Goal: Task Accomplishment & Management: Manage account settings

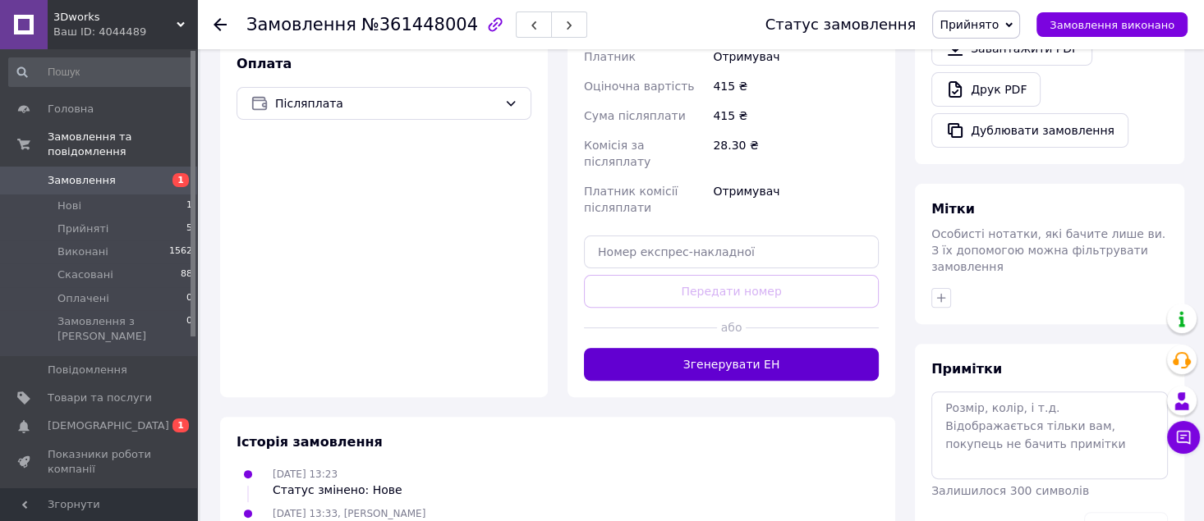
scroll to position [568, 0]
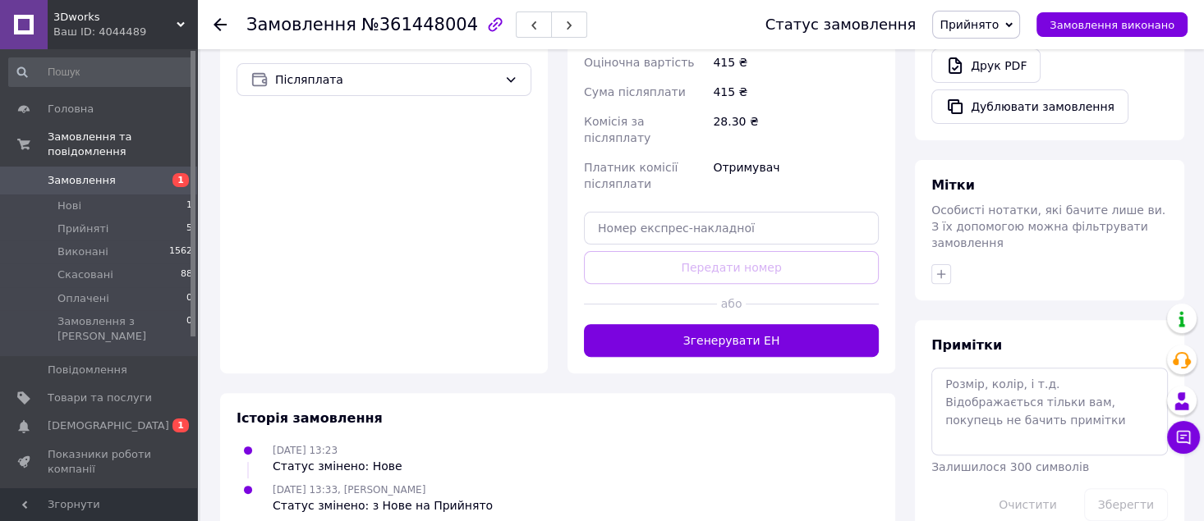
click at [648, 324] on button "Згенерувати ЕН" at bounding box center [731, 340] width 295 height 33
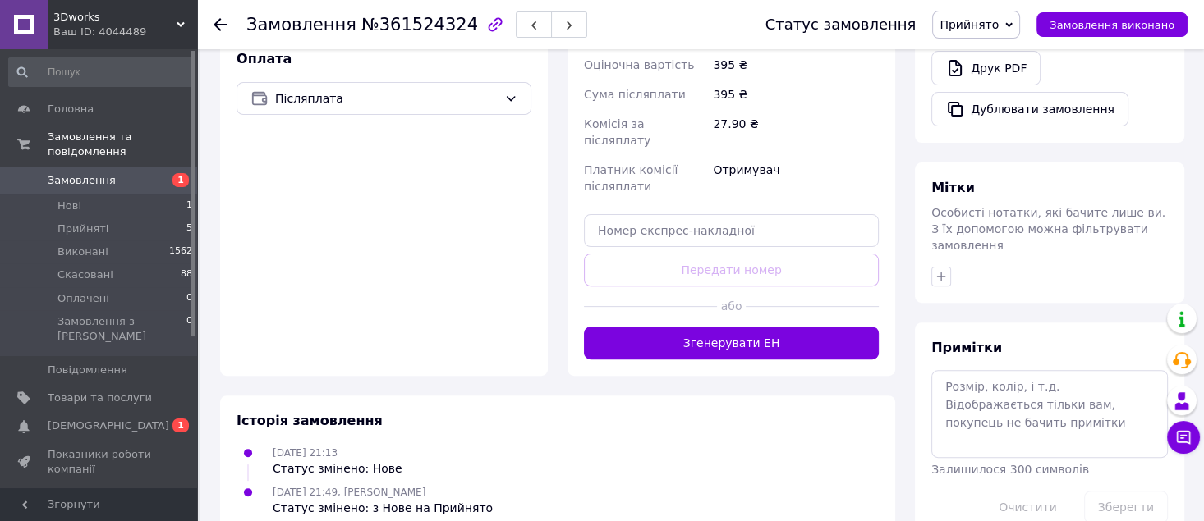
scroll to position [568, 0]
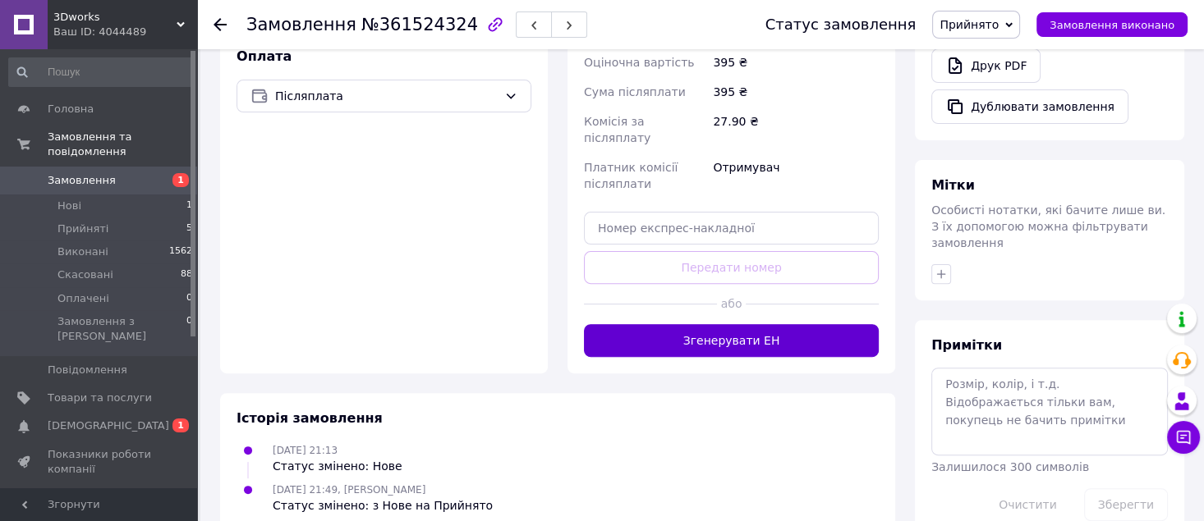
click at [679, 324] on button "Згенерувати ЕН" at bounding box center [731, 340] width 295 height 33
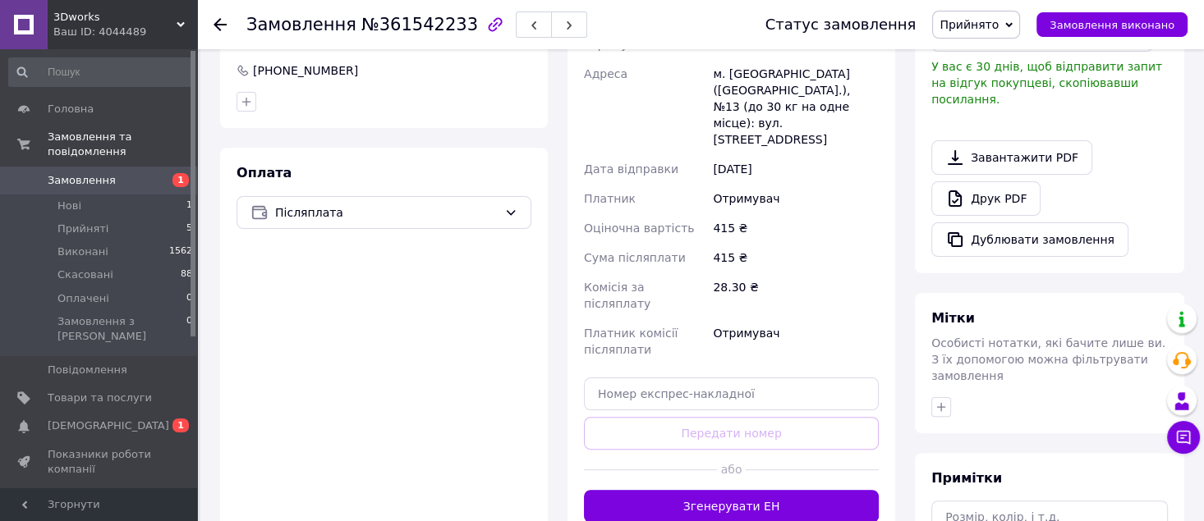
scroll to position [438, 0]
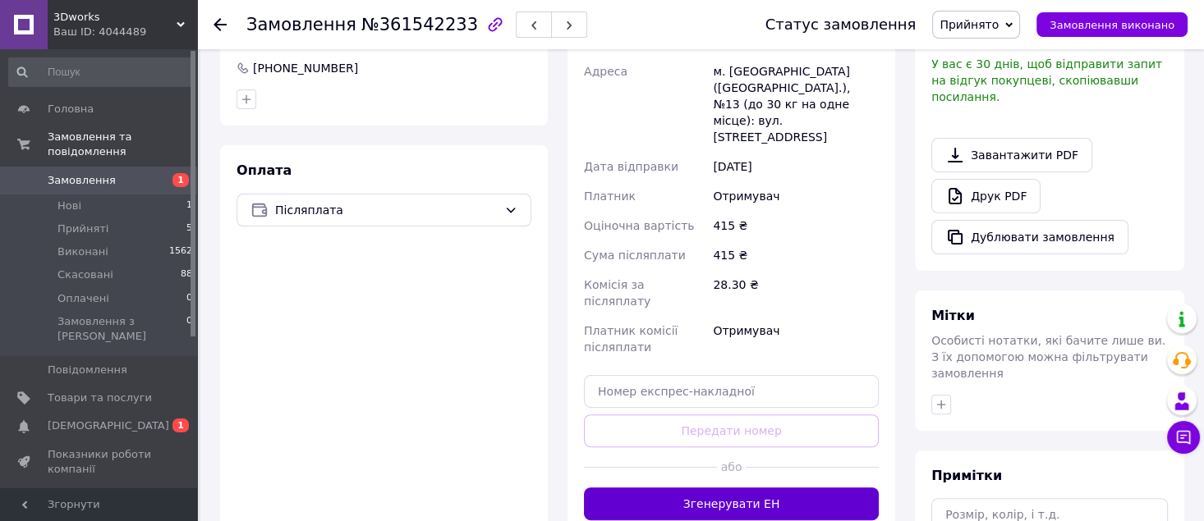
click at [759, 488] on button "Згенерувати ЕН" at bounding box center [731, 504] width 295 height 33
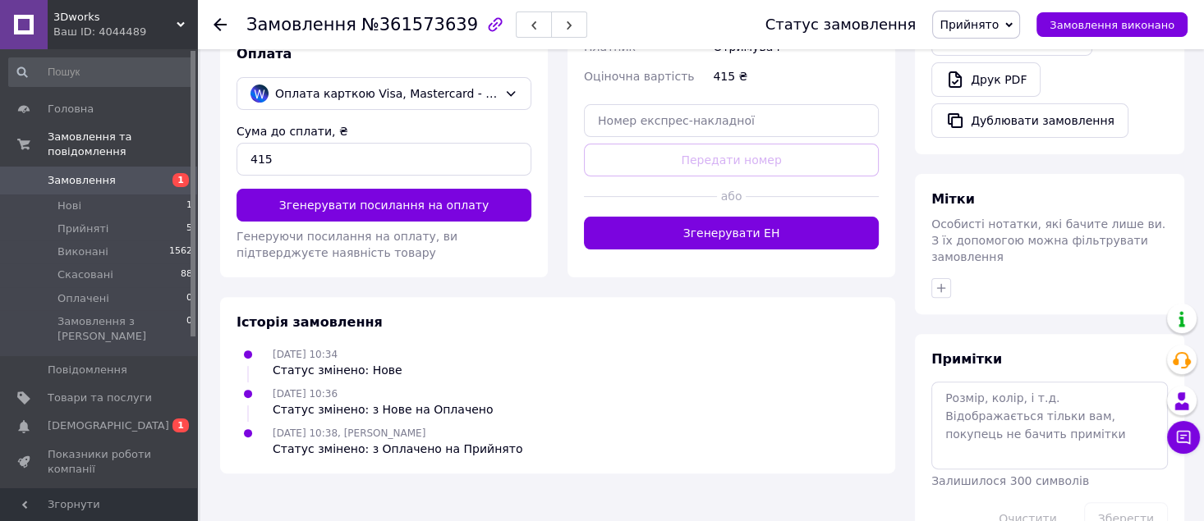
scroll to position [568, 0]
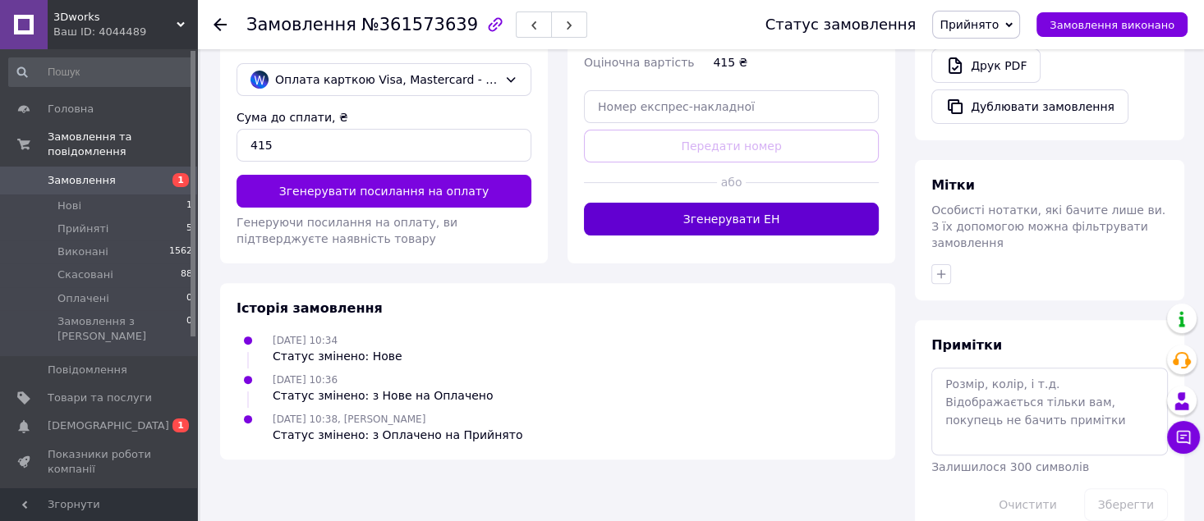
click at [764, 203] on button "Згенерувати ЕН" at bounding box center [731, 219] width 295 height 33
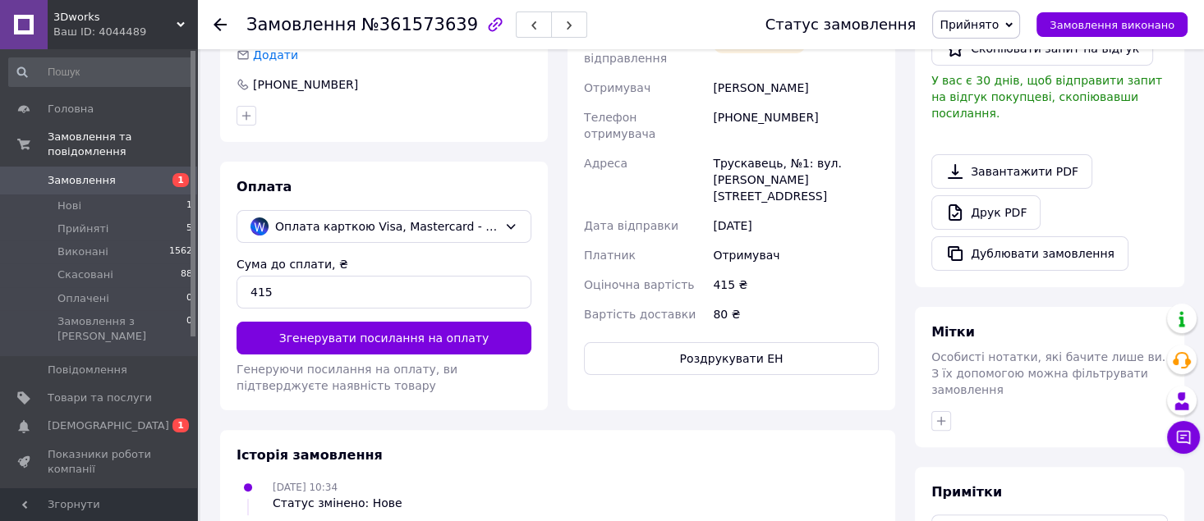
scroll to position [438, 0]
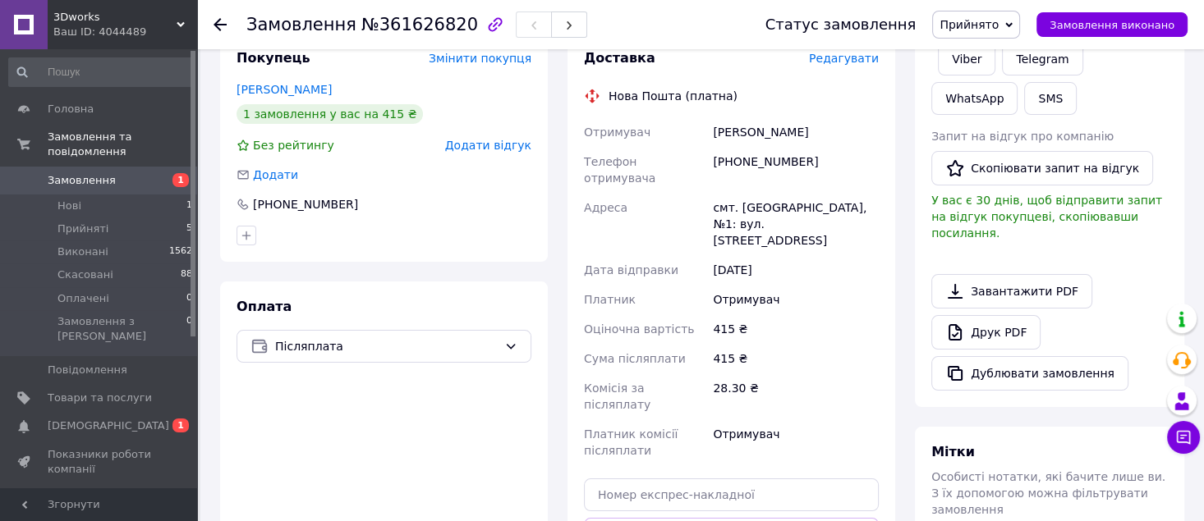
scroll to position [438, 0]
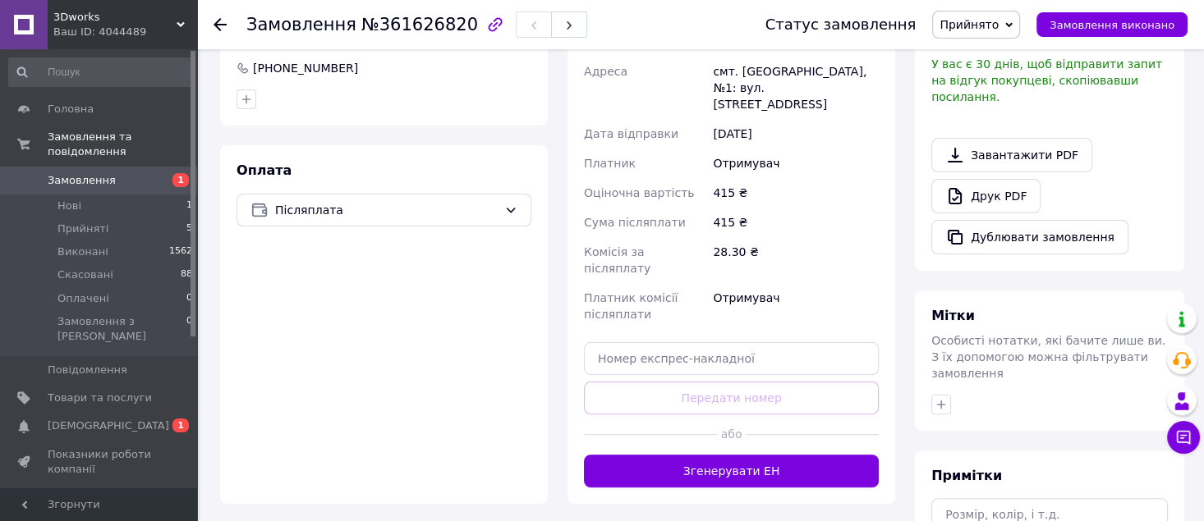
drag, startPoint x: 673, startPoint y: 417, endPoint x: 663, endPoint y: 407, distance: 14.5
click at [673, 455] on button "Згенерувати ЕН" at bounding box center [731, 471] width 295 height 33
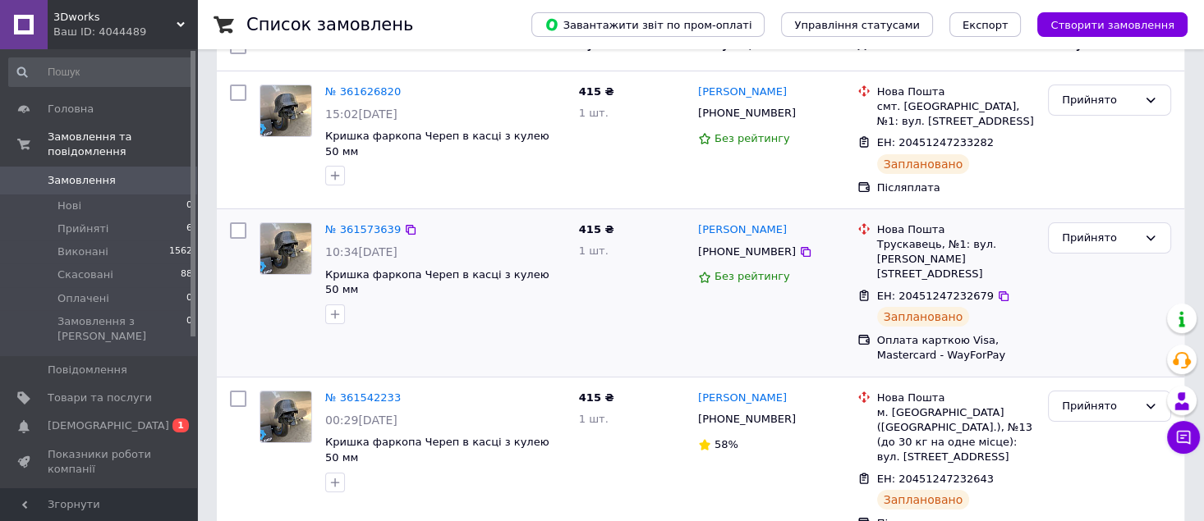
scroll to position [109, 0]
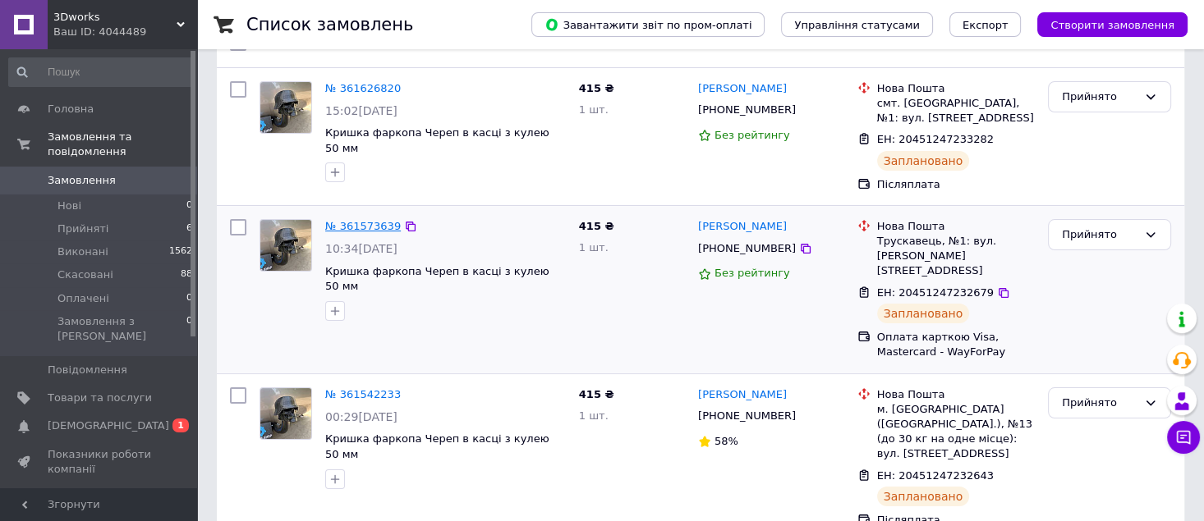
click at [377, 225] on link "№ 361573639" at bounding box center [363, 226] width 76 height 12
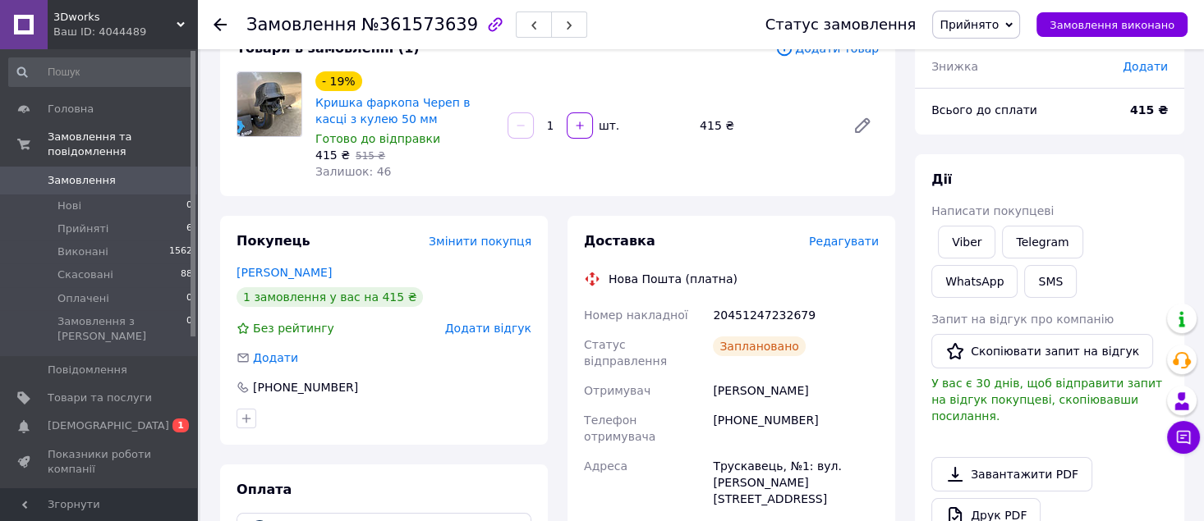
scroll to position [218, 0]
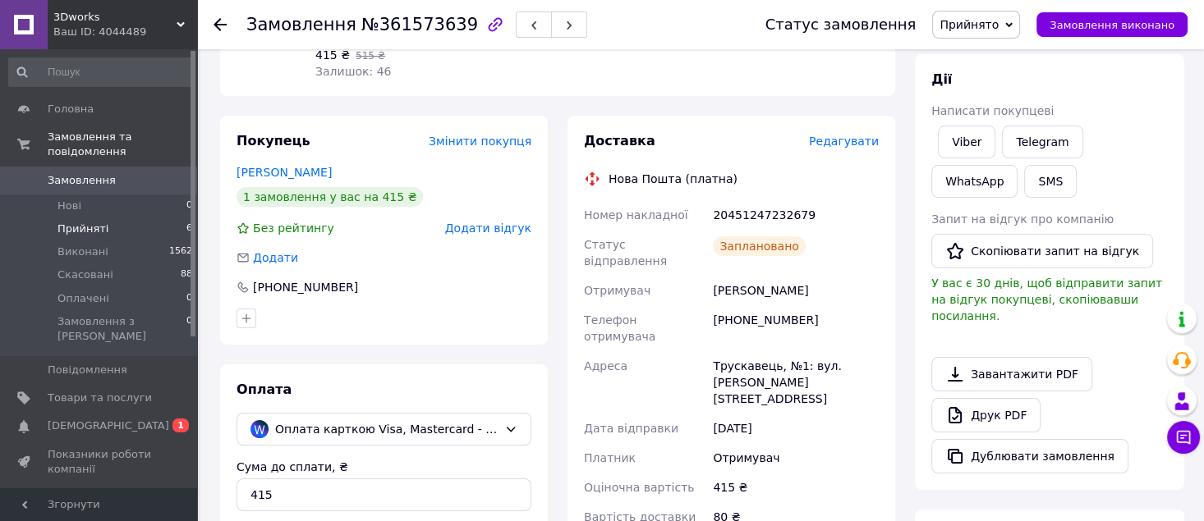
click at [111, 218] on li "Прийняті 6" at bounding box center [101, 229] width 202 height 23
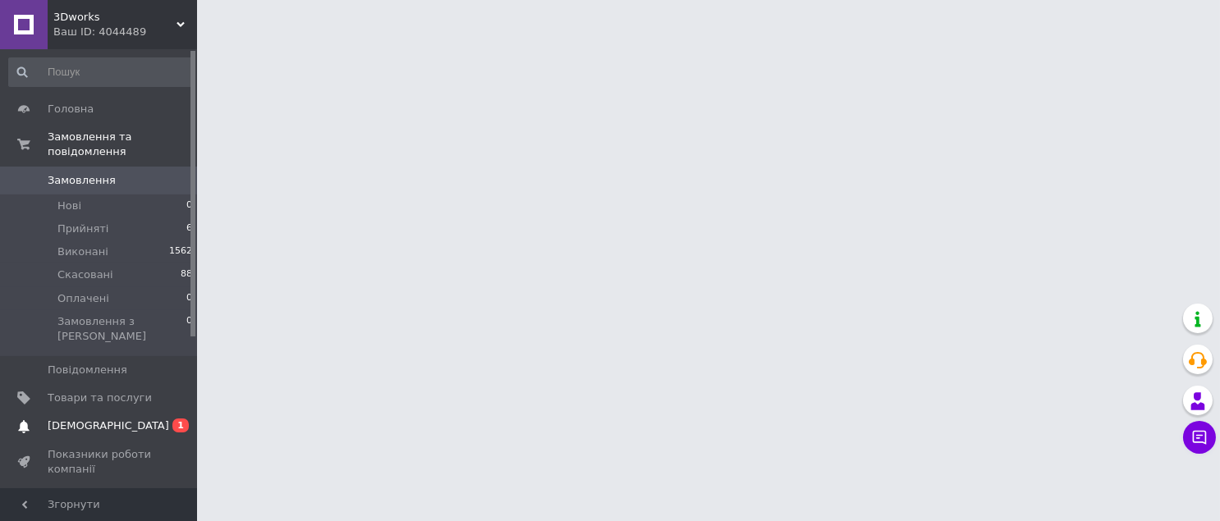
click at [92, 419] on span "[DEMOGRAPHIC_DATA]" at bounding box center [109, 426] width 122 height 15
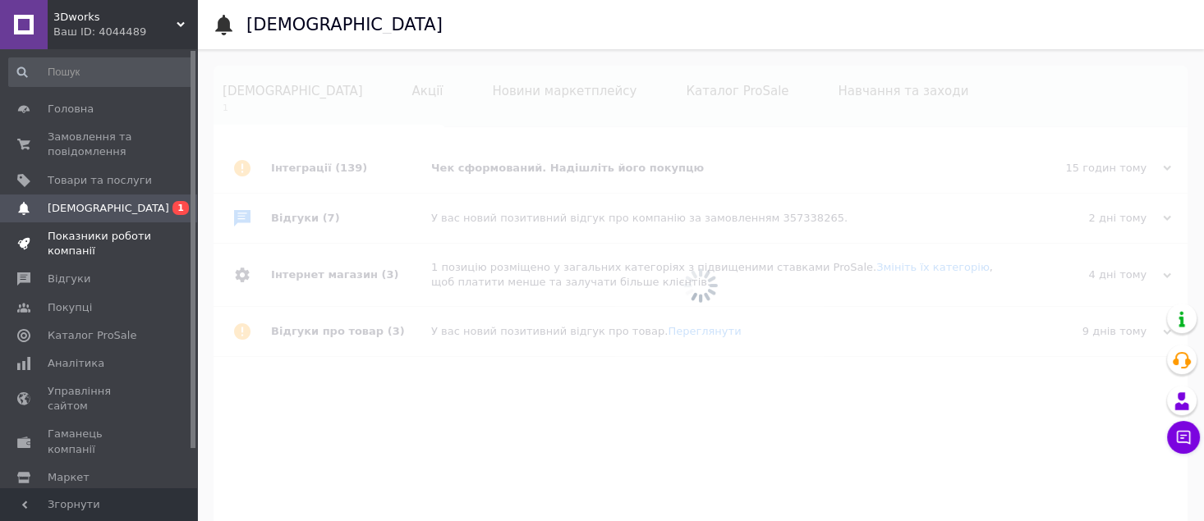
scroll to position [0, 54]
click at [130, 147] on span "Замовлення та повідомлення" at bounding box center [100, 145] width 104 height 30
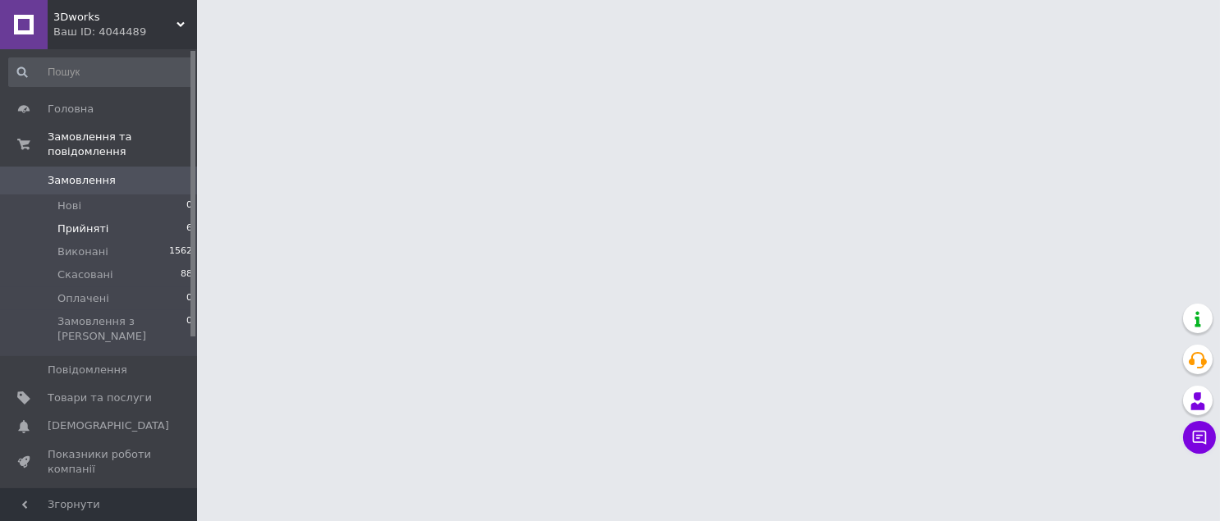
click at [107, 218] on li "Прийняті 6" at bounding box center [101, 229] width 202 height 23
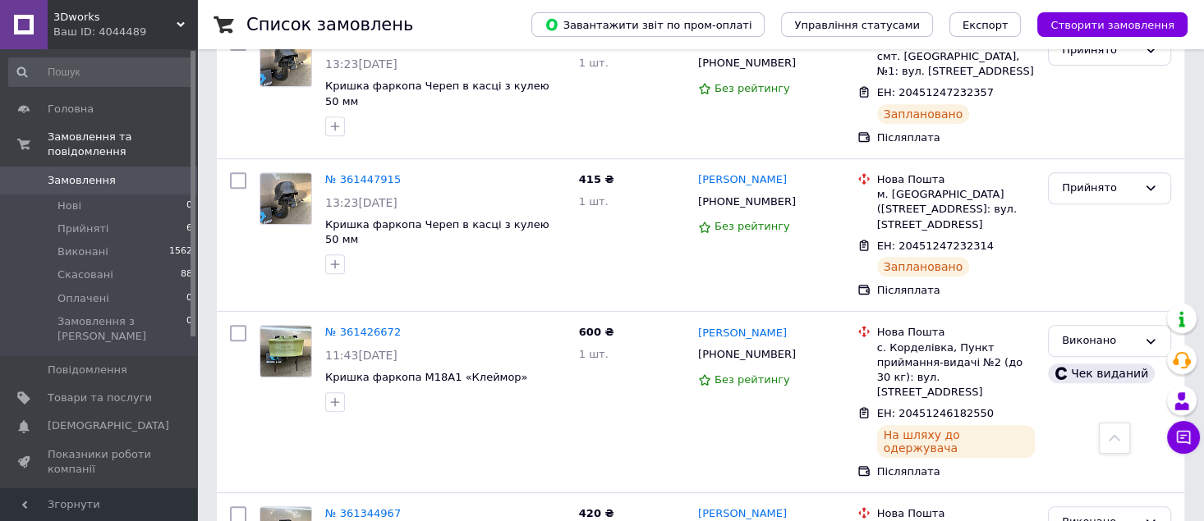
scroll to position [766, 0]
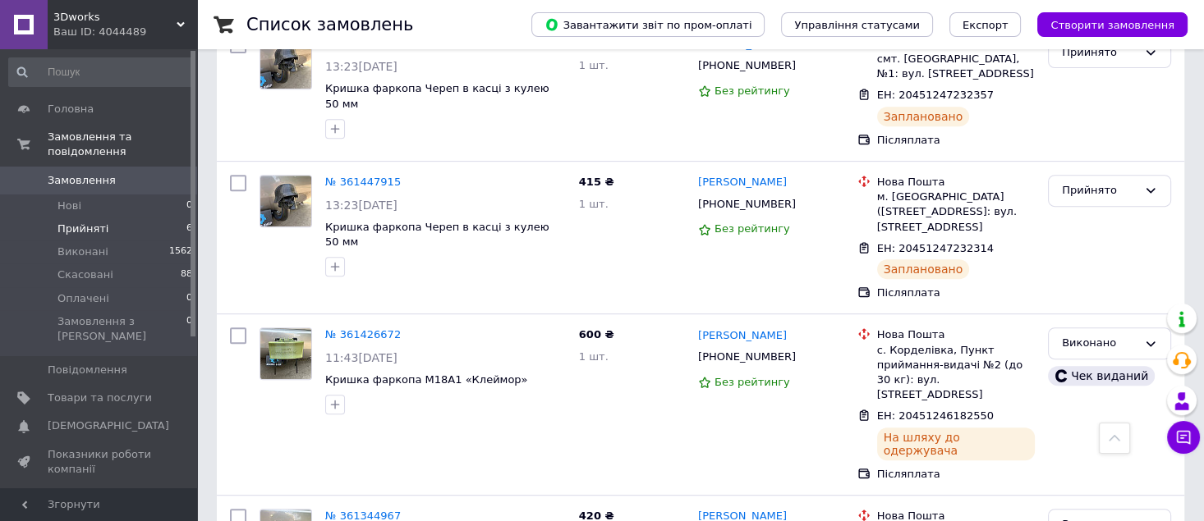
click at [136, 218] on li "Прийняті 6" at bounding box center [101, 229] width 202 height 23
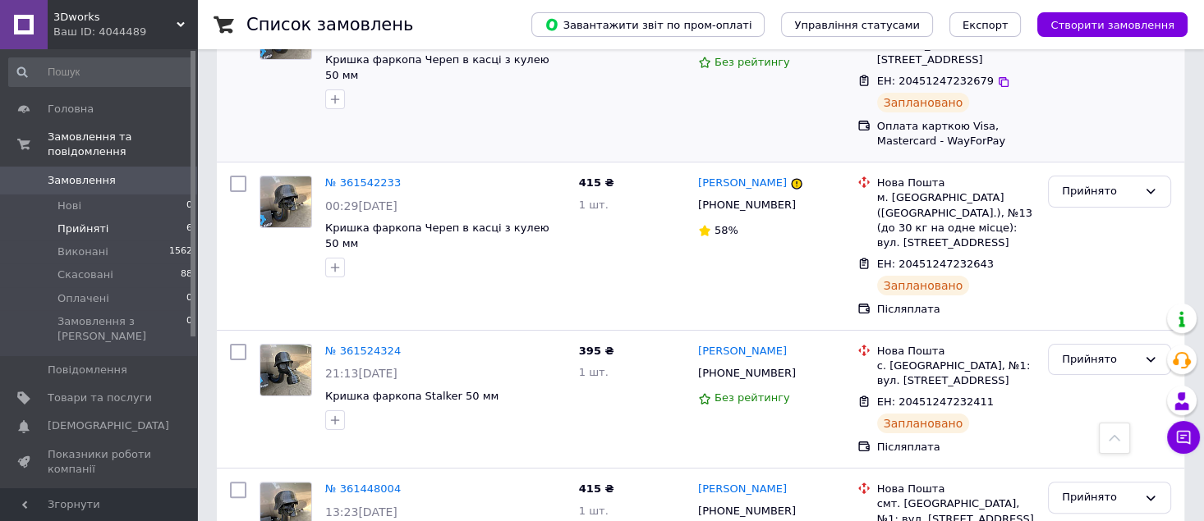
scroll to position [438, 0]
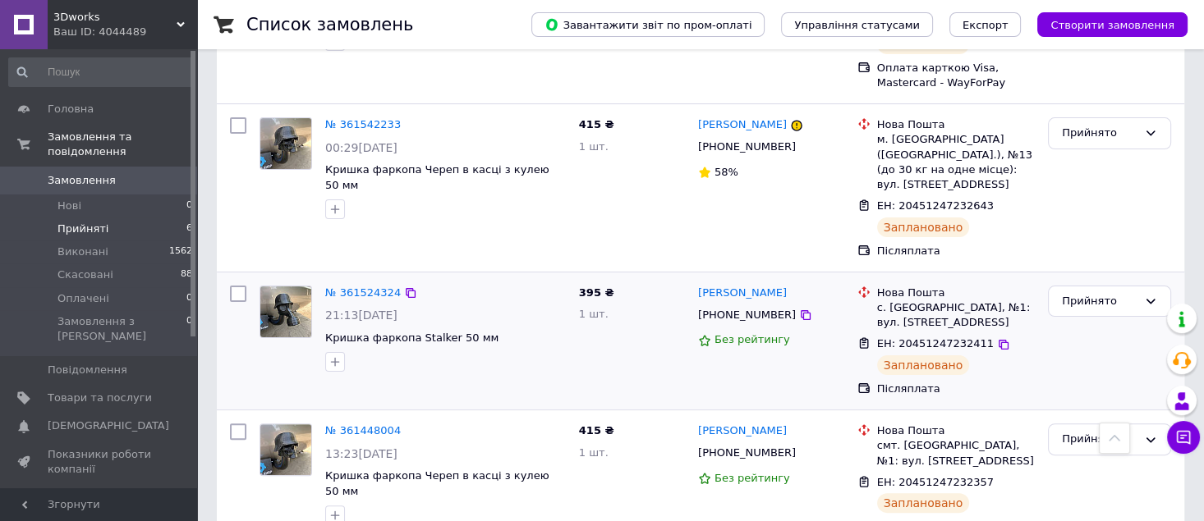
click at [231, 286] on input "checkbox" at bounding box center [238, 294] width 16 height 16
checkbox input "true"
click at [231, 424] on input "checkbox" at bounding box center [238, 432] width 16 height 16
checkbox input "true"
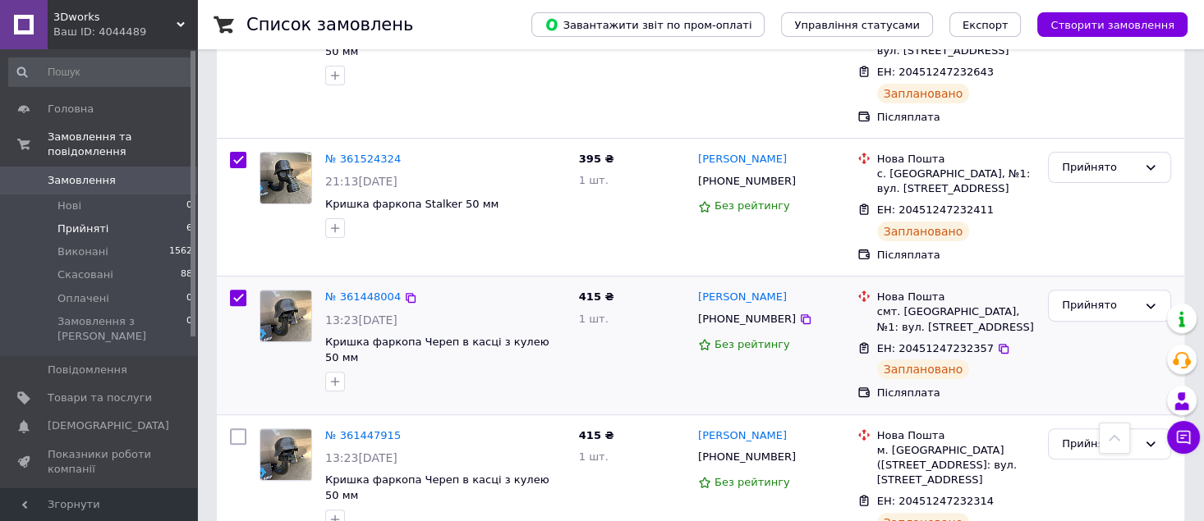
scroll to position [605, 0]
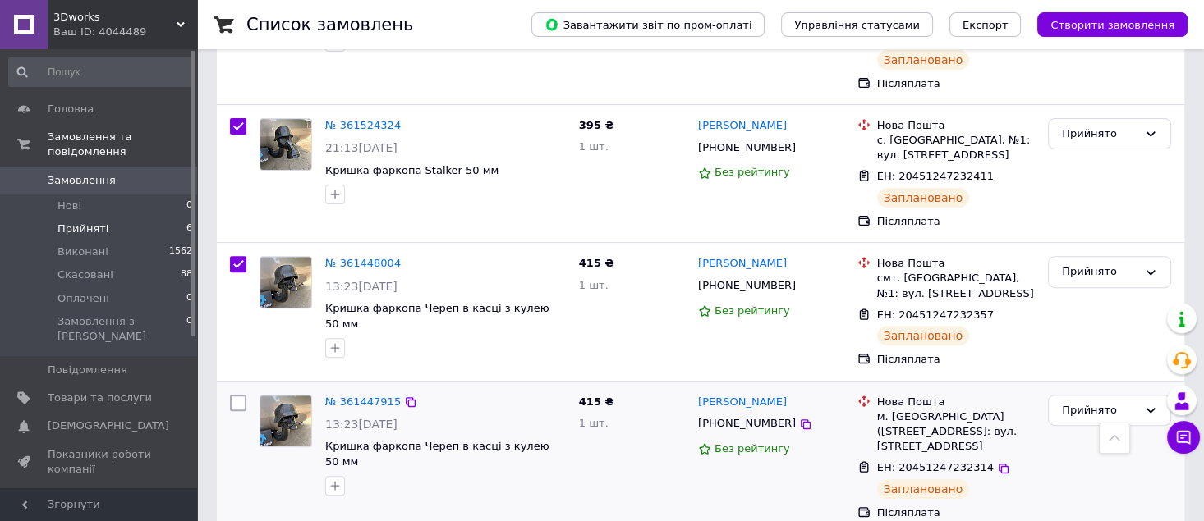
click at [232, 388] on div at bounding box center [238, 458] width 30 height 140
checkbox input "true"
click at [236, 395] on input "checkbox" at bounding box center [238, 403] width 16 height 16
checkbox input "true"
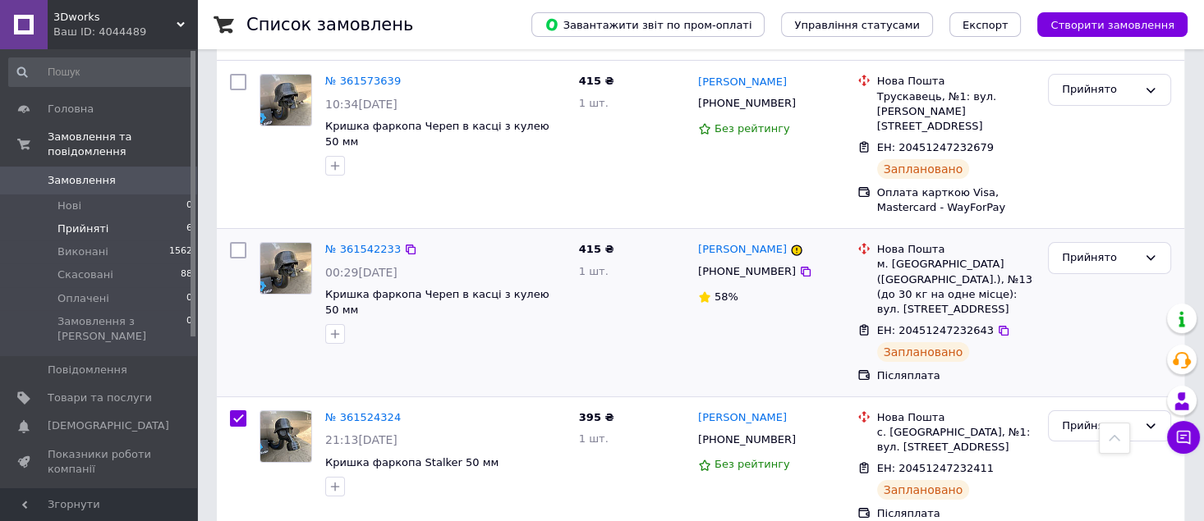
scroll to position [277, 0]
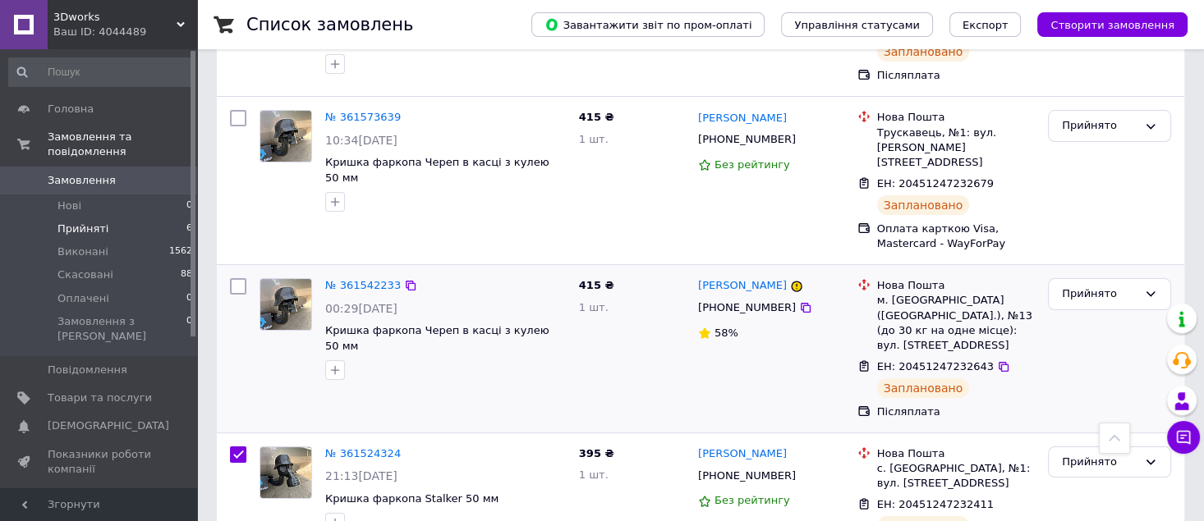
click at [240, 278] on input "checkbox" at bounding box center [238, 286] width 16 height 16
checkbox input "true"
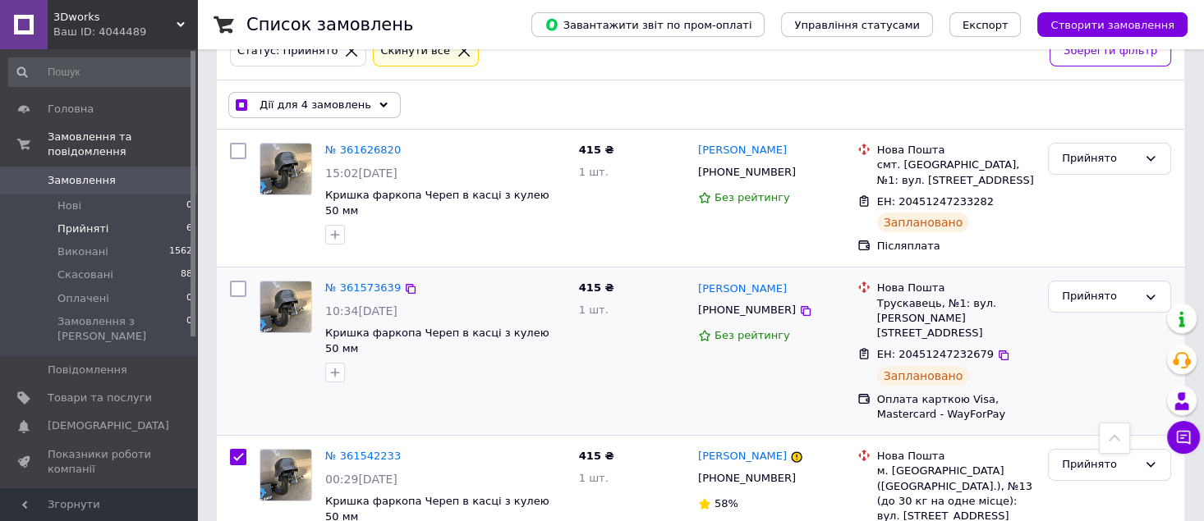
scroll to position [57, 0]
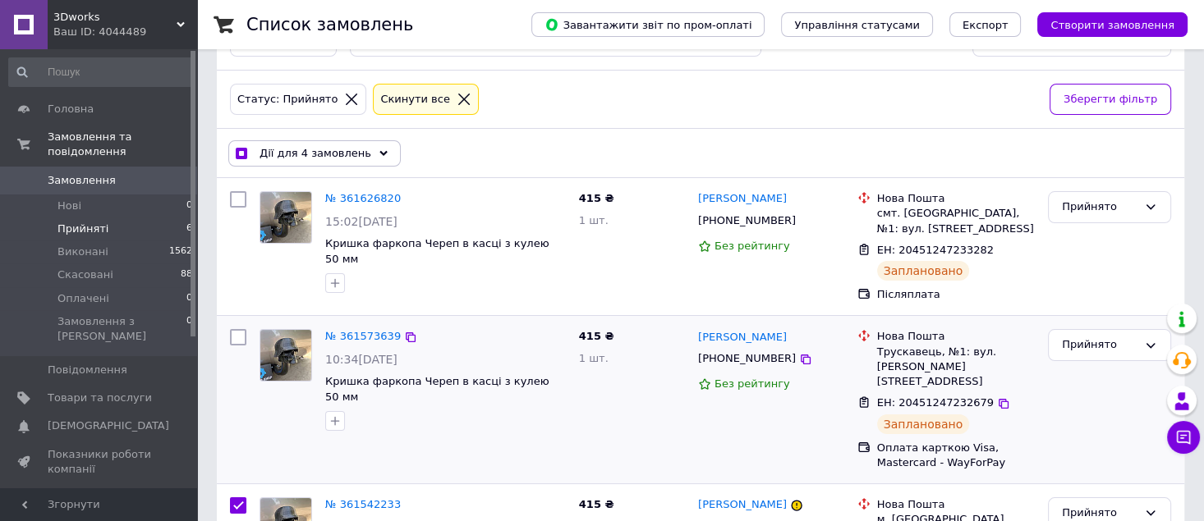
click at [240, 346] on div at bounding box center [238, 400] width 30 height 154
click at [240, 345] on div at bounding box center [238, 400] width 30 height 154
checkbox input "true"
click at [245, 339] on input "checkbox" at bounding box center [238, 337] width 16 height 16
checkbox input "true"
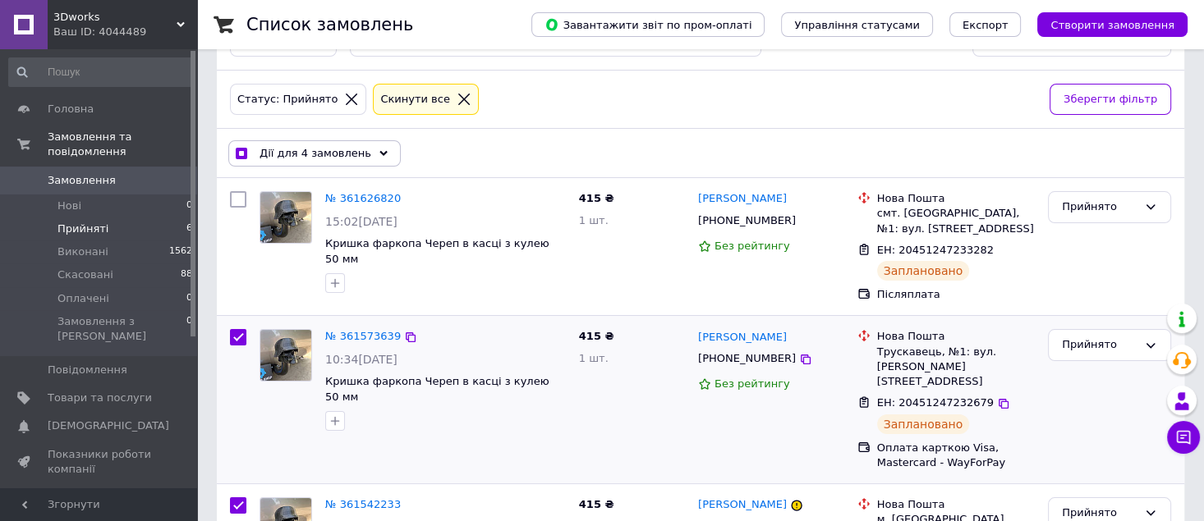
checkbox input "true"
click at [236, 202] on input "checkbox" at bounding box center [238, 199] width 16 height 16
click at [314, 162] on div "Дії для 6 замовлень" at bounding box center [314, 153] width 172 height 26
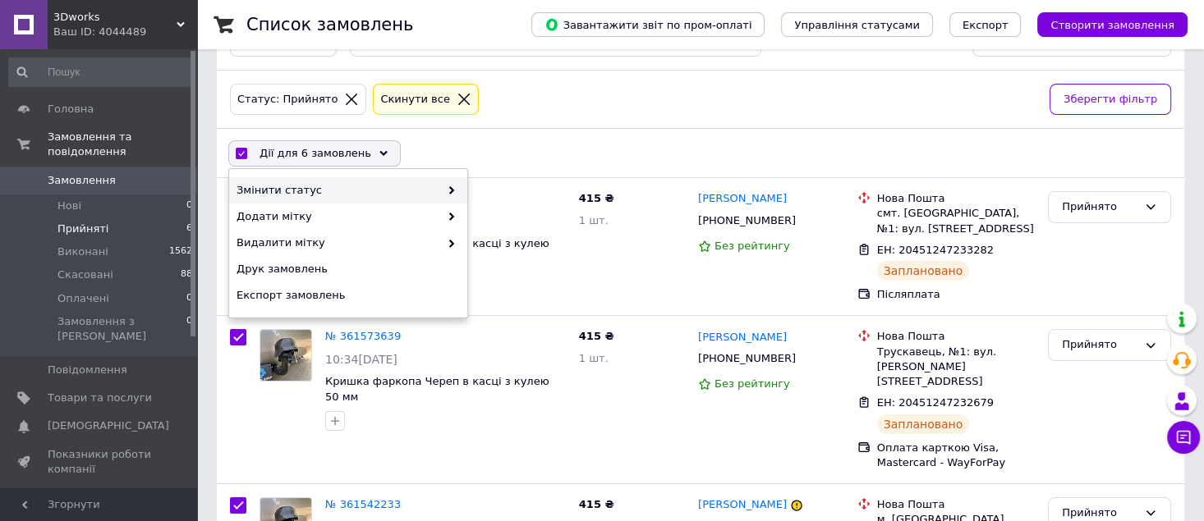
click at [322, 180] on div "Змінити статус" at bounding box center [348, 190] width 238 height 26
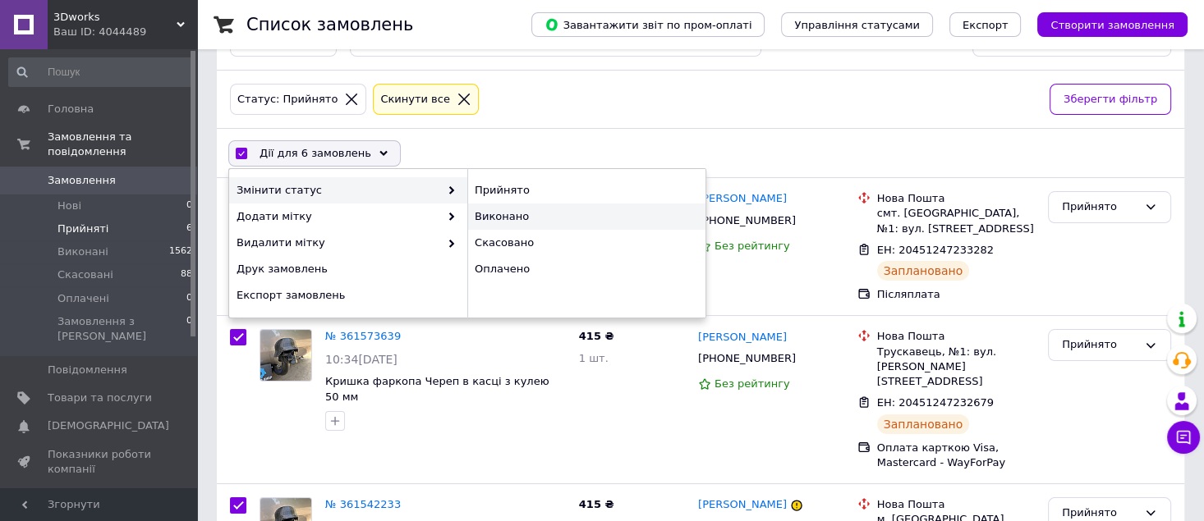
click at [515, 214] on div "Виконано" at bounding box center [586, 217] width 238 height 26
checkbox input "false"
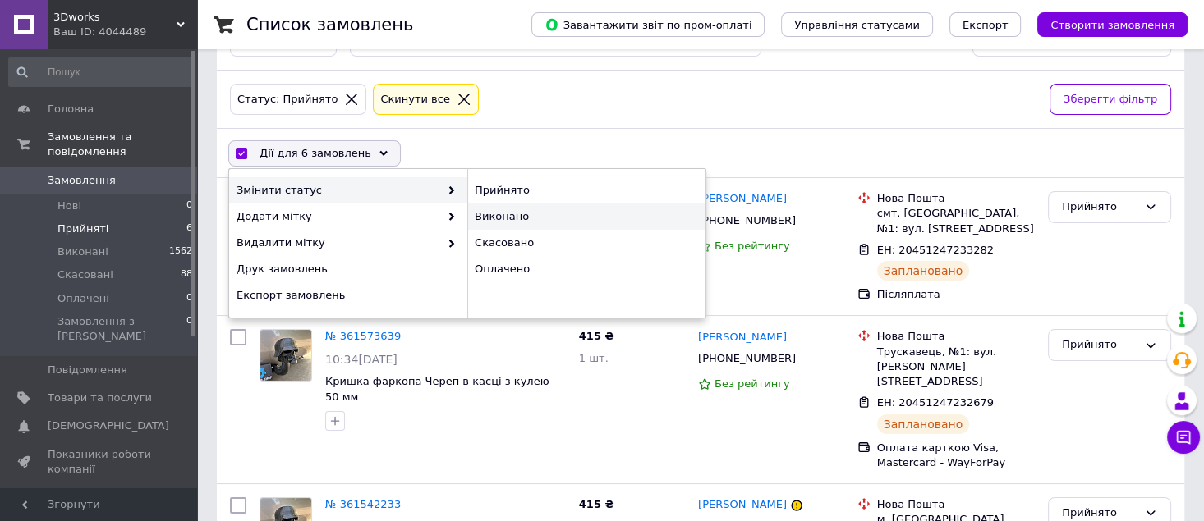
checkbox input "false"
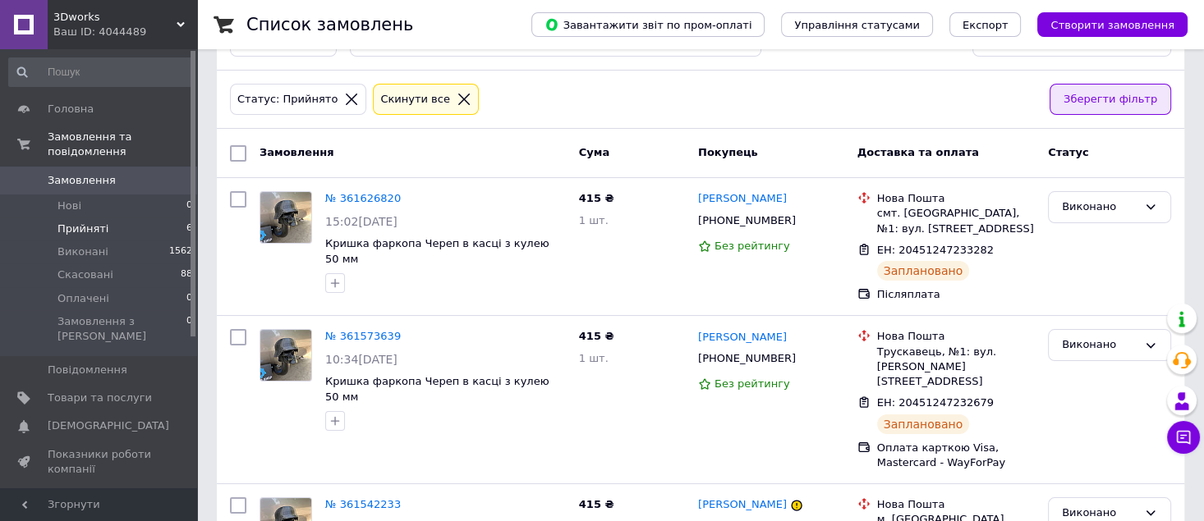
click at [1154, 99] on span "Зберегти фільтр" at bounding box center [1110, 99] width 94 height 17
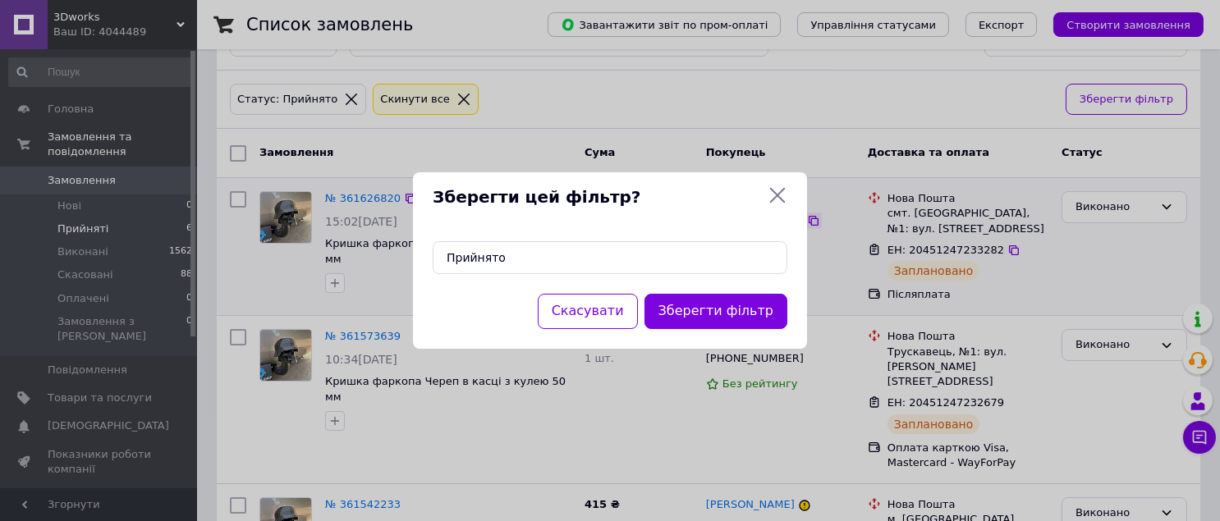
click at [790, 222] on div "Зберегти цей фільтр? Прийнято Скасувати Зберегти фільтр" at bounding box center [610, 260] width 1220 height 521
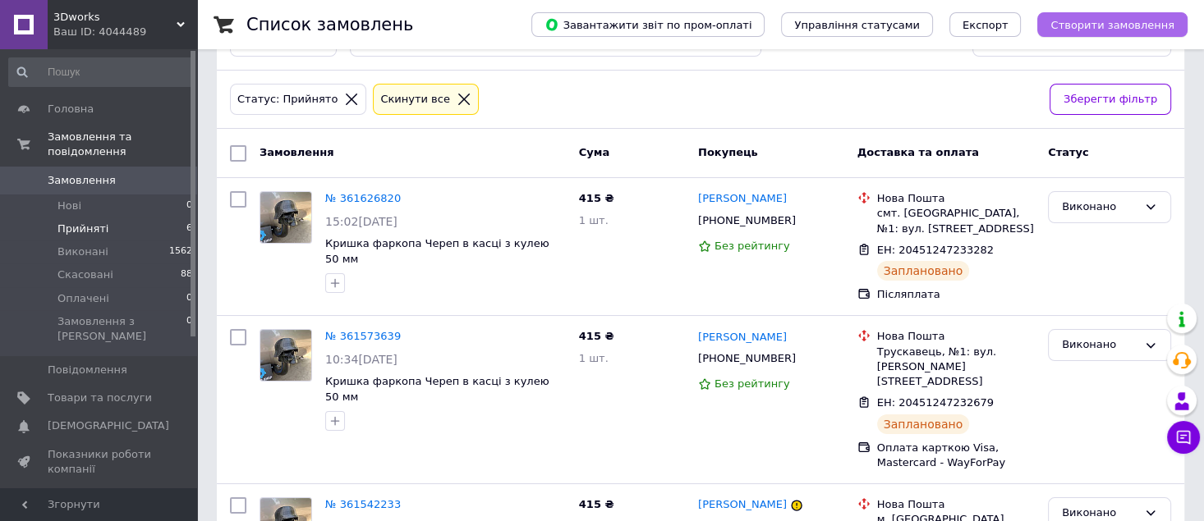
click at [1160, 25] on span "Створити замовлення" at bounding box center [1112, 25] width 124 height 12
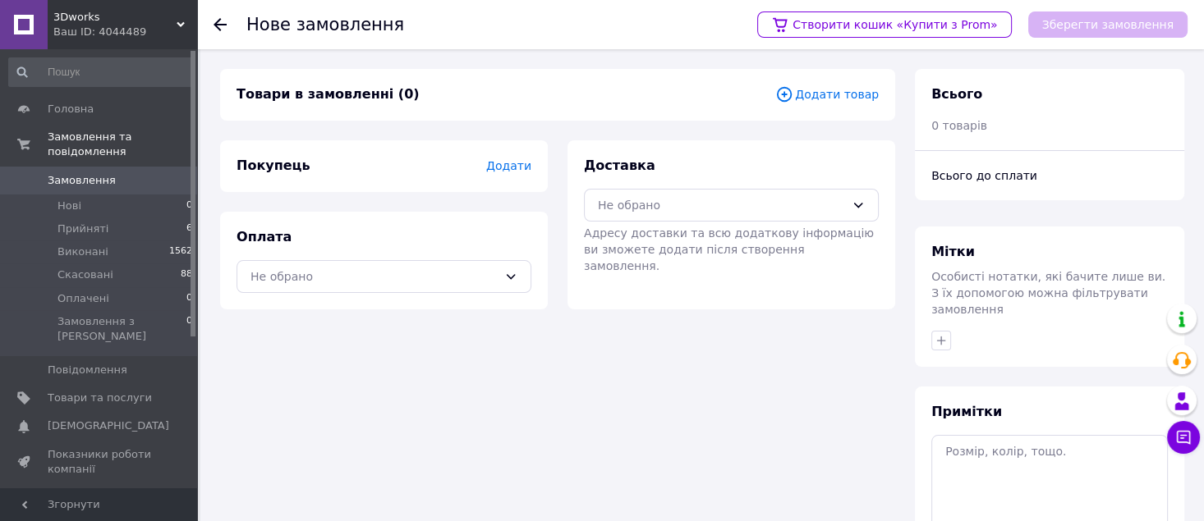
click at [843, 88] on span "Додати товар" at bounding box center [826, 94] width 103 height 18
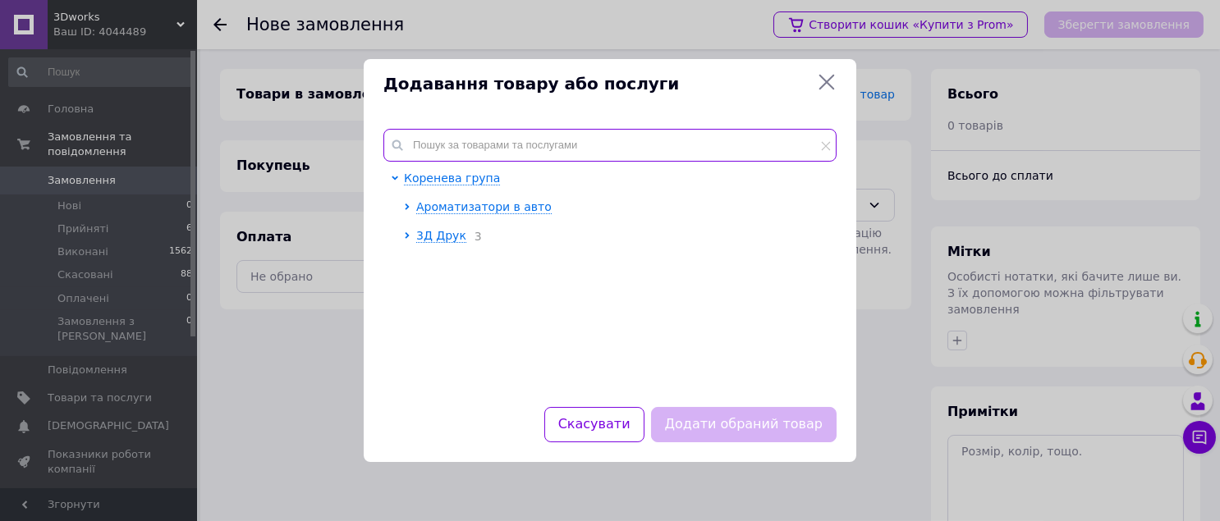
click at [603, 129] on input "text" at bounding box center [609, 145] width 453 height 33
type input "x"
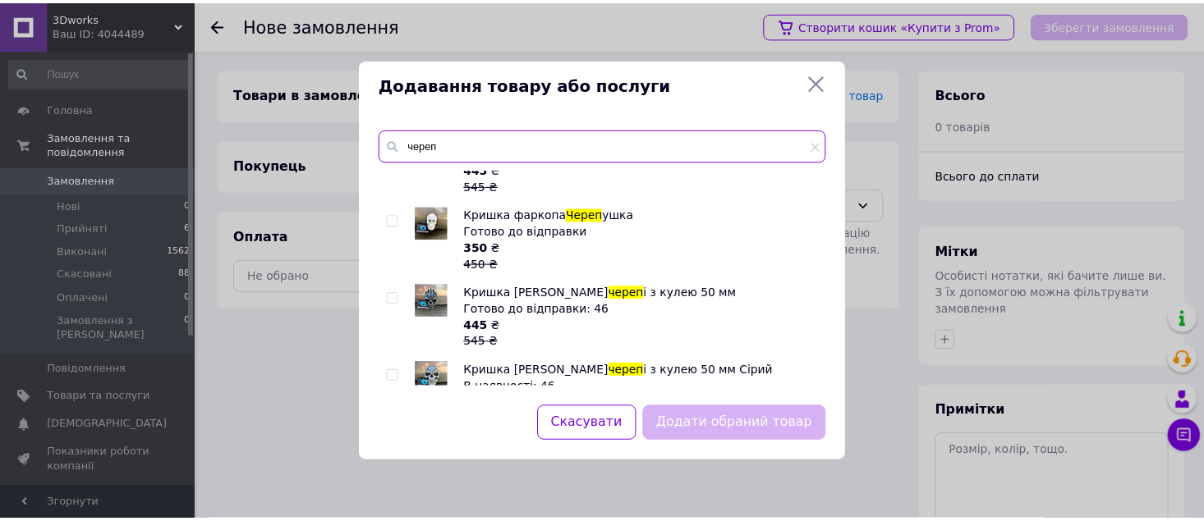
scroll to position [328, 0]
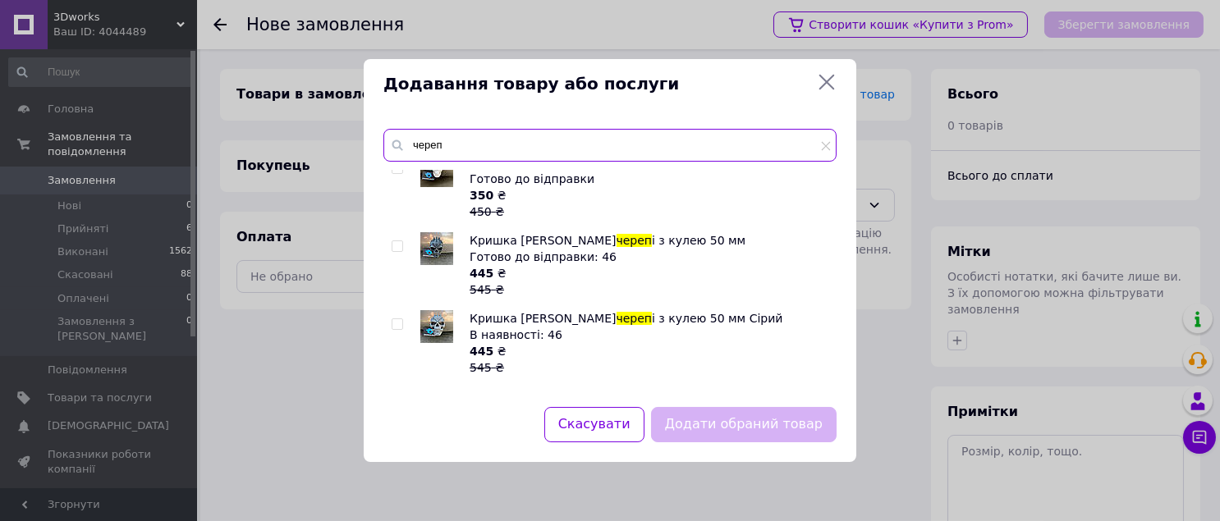
type input "череп"
click at [395, 323] on input "checkbox" at bounding box center [397, 324] width 11 height 11
checkbox input "true"
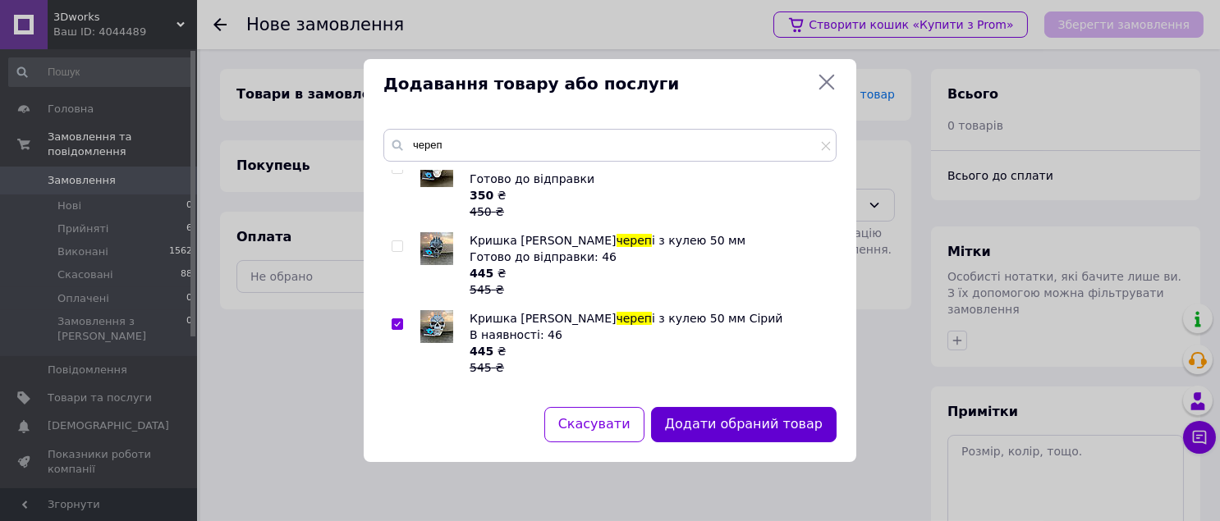
click at [733, 432] on button "Додати обраний товар" at bounding box center [744, 424] width 186 height 35
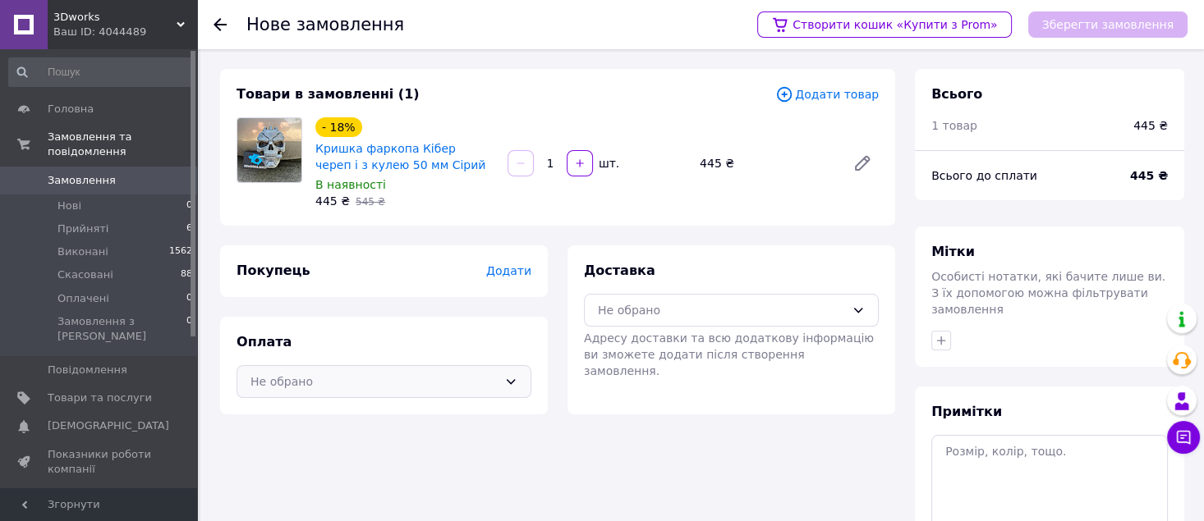
click at [475, 392] on div "Не обрано" at bounding box center [383, 381] width 295 height 33
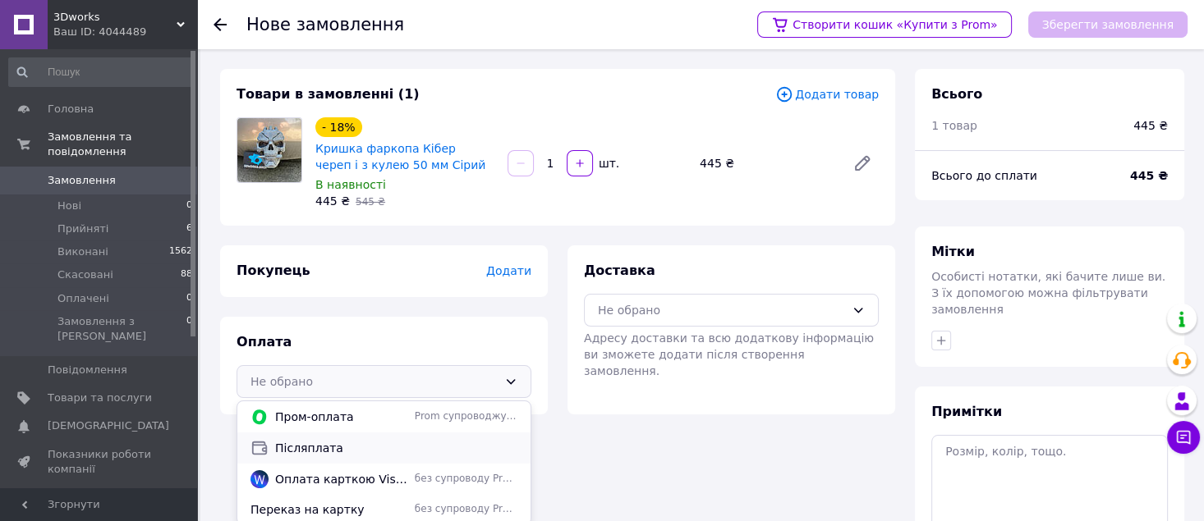
click at [356, 444] on span "Післяплата" at bounding box center [396, 448] width 242 height 16
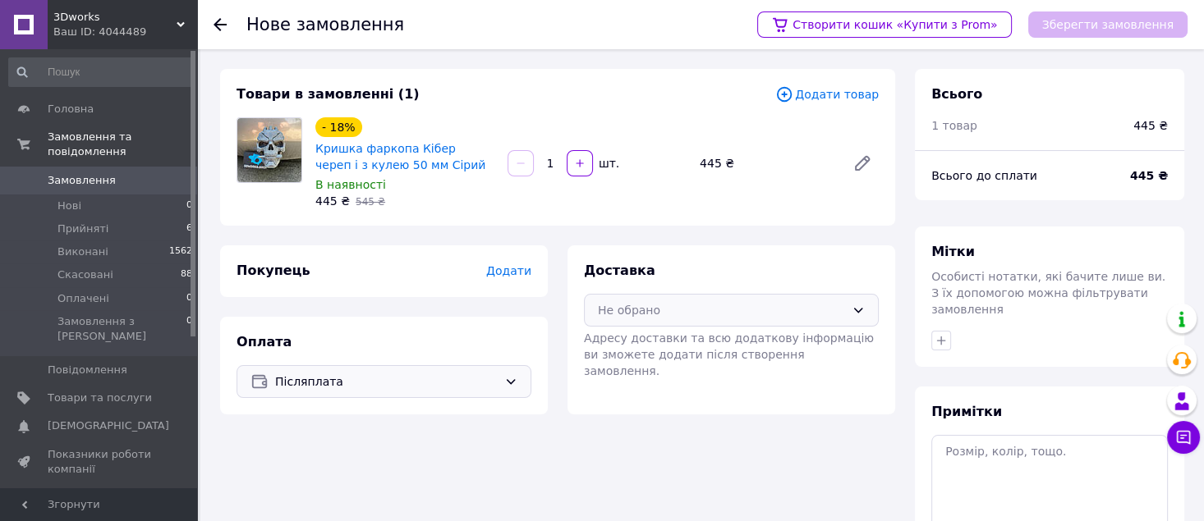
click at [718, 307] on div "Не обрано" at bounding box center [721, 310] width 247 height 18
click at [671, 345] on span "Нова Пошта (платна)" at bounding box center [743, 345] width 242 height 16
click at [501, 270] on span "Додати" at bounding box center [508, 270] width 45 height 13
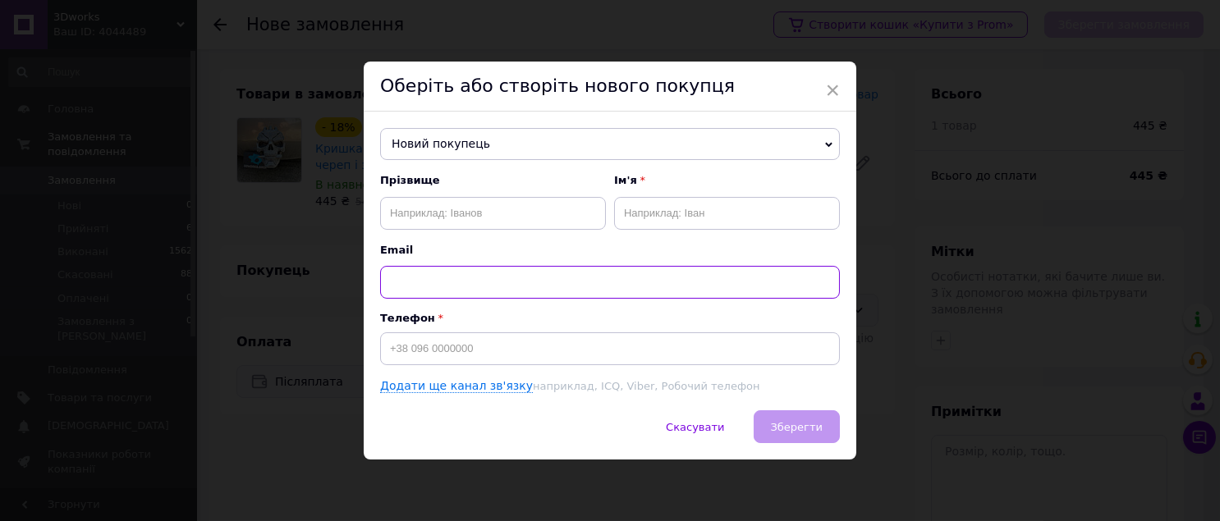
click at [501, 270] on input "text" at bounding box center [610, 282] width 460 height 33
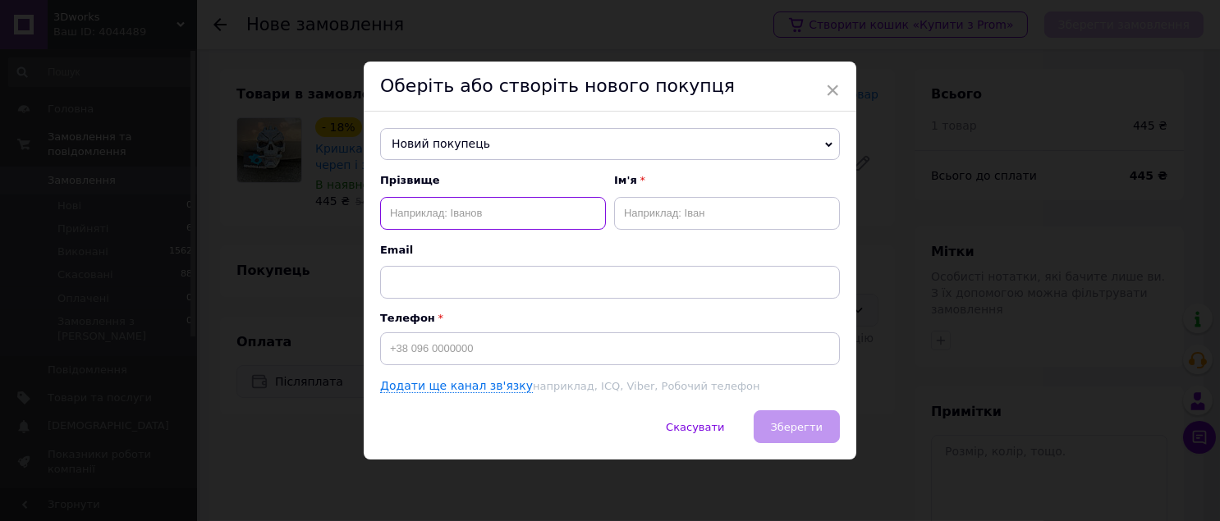
click at [532, 218] on input "text" at bounding box center [493, 213] width 226 height 33
type input "[PERSON_NAME]"
click at [745, 213] on input "text" at bounding box center [727, 213] width 226 height 33
type input "[PERSON_NAME]"
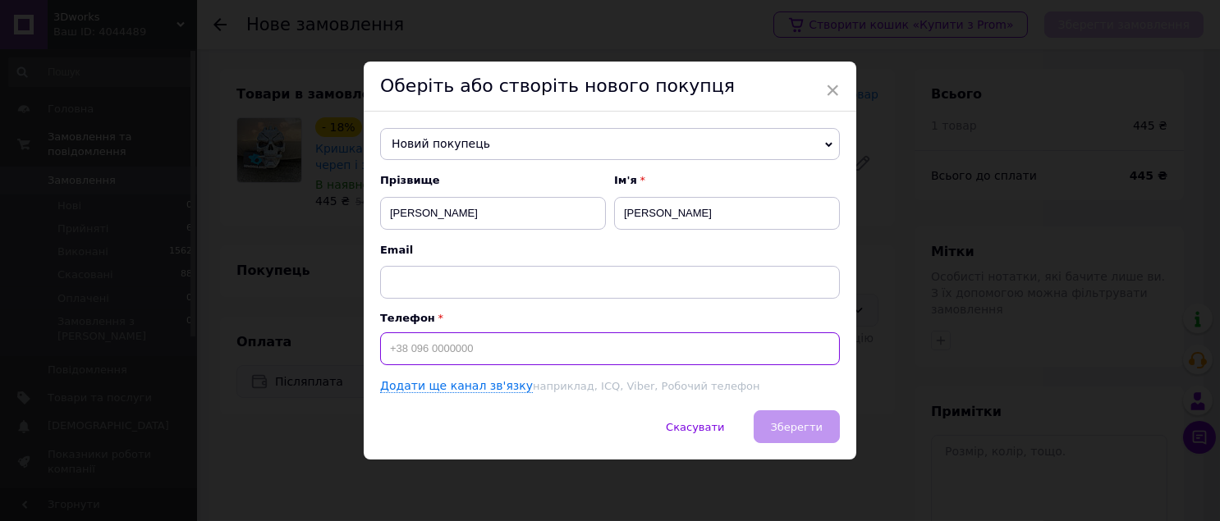
click at [535, 356] on input at bounding box center [610, 349] width 460 height 33
type input "[PHONE_NUMBER]"
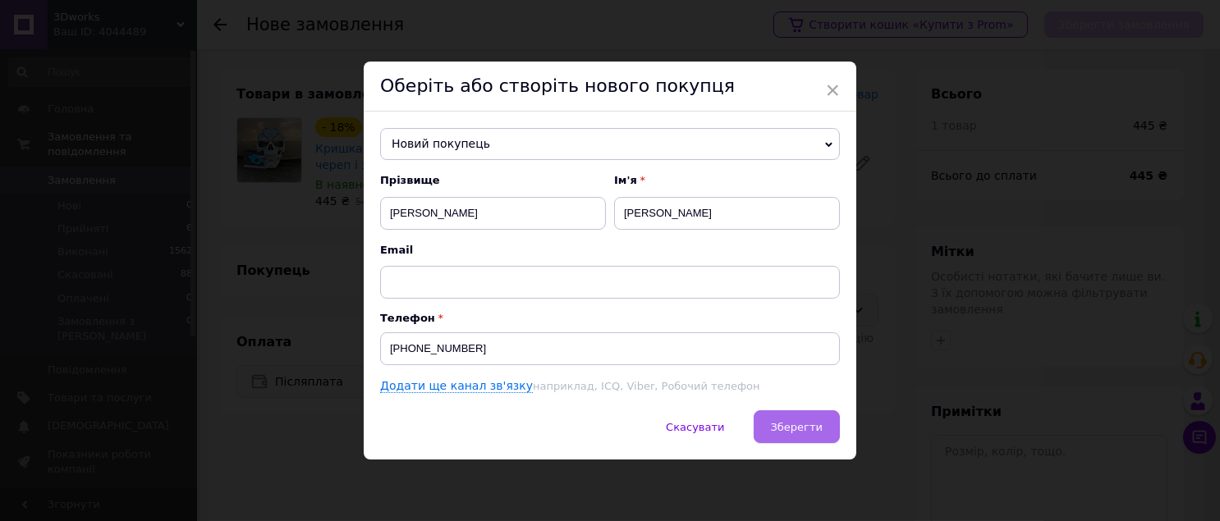
click at [792, 420] on button "Зберегти" at bounding box center [797, 427] width 86 height 33
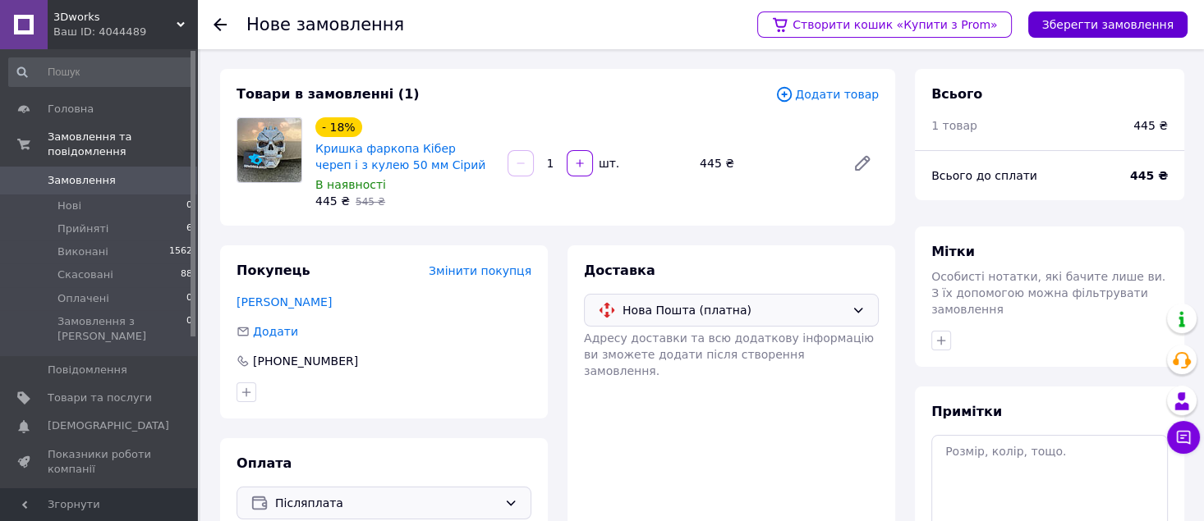
click at [1081, 29] on button "Зберегти замовлення" at bounding box center [1107, 24] width 159 height 26
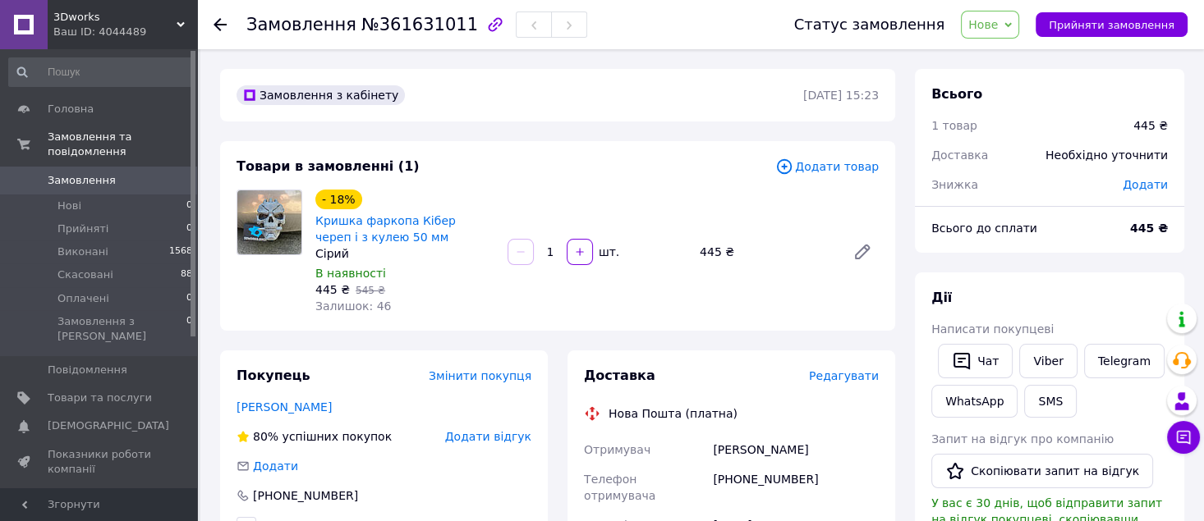
click at [1147, 188] on span "Додати" at bounding box center [1144, 184] width 45 height 13
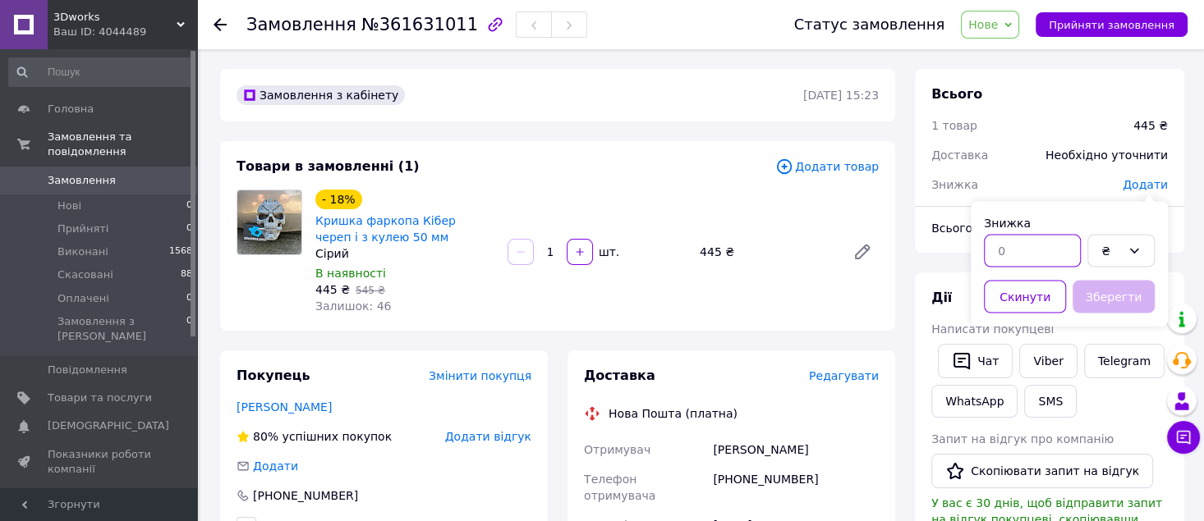
click at [1052, 254] on input "text" at bounding box center [1032, 251] width 97 height 33
type input "20"
click at [1104, 301] on button "Зберегти" at bounding box center [1113, 297] width 82 height 33
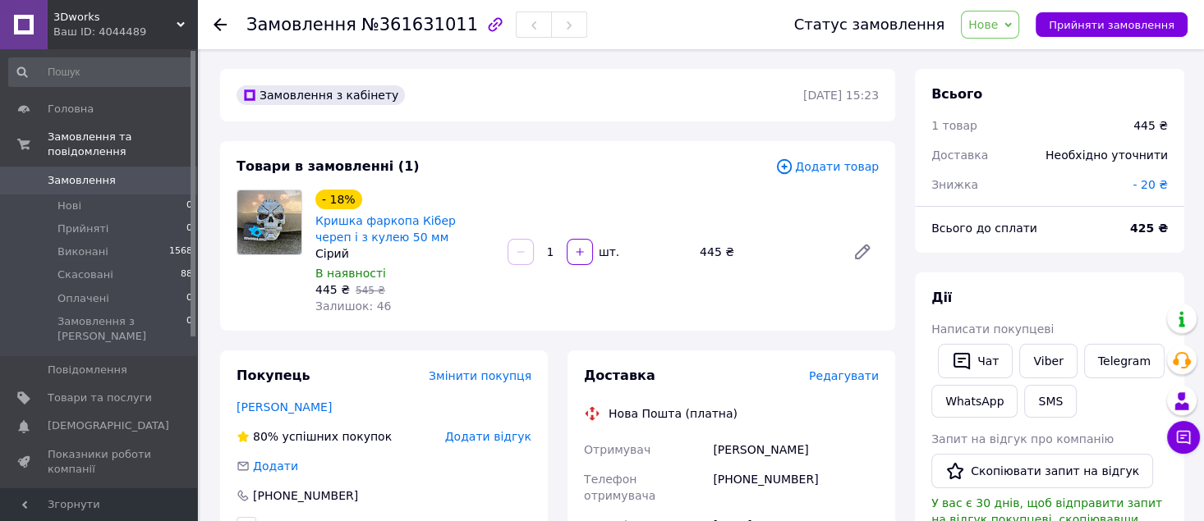
click at [1160, 186] on span "- 20 ₴" at bounding box center [1149, 184] width 35 height 13
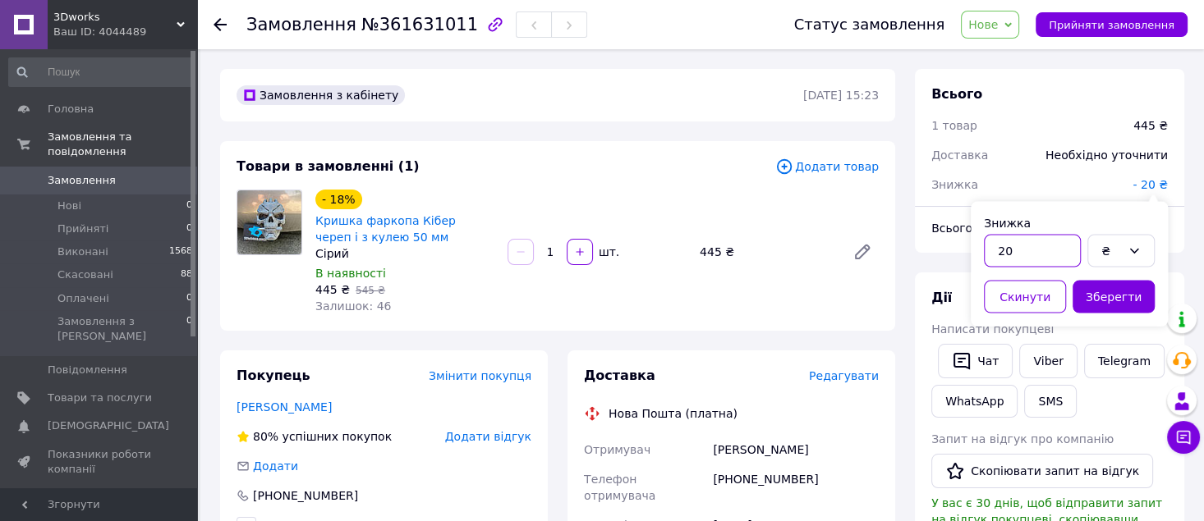
drag, startPoint x: 1048, startPoint y: 248, endPoint x: 992, endPoint y: 259, distance: 57.0
click at [992, 259] on input "20" at bounding box center [1032, 251] width 97 height 33
type input "50"
click at [1080, 300] on button "Зберегти" at bounding box center [1113, 297] width 82 height 33
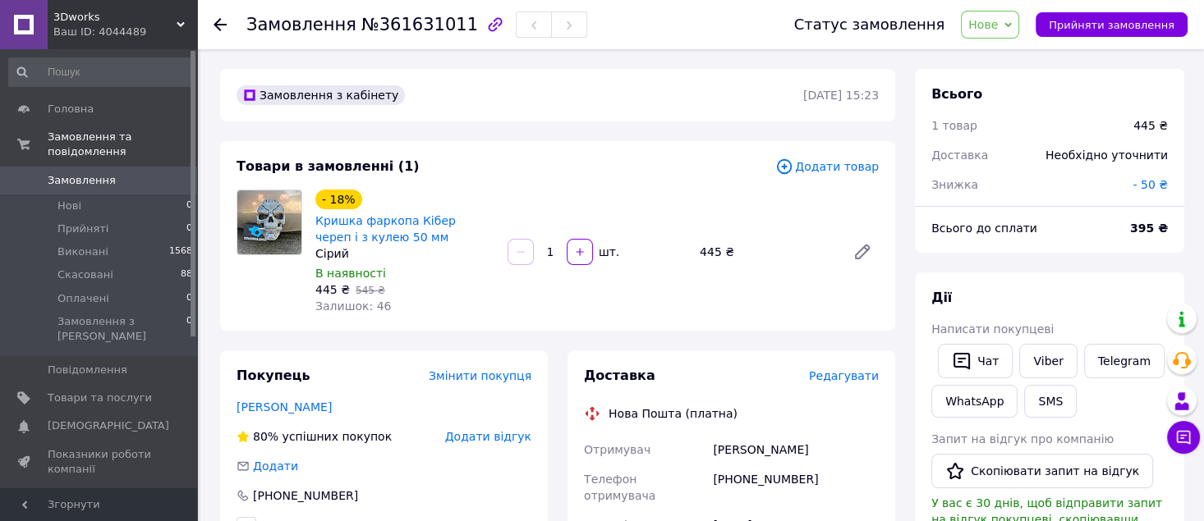
click at [1145, 232] on b "395 ₴" at bounding box center [1149, 228] width 38 height 13
click at [1159, 184] on span "- 50 ₴" at bounding box center [1149, 184] width 35 height 13
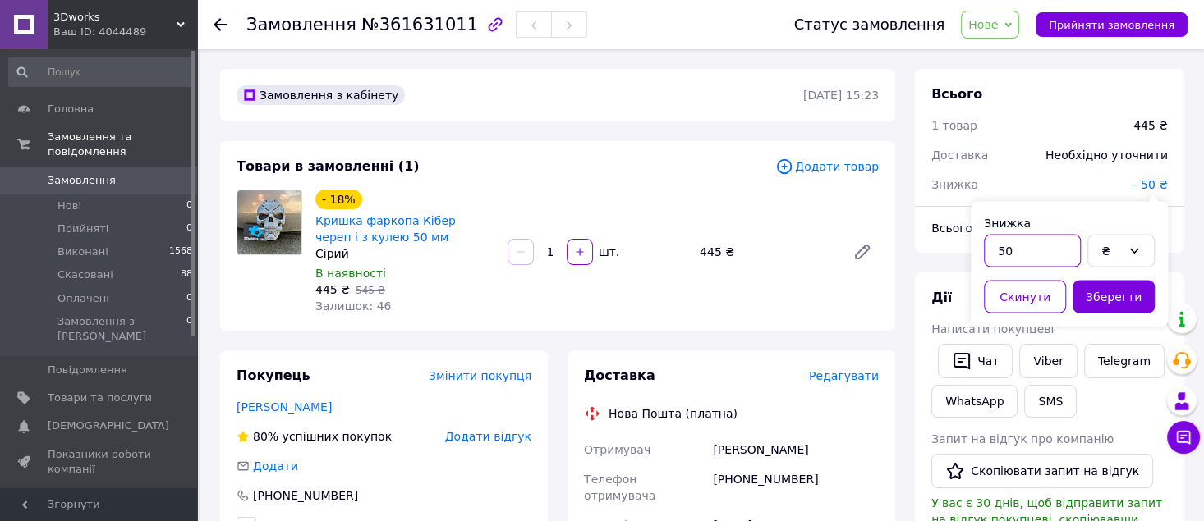
drag, startPoint x: 1015, startPoint y: 246, endPoint x: 914, endPoint y: 234, distance: 101.7
type input "20"
click at [1135, 296] on button "Зберегти" at bounding box center [1113, 297] width 82 height 33
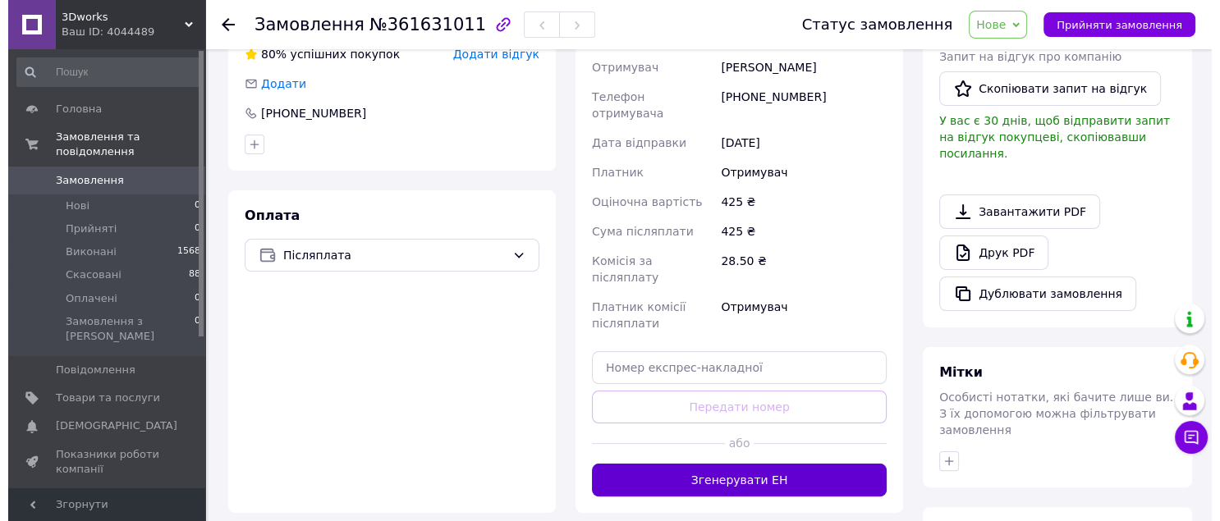
scroll to position [218, 0]
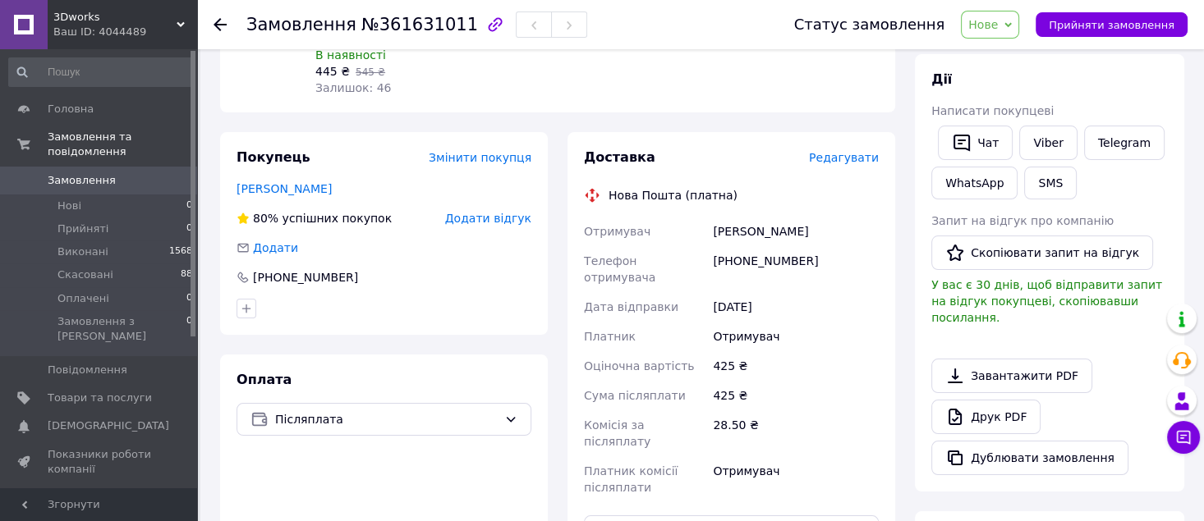
click at [851, 155] on span "Редагувати" at bounding box center [844, 157] width 70 height 13
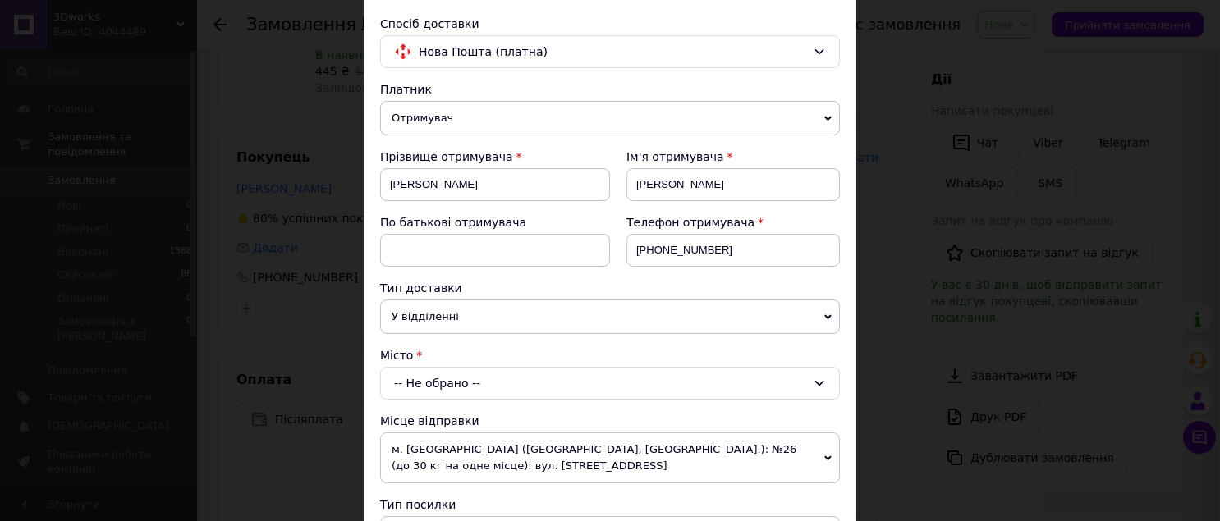
scroll to position [109, 0]
click at [482, 382] on div "-- Не обрано --" at bounding box center [610, 382] width 460 height 33
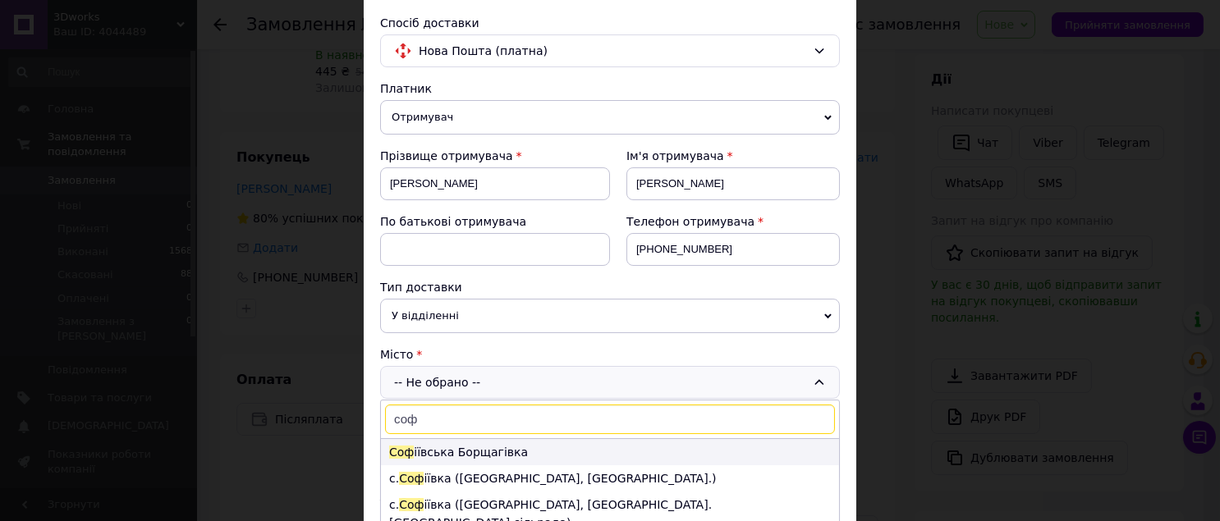
type input "соф"
click at [609, 447] on li "Соф іївська Борщагівка" at bounding box center [610, 452] width 458 height 26
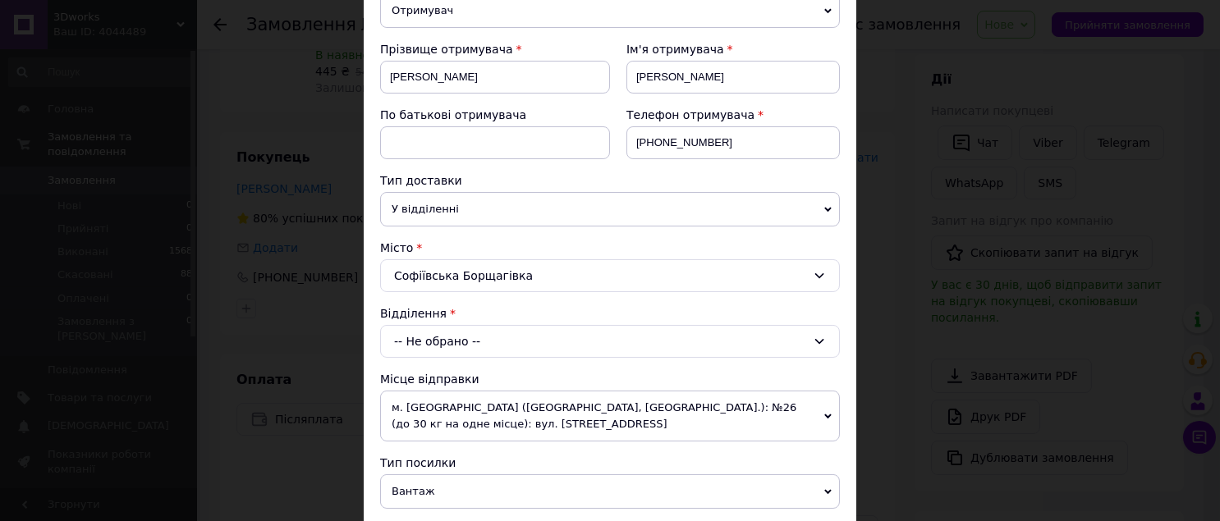
scroll to position [218, 0]
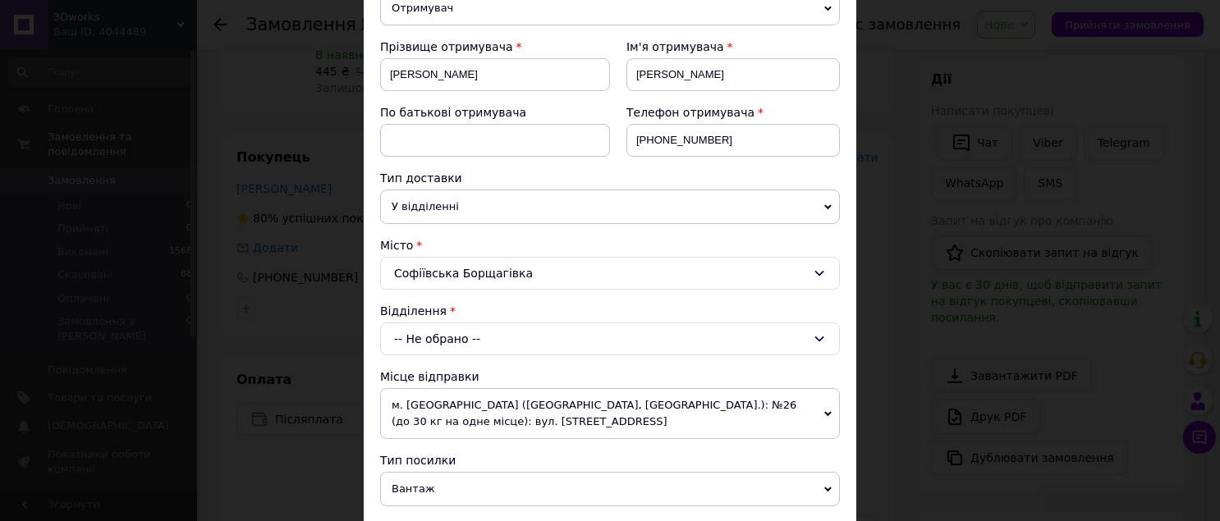
click at [517, 342] on div "-- Не обрано --" at bounding box center [610, 339] width 460 height 33
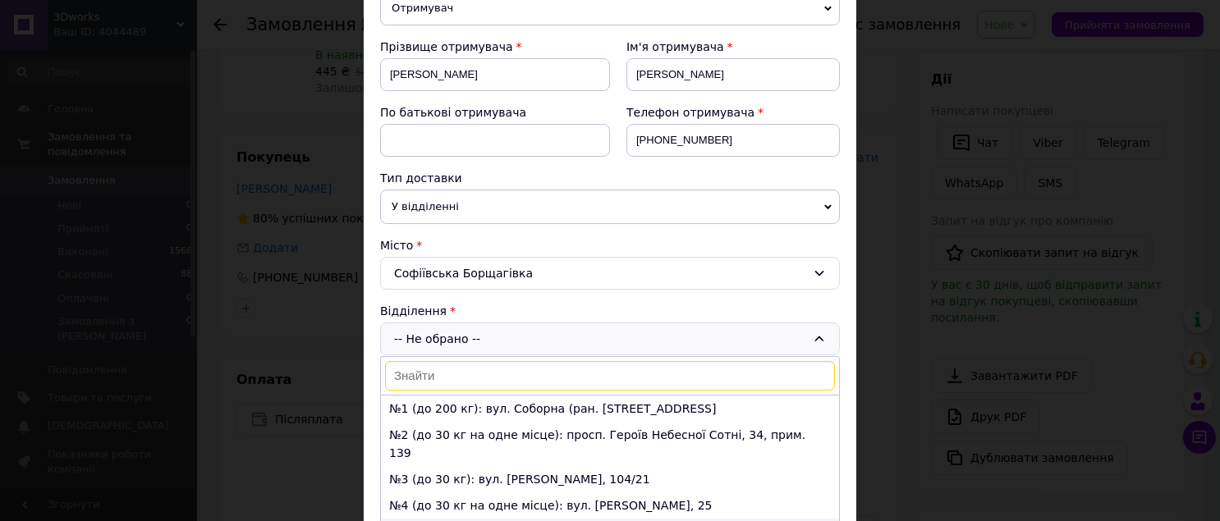
scroll to position [109, 0]
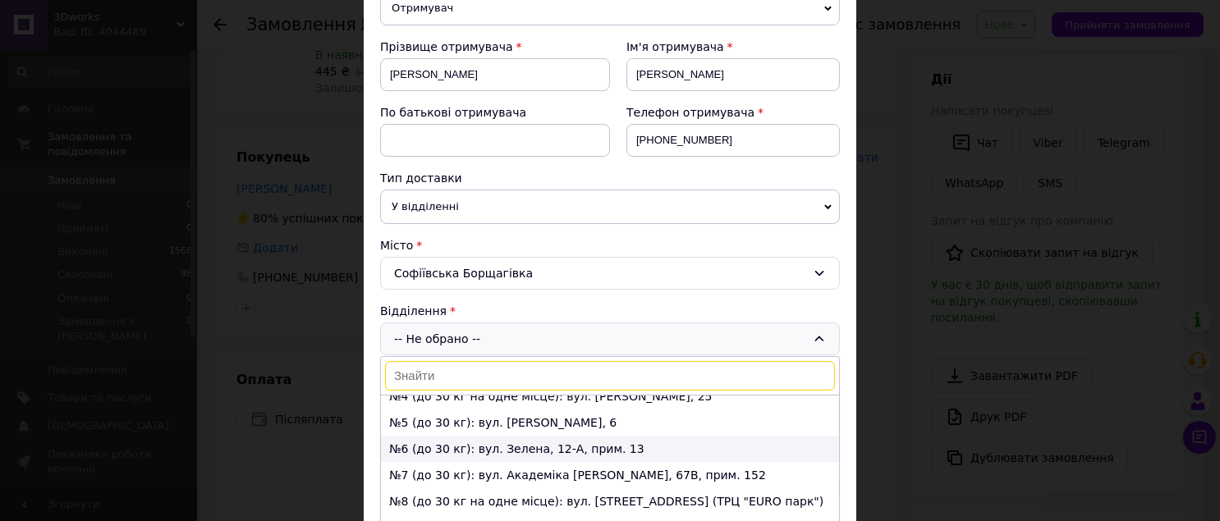
click at [455, 436] on li "№6 (до 30 кг): вул. Зелена, 12-А, прим. 13" at bounding box center [610, 449] width 458 height 26
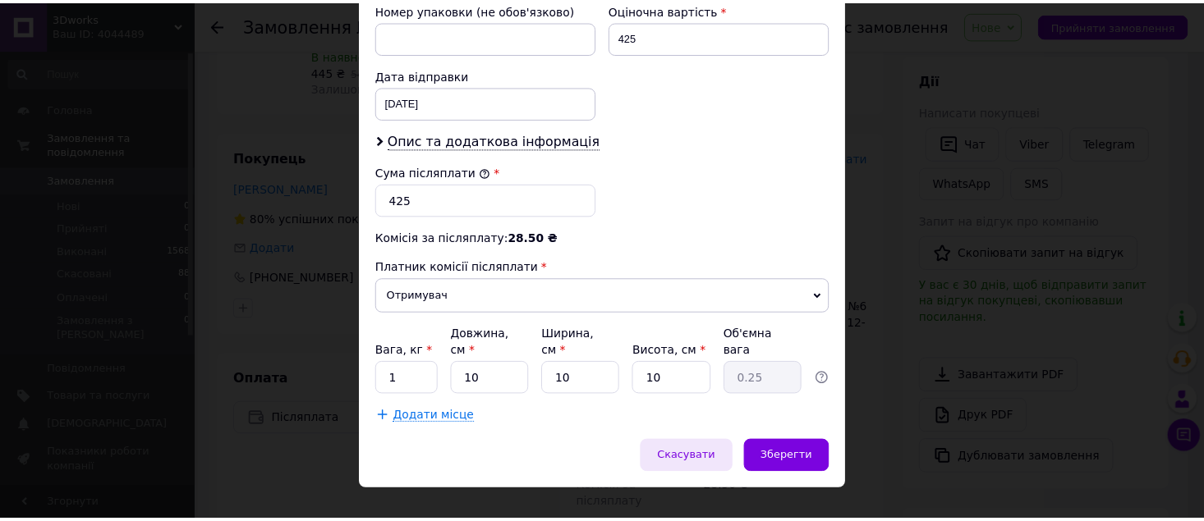
scroll to position [743, 0]
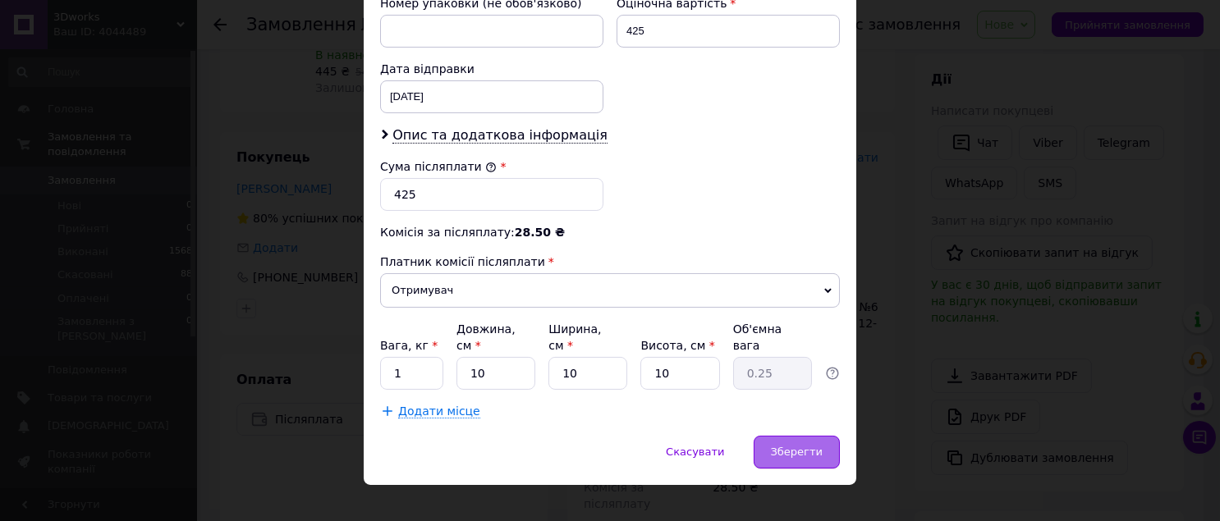
click at [777, 446] on span "Зберегти" at bounding box center [797, 452] width 52 height 12
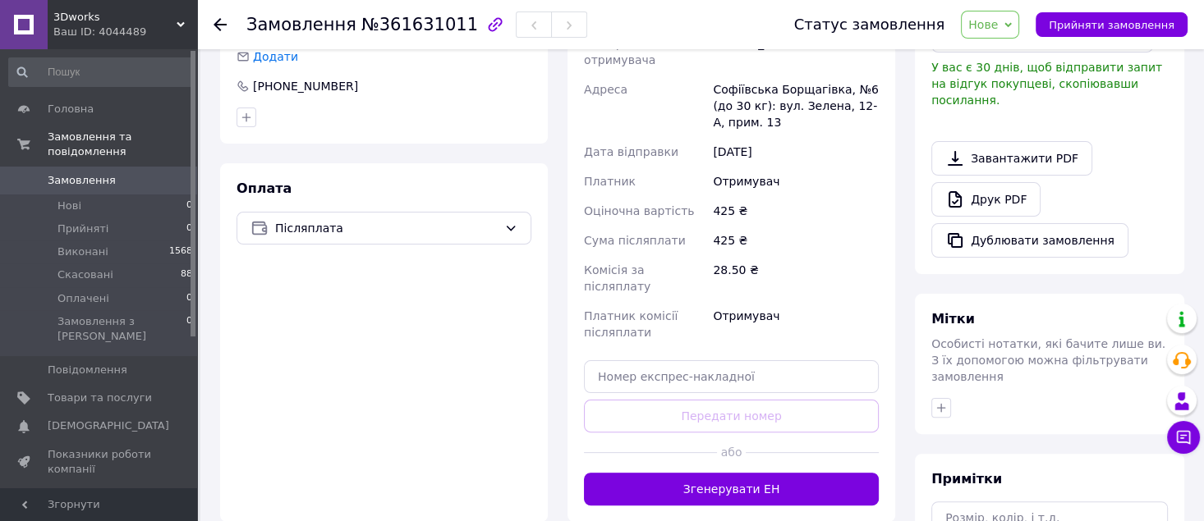
scroll to position [438, 0]
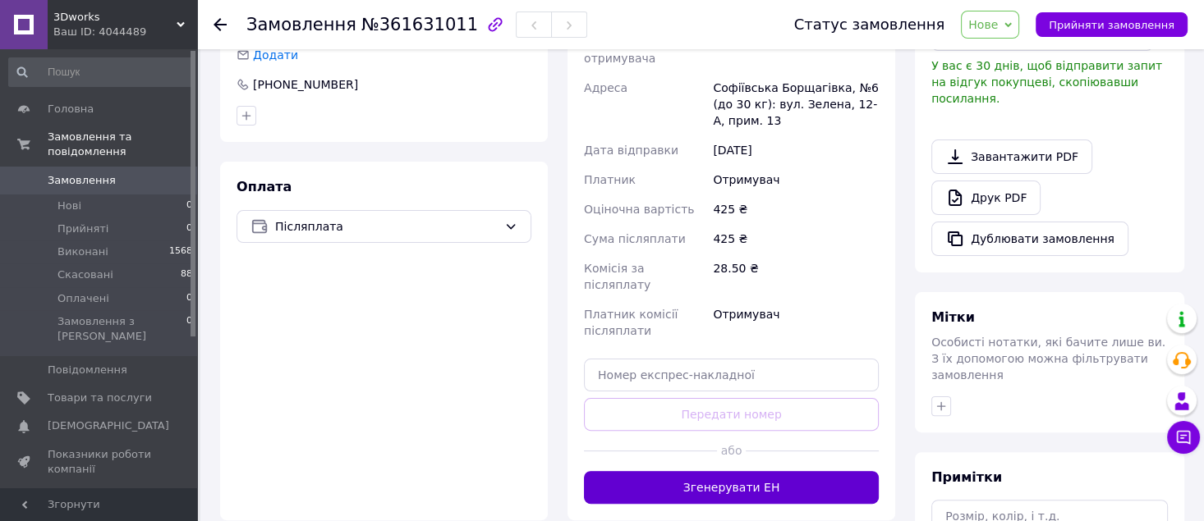
click at [776, 471] on button "Згенерувати ЕН" at bounding box center [731, 487] width 295 height 33
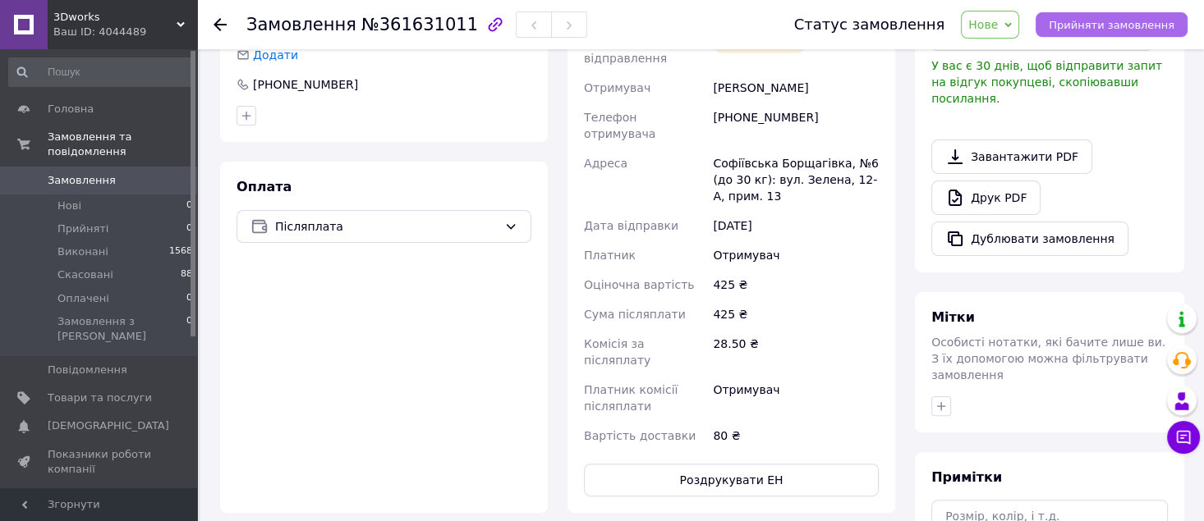
click at [1092, 19] on span "Прийняти замовлення" at bounding box center [1111, 25] width 126 height 12
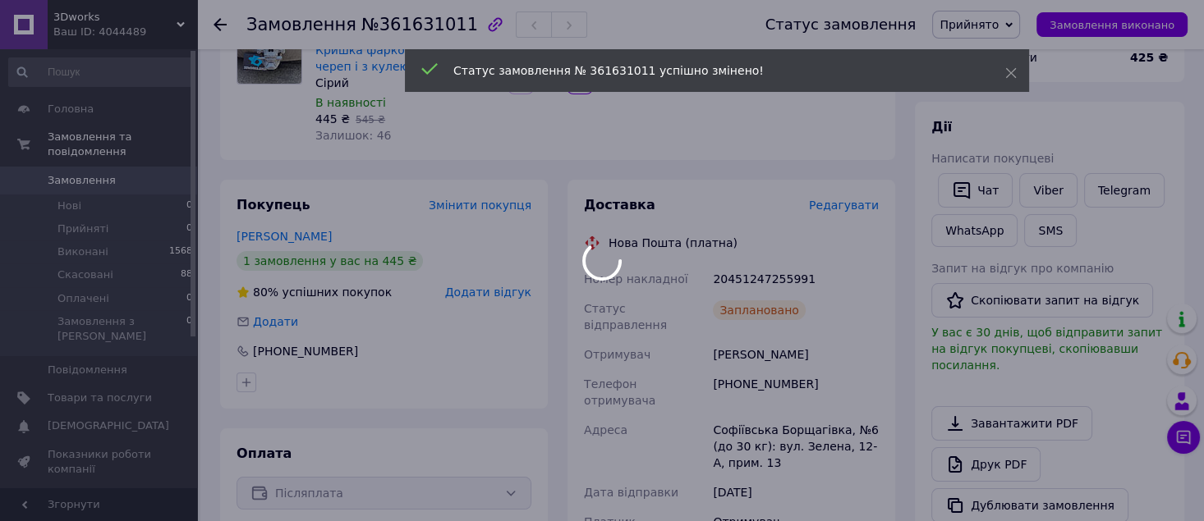
scroll to position [109, 0]
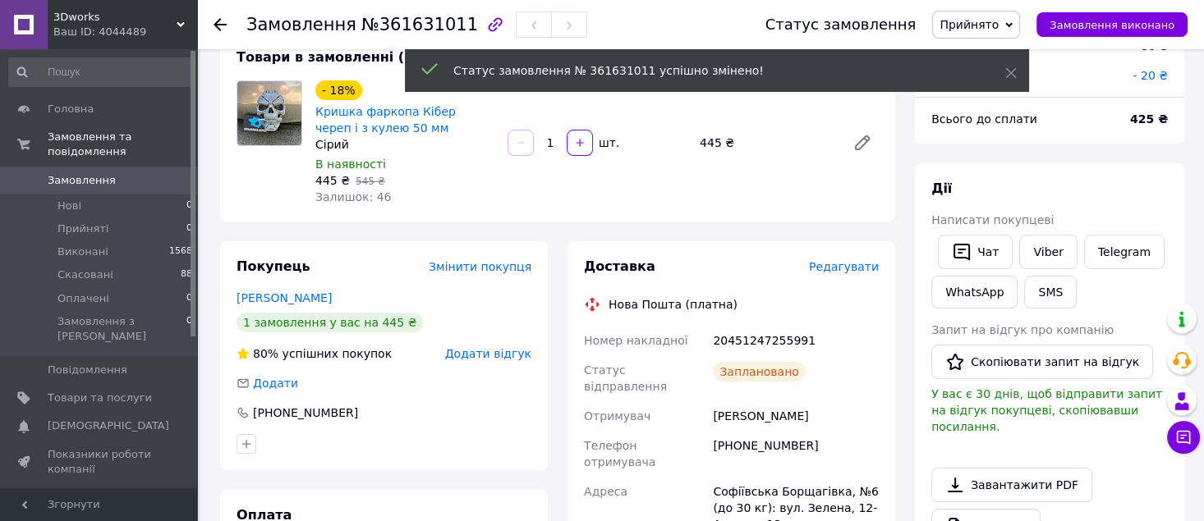
click at [765, 329] on div "20451247255991" at bounding box center [795, 341] width 172 height 30
click at [766, 336] on div "20451247255991" at bounding box center [795, 341] width 172 height 30
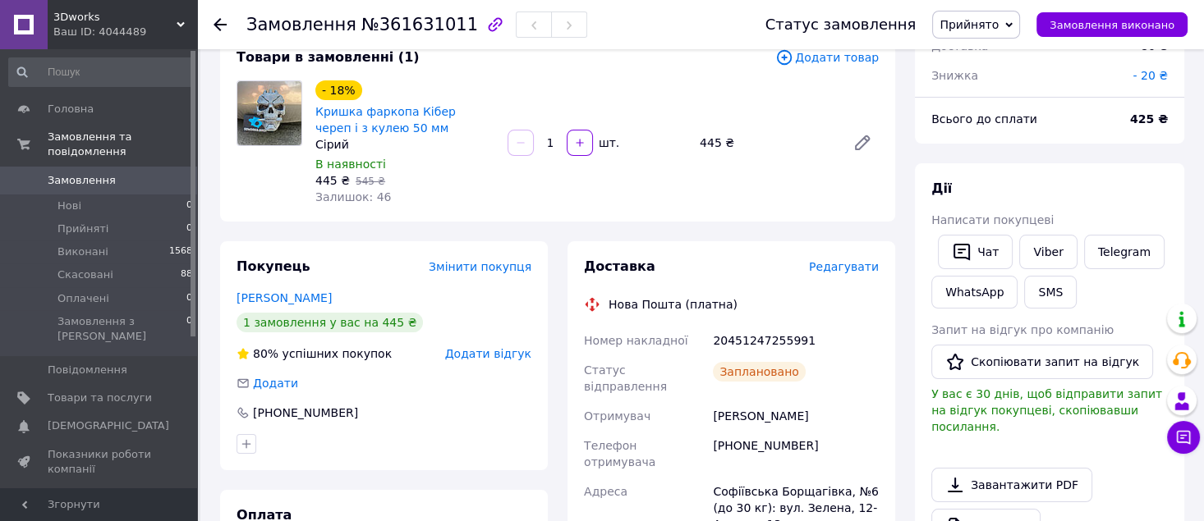
click at [759, 344] on div "20451247255991" at bounding box center [795, 341] width 172 height 30
click at [760, 342] on div "20451247255991" at bounding box center [795, 341] width 172 height 30
click at [993, 27] on span "Прийнято" at bounding box center [968, 24] width 59 height 13
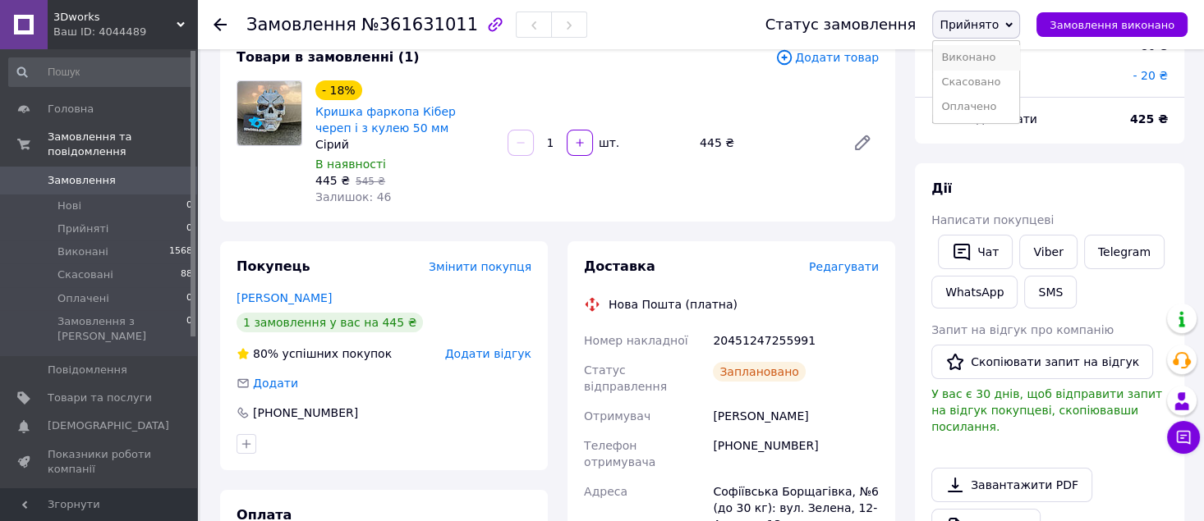
click at [975, 58] on li "Виконано" at bounding box center [976, 57] width 86 height 25
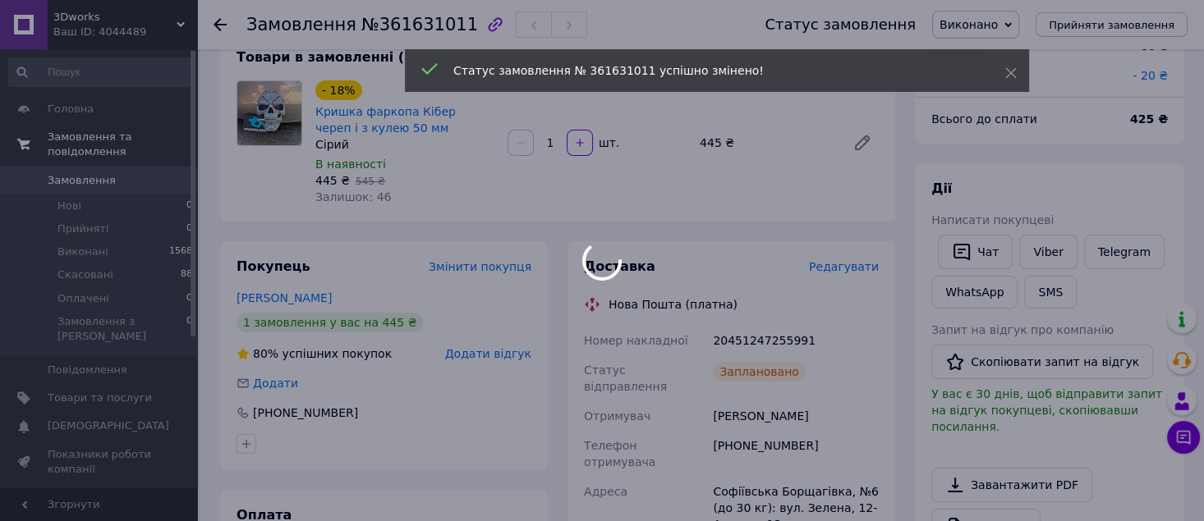
scroll to position [16, 0]
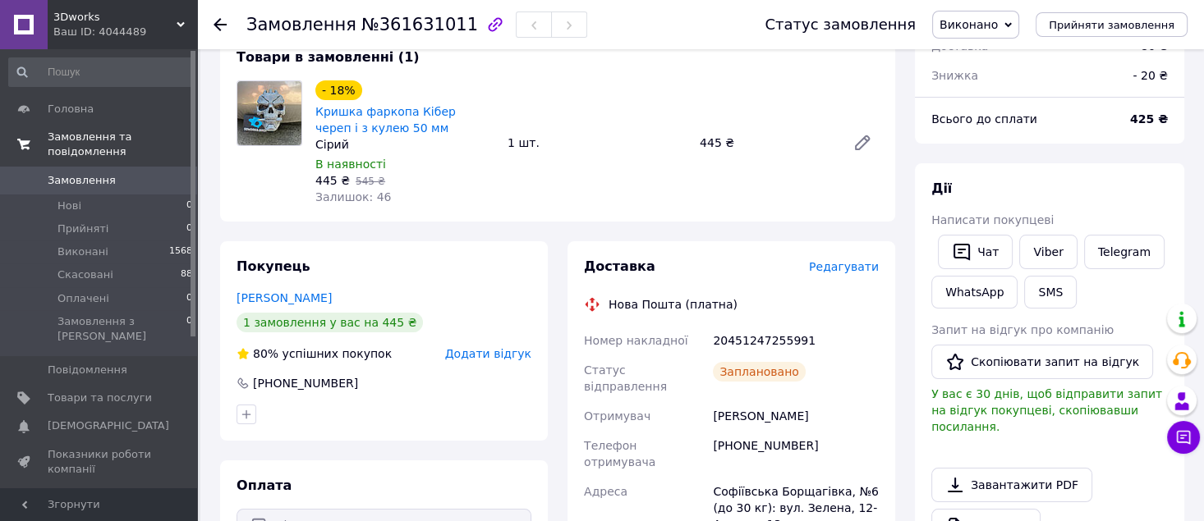
click at [77, 136] on span "Замовлення та повідомлення" at bounding box center [122, 145] width 149 height 30
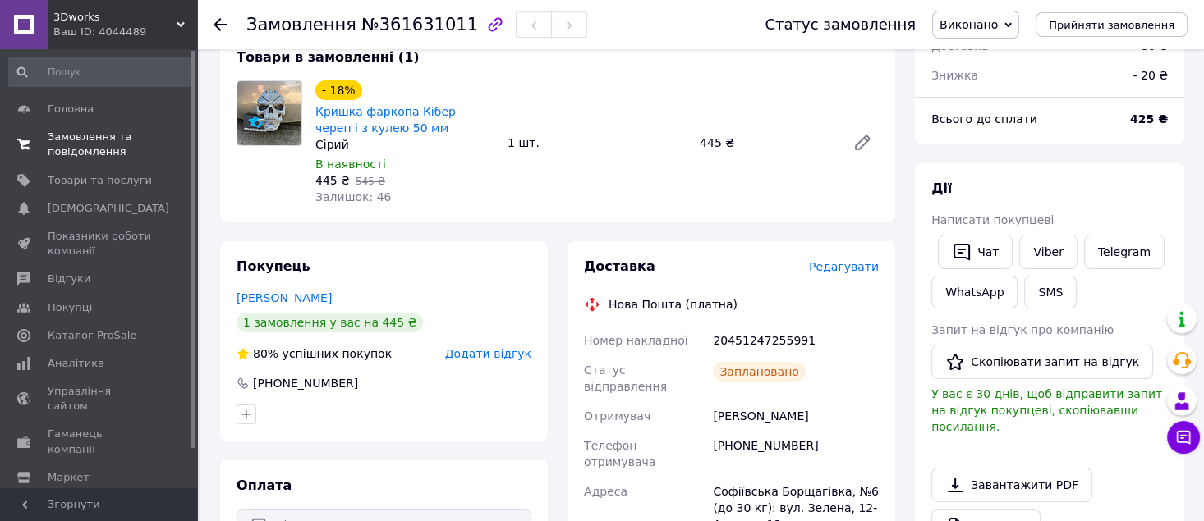
click at [62, 138] on span "Замовлення та повідомлення" at bounding box center [100, 145] width 104 height 30
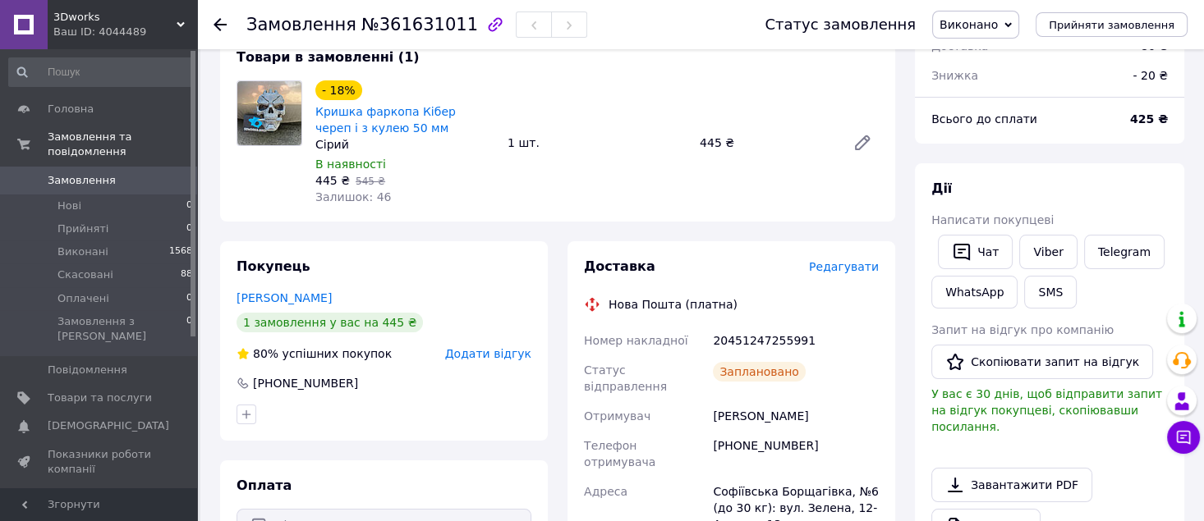
click at [60, 173] on span "Замовлення" at bounding box center [82, 180] width 68 height 15
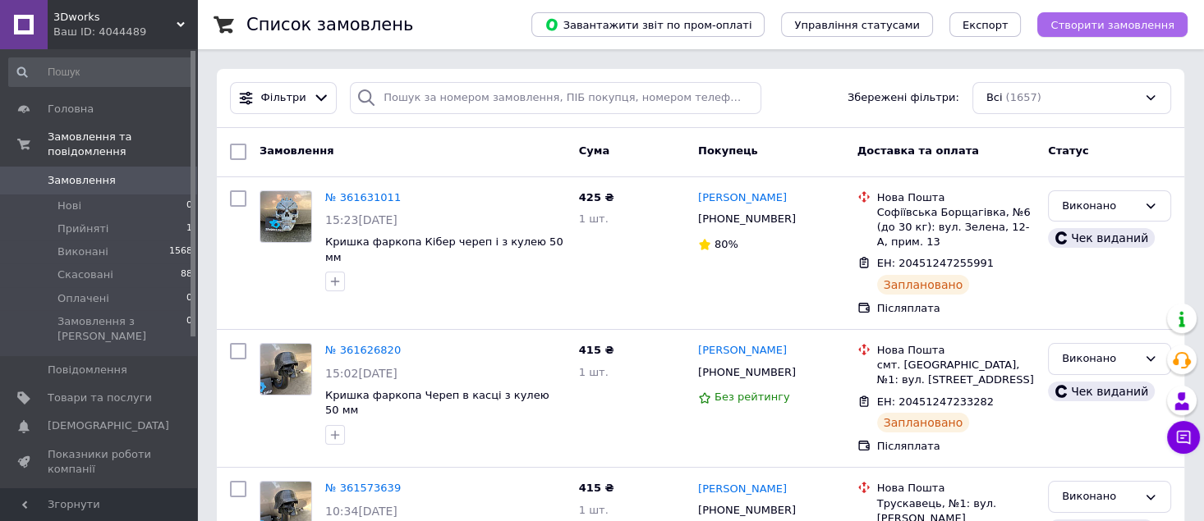
click at [1150, 30] on span "Створити замовлення" at bounding box center [1112, 25] width 124 height 12
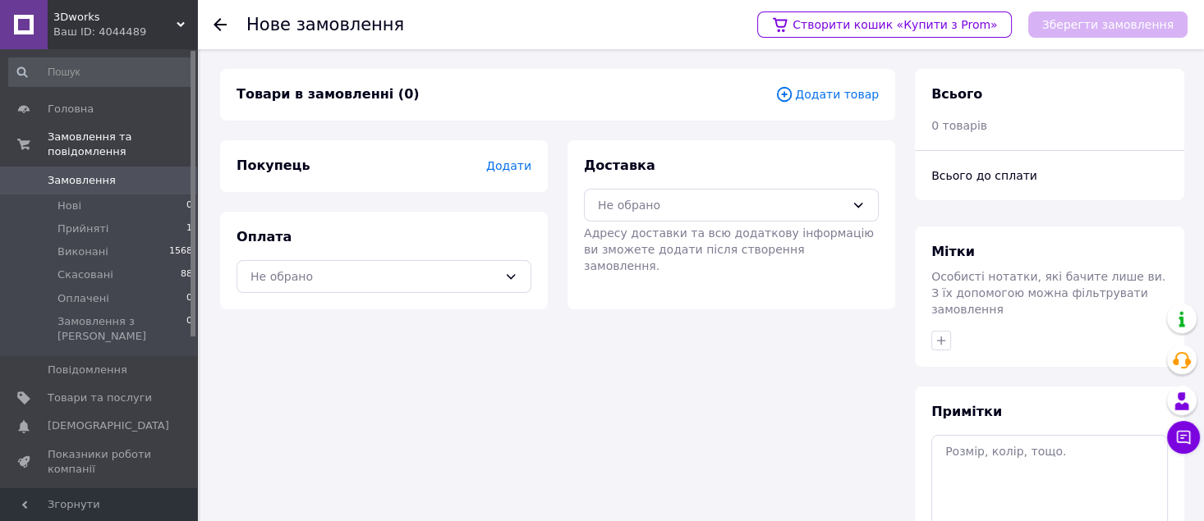
click at [856, 95] on span "Додати товар" at bounding box center [826, 94] width 103 height 18
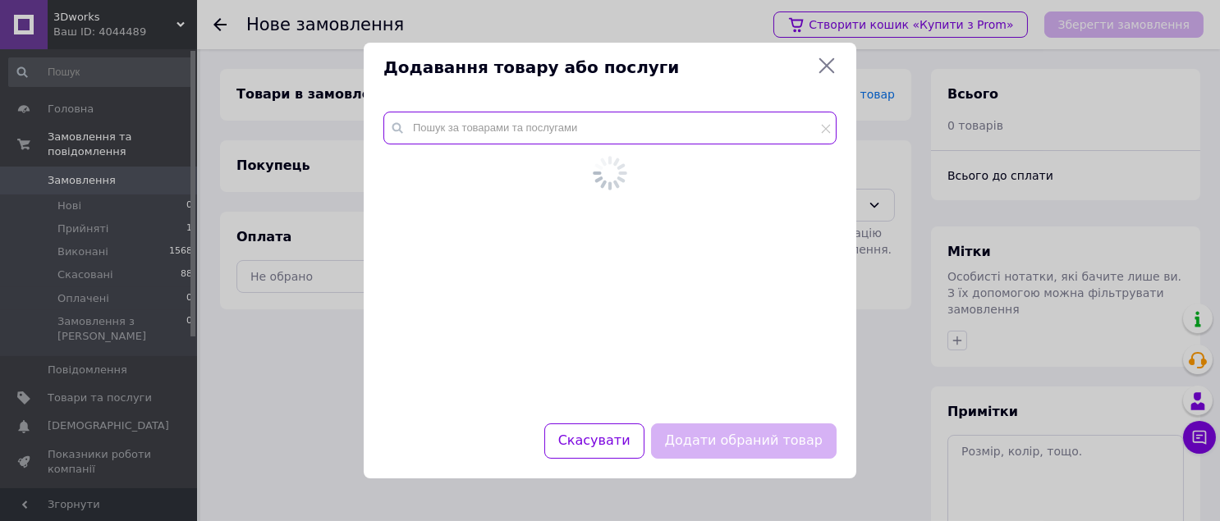
click at [648, 132] on input "text" at bounding box center [609, 128] width 453 height 33
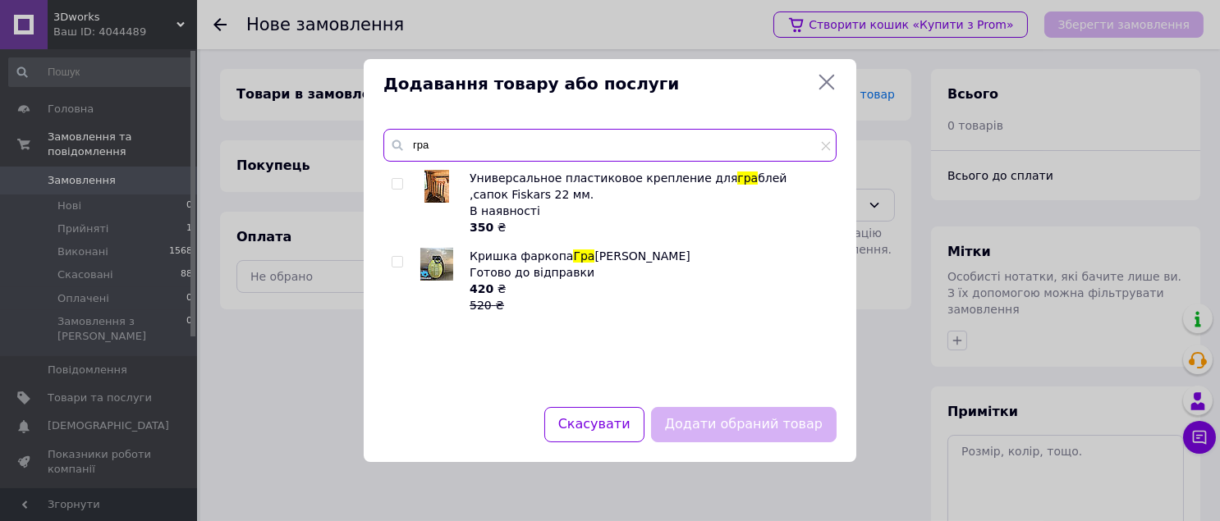
type input "гра"
click at [398, 266] on input "checkbox" at bounding box center [397, 262] width 11 height 11
checkbox input "true"
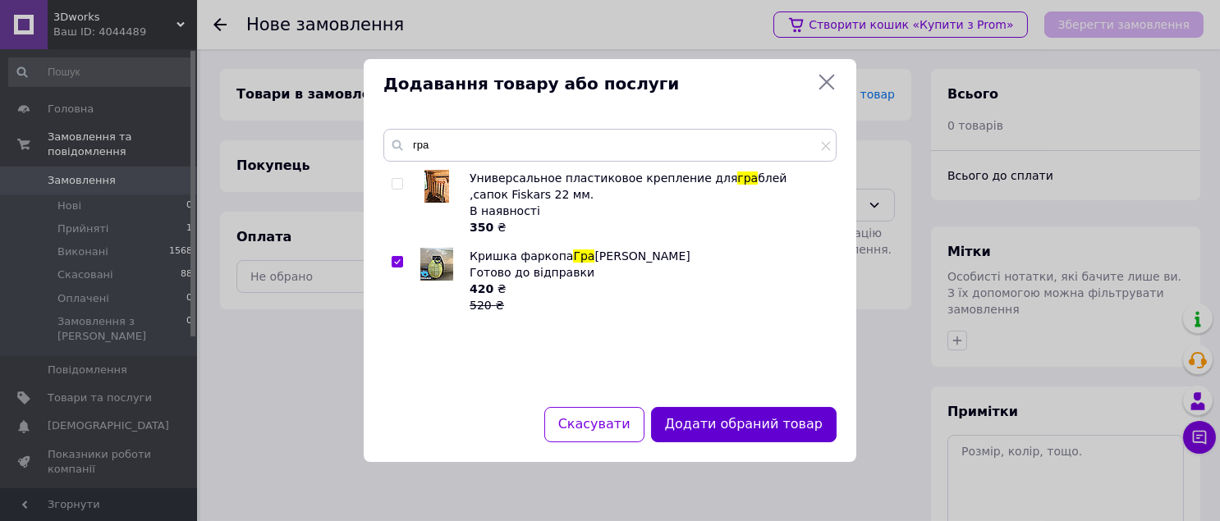
click at [799, 427] on button "Додати обраний товар" at bounding box center [744, 424] width 186 height 35
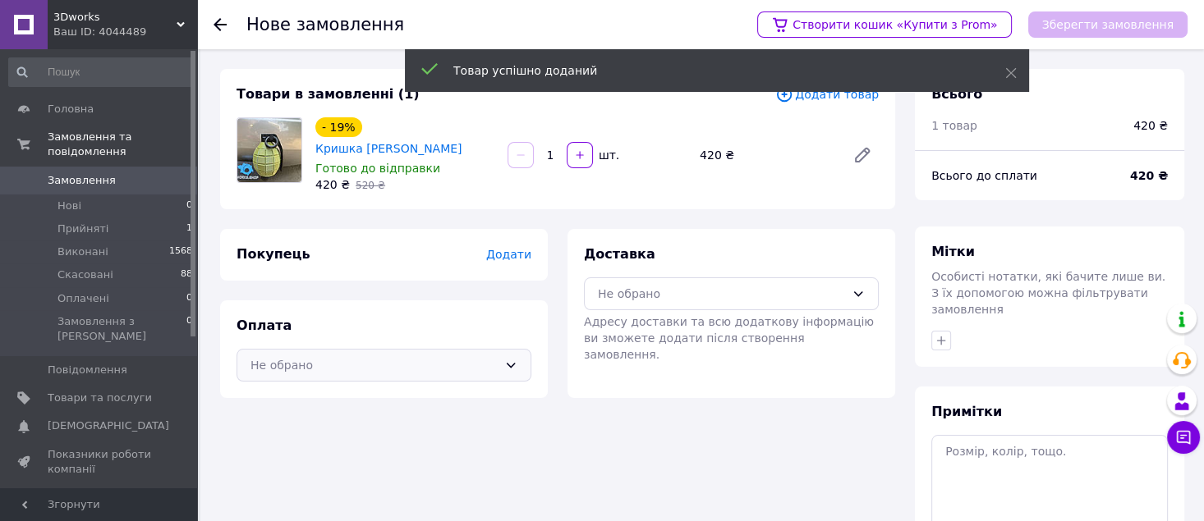
click at [497, 367] on div "Не обрано" at bounding box center [373, 365] width 247 height 18
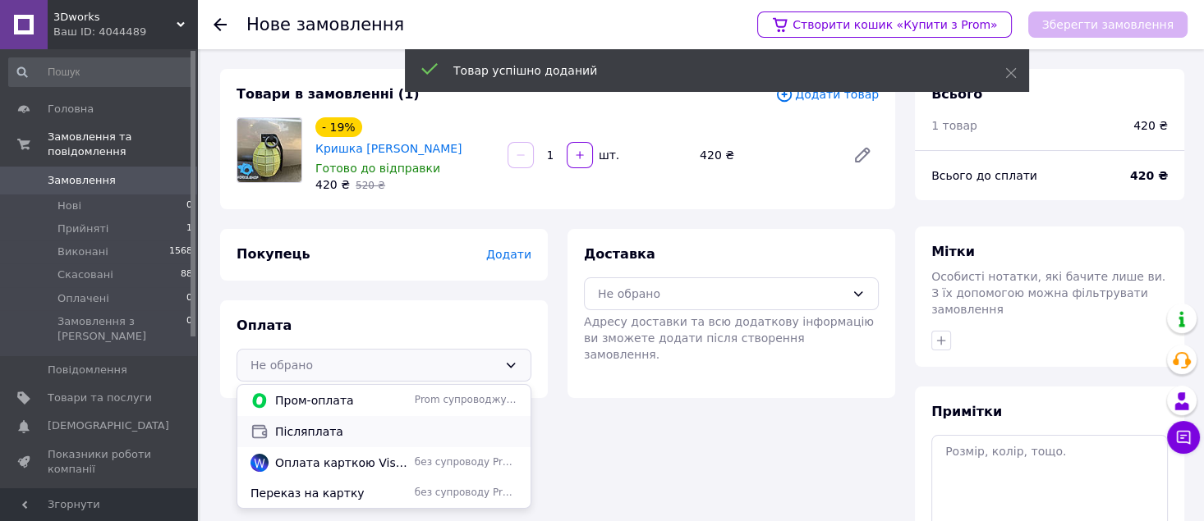
click at [340, 434] on span "Післяплата" at bounding box center [396, 432] width 242 height 16
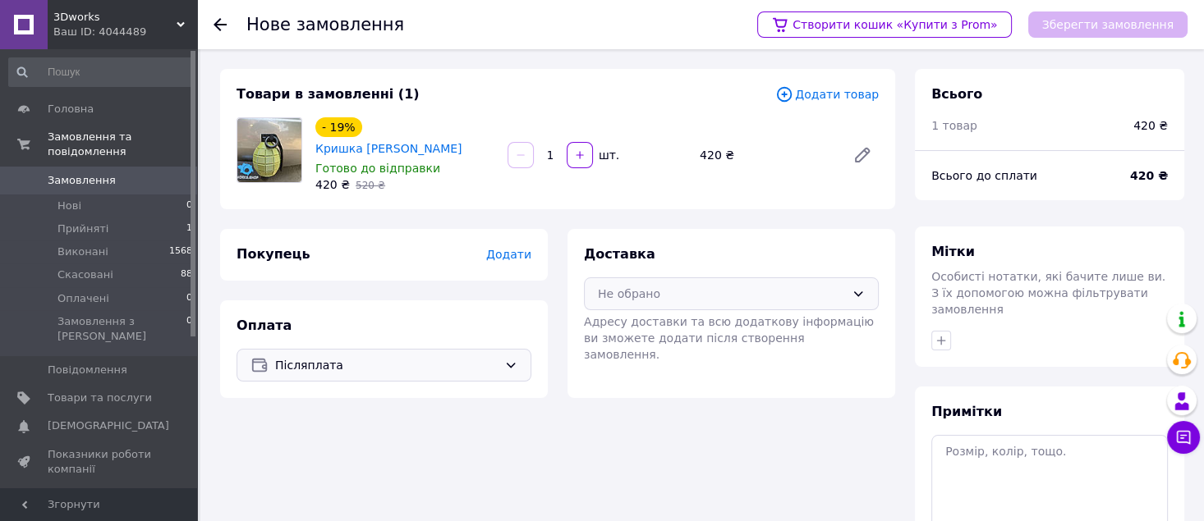
click at [709, 291] on div "Не обрано" at bounding box center [721, 294] width 247 height 18
click at [690, 341] on div "Нова Пошта (платна)" at bounding box center [731, 329] width 293 height 31
click at [521, 255] on span "Додати" at bounding box center [508, 254] width 45 height 13
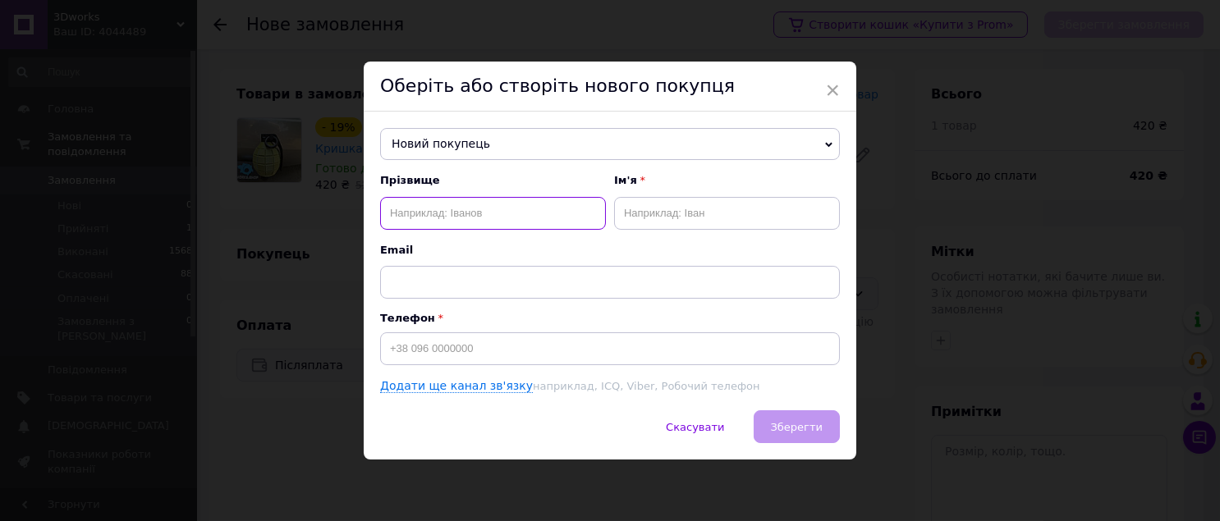
click at [469, 214] on input "text" at bounding box center [493, 213] width 226 height 33
type input "[PERSON_NAME]"
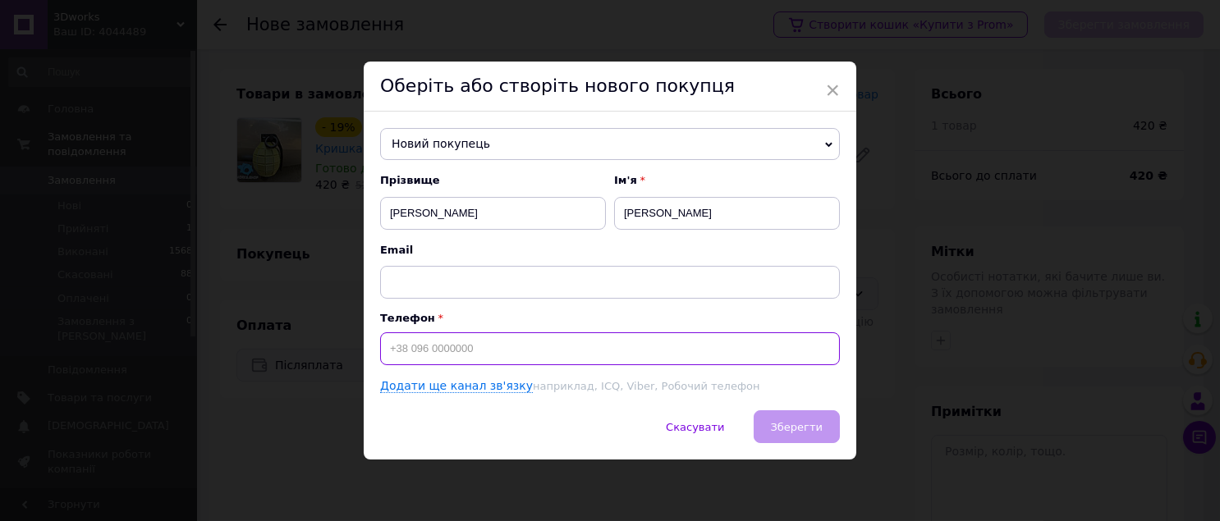
click at [488, 351] on input at bounding box center [610, 349] width 460 height 33
type input "[PHONE_NUMBER]"
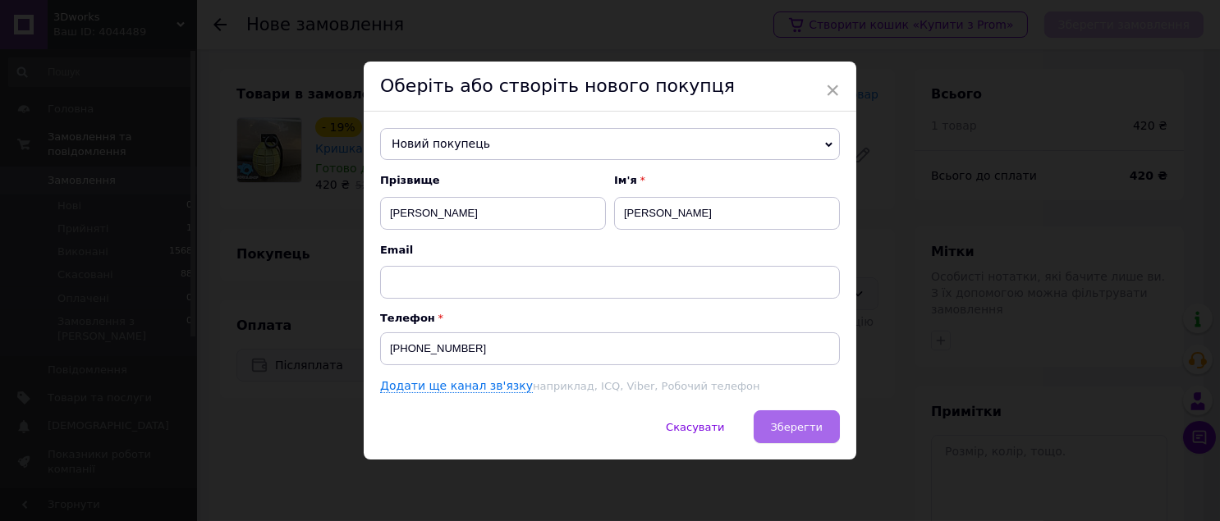
click at [800, 429] on span "Зберегти" at bounding box center [797, 427] width 52 height 12
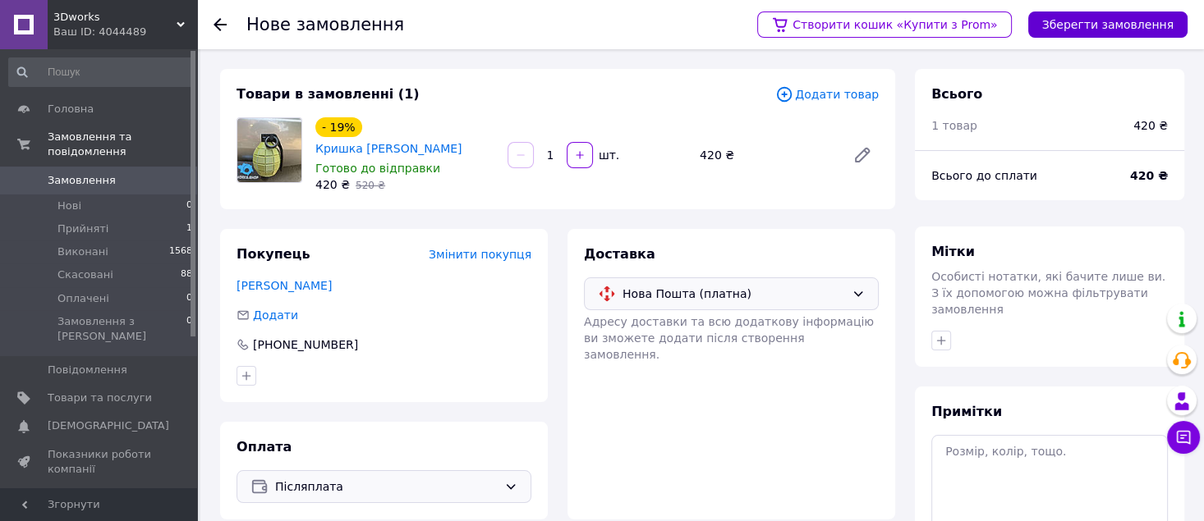
click at [1138, 30] on button "Зберегти замовлення" at bounding box center [1107, 24] width 159 height 26
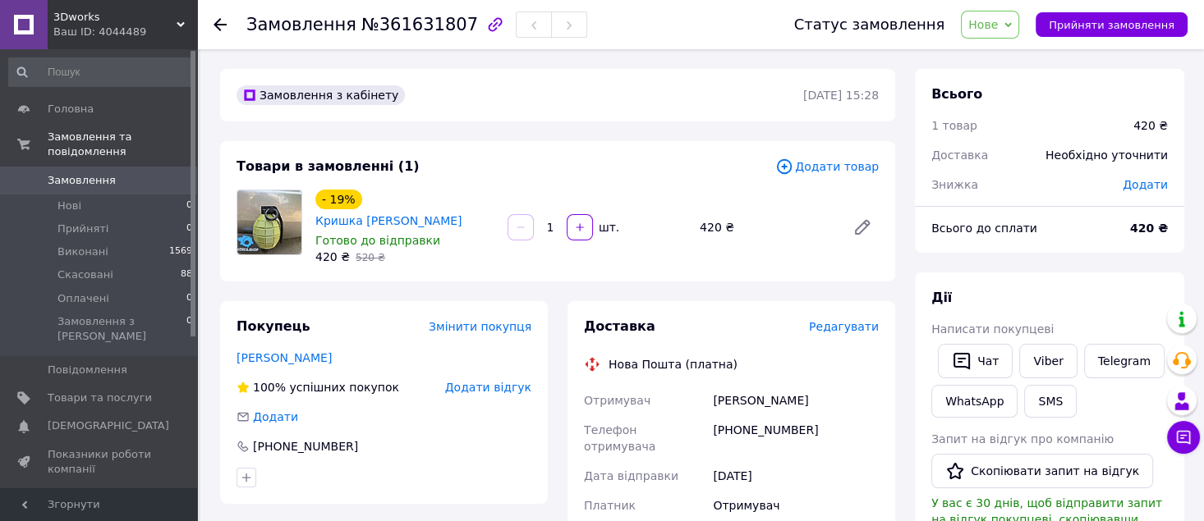
click at [1142, 182] on span "Додати" at bounding box center [1144, 184] width 45 height 13
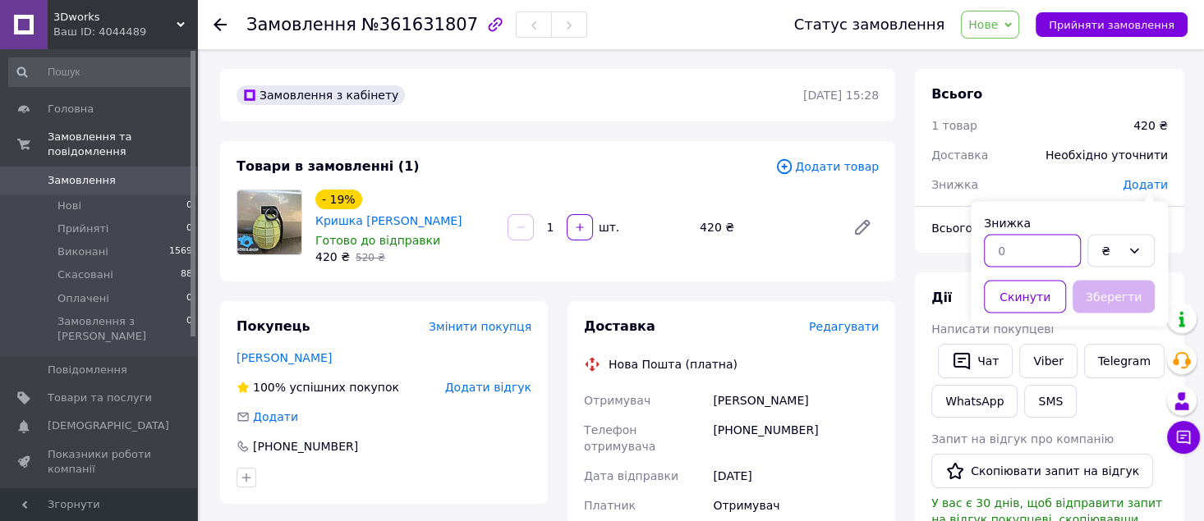
click at [1045, 246] on input "text" at bounding box center [1032, 251] width 97 height 33
type input "20"
click at [1106, 292] on button "Зберегти" at bounding box center [1113, 297] width 82 height 33
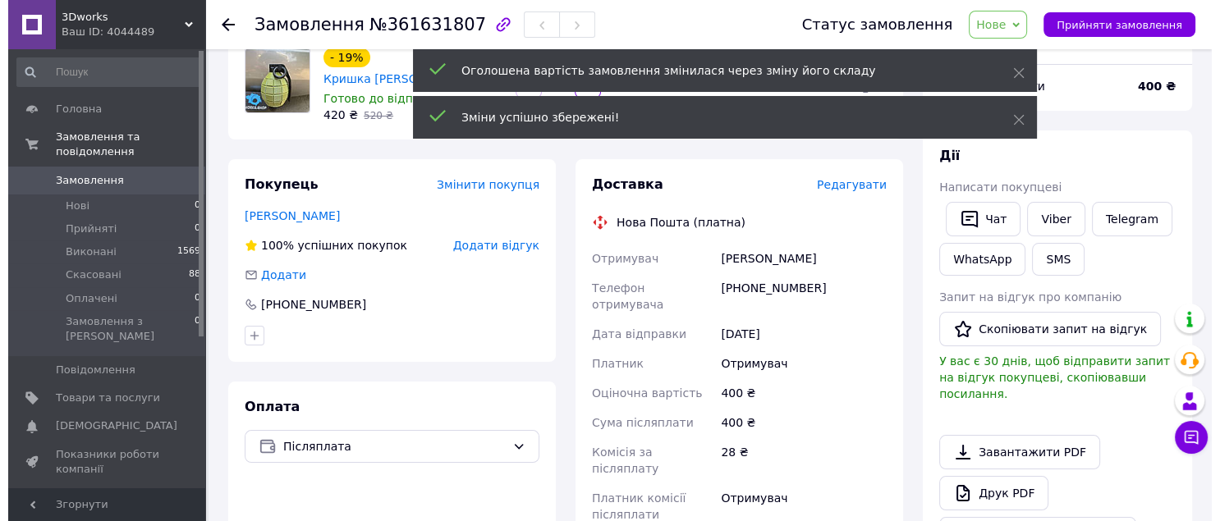
scroll to position [109, 0]
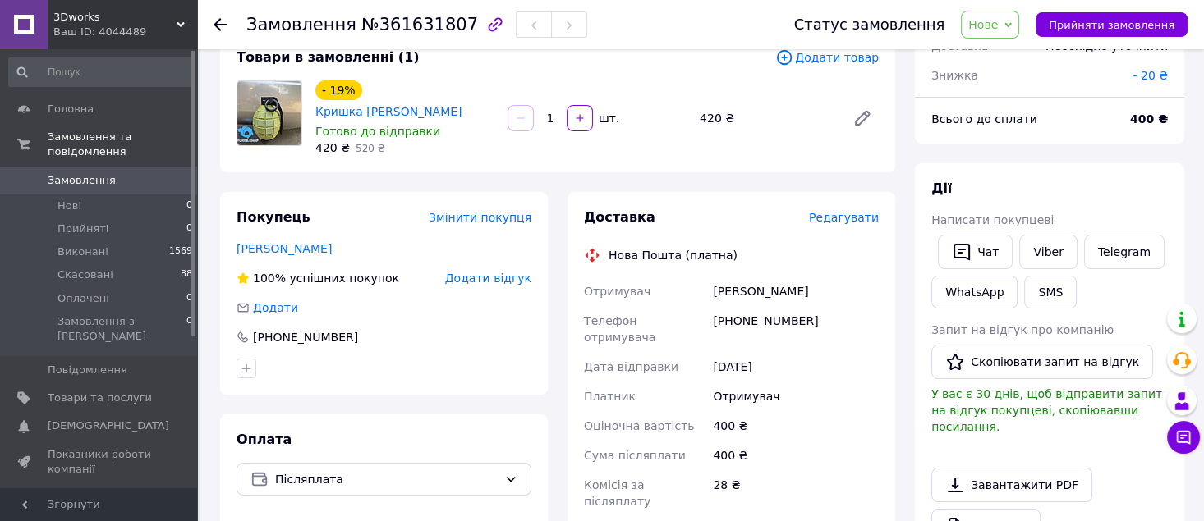
click at [836, 224] on span "Редагувати" at bounding box center [844, 217] width 70 height 13
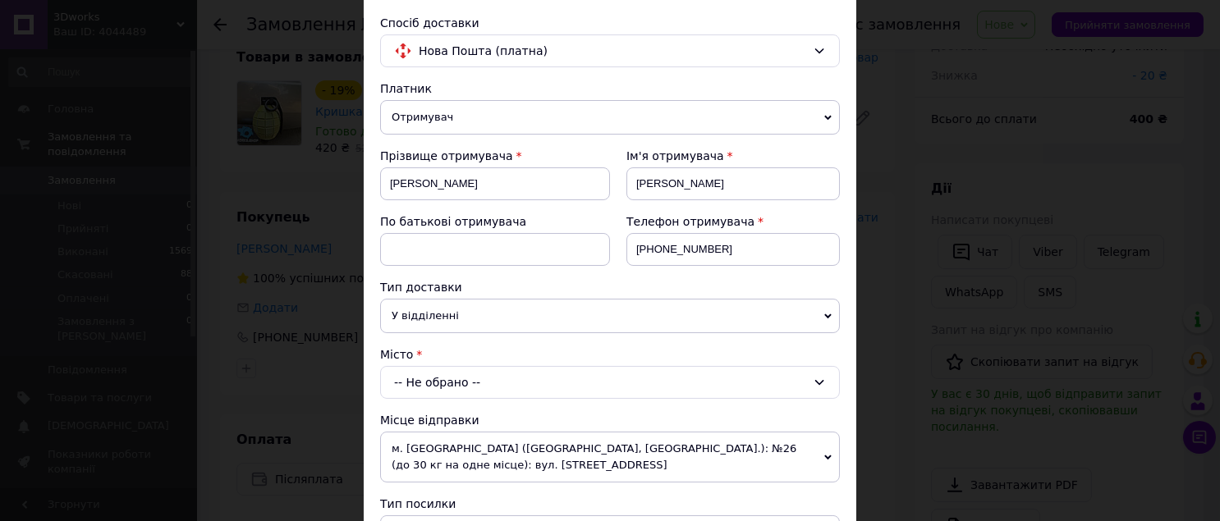
click at [482, 373] on div "-- Не обрано --" at bounding box center [610, 382] width 460 height 33
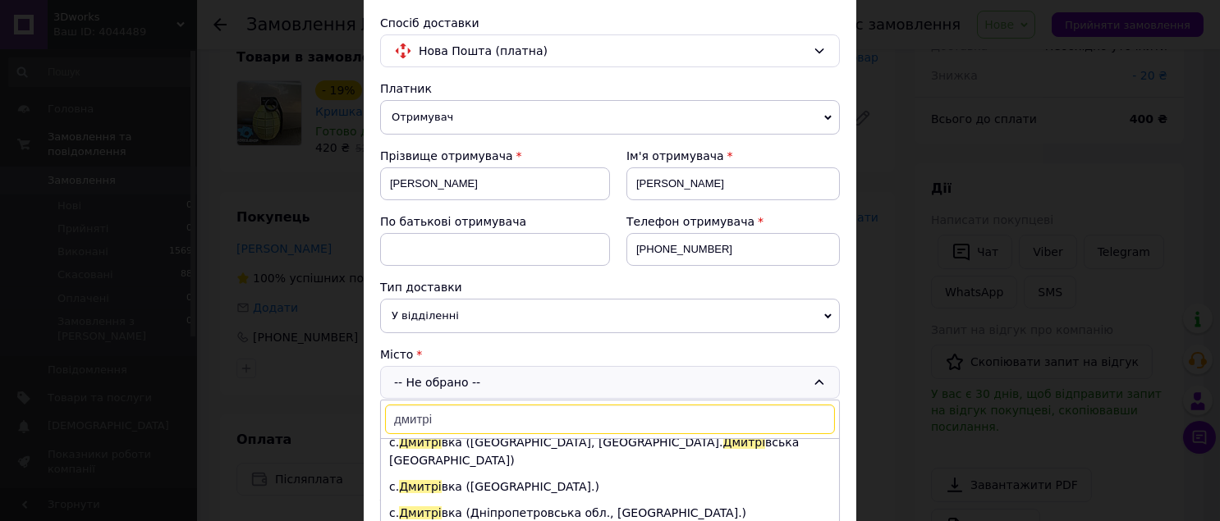
scroll to position [314, 0]
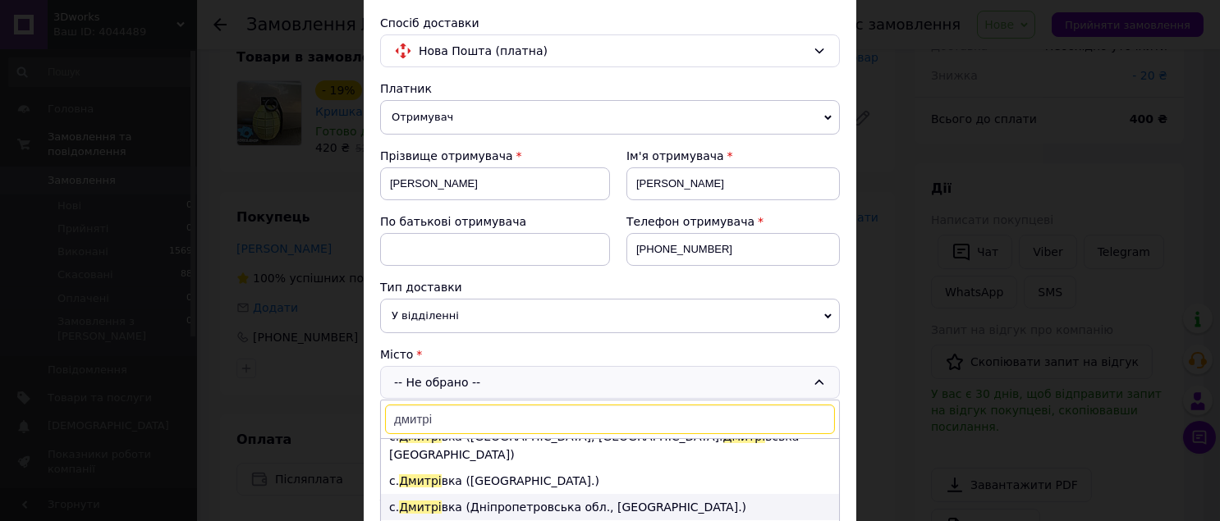
type input "дмитрі"
click at [613, 494] on li "с. Дмитрі вка ([GEOGRAPHIC_DATA], [GEOGRAPHIC_DATA].)" at bounding box center [610, 507] width 458 height 26
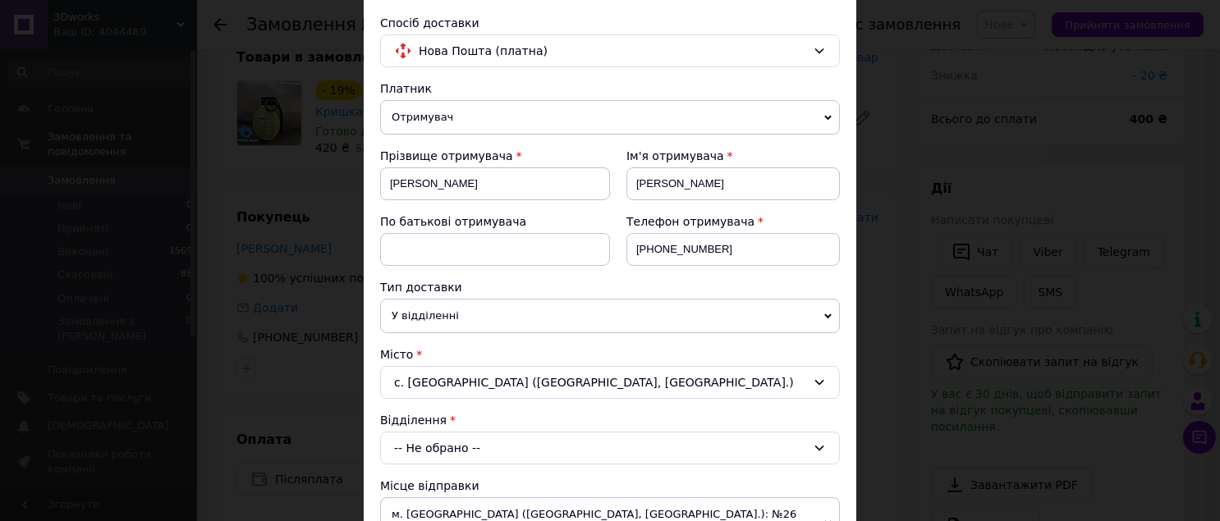
click at [529, 447] on div "-- Не обрано --" at bounding box center [610, 448] width 460 height 33
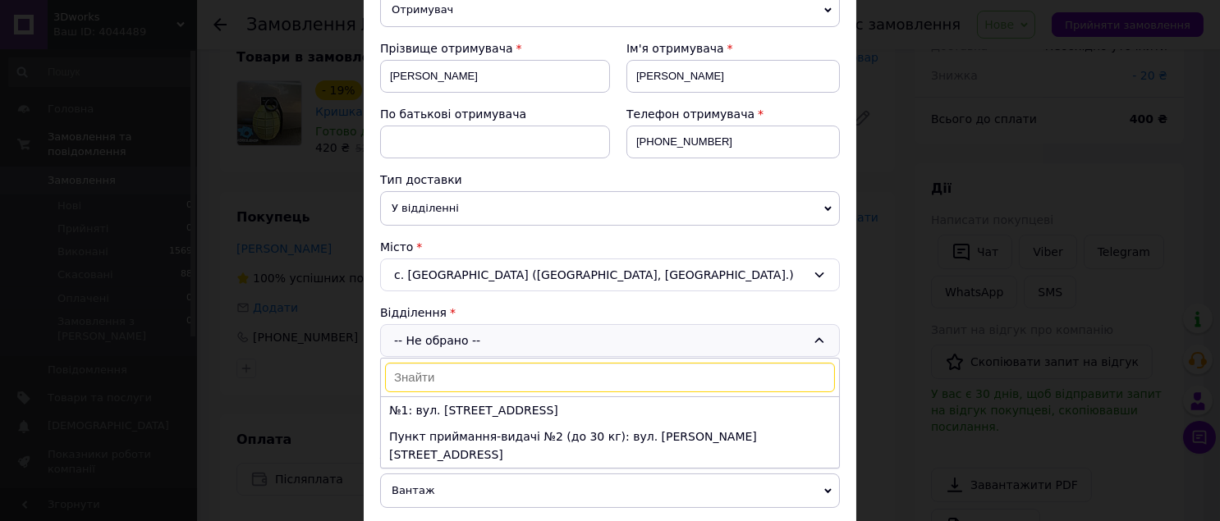
scroll to position [218, 0]
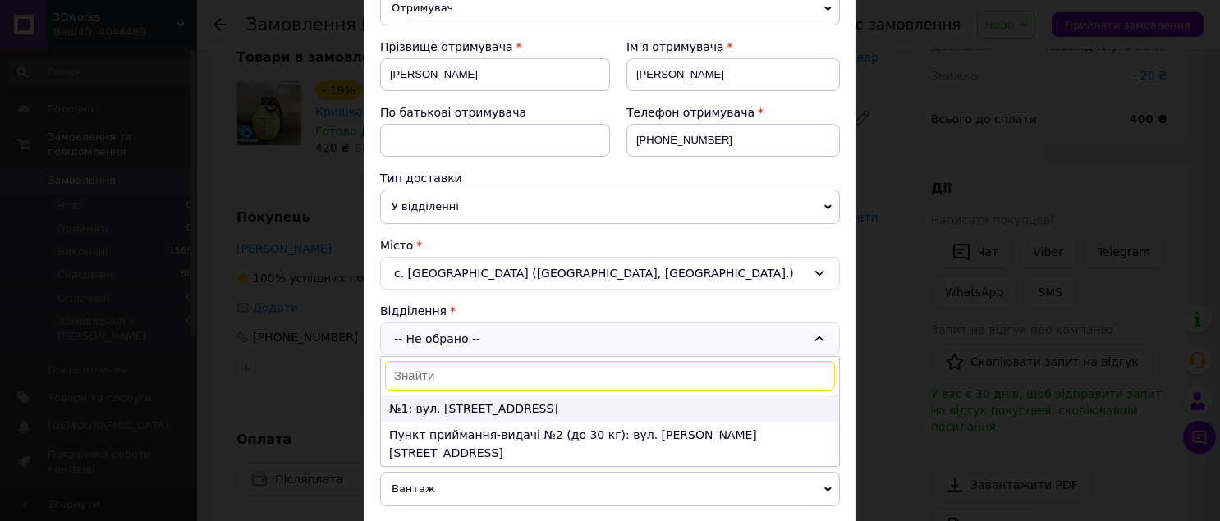
click at [506, 411] on li "№1: вул. [STREET_ADDRESS]" at bounding box center [610, 409] width 458 height 26
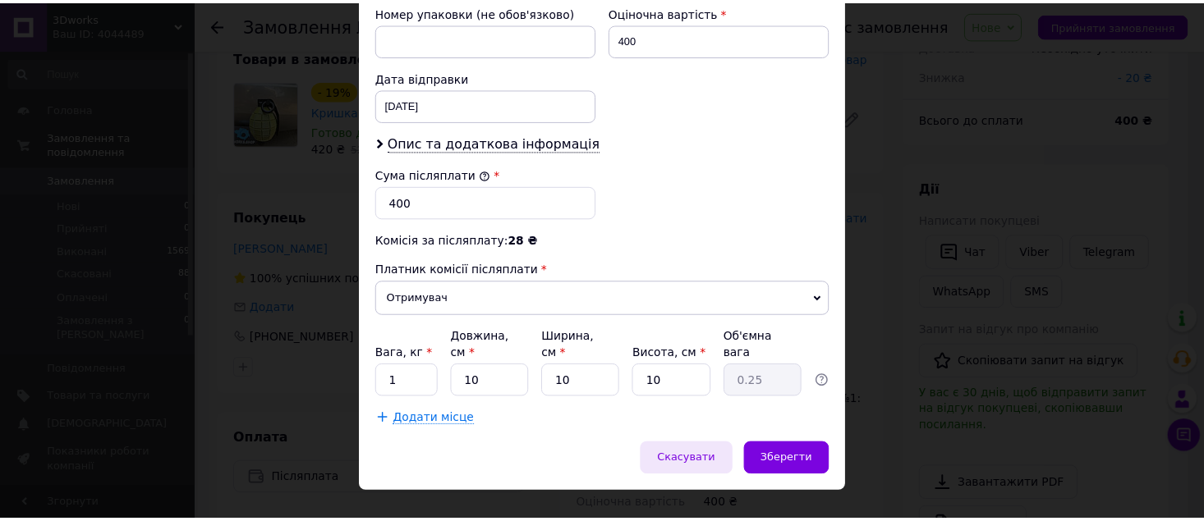
scroll to position [743, 0]
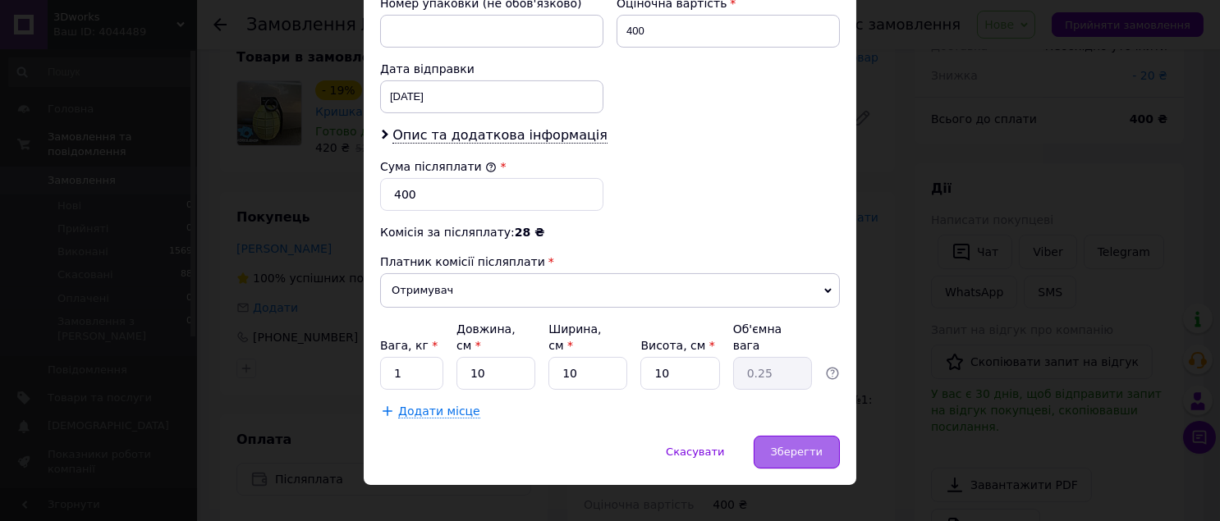
click at [787, 446] on span "Зберегти" at bounding box center [797, 452] width 52 height 12
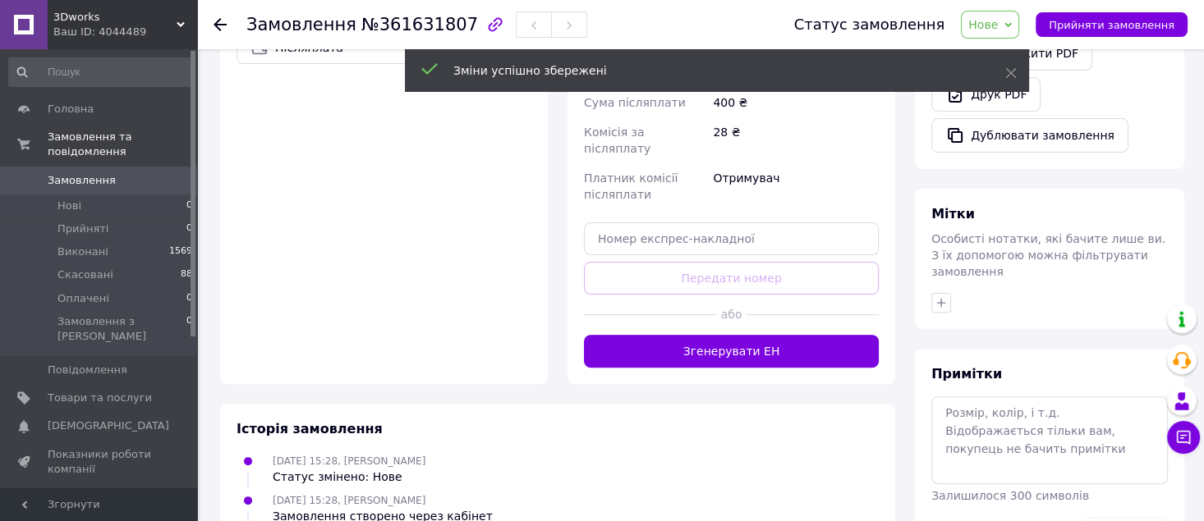
scroll to position [547, 0]
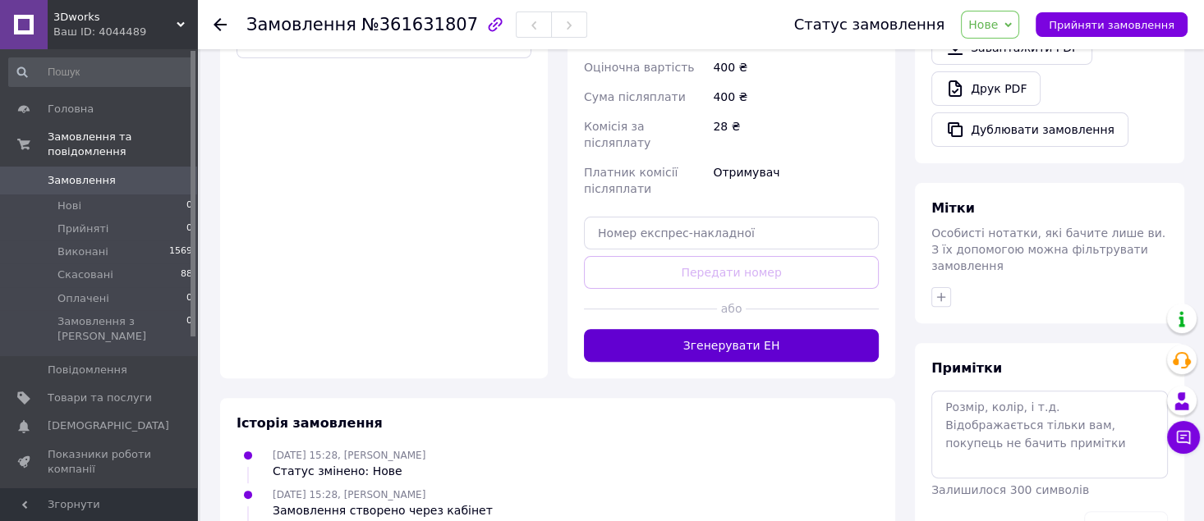
click at [739, 329] on button "Згенерувати ЕН" at bounding box center [731, 345] width 295 height 33
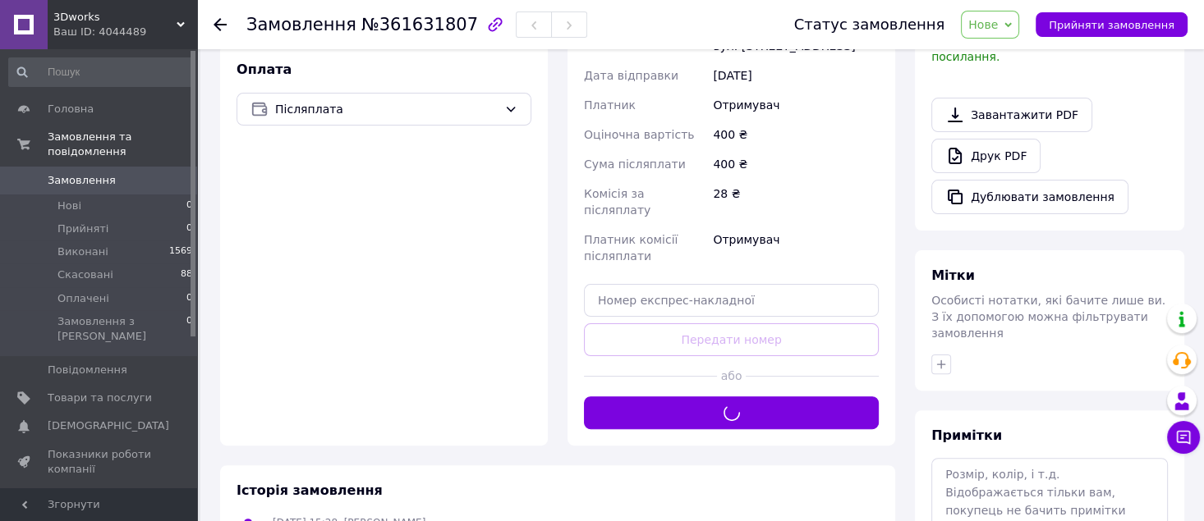
scroll to position [0, 0]
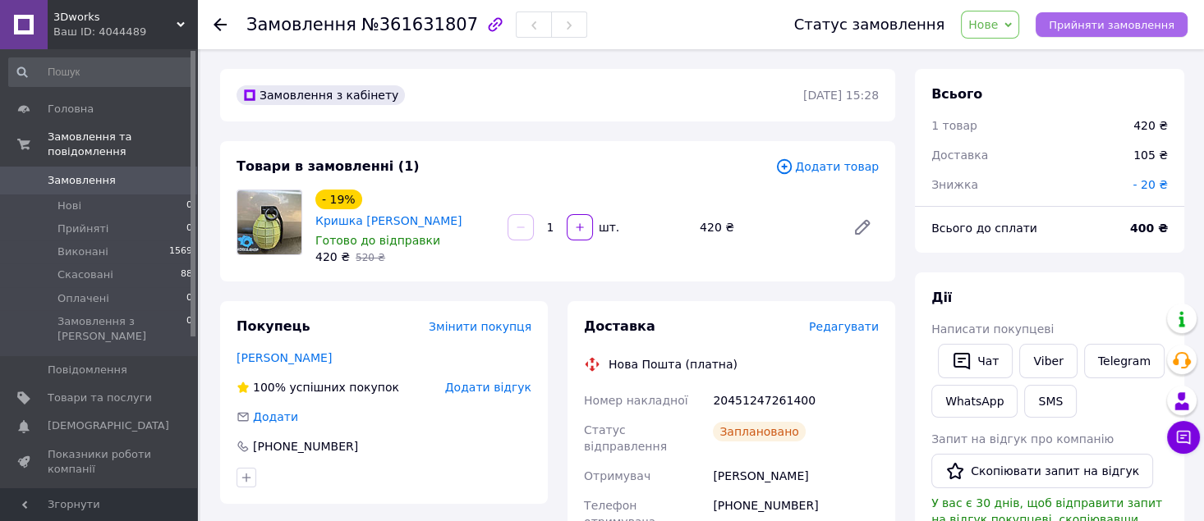
click at [1061, 21] on button "Прийняти замовлення" at bounding box center [1111, 24] width 152 height 25
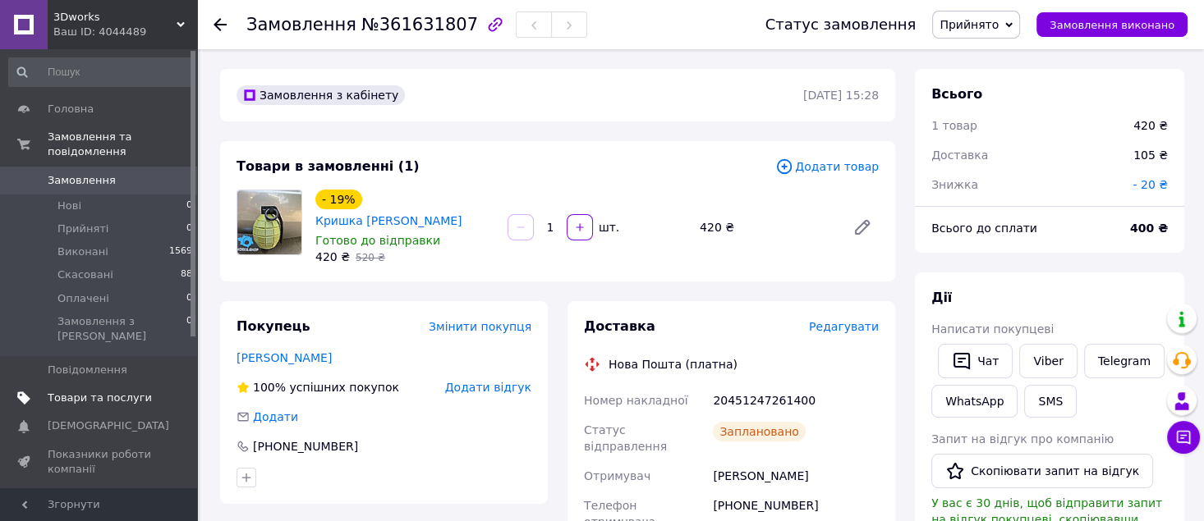
click at [118, 391] on span "Товари та послуги" at bounding box center [100, 398] width 104 height 15
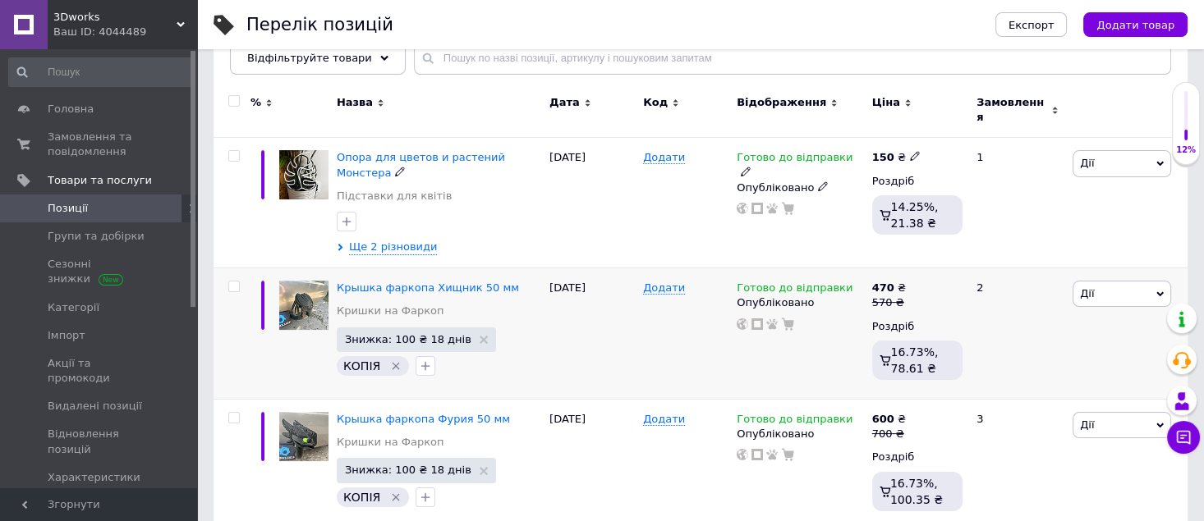
scroll to position [218, 0]
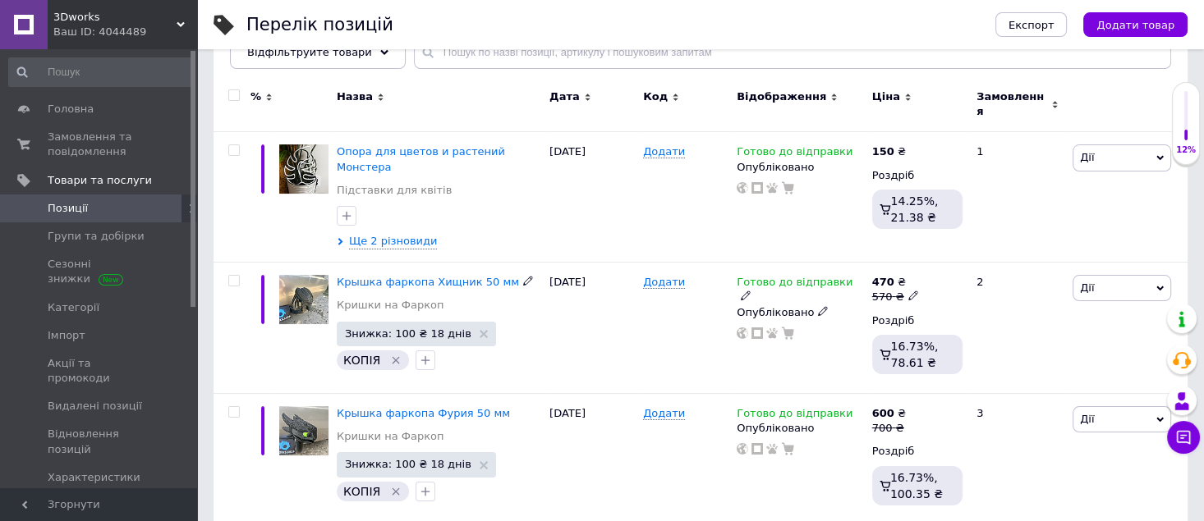
click at [424, 276] on span "Крышка фаркопа Хищник 50 мм" at bounding box center [428, 282] width 182 height 12
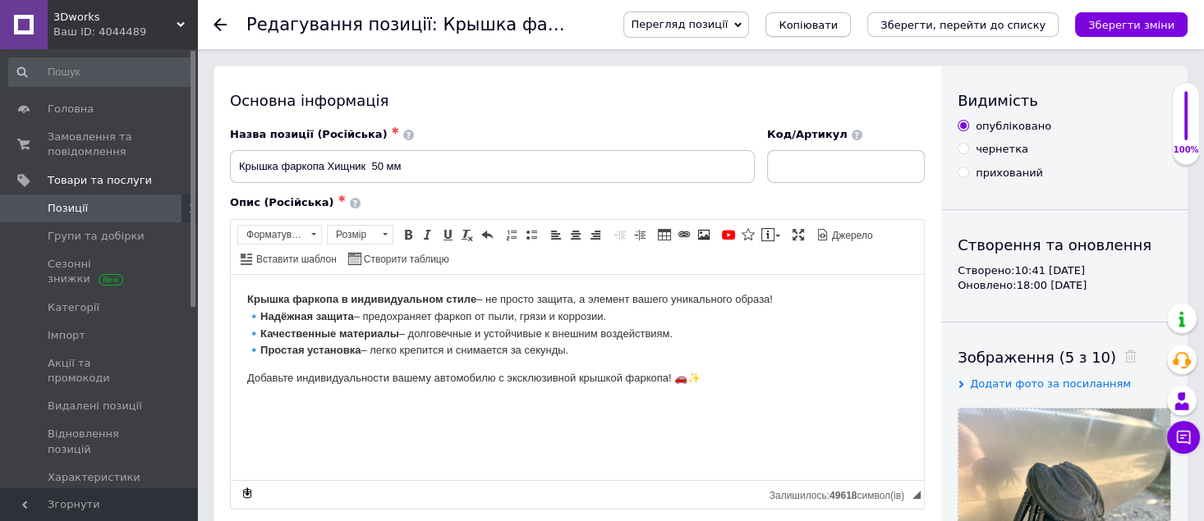
click at [837, 23] on span "Копіювати" at bounding box center [807, 25] width 59 height 12
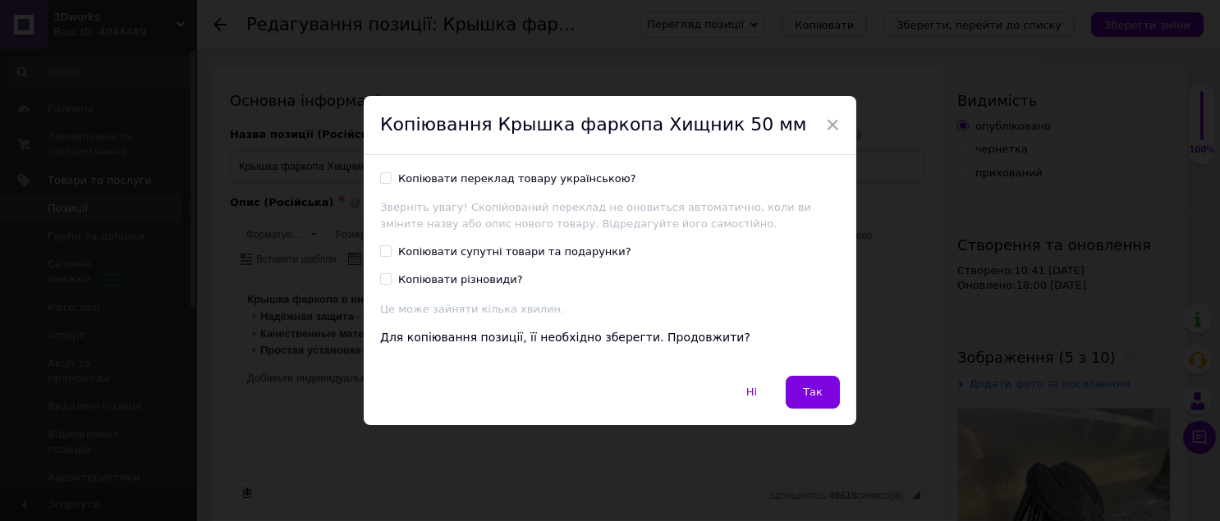
click at [380, 181] on input "Копіювати переклад товару українською?" at bounding box center [385, 177] width 11 height 11
checkbox input "true"
click at [817, 402] on button "Так" at bounding box center [813, 392] width 54 height 33
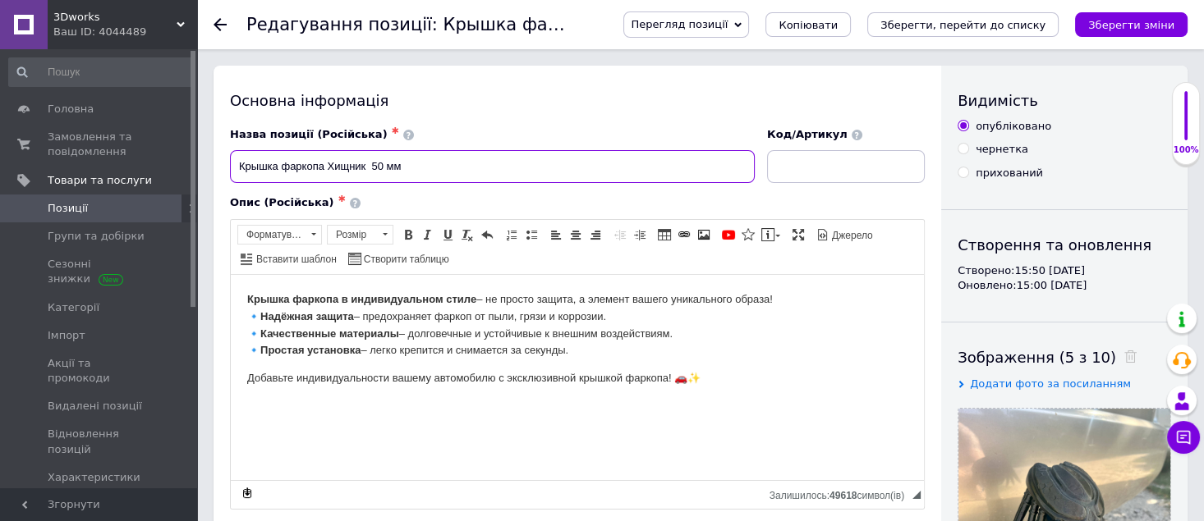
drag, startPoint x: 327, startPoint y: 163, endPoint x: 365, endPoint y: 170, distance: 38.3
click at [365, 170] on input "Крышка фаркопа Хищник 50 мм" at bounding box center [492, 166] width 525 height 33
type input "Крышка фаркопа Хуйло [PERSON_NAME] скелет 50 мм"
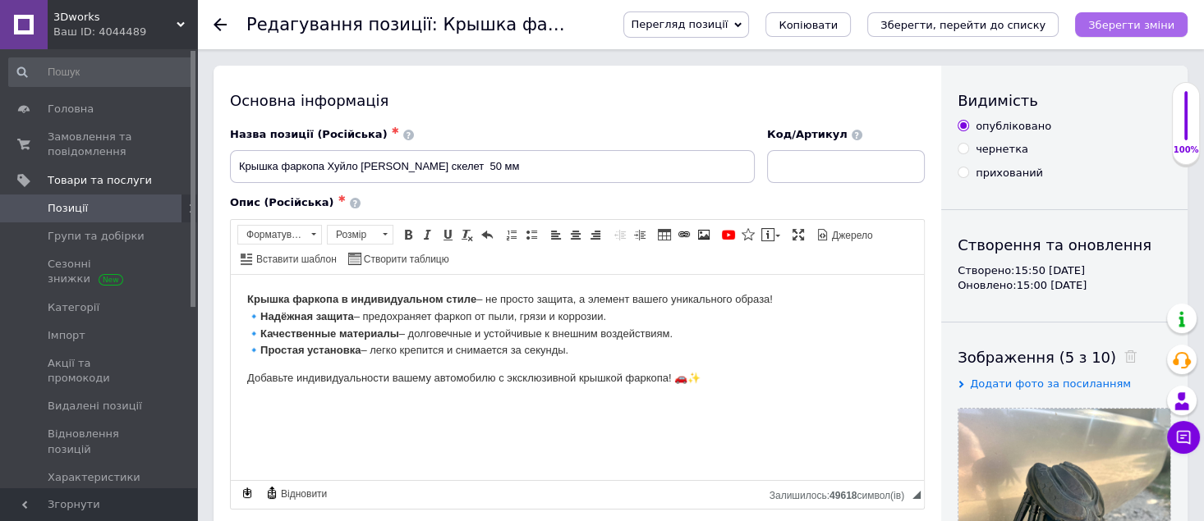
click at [1146, 30] on icon "Зберегти зміни" at bounding box center [1131, 25] width 86 height 12
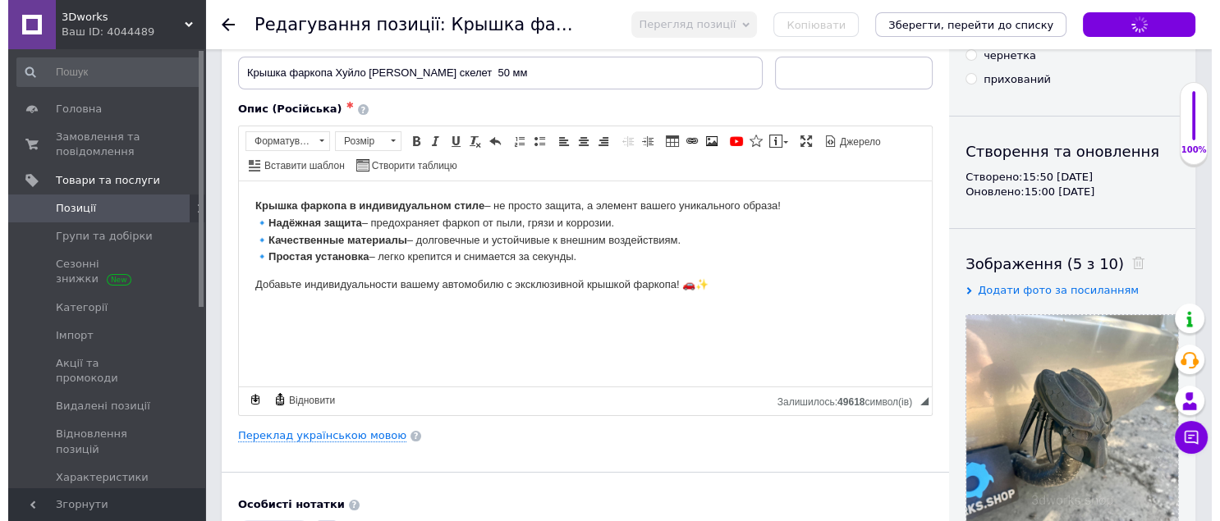
scroll to position [218, 0]
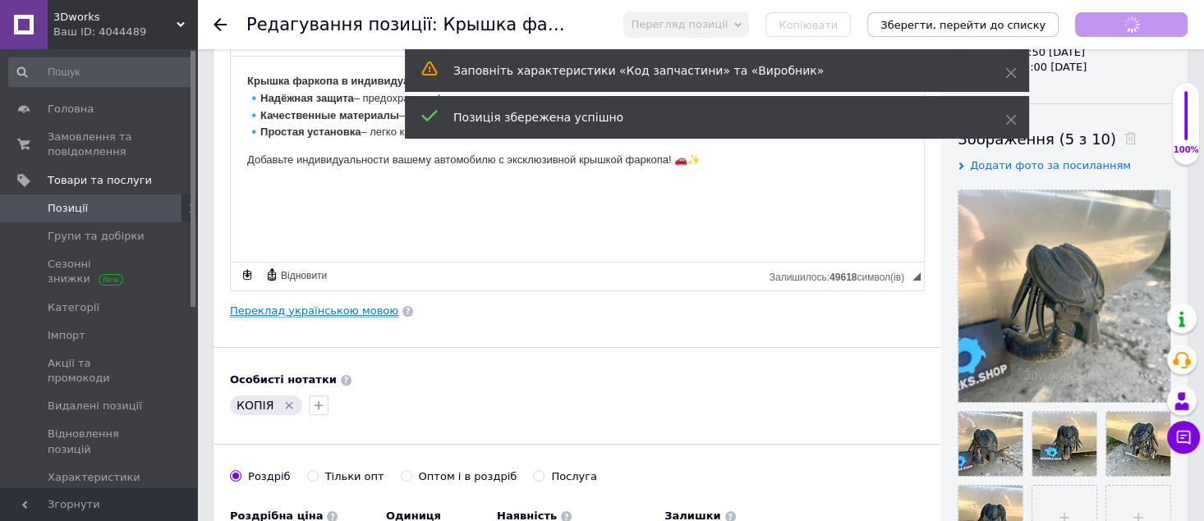
click at [311, 314] on link "Переклад українською мовою" at bounding box center [314, 311] width 168 height 13
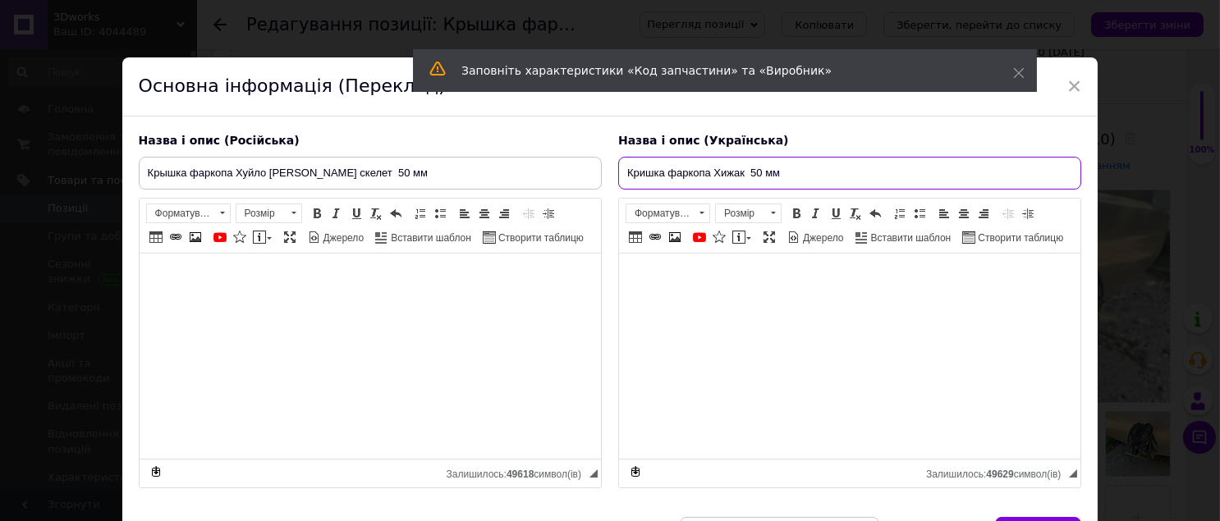
drag, startPoint x: 712, startPoint y: 168, endPoint x: 742, endPoint y: 181, distance: 32.8
click at [742, 181] on input "Кришка фаркопа Хижак 50 мм" at bounding box center [849, 173] width 463 height 33
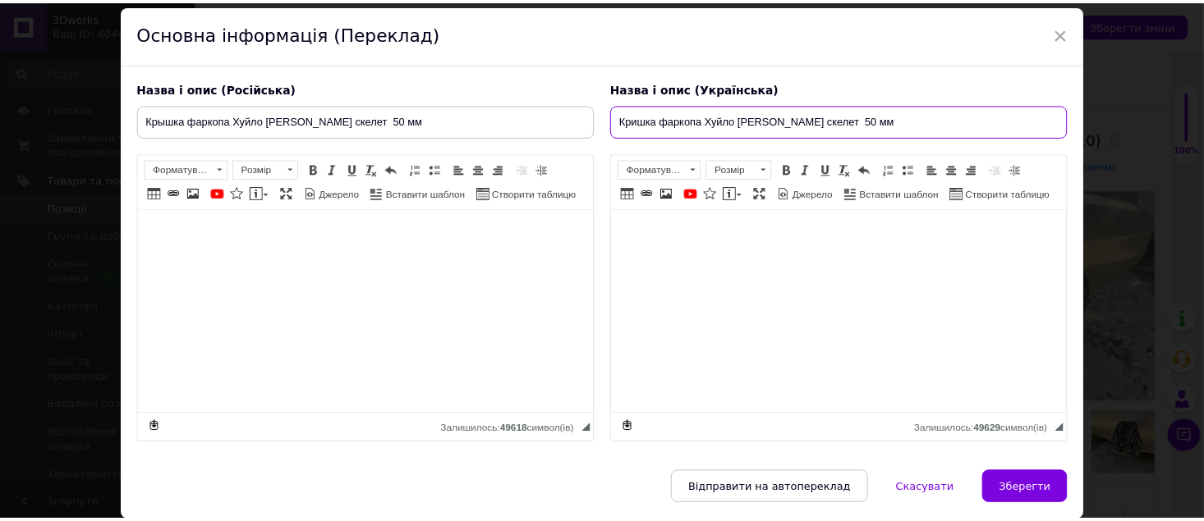
scroll to position [132, 0]
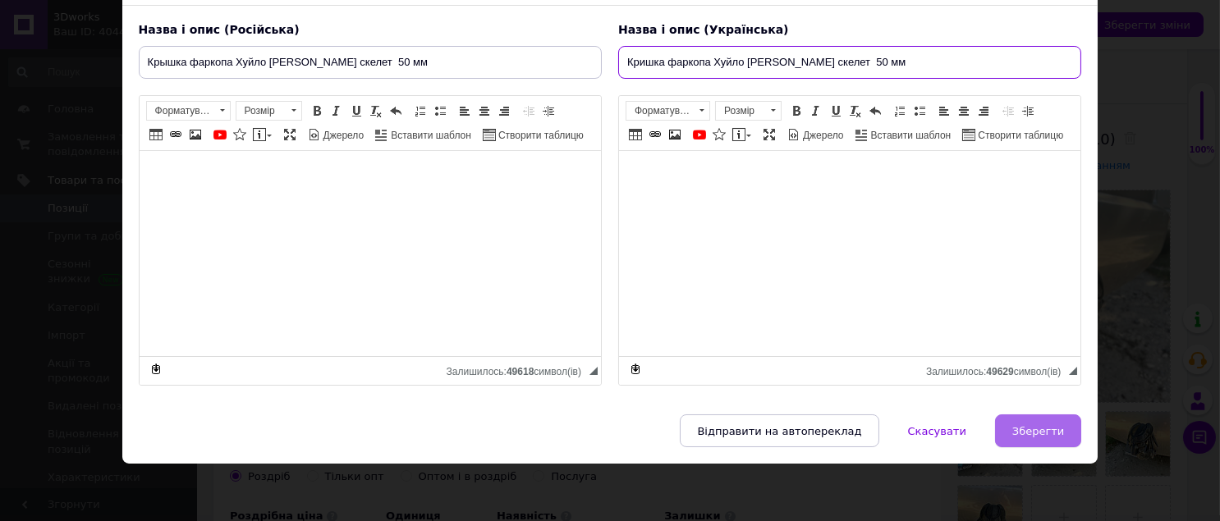
type input "Кришка фаркопа Хуйло [PERSON_NAME] скелет 50 мм"
click at [1039, 435] on span "Зберегти" at bounding box center [1038, 431] width 52 height 12
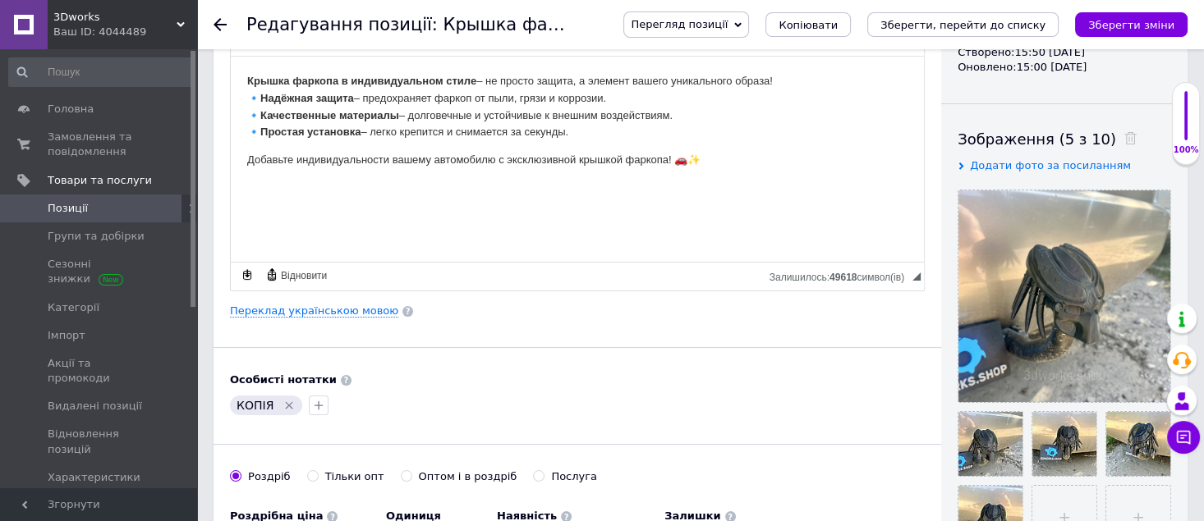
click at [1113, 140] on div "Зображення (5 з 10)" at bounding box center [1063, 139] width 213 height 21
click at [1124, 140] on icon at bounding box center [1130, 138] width 12 height 12
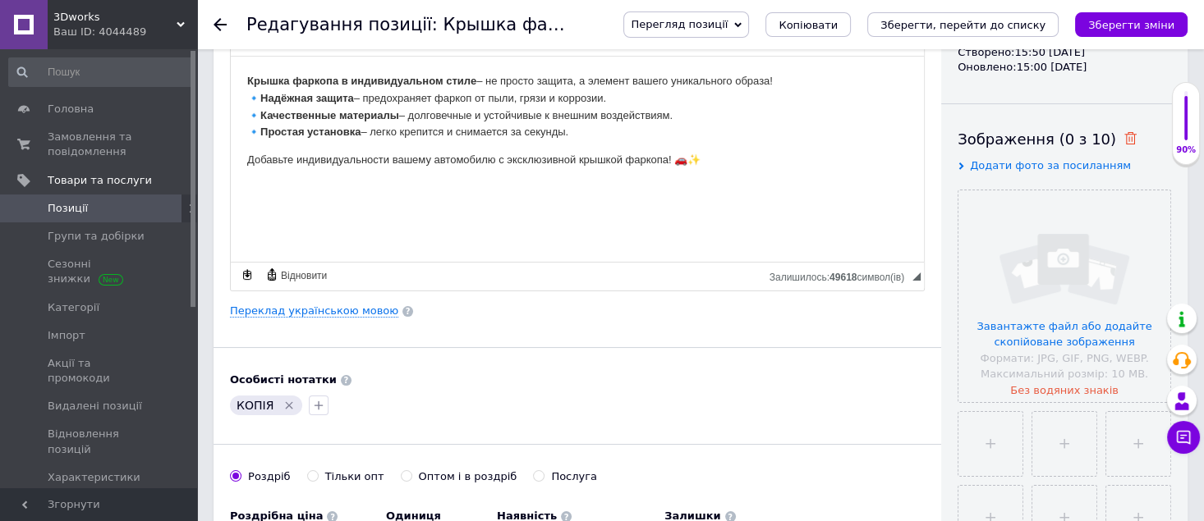
click at [1124, 140] on icon at bounding box center [1130, 138] width 12 height 12
click at [1071, 289] on input "file" at bounding box center [1064, 296] width 212 height 212
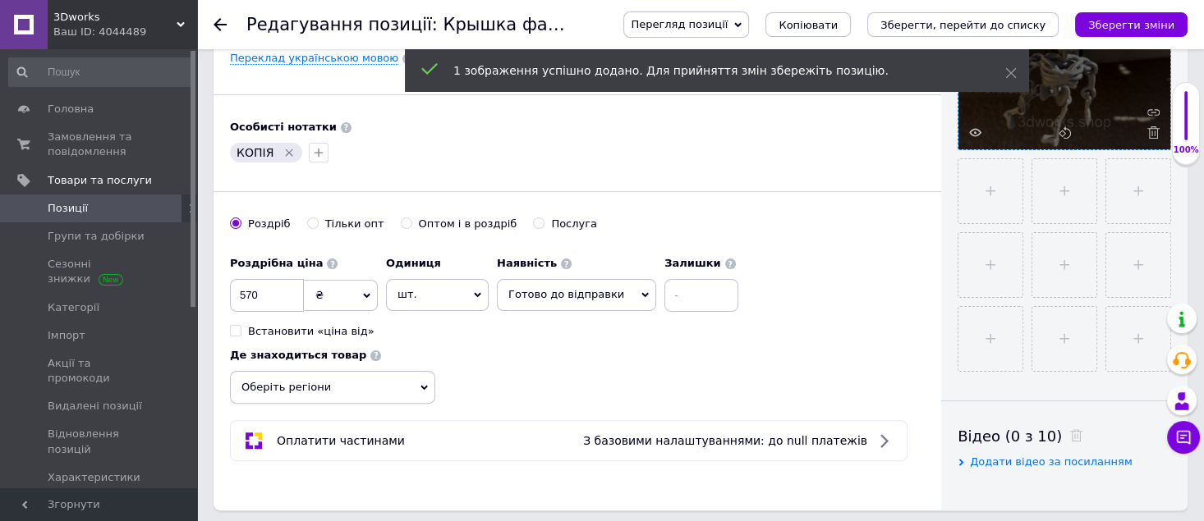
scroll to position [547, 0]
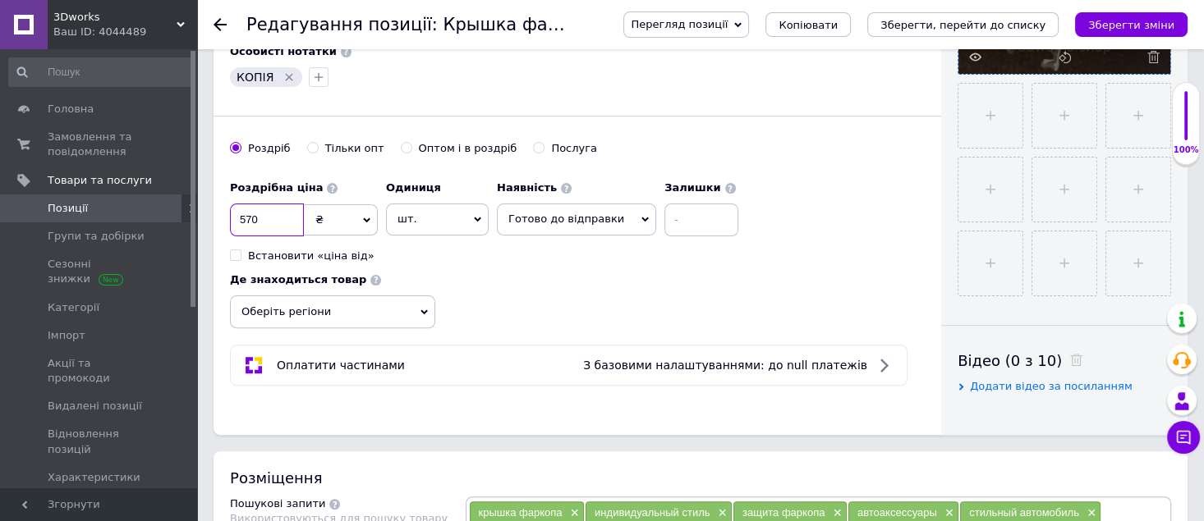
drag, startPoint x: 263, startPoint y: 219, endPoint x: 190, endPoint y: 221, distance: 72.3
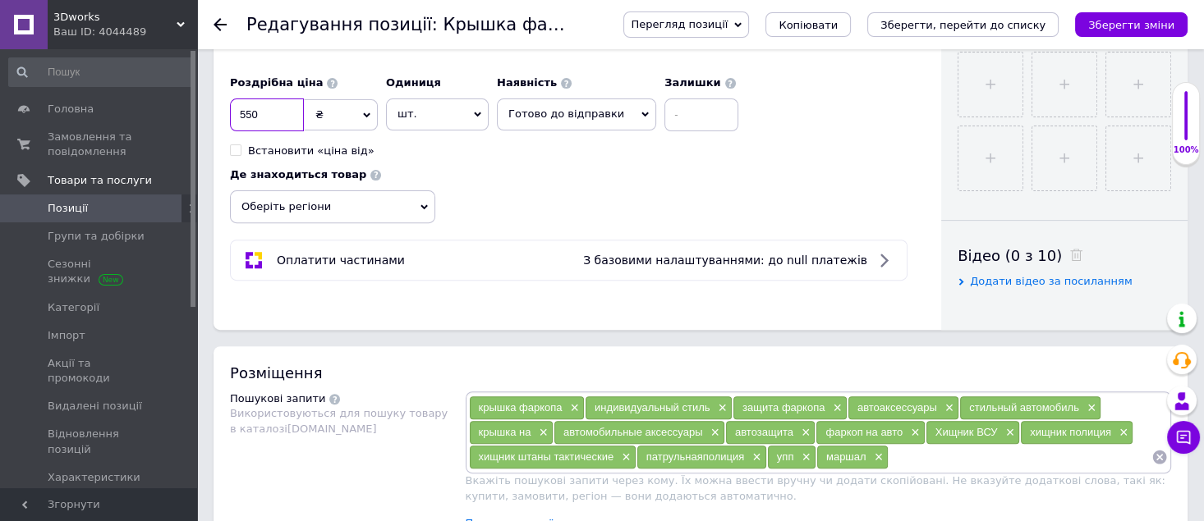
scroll to position [656, 0]
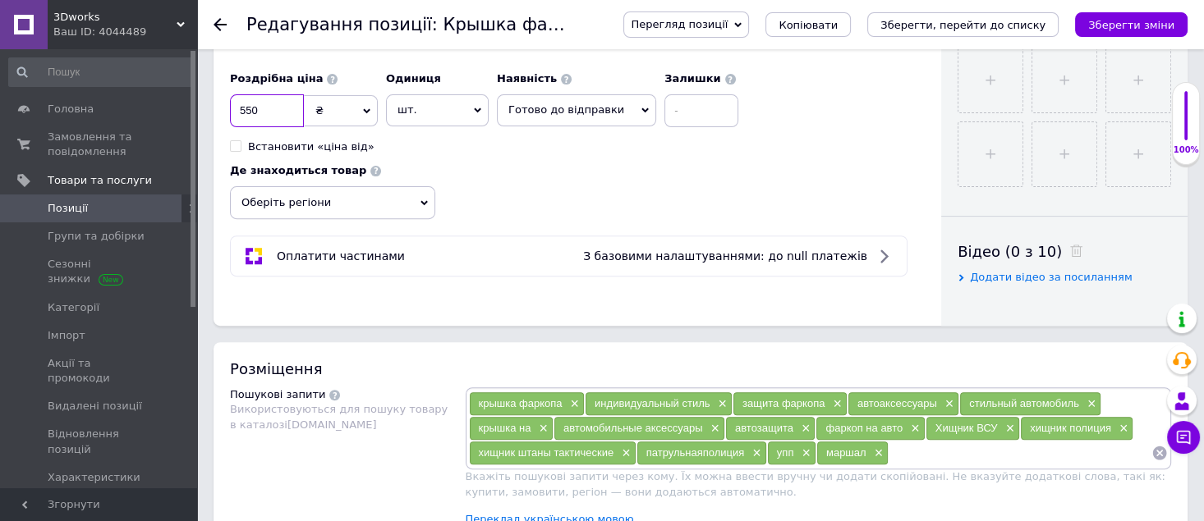
type input "550"
click at [873, 457] on span "×" at bounding box center [876, 454] width 13 height 14
click at [807, 451] on span "×" at bounding box center [803, 454] width 13 height 14
click at [754, 452] on span "×" at bounding box center [754, 454] width 13 height 14
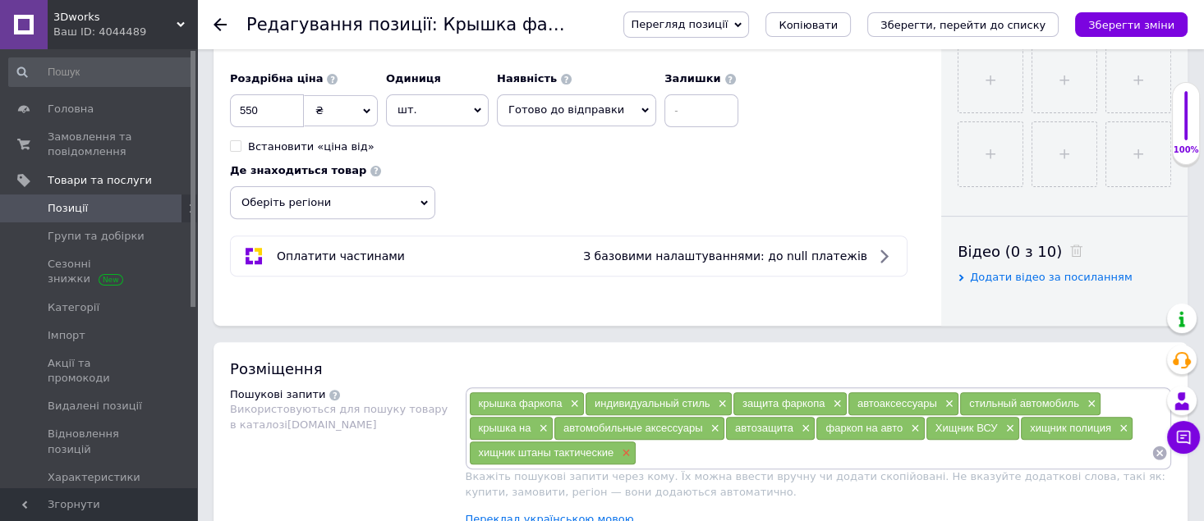
click at [619, 447] on span "×" at bounding box center [623, 454] width 13 height 14
drag, startPoint x: 1122, startPoint y: 423, endPoint x: 1096, endPoint y: 429, distance: 27.1
click at [1122, 424] on span "×" at bounding box center [1121, 429] width 13 height 14
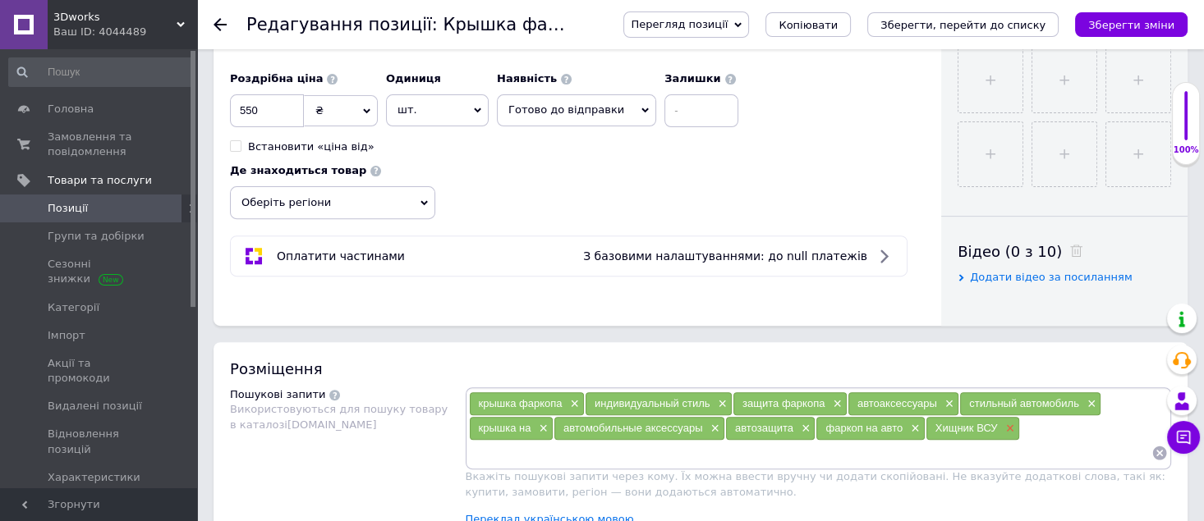
click at [1003, 429] on span "×" at bounding box center [1007, 429] width 13 height 14
click at [982, 433] on div "крышка фаркопа × индивидуальный стиль × защита фаркопа × автоаксессуары × стиль…" at bounding box center [819, 429] width 700 height 74
click at [484, 444] on input at bounding box center [810, 453] width 683 height 25
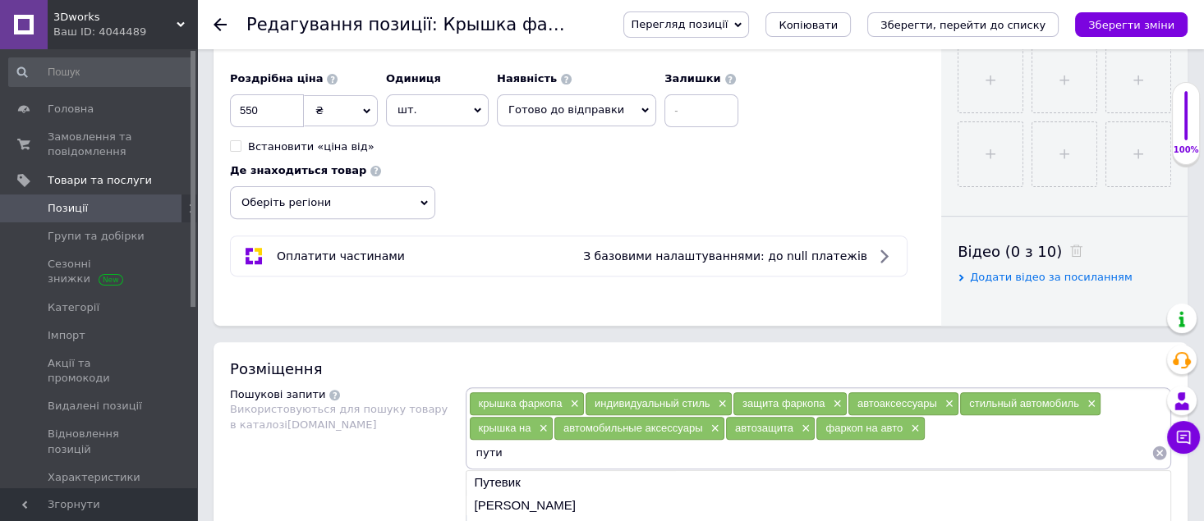
type input "[PERSON_NAME]"
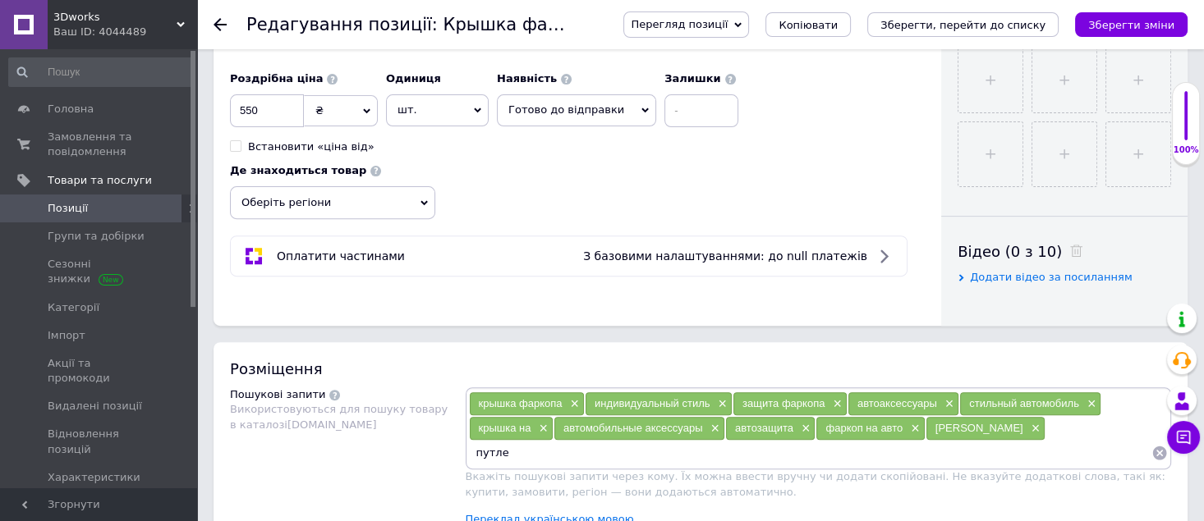
type input "путлер"
type input "хуйло"
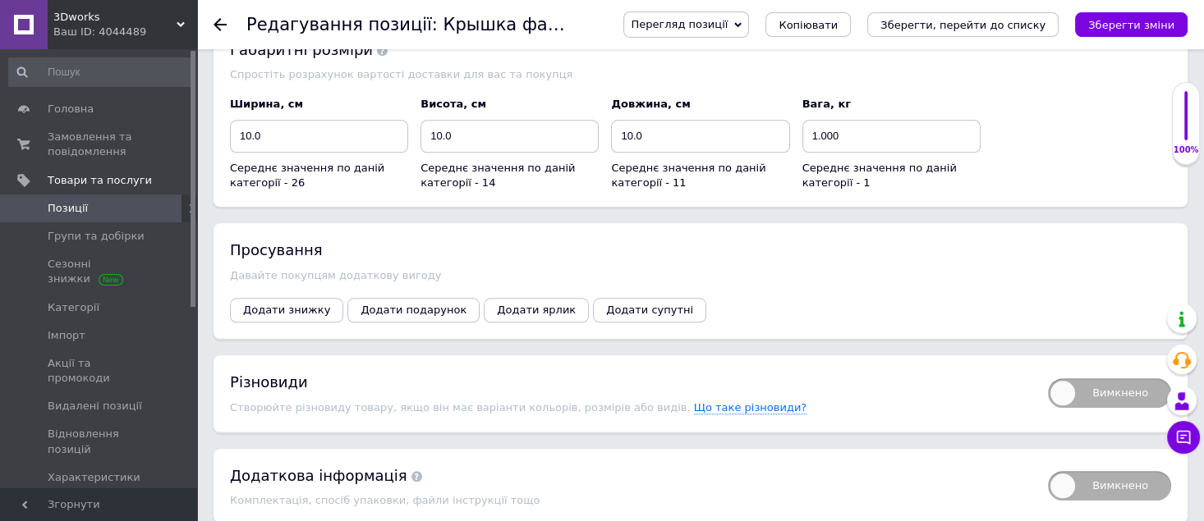
scroll to position [1751, 0]
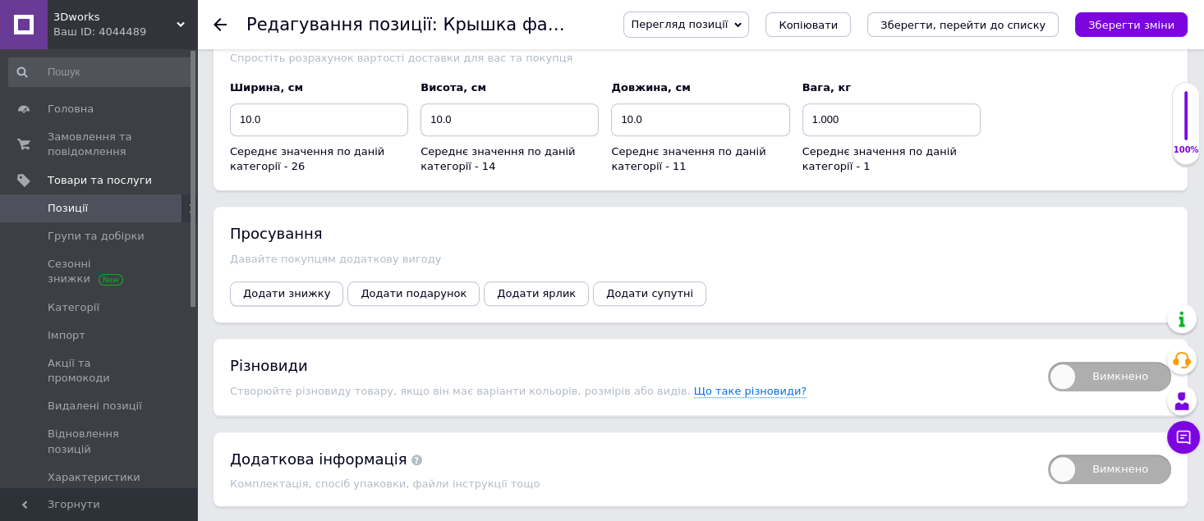
click at [307, 287] on span "Додати знижку" at bounding box center [286, 293] width 87 height 12
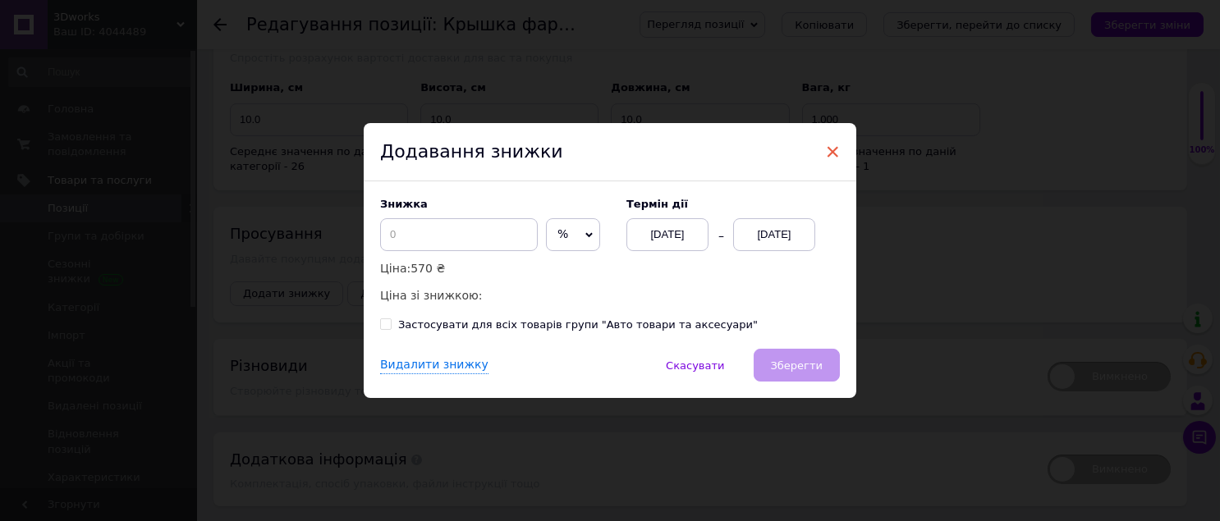
click at [832, 149] on span "×" at bounding box center [832, 152] width 15 height 28
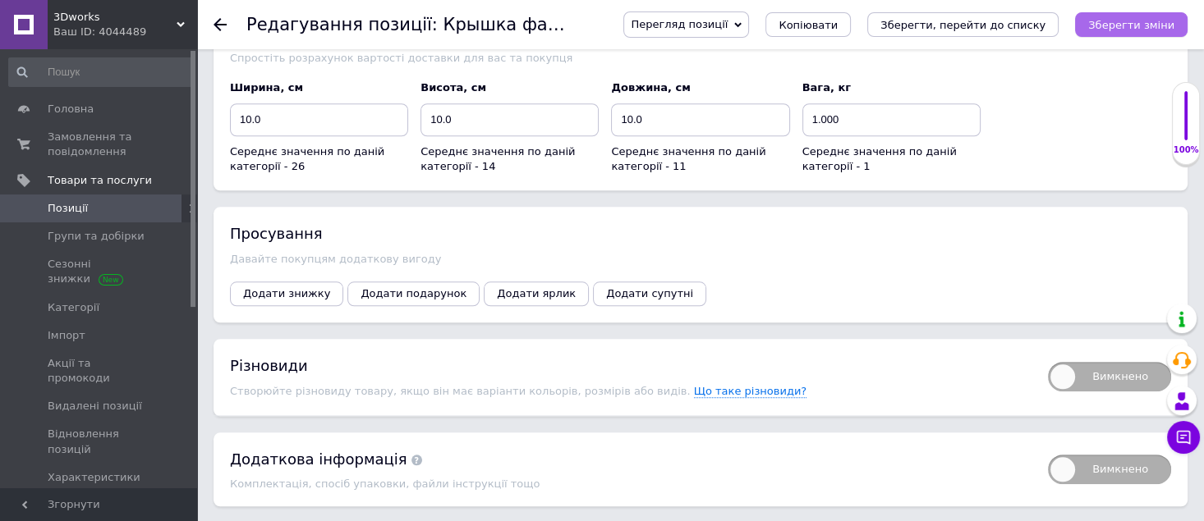
click at [1166, 24] on icon "Зберегти зміни" at bounding box center [1131, 25] width 86 height 12
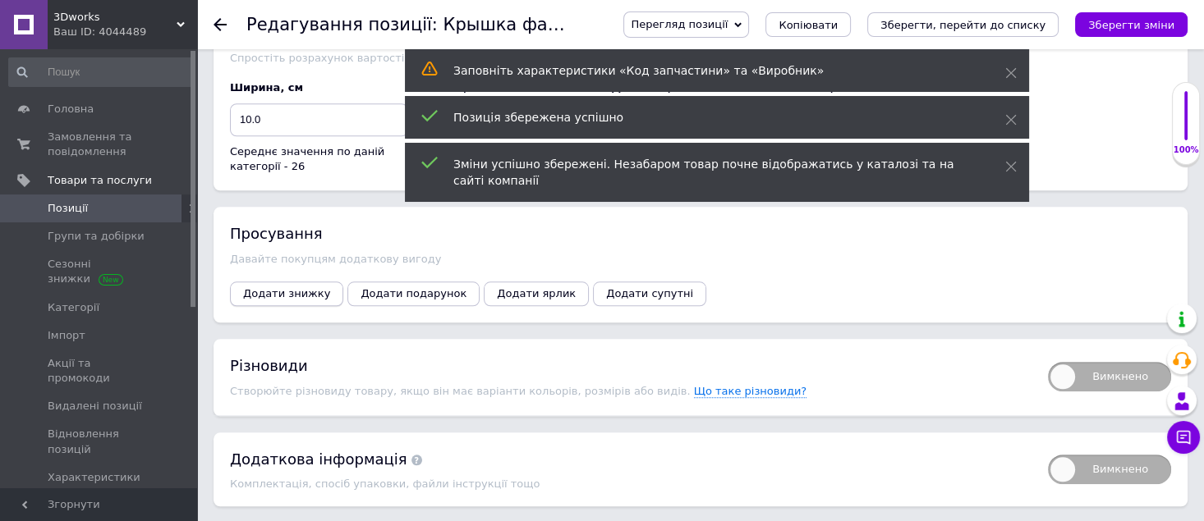
click at [273, 287] on span "Додати знижку" at bounding box center [286, 293] width 87 height 12
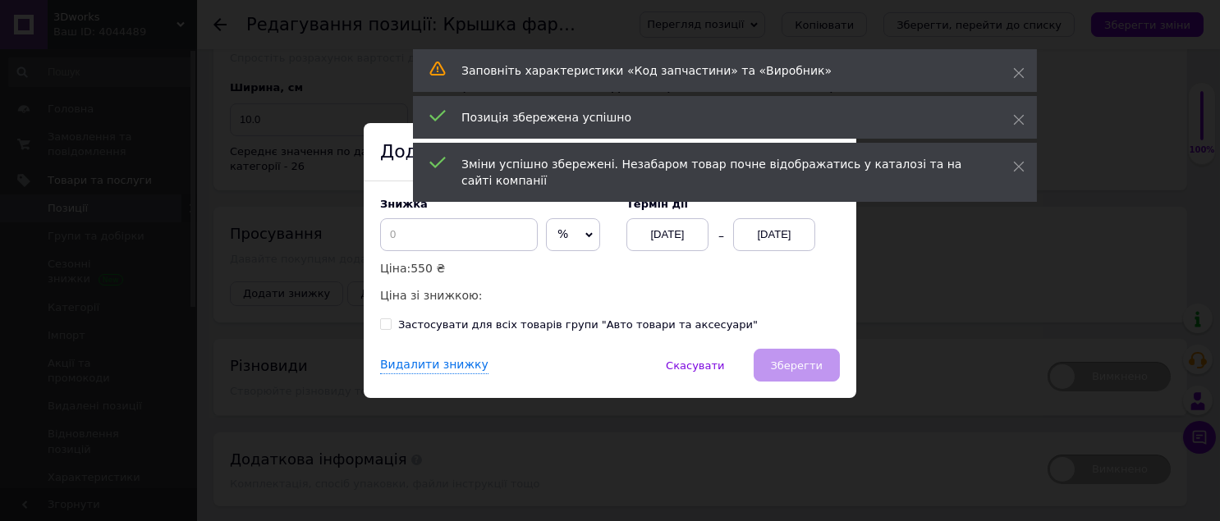
click at [594, 243] on div "Знижка % ₴ Ціна: 550 ₴ Ціна зі знижкою:" at bounding box center [495, 251] width 230 height 107
click at [583, 245] on span "%" at bounding box center [573, 234] width 54 height 33
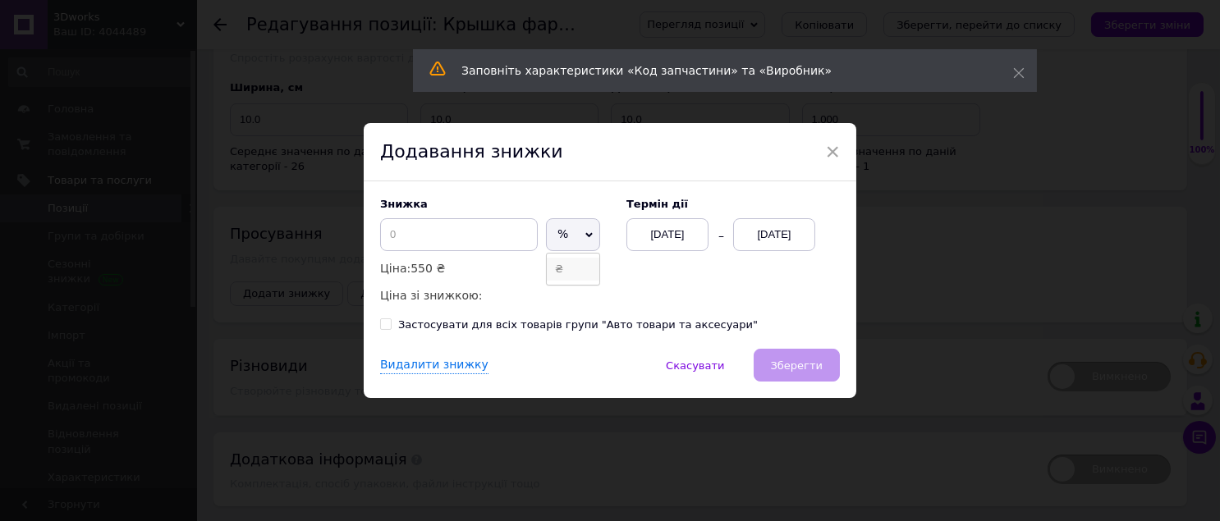
click at [580, 265] on li "₴" at bounding box center [573, 269] width 53 height 23
click at [463, 247] on input at bounding box center [459, 234] width 158 height 33
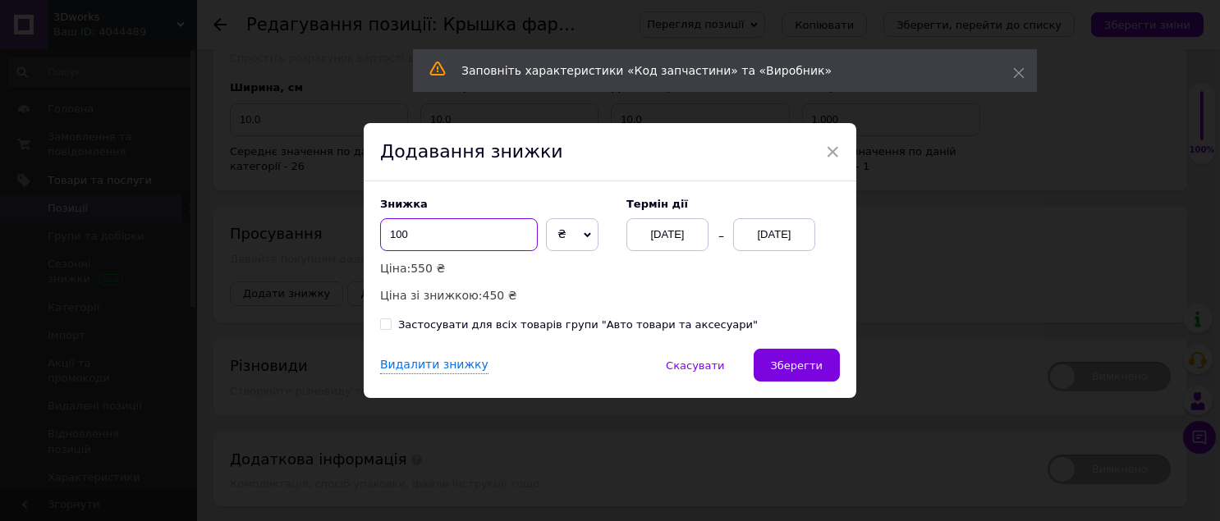
type input "100"
click at [773, 241] on div "[DATE]" at bounding box center [774, 234] width 82 height 33
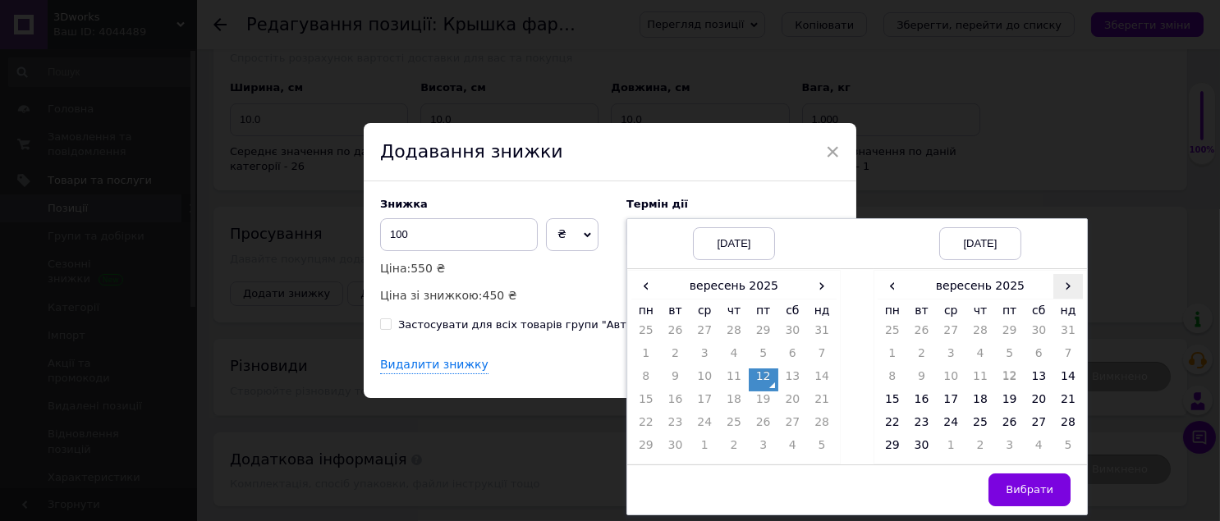
click at [1073, 285] on span "›" at bounding box center [1068, 286] width 30 height 24
click at [1025, 402] on td "25" at bounding box center [1040, 403] width 30 height 23
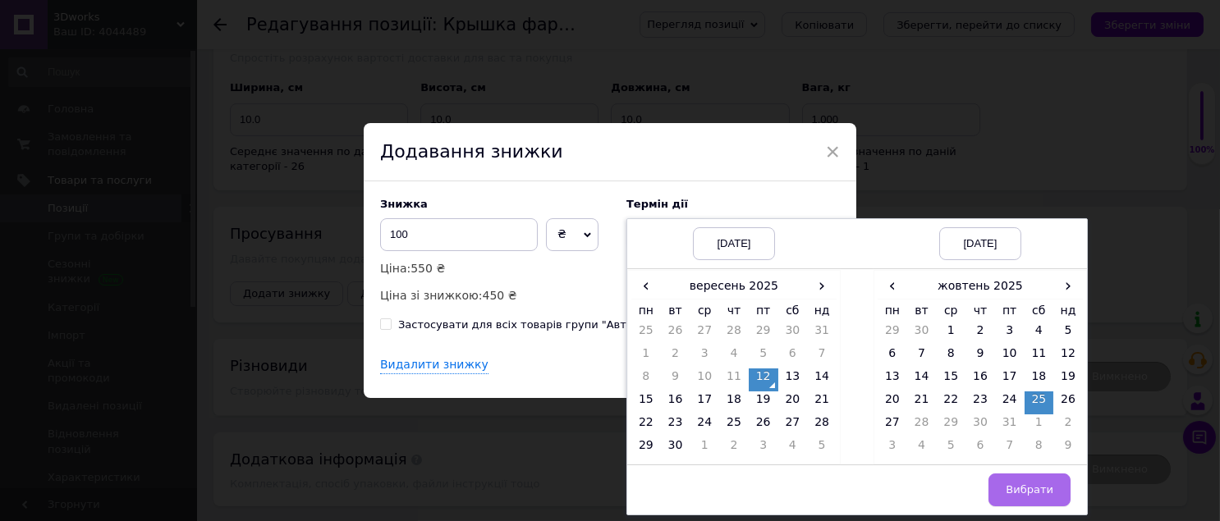
click at [1017, 493] on span "Вибрати" at bounding box center [1030, 490] width 48 height 12
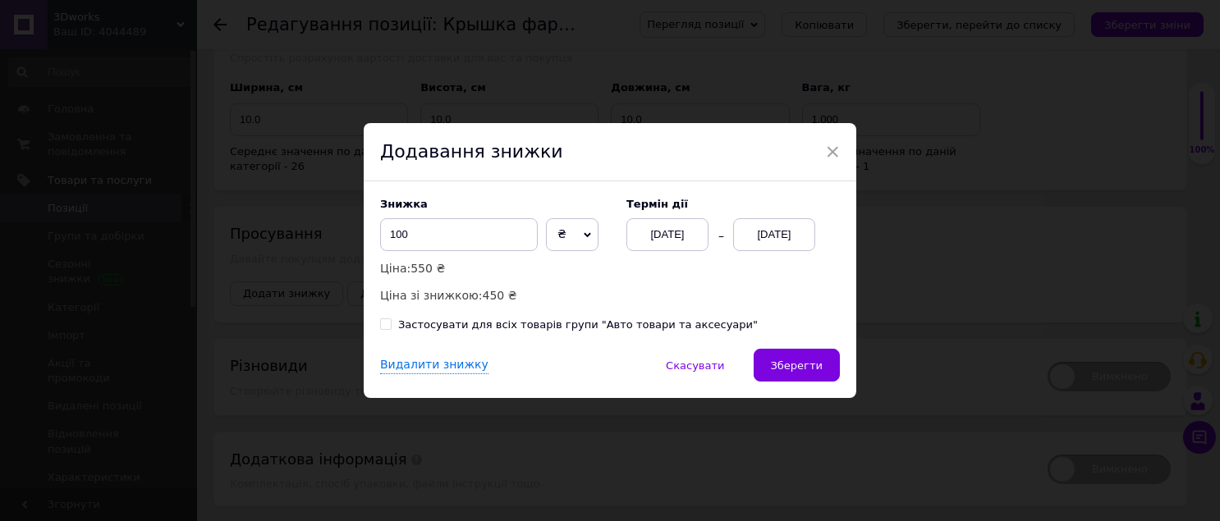
click at [385, 328] on input "Застосувати для всіх товарів групи "Авто товари та аксесуари"" at bounding box center [385, 324] width 11 height 11
checkbox input "true"
click at [768, 362] on button "Зберегти" at bounding box center [797, 365] width 86 height 33
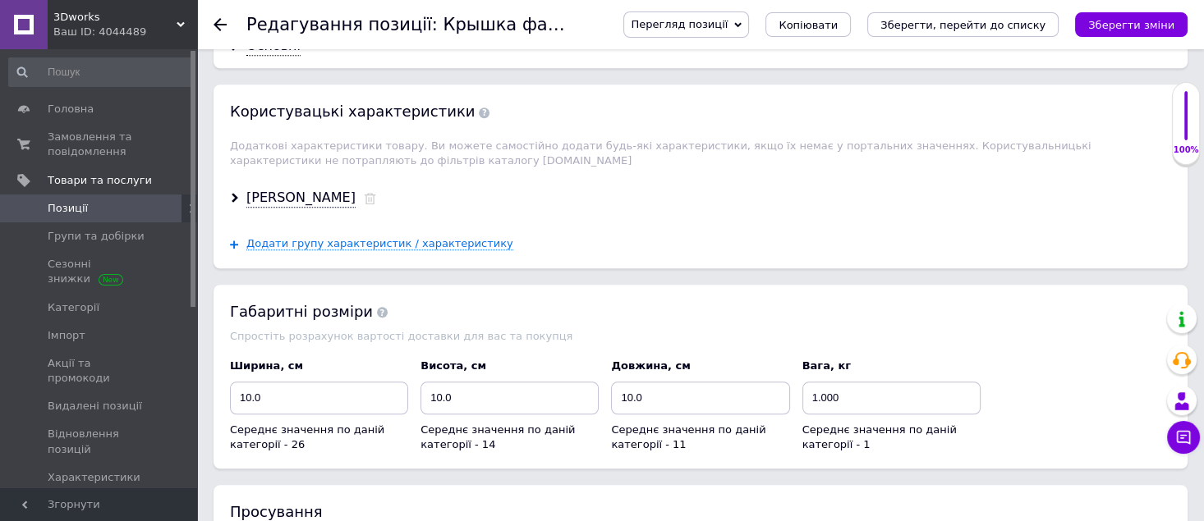
scroll to position [1789, 0]
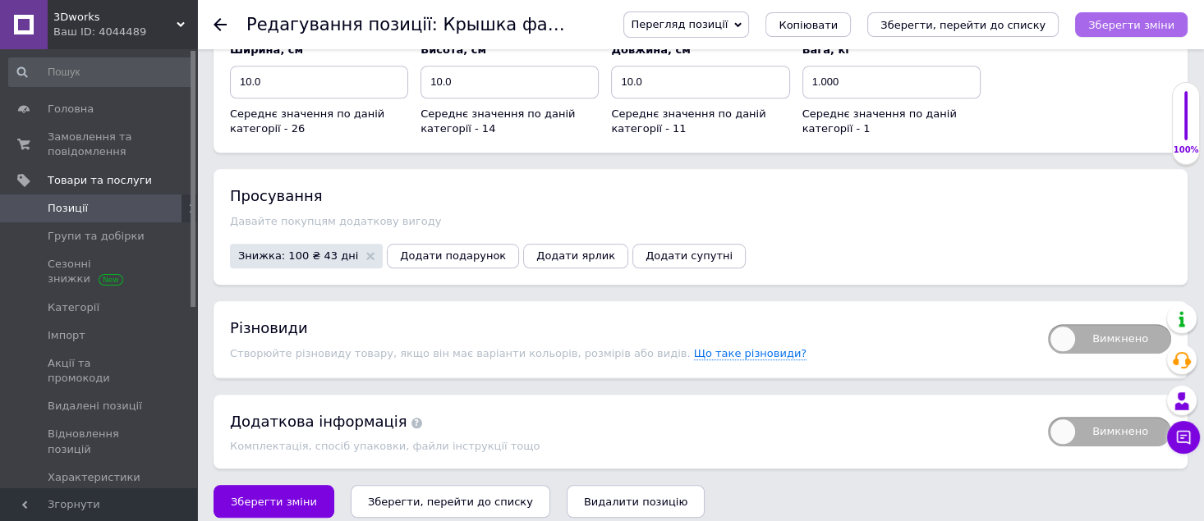
click at [1106, 19] on icon "Зберегти зміни" at bounding box center [1131, 25] width 86 height 12
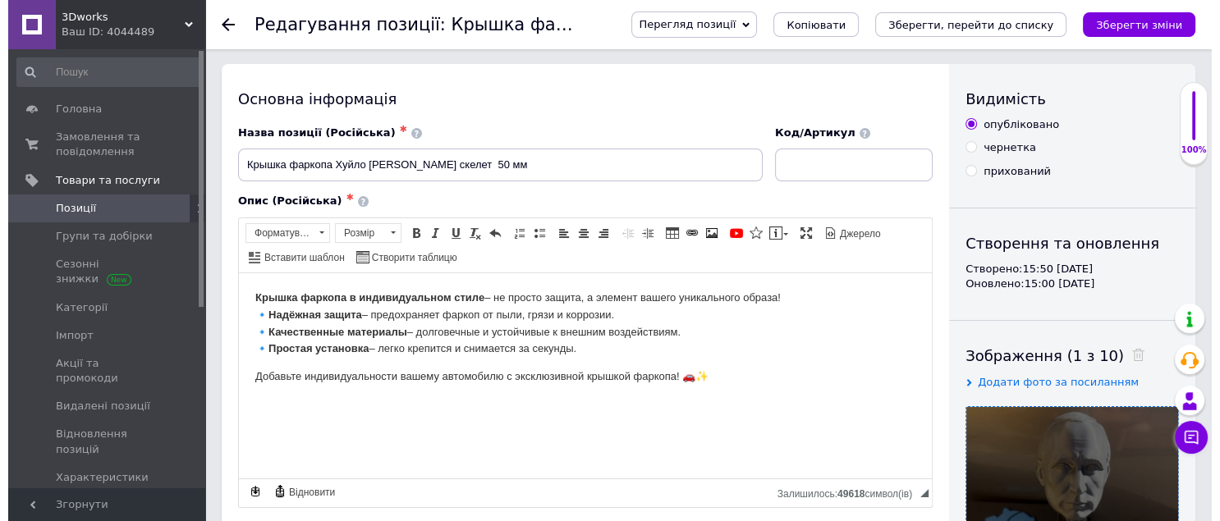
scroll to position [0, 0]
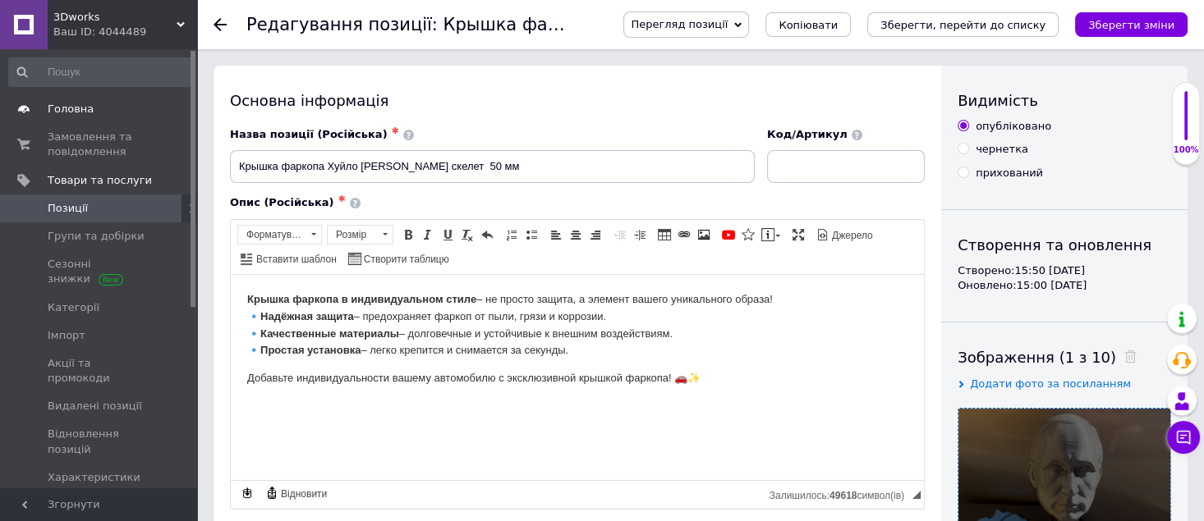
click at [89, 114] on span "Головна" at bounding box center [100, 109] width 104 height 15
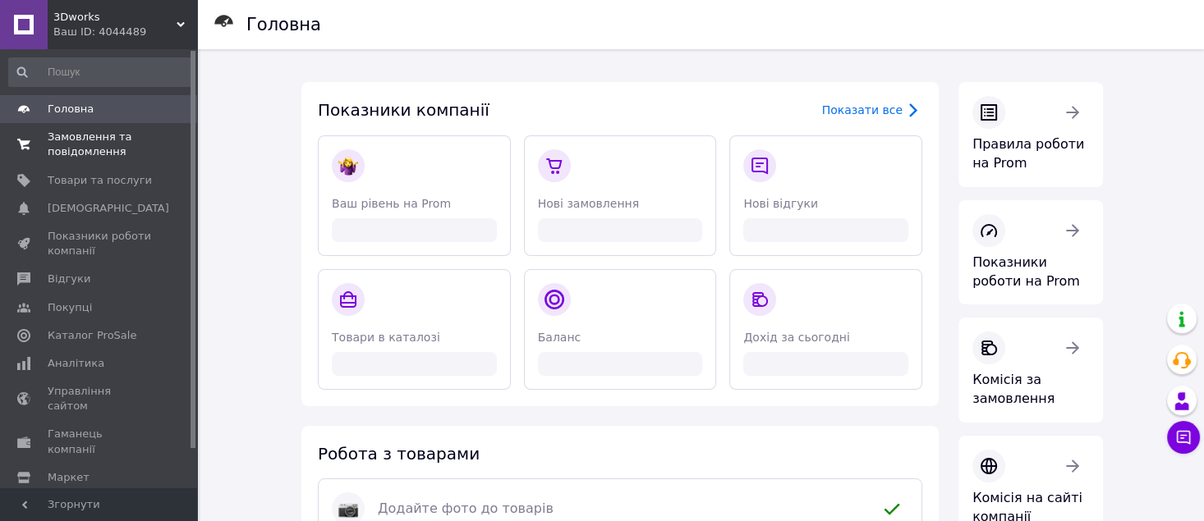
click at [91, 140] on span "Замовлення та повідомлення" at bounding box center [100, 145] width 104 height 30
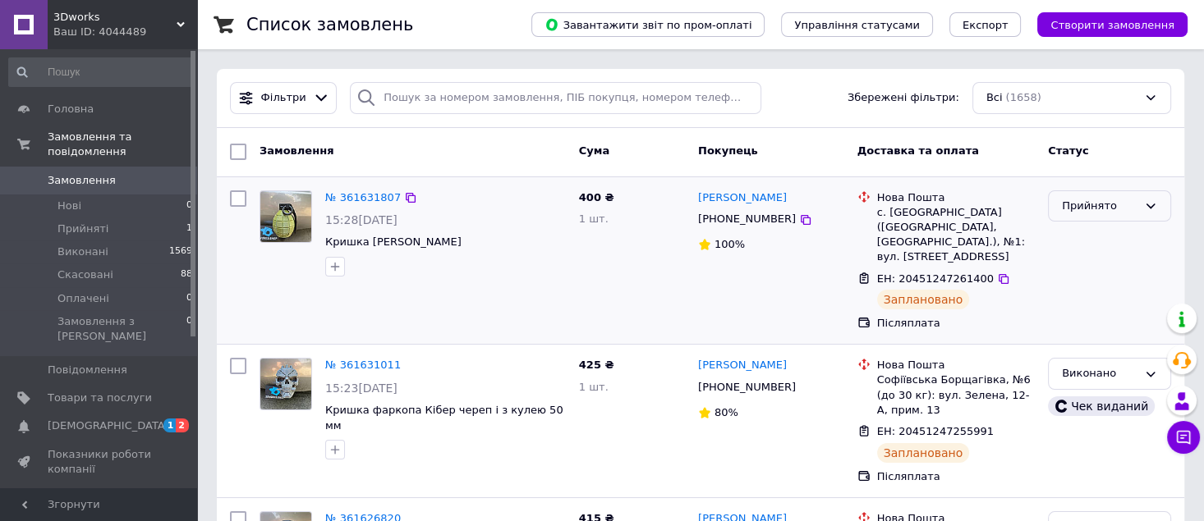
click at [1151, 212] on div "Прийнято" at bounding box center [1109, 206] width 123 height 32
click at [1149, 228] on li "Виконано" at bounding box center [1109, 240] width 122 height 30
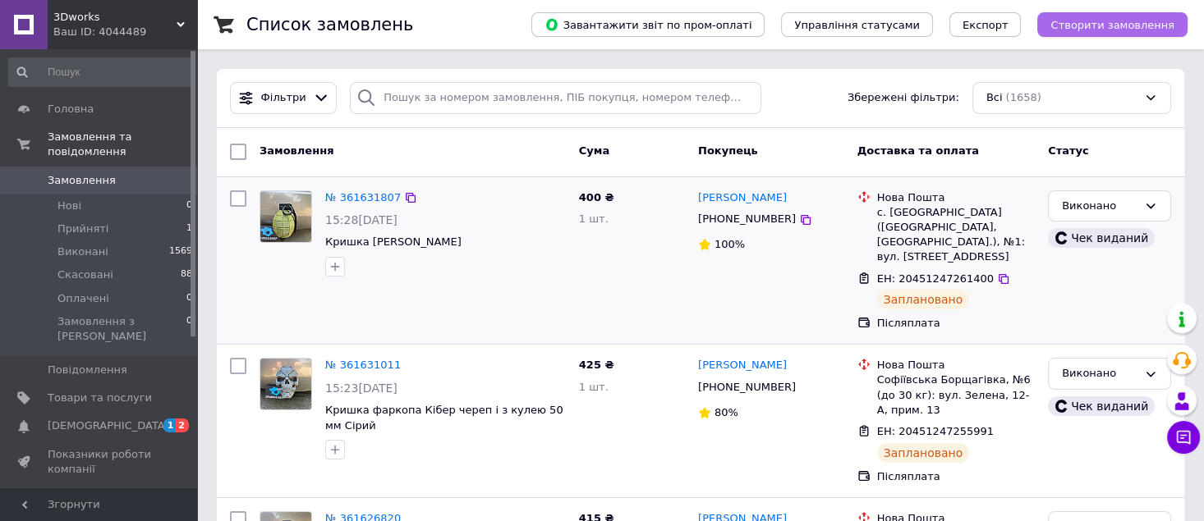
click at [1088, 30] on span "Створити замовлення" at bounding box center [1112, 25] width 124 height 12
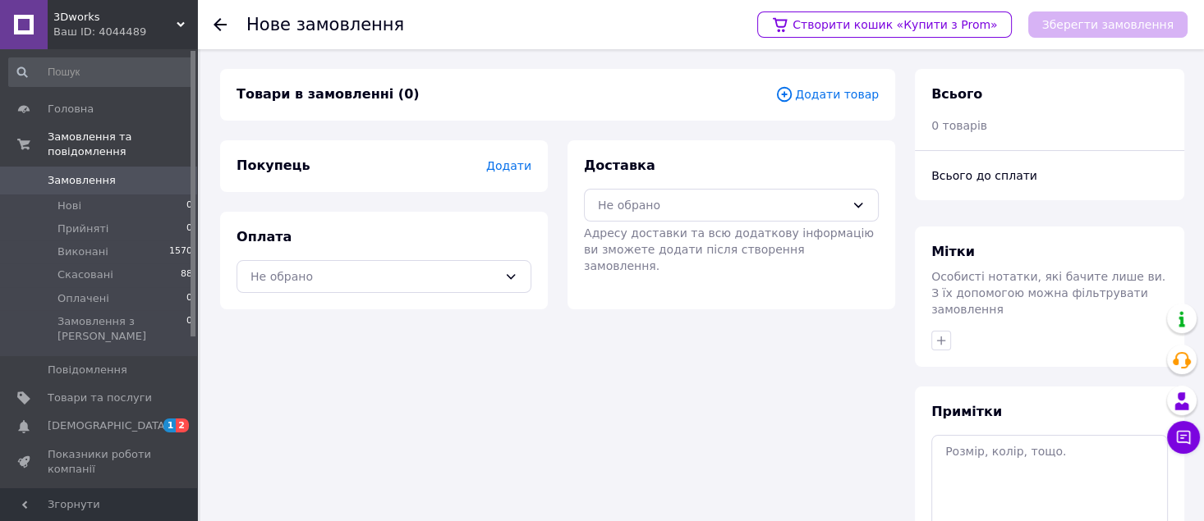
click at [857, 99] on span "Додати товар" at bounding box center [826, 94] width 103 height 18
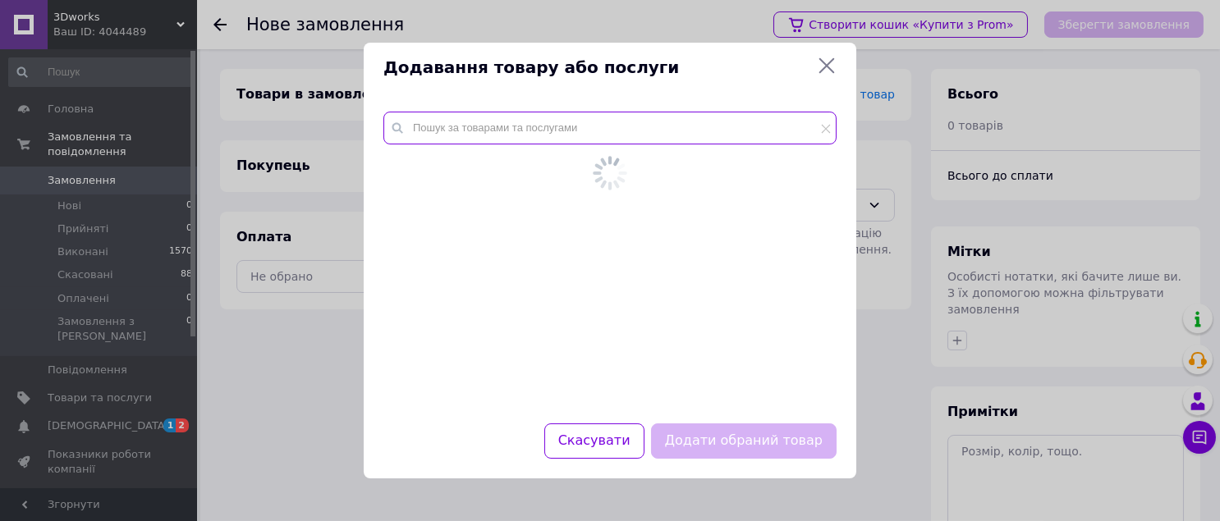
click at [709, 135] on input "text" at bounding box center [609, 128] width 453 height 33
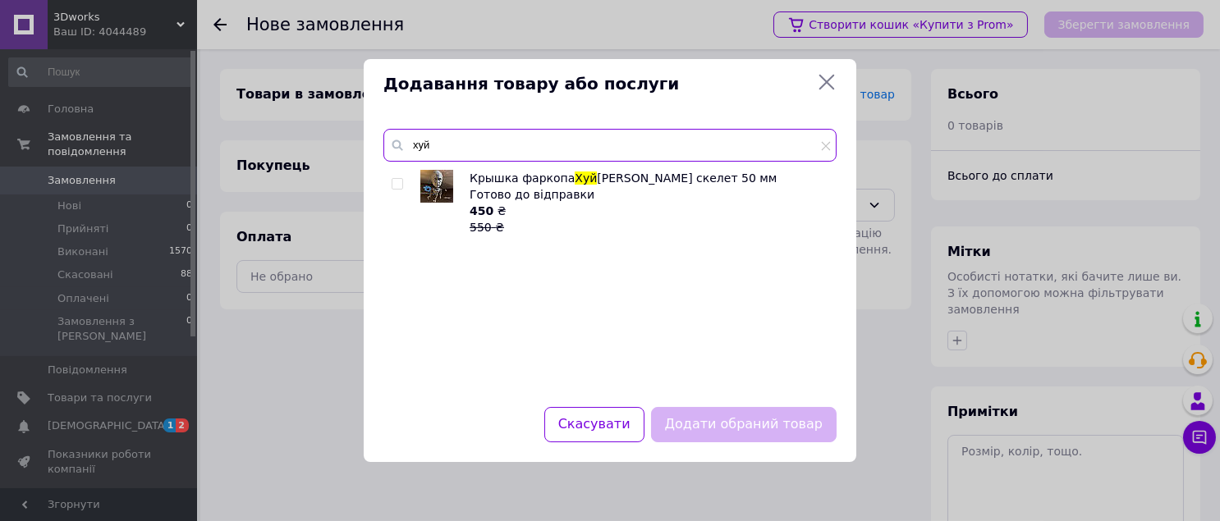
type input "хуй"
click at [397, 186] on input "checkbox" at bounding box center [397, 184] width 11 height 11
checkbox input "true"
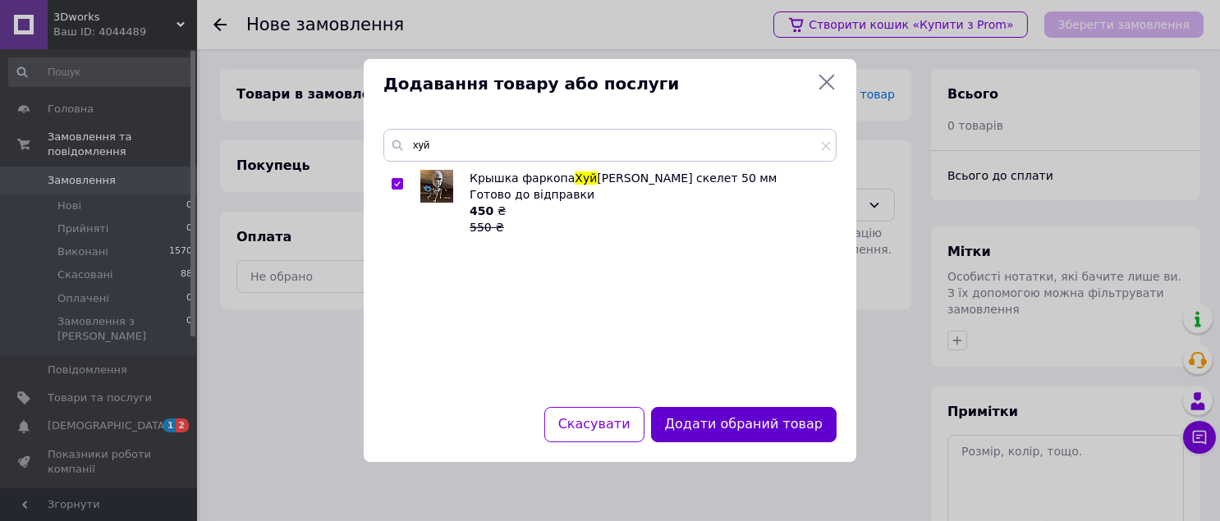
click at [731, 434] on button "Додати обраний товар" at bounding box center [744, 424] width 186 height 35
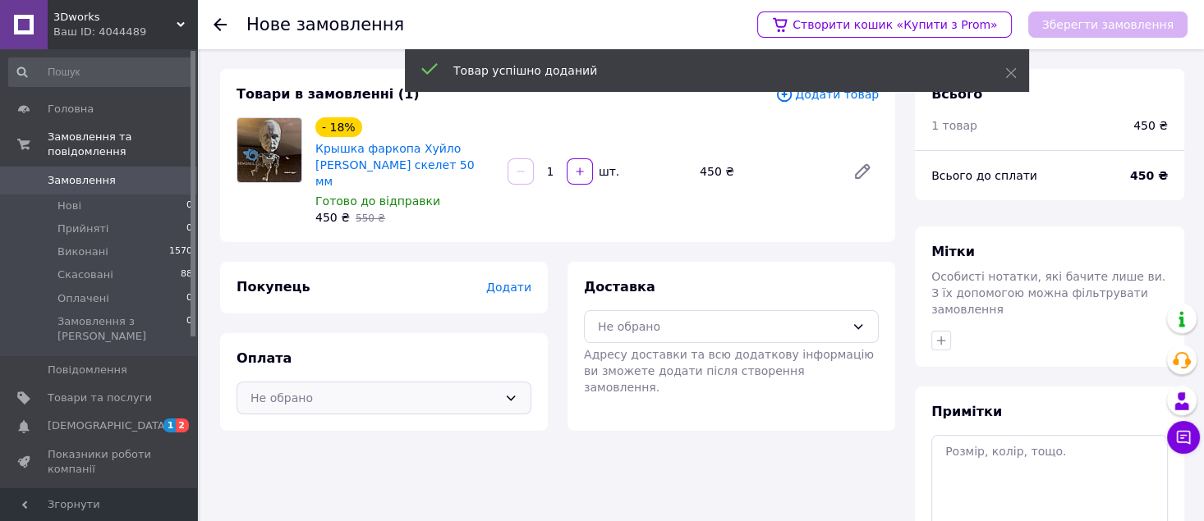
click at [512, 392] on icon at bounding box center [510, 398] width 13 height 13
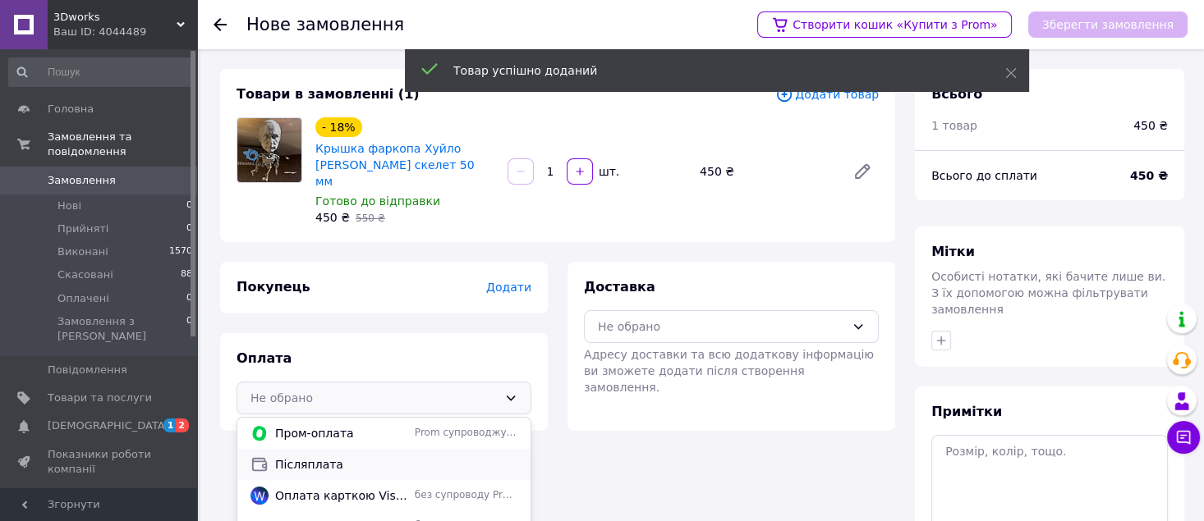
click at [322, 457] on span "Післяплата" at bounding box center [396, 465] width 242 height 16
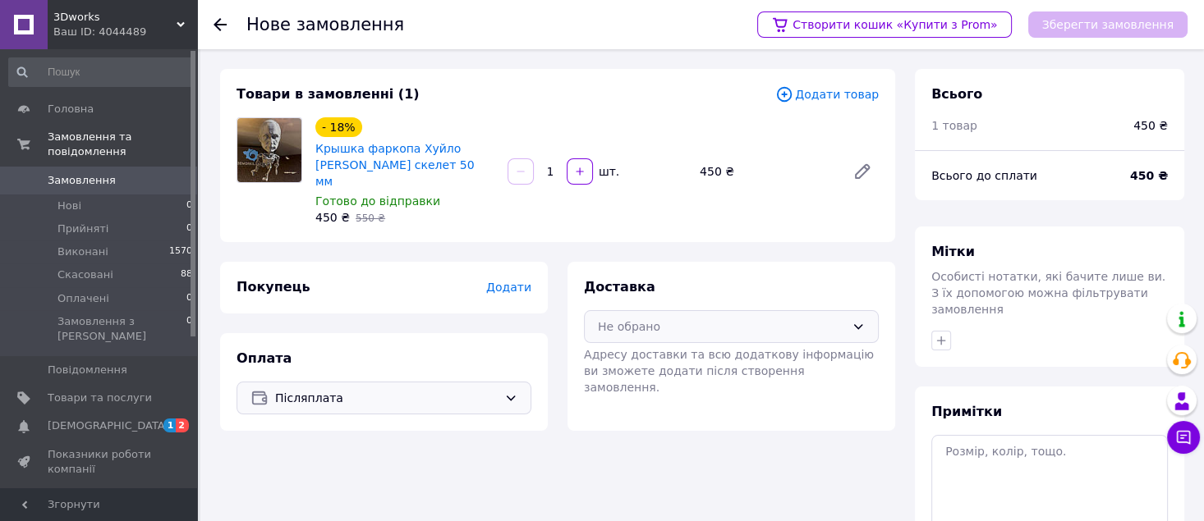
click at [715, 320] on div "Не обрано" at bounding box center [731, 326] width 295 height 33
click at [714, 354] on span "Нова Пошта (платна)" at bounding box center [743, 362] width 242 height 16
click at [522, 281] on span "Додати" at bounding box center [508, 287] width 45 height 13
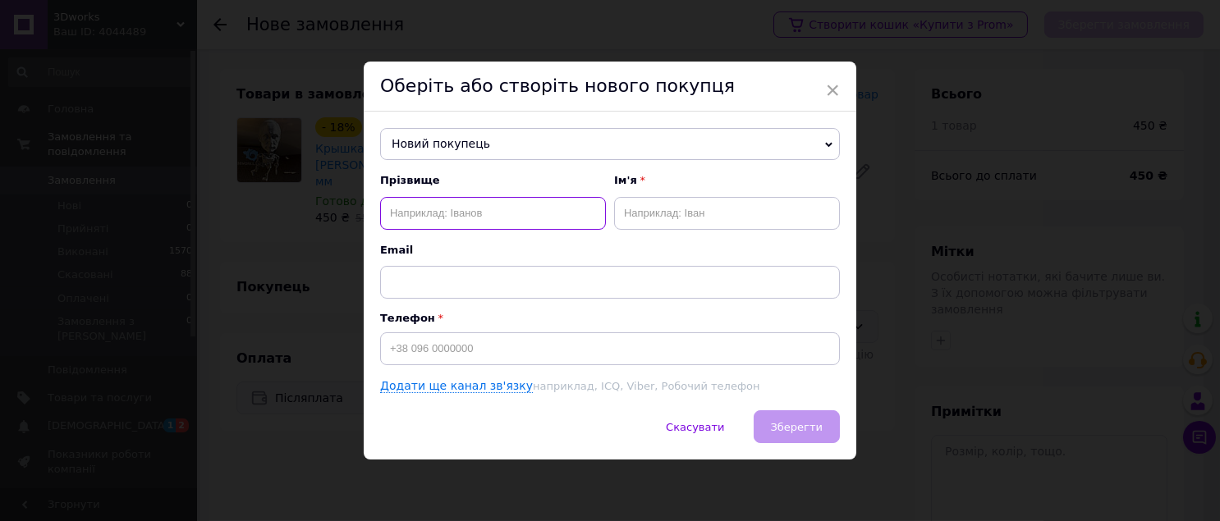
click at [539, 214] on input "text" at bounding box center [493, 213] width 226 height 33
type input "Молодченко"
type input "[PERSON_NAME]"
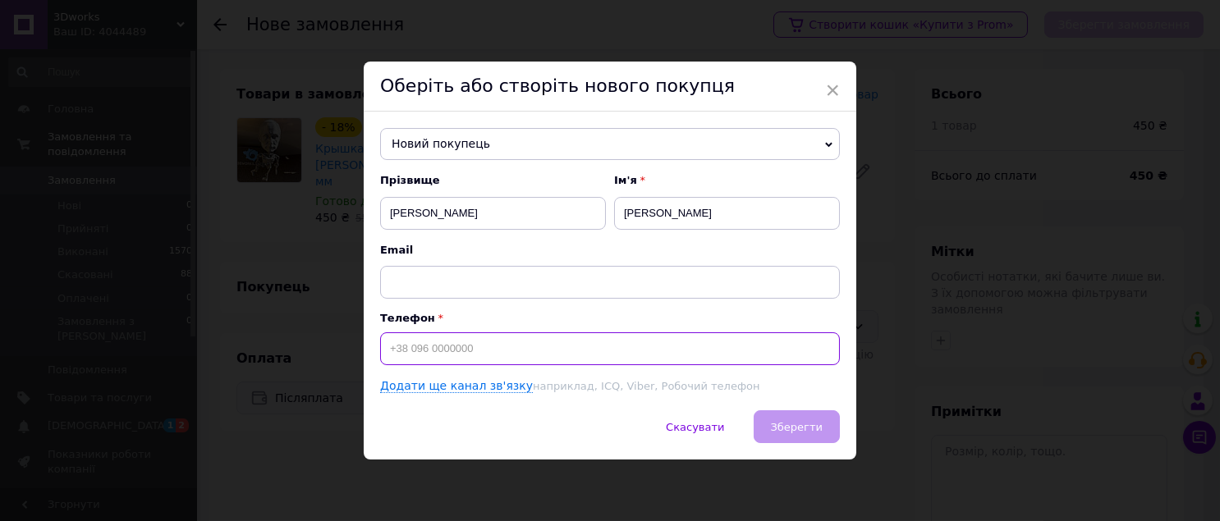
click at [515, 359] on input at bounding box center [610, 349] width 460 height 33
type input "+380996640509"
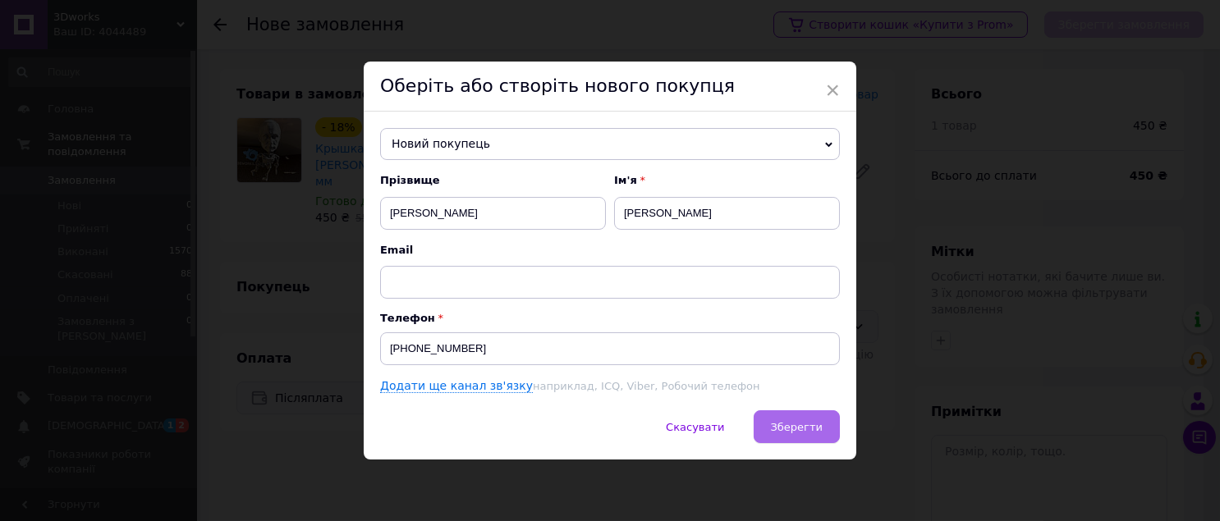
click at [813, 433] on span "Зберегти" at bounding box center [797, 427] width 52 height 12
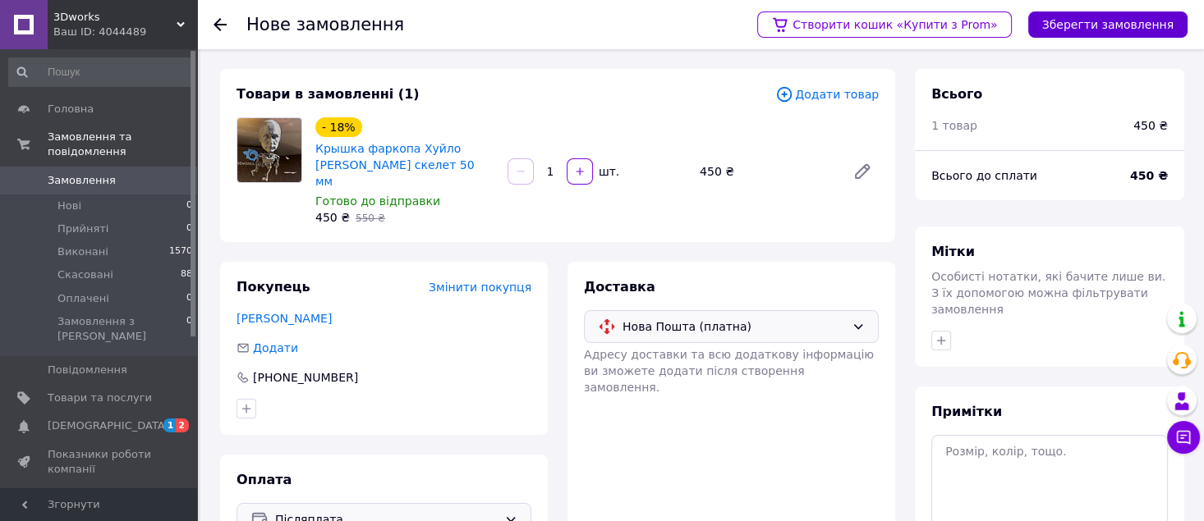
click at [1131, 34] on button "Зберегти замовлення" at bounding box center [1107, 24] width 159 height 26
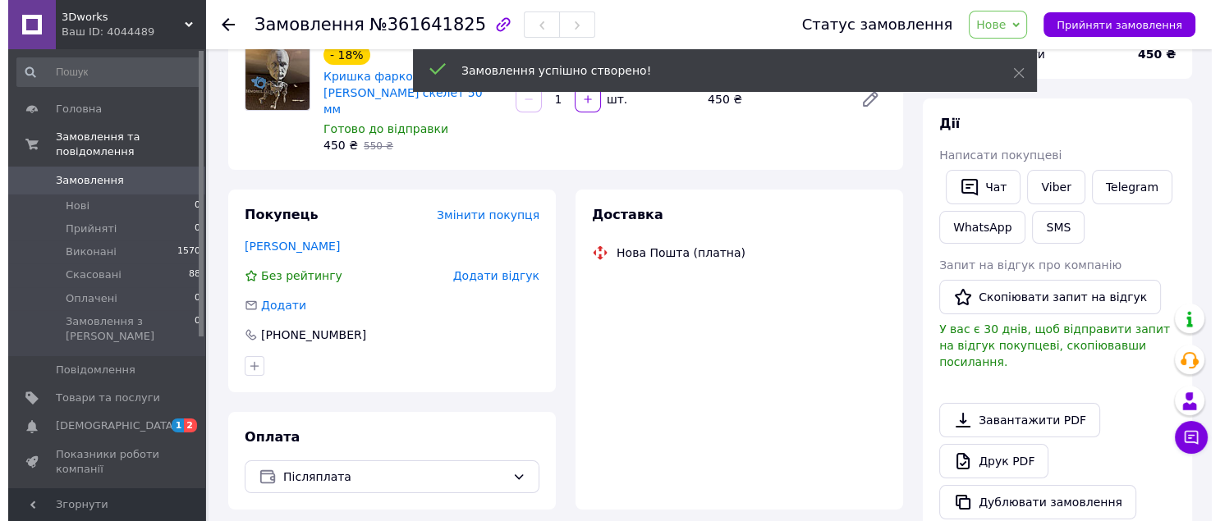
scroll to position [158, 0]
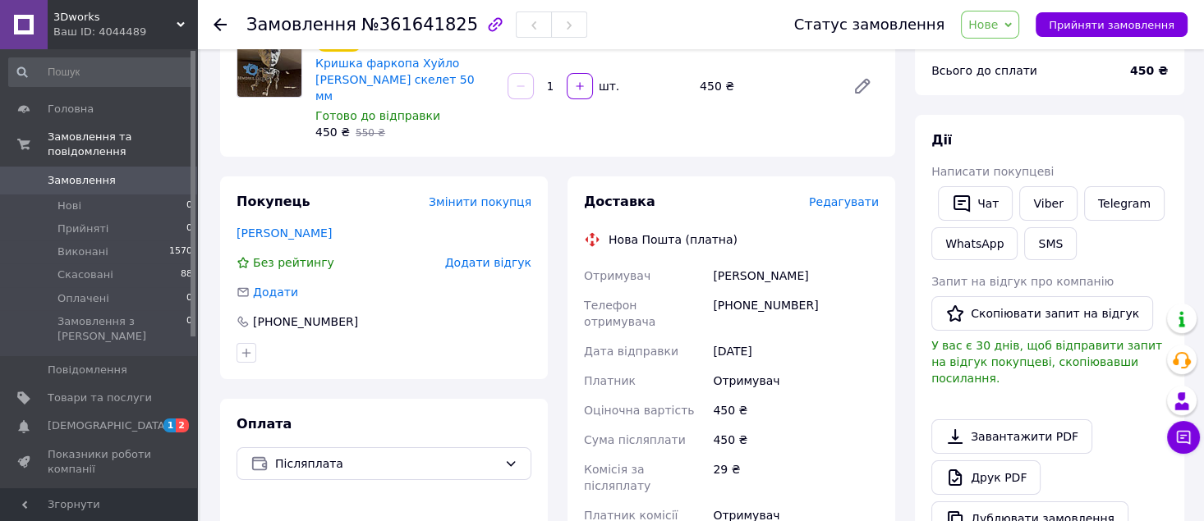
click at [850, 195] on span "Редагувати" at bounding box center [844, 201] width 70 height 13
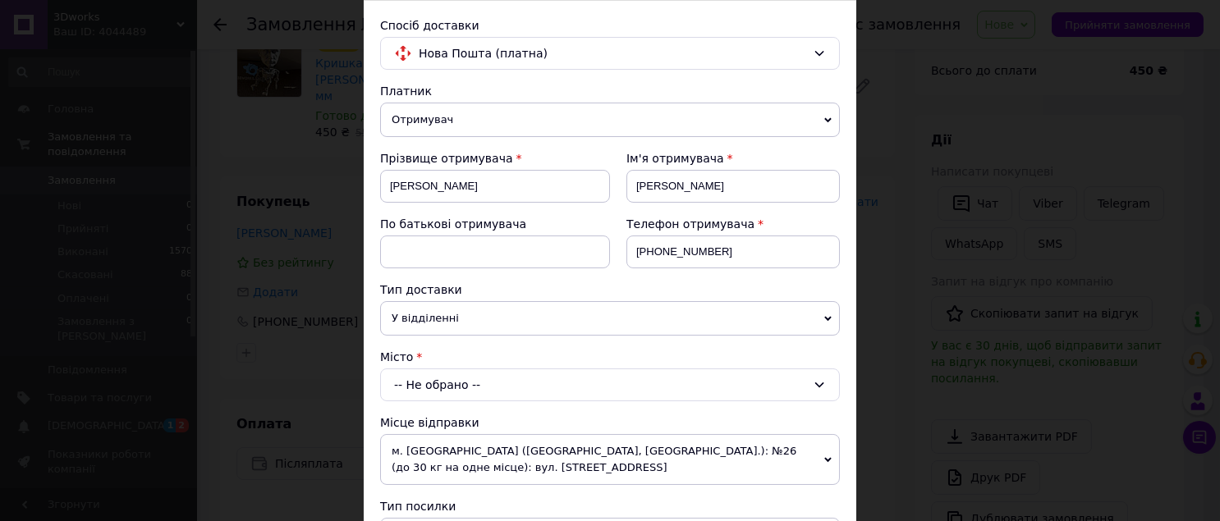
scroll to position [109, 0]
click at [492, 385] on div "-- Не обрано --" at bounding box center [610, 382] width 460 height 33
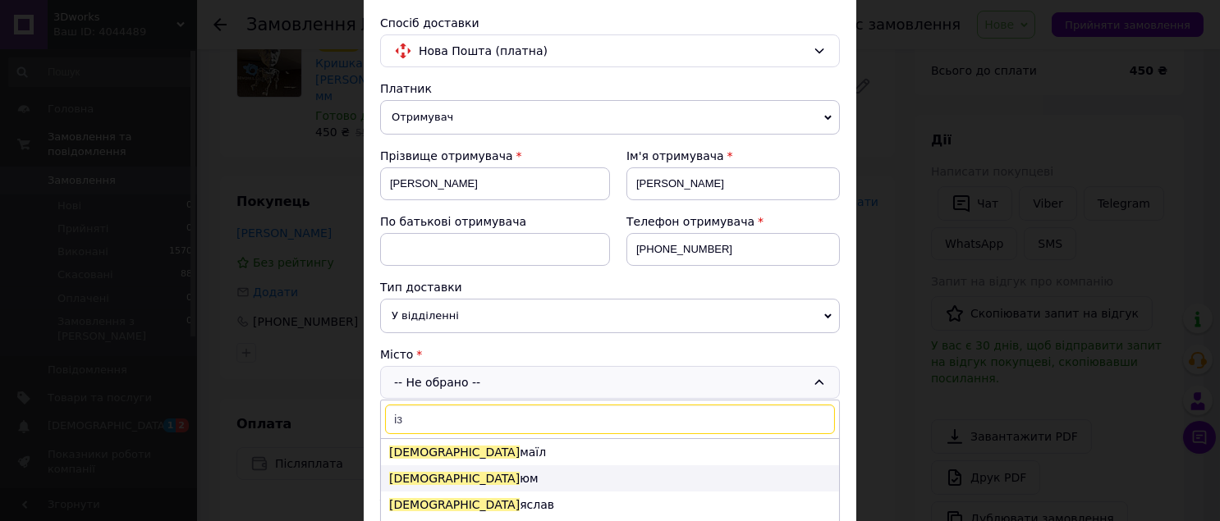
type input "із"
click at [381, 479] on li "Із юм" at bounding box center [610, 479] width 458 height 26
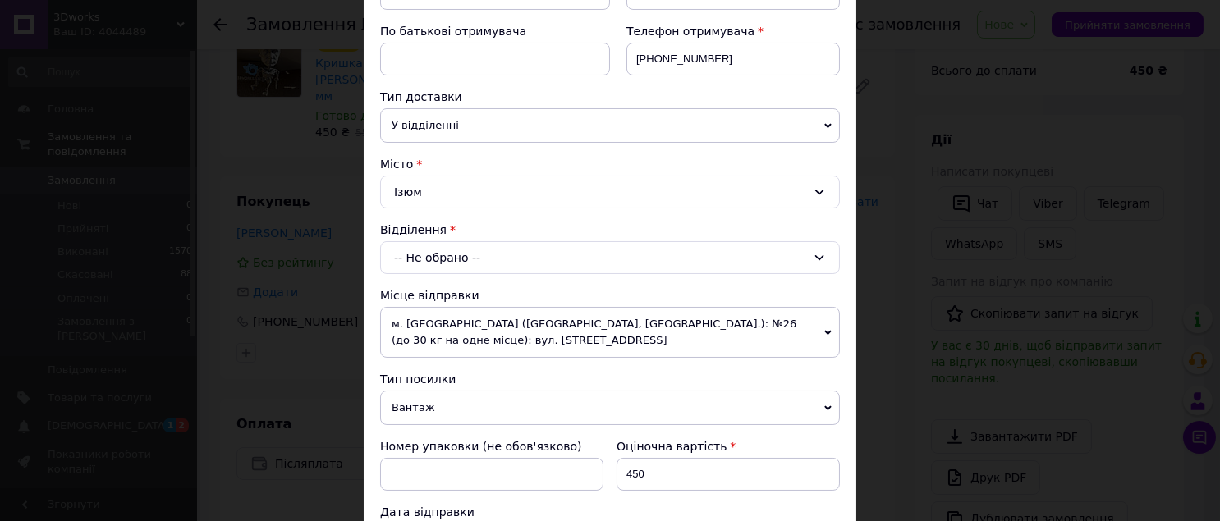
scroll to position [328, 0]
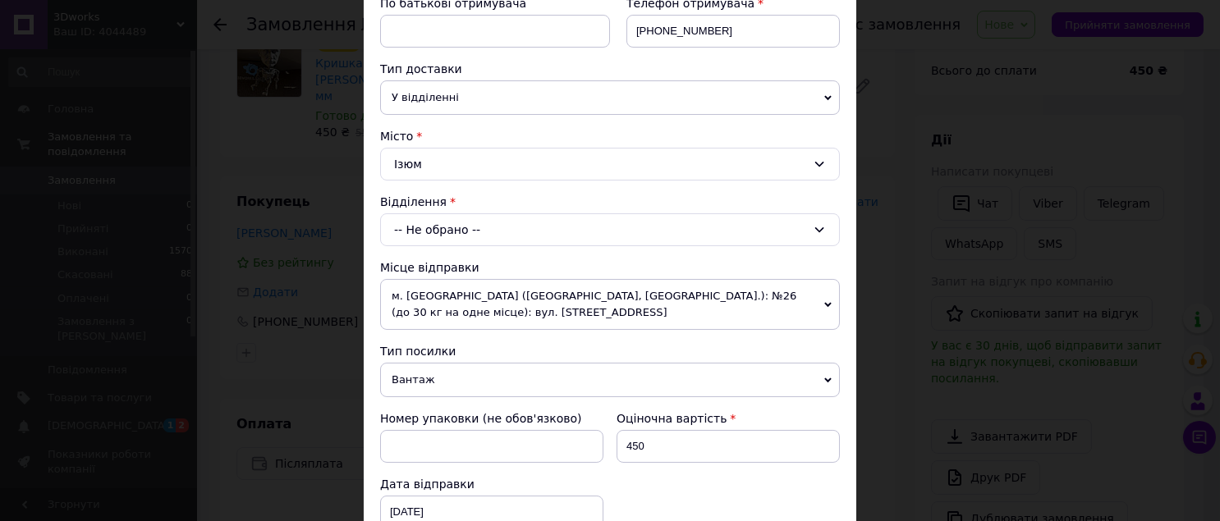
click at [497, 234] on div "-- Не обрано --" at bounding box center [610, 229] width 460 height 33
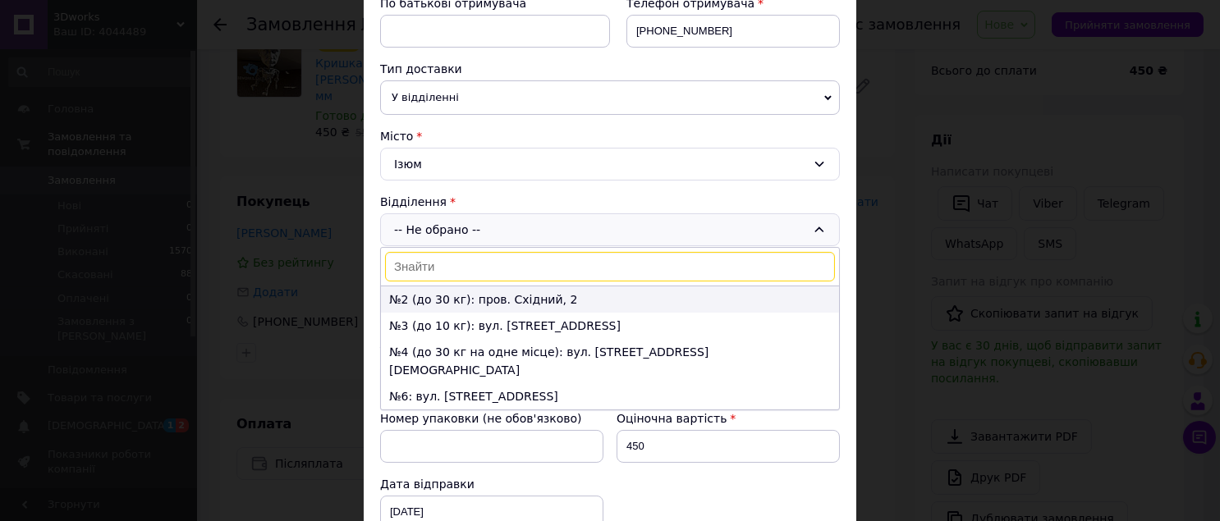
click at [457, 305] on li "№2 (до 30 кг): пров. Східний, 2" at bounding box center [610, 300] width 458 height 26
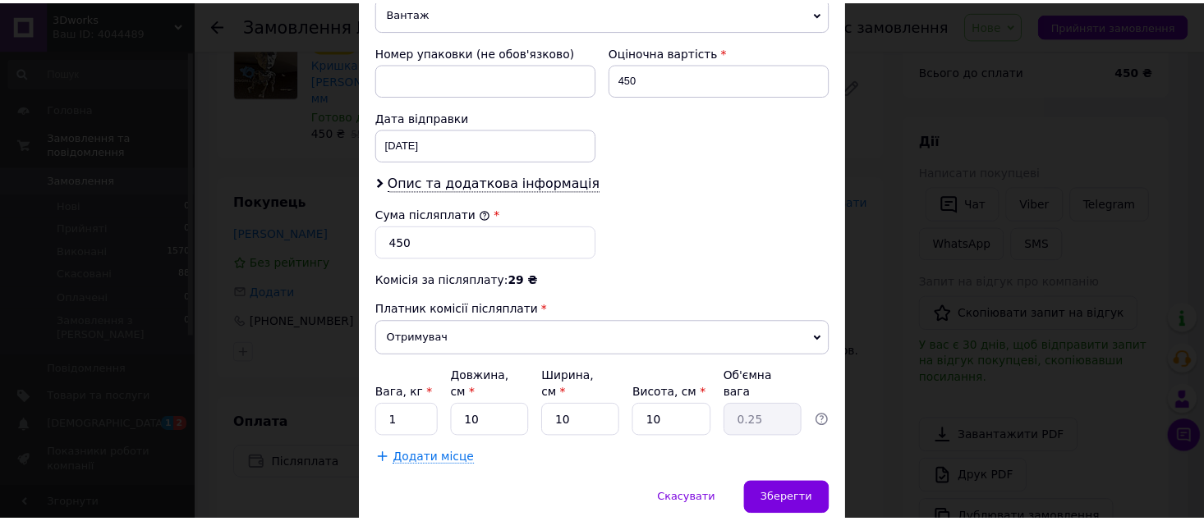
scroll to position [743, 0]
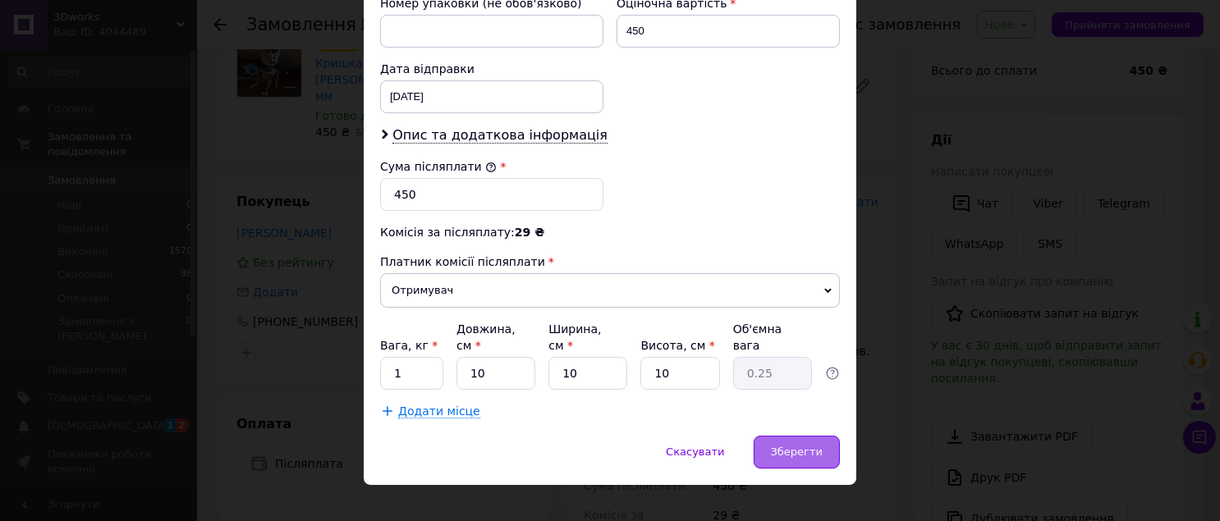
click at [766, 438] on div "Зберегти" at bounding box center [797, 452] width 86 height 33
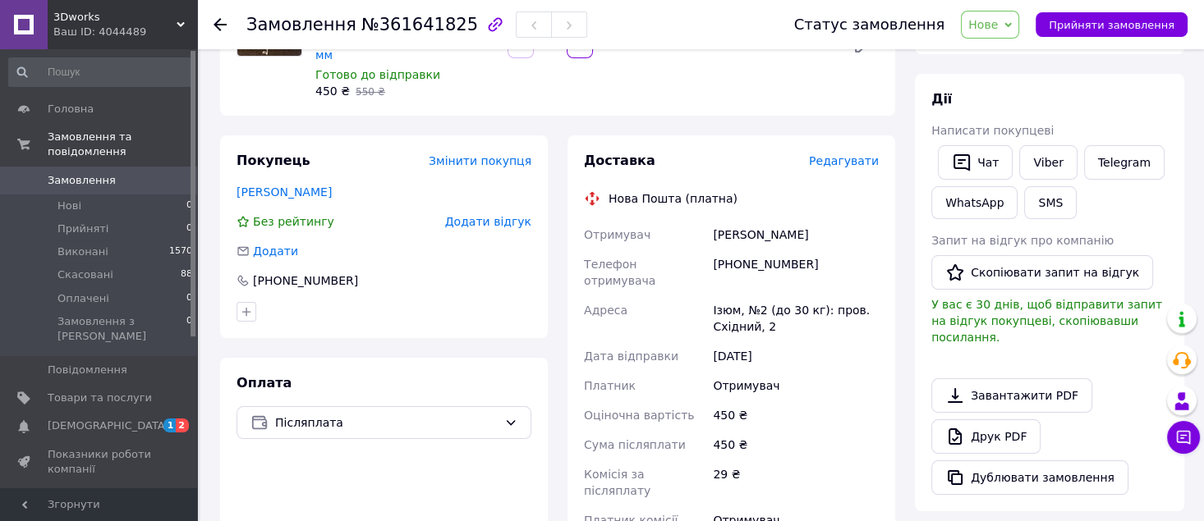
scroll to position [377, 0]
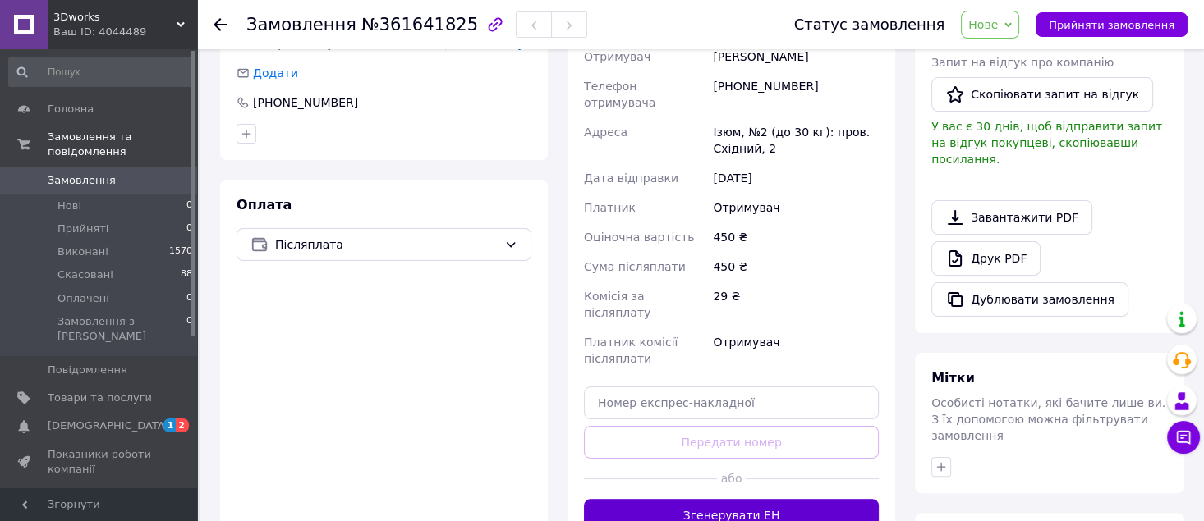
click at [778, 499] on button "Згенерувати ЕН" at bounding box center [731, 515] width 295 height 33
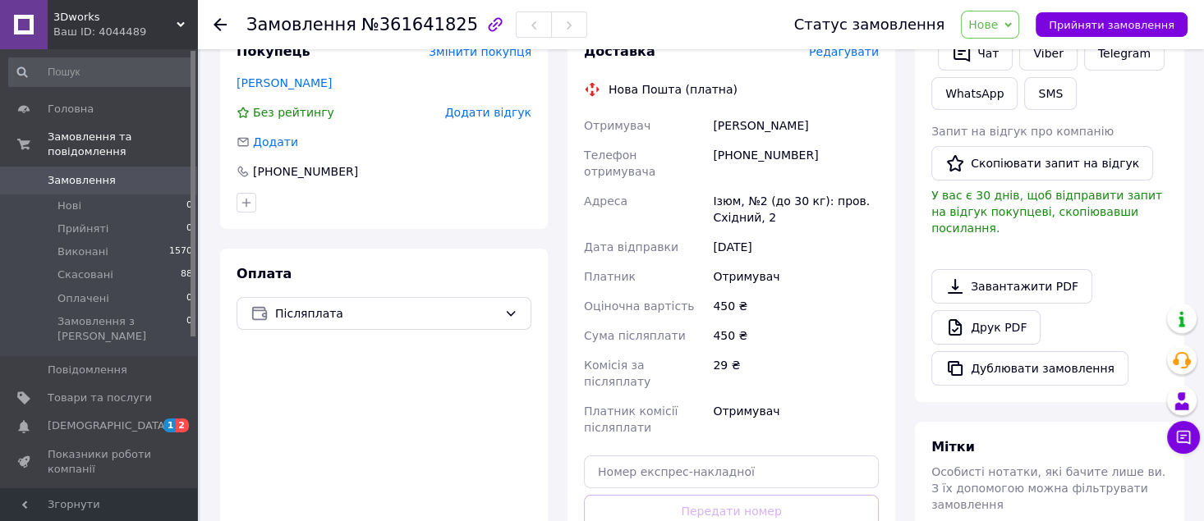
scroll to position [48, 0]
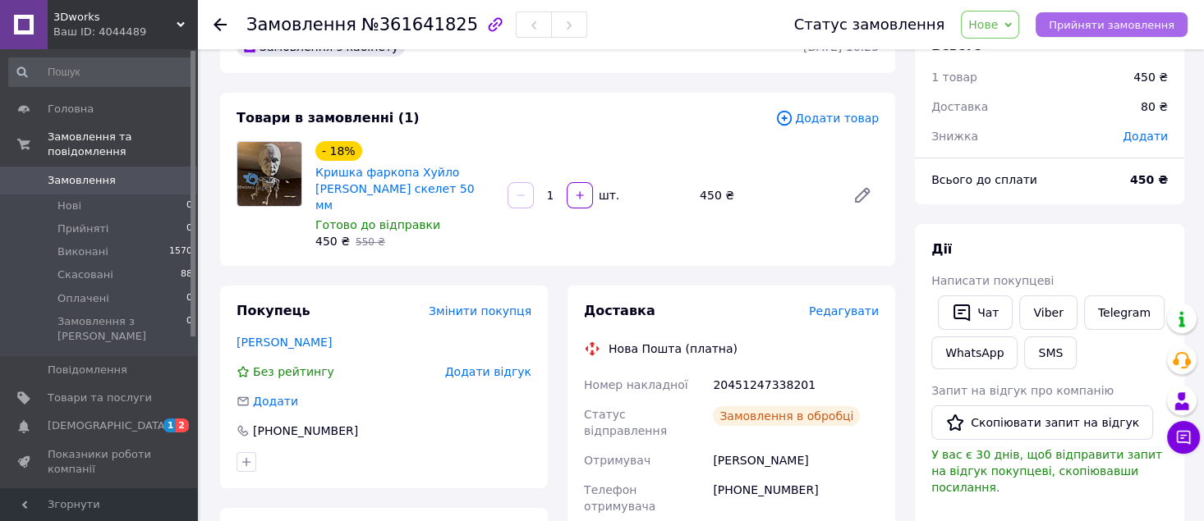
click at [1149, 19] on span "Прийняти замовлення" at bounding box center [1111, 25] width 126 height 12
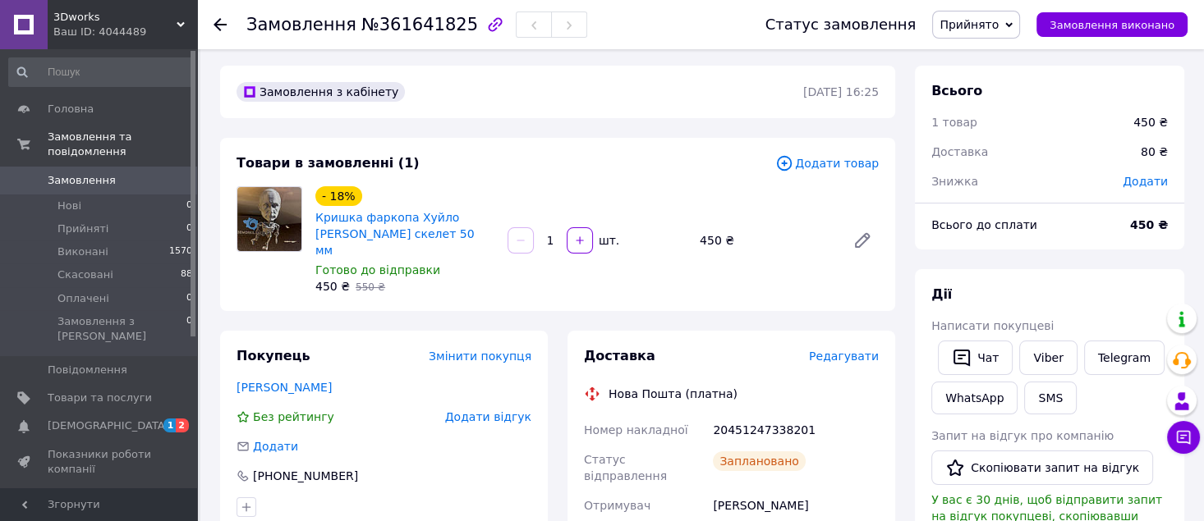
scroll to position [0, 0]
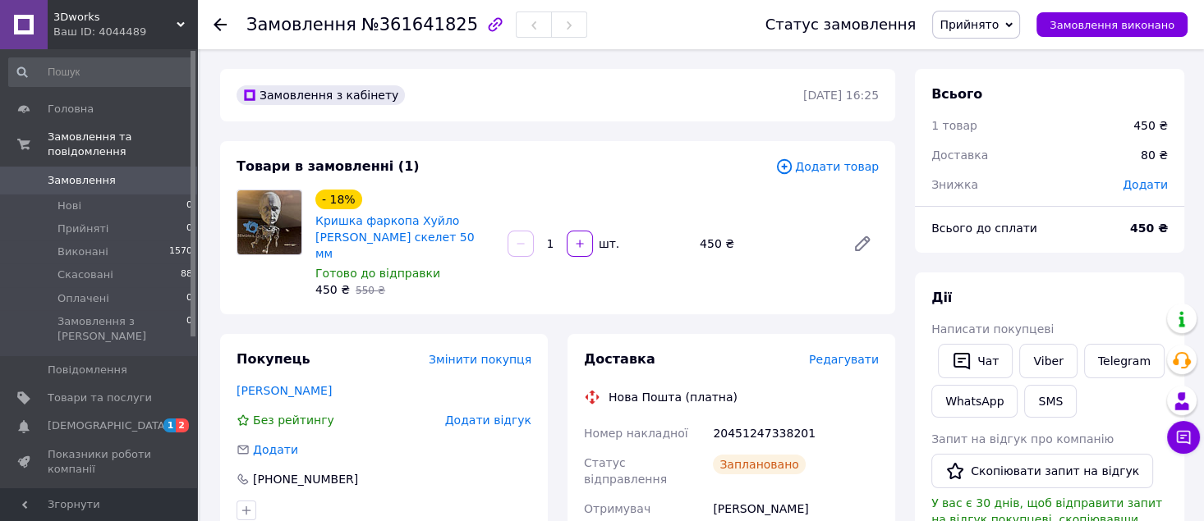
click at [124, 173] on span "Замовлення" at bounding box center [100, 180] width 104 height 15
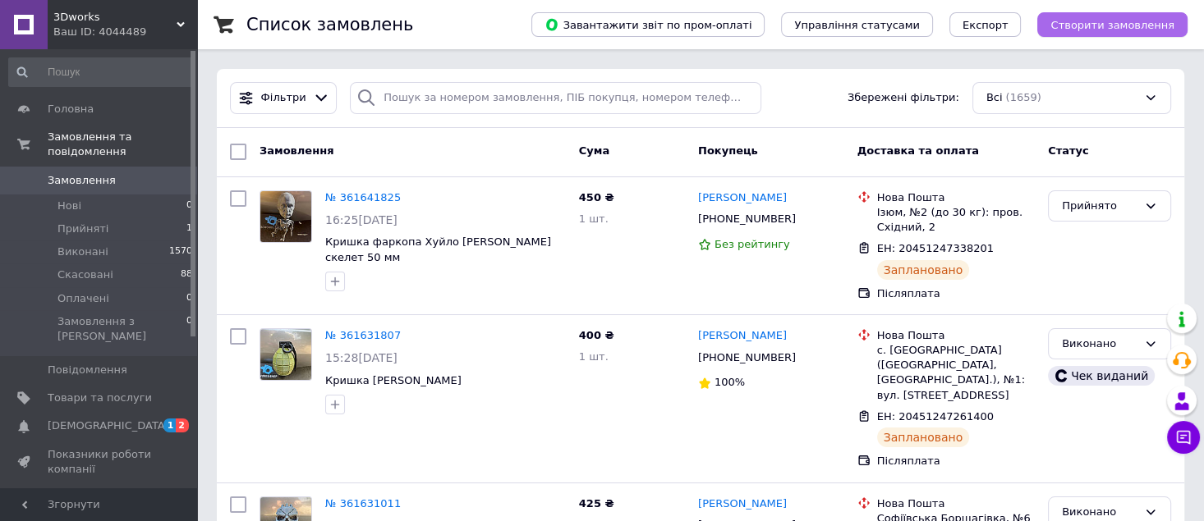
click at [1119, 29] on span "Створити замовлення" at bounding box center [1112, 25] width 124 height 12
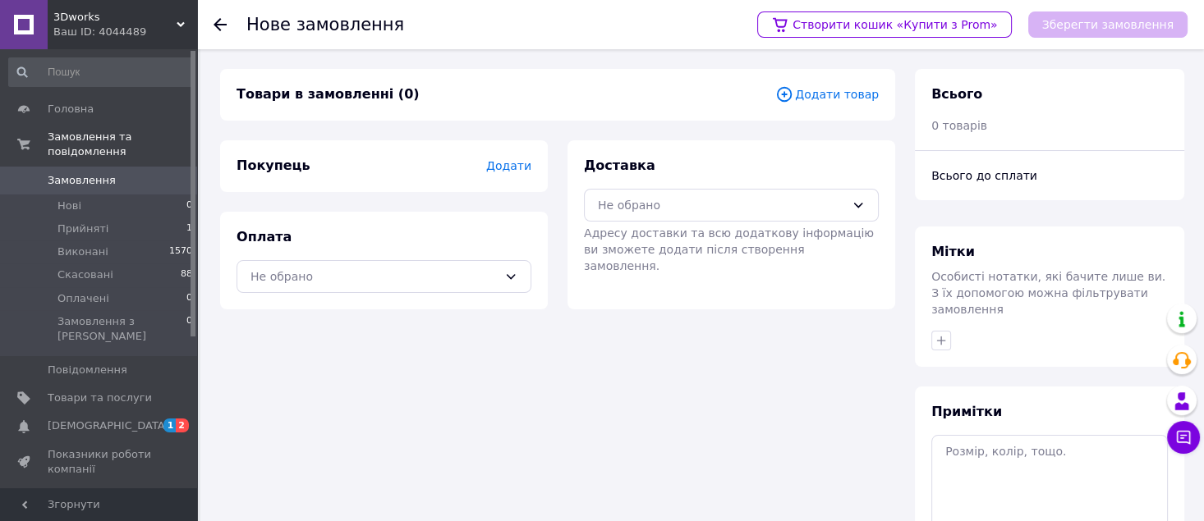
click at [819, 95] on span "Додати товар" at bounding box center [826, 94] width 103 height 18
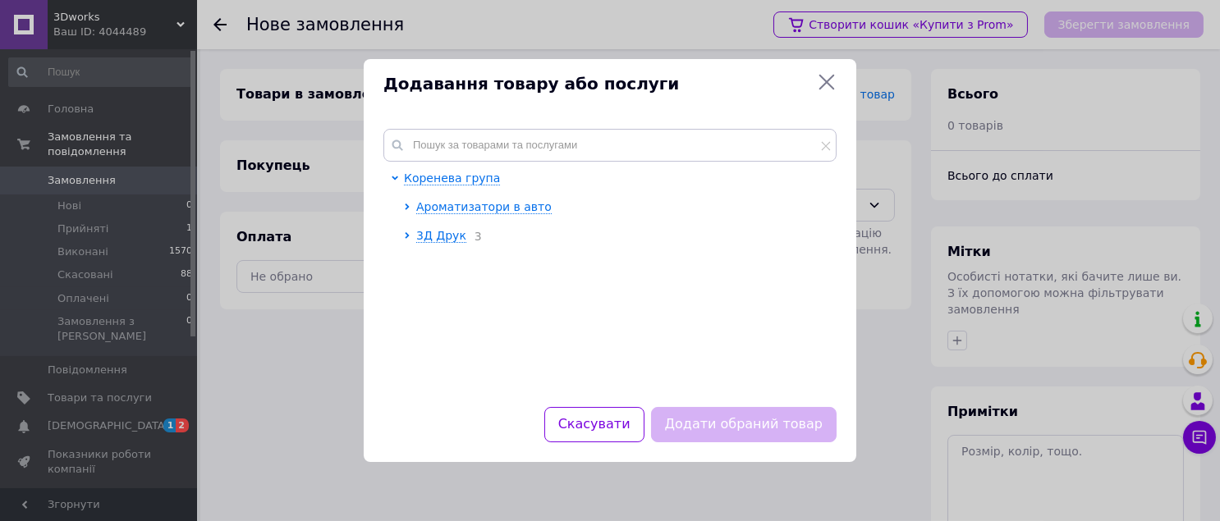
click at [438, 129] on div at bounding box center [609, 145] width 453 height 33
click at [442, 141] on input "text" at bounding box center [609, 145] width 453 height 33
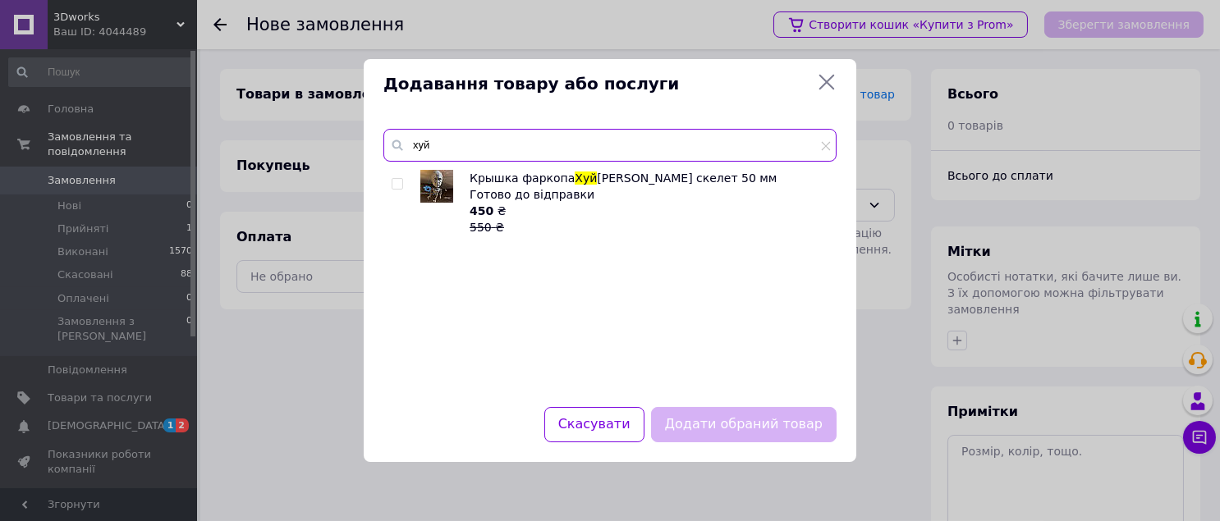
type input "хуй"
click at [392, 185] on input "checkbox" at bounding box center [397, 184] width 11 height 11
checkbox input "true"
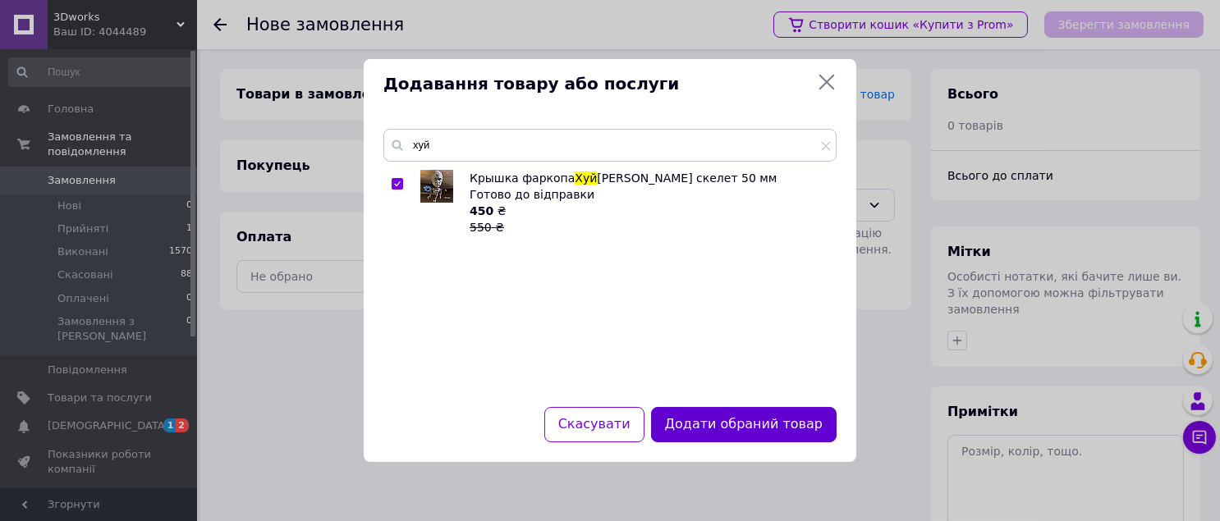
click at [718, 420] on button "Додати обраний товар" at bounding box center [744, 424] width 186 height 35
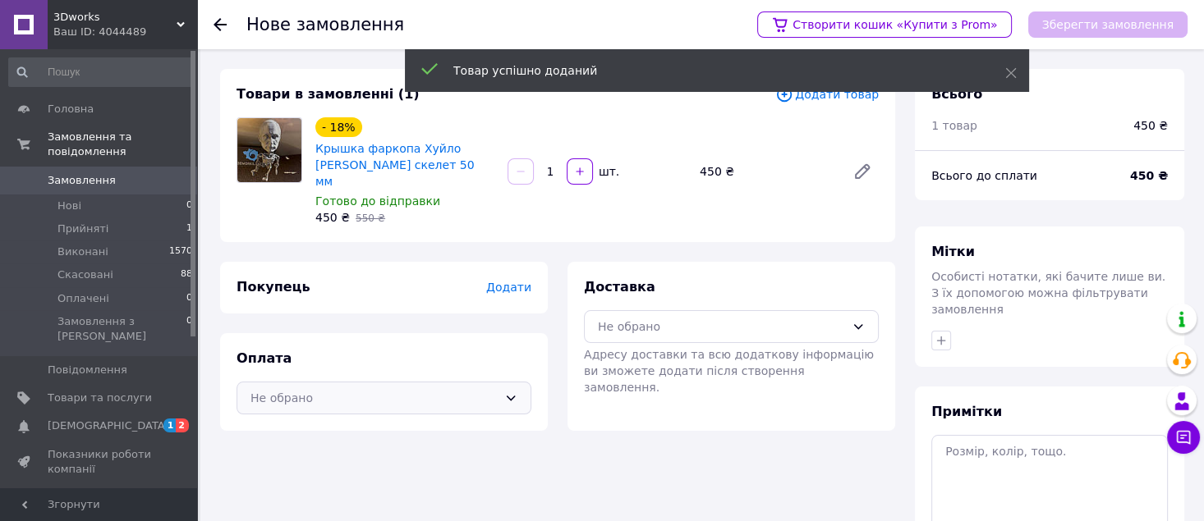
click at [502, 392] on div "Не обрано" at bounding box center [383, 398] width 295 height 33
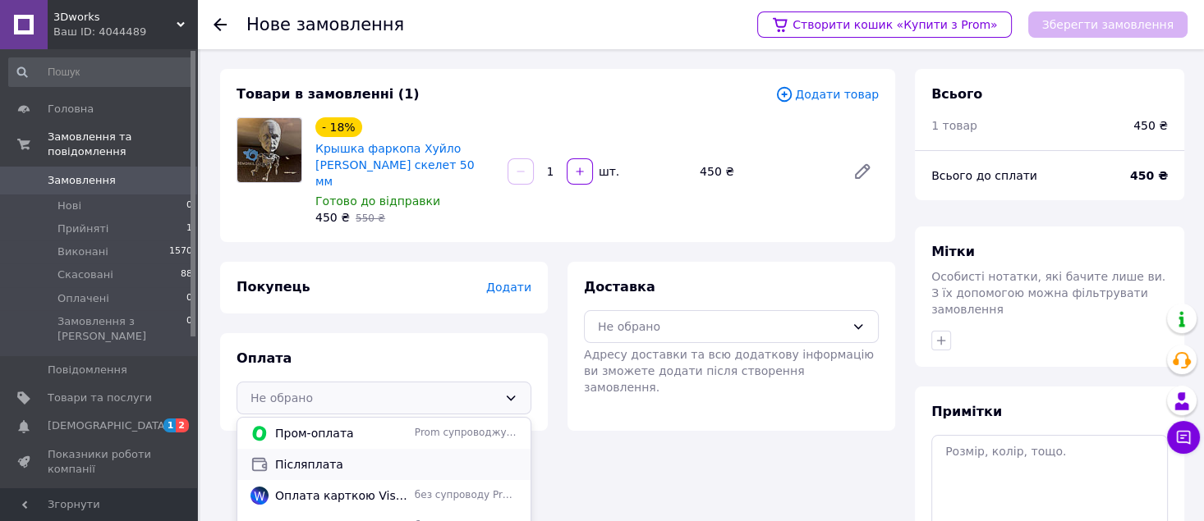
click at [383, 457] on span "Післяплата" at bounding box center [396, 465] width 242 height 16
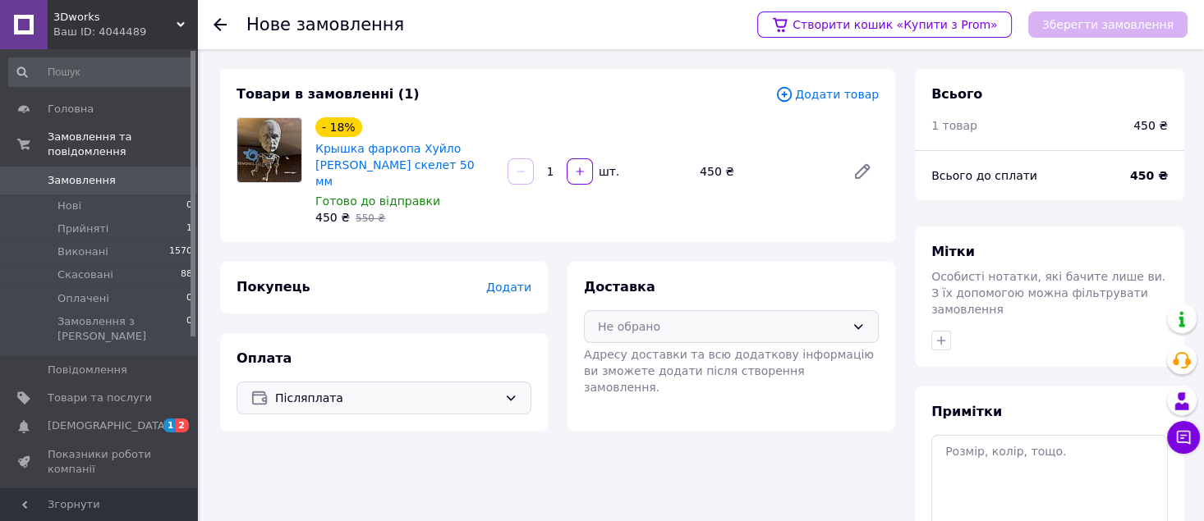
click at [611, 319] on div "Не обрано" at bounding box center [731, 326] width 295 height 33
click at [615, 353] on icon at bounding box center [607, 362] width 18 height 18
click at [514, 281] on span "Додати" at bounding box center [508, 287] width 45 height 13
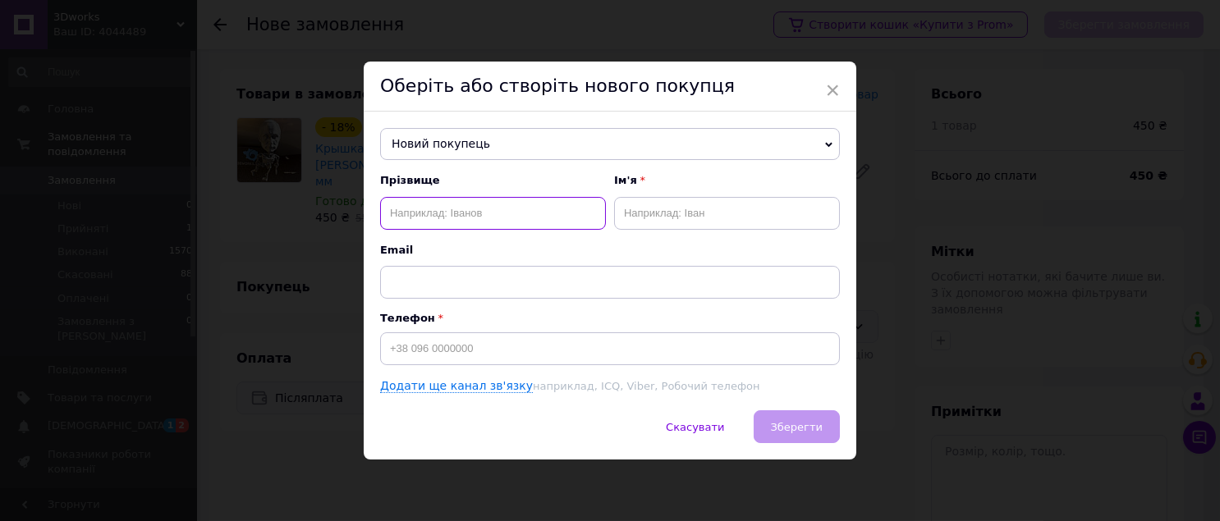
click at [484, 216] on input "text" at bounding box center [493, 213] width 226 height 33
type input "Килимниченко"
drag, startPoint x: 728, startPoint y: 220, endPoint x: 593, endPoint y: 210, distance: 135.8
click at [593, 210] on div "Прізвище Килимниченко Ім'я Дніпро" at bounding box center [610, 201] width 460 height 56
type input "Дмитро"
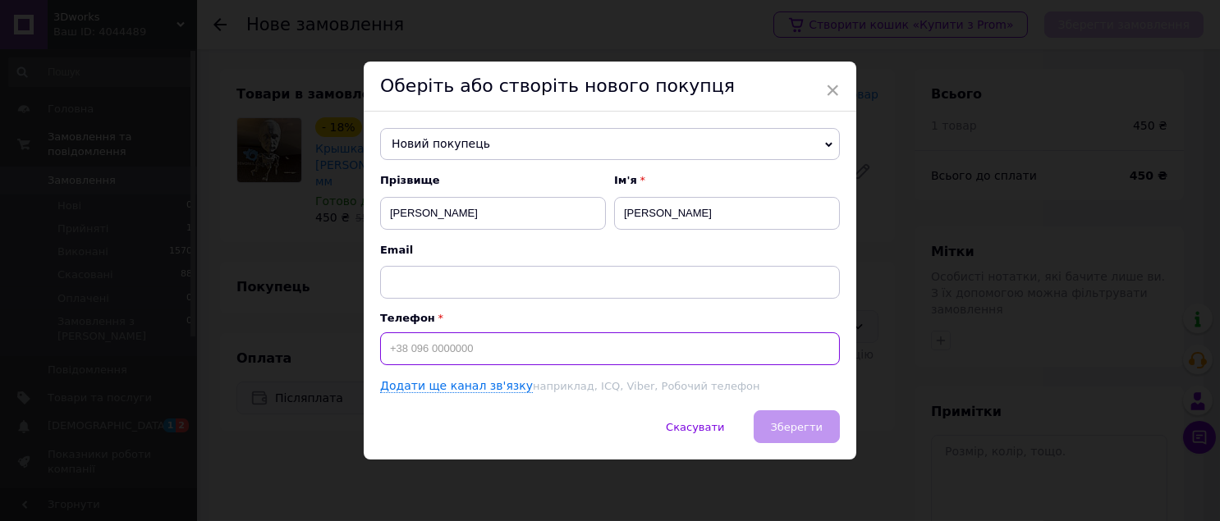
click at [705, 342] on input at bounding box center [610, 349] width 460 height 33
type input "+380971148434"
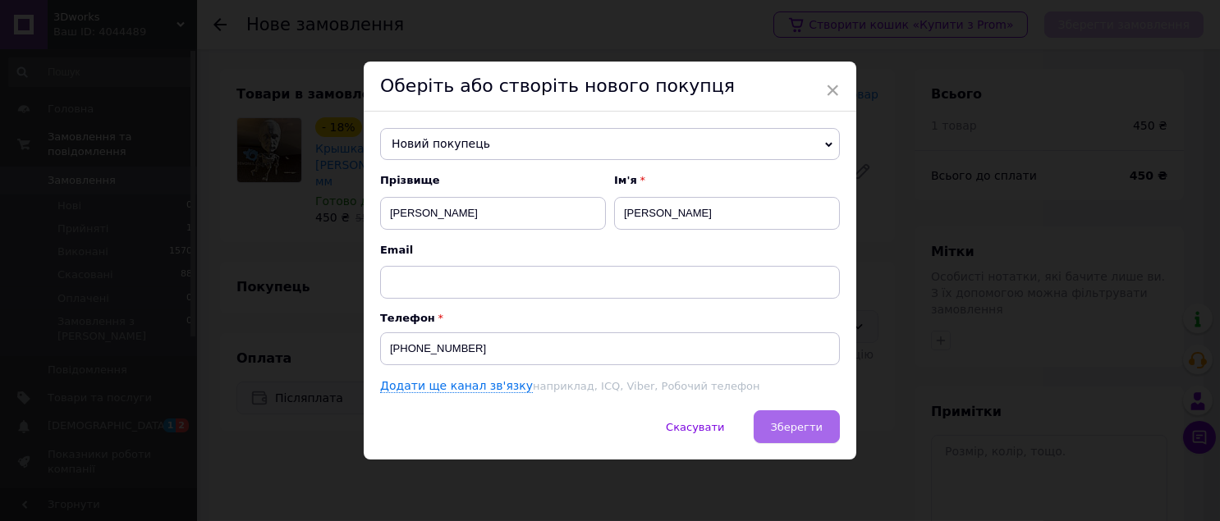
click at [807, 425] on span "Зберегти" at bounding box center [797, 427] width 52 height 12
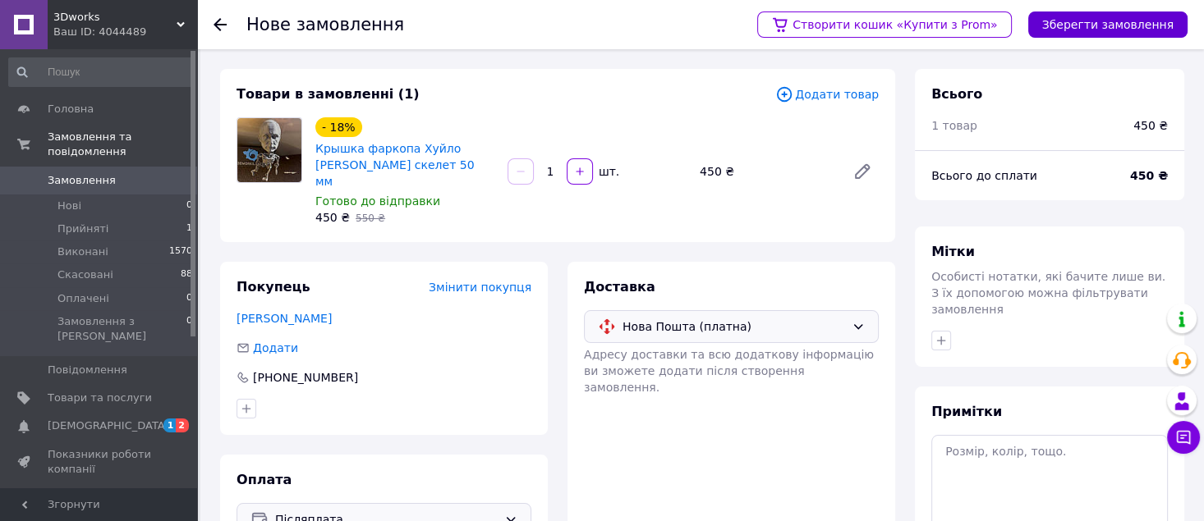
click at [1104, 34] on button "Зберегти замовлення" at bounding box center [1107, 24] width 159 height 26
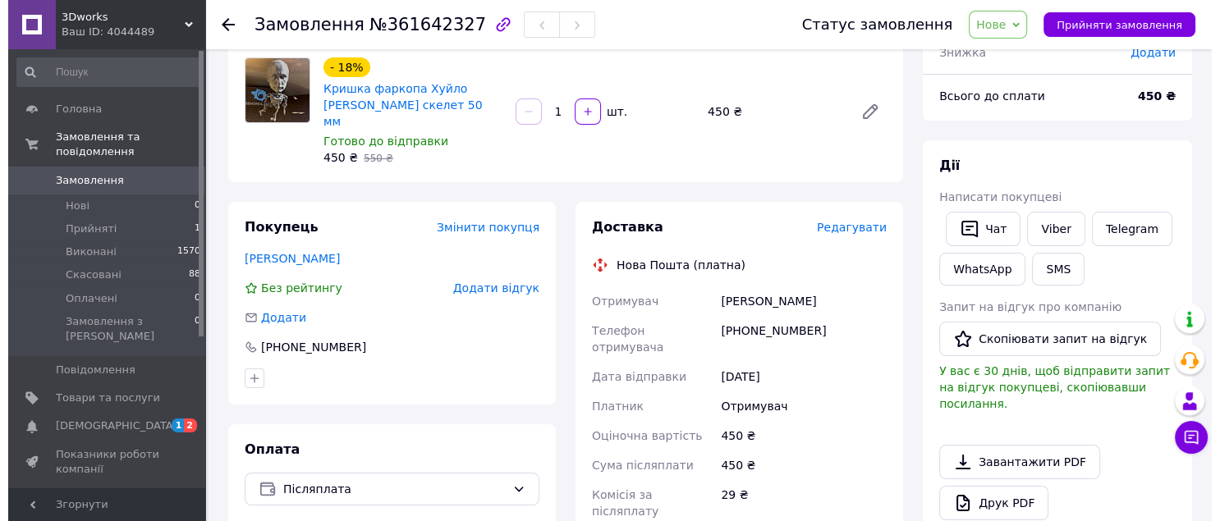
scroll to position [109, 0]
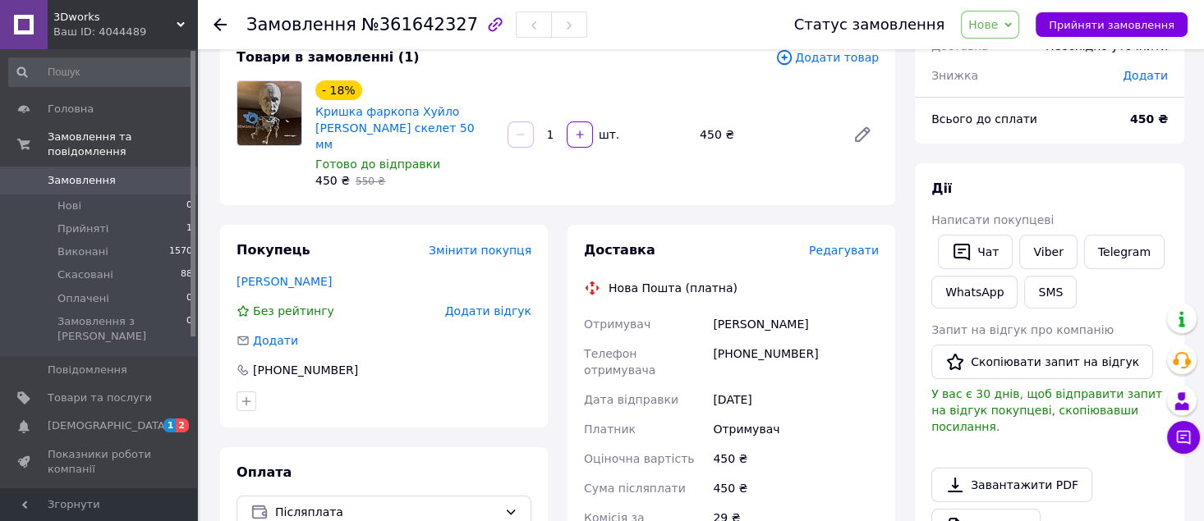
click at [864, 244] on span "Редагувати" at bounding box center [844, 250] width 70 height 13
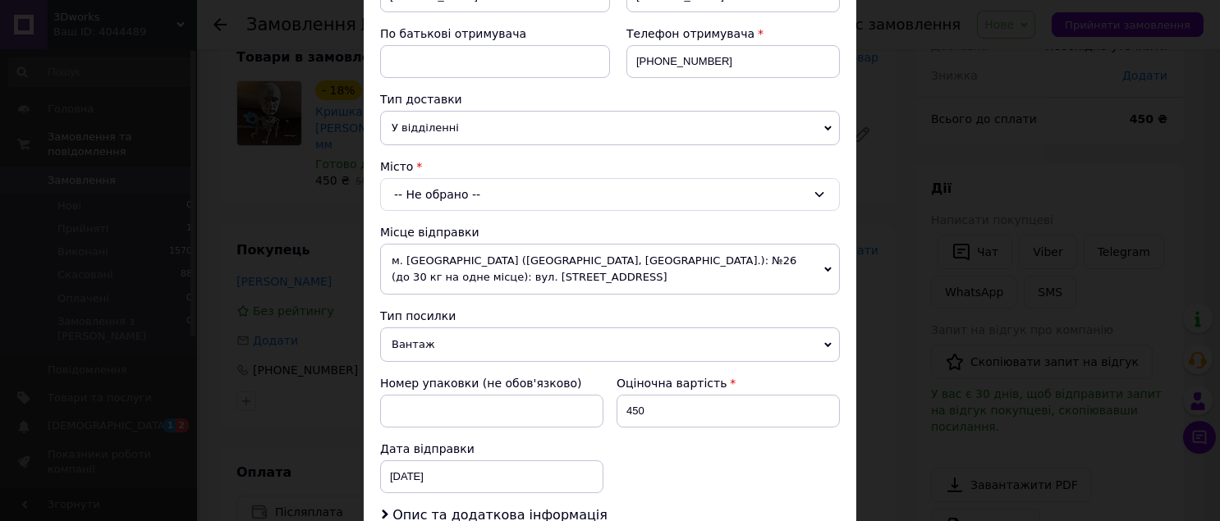
scroll to position [328, 0]
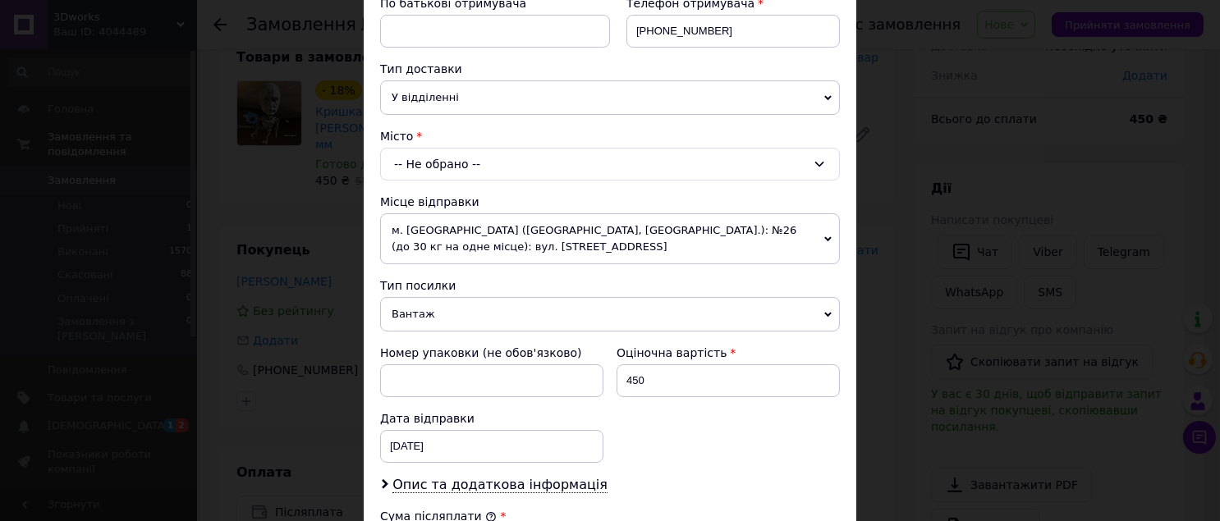
click at [491, 164] on div "-- Не обрано --" at bounding box center [610, 164] width 460 height 33
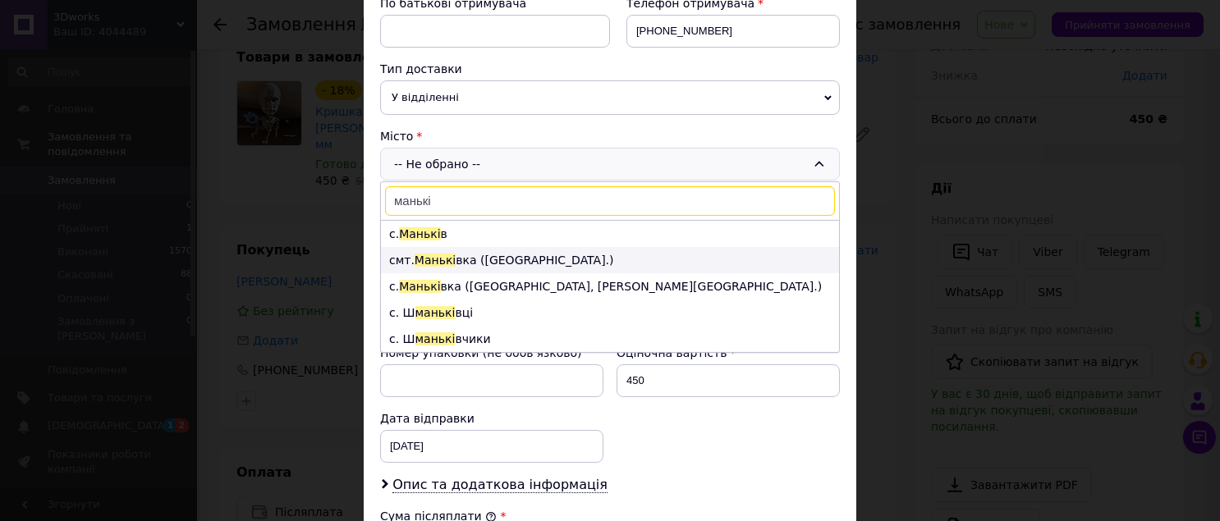
type input "манькі"
click at [540, 255] on li "смт. Манькі вка (Черкаська обл.)" at bounding box center [610, 260] width 458 height 26
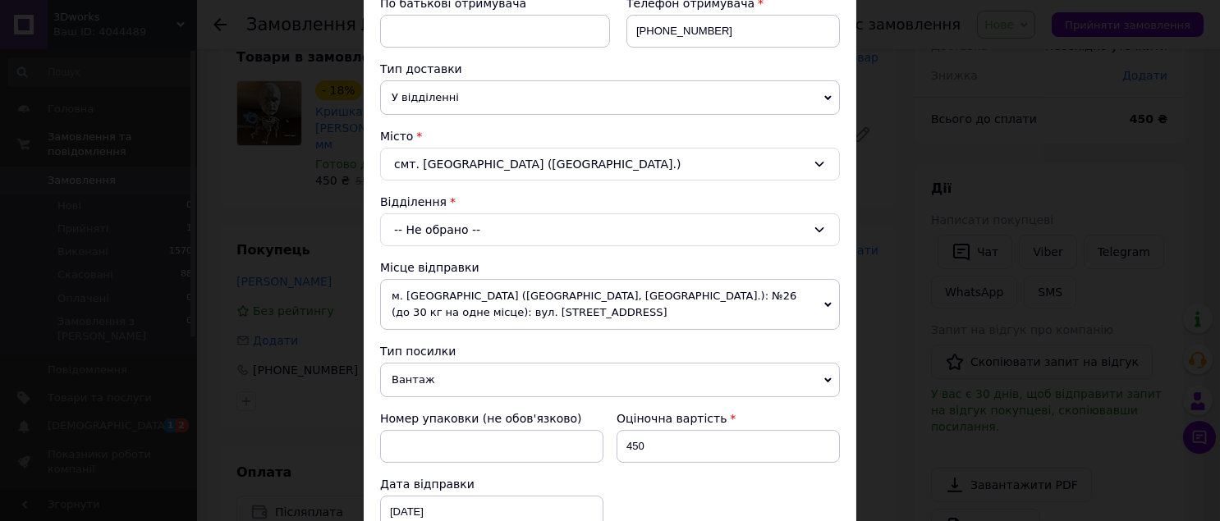
click at [555, 231] on div "-- Не обрано --" at bounding box center [610, 229] width 460 height 33
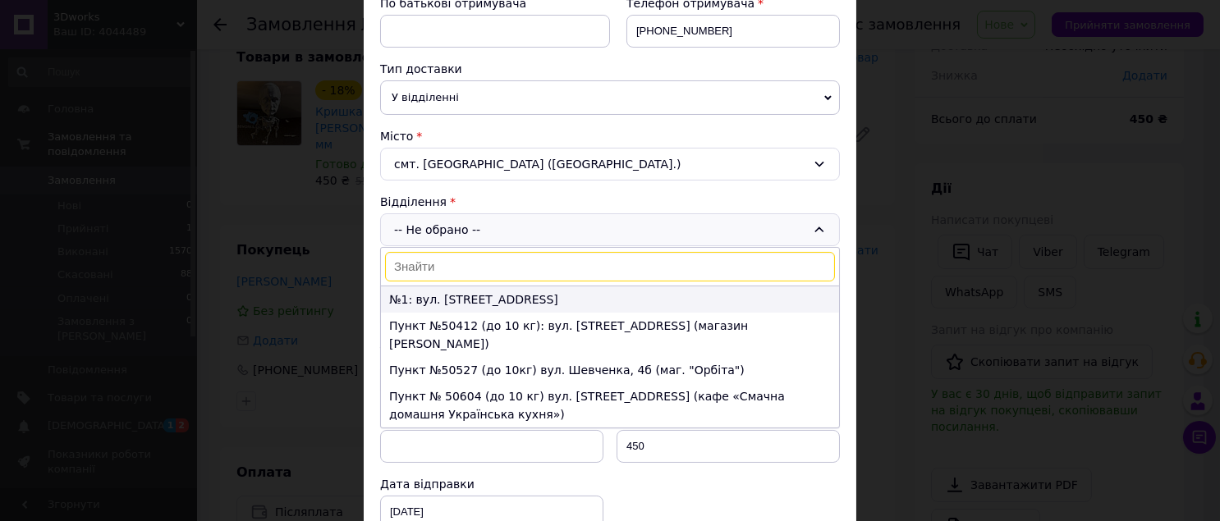
click at [510, 301] on li "№1: вул. Шпитальна, 2а" at bounding box center [610, 300] width 458 height 26
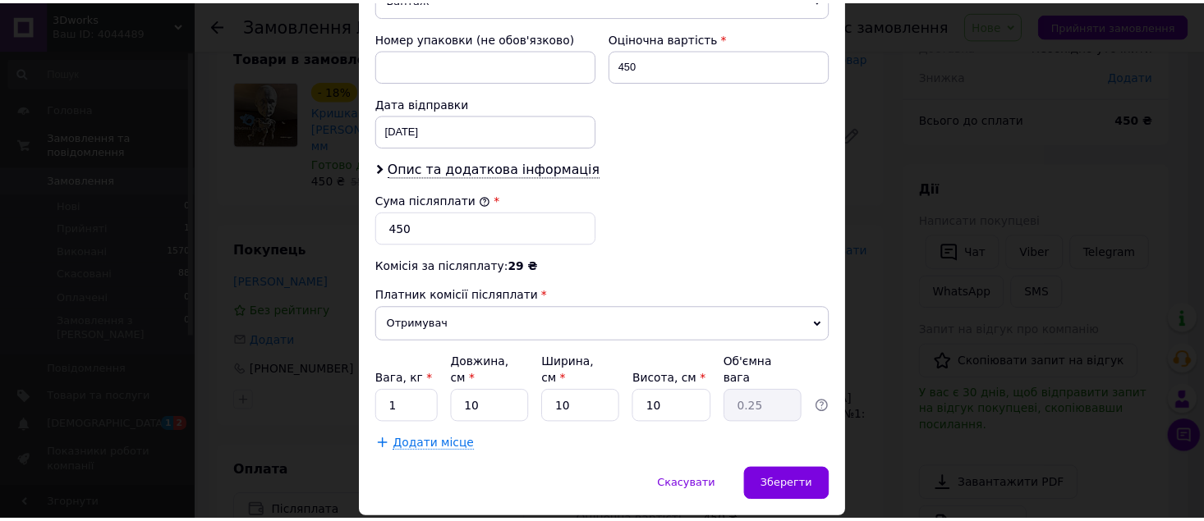
scroll to position [743, 0]
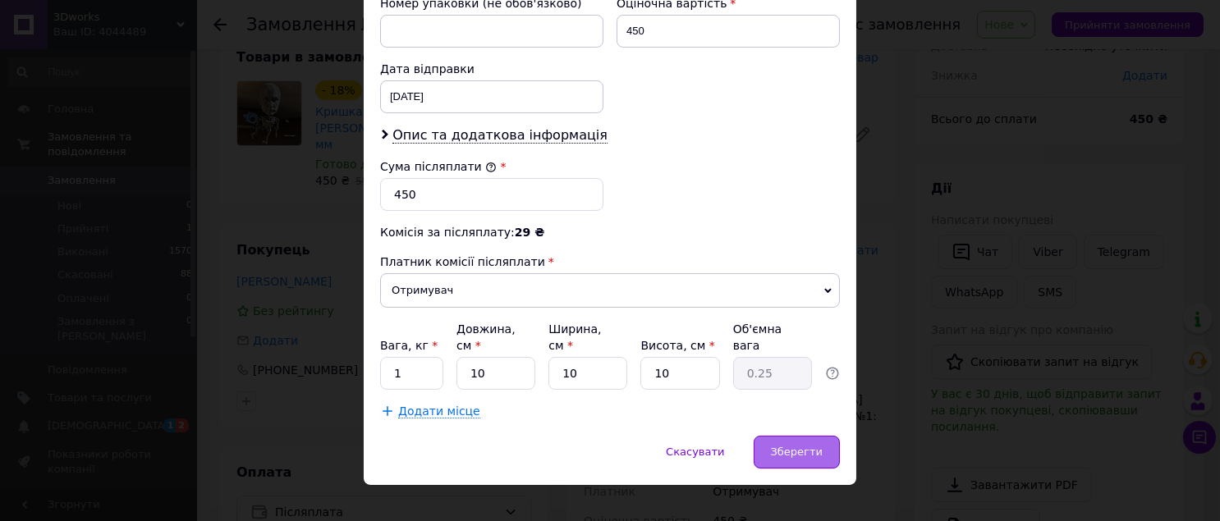
click at [782, 446] on span "Зберегти" at bounding box center [797, 452] width 52 height 12
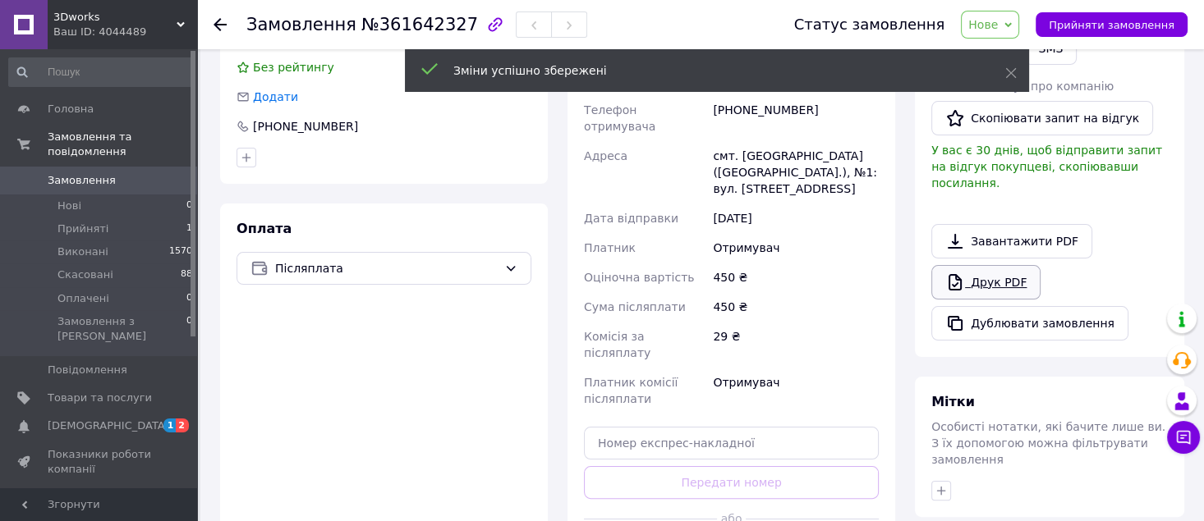
scroll to position [438, 0]
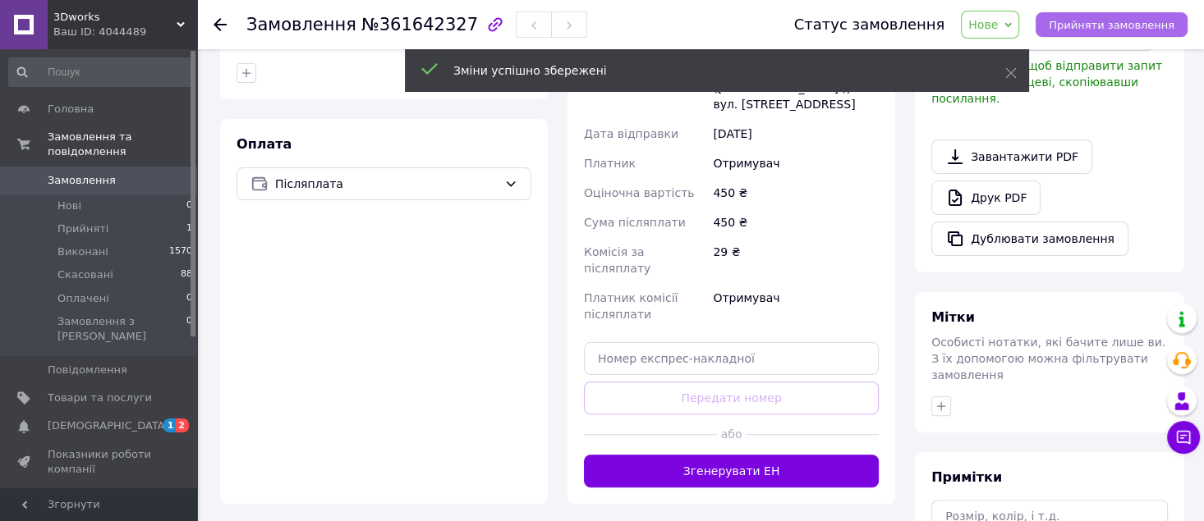
click at [1151, 16] on button "Прийняти замовлення" at bounding box center [1111, 24] width 152 height 25
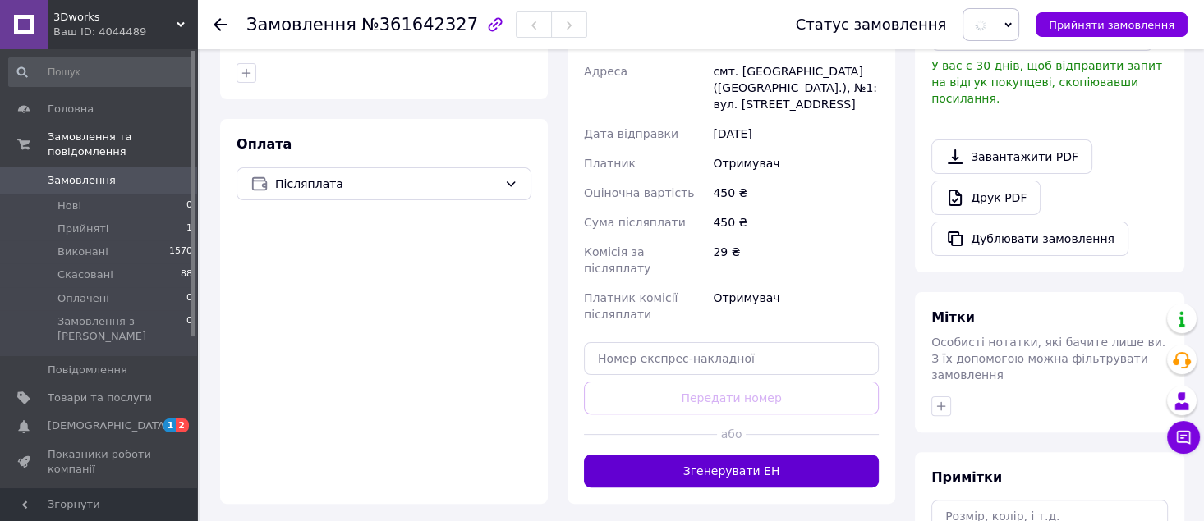
click at [750, 455] on button "Згенерувати ЕН" at bounding box center [731, 471] width 295 height 33
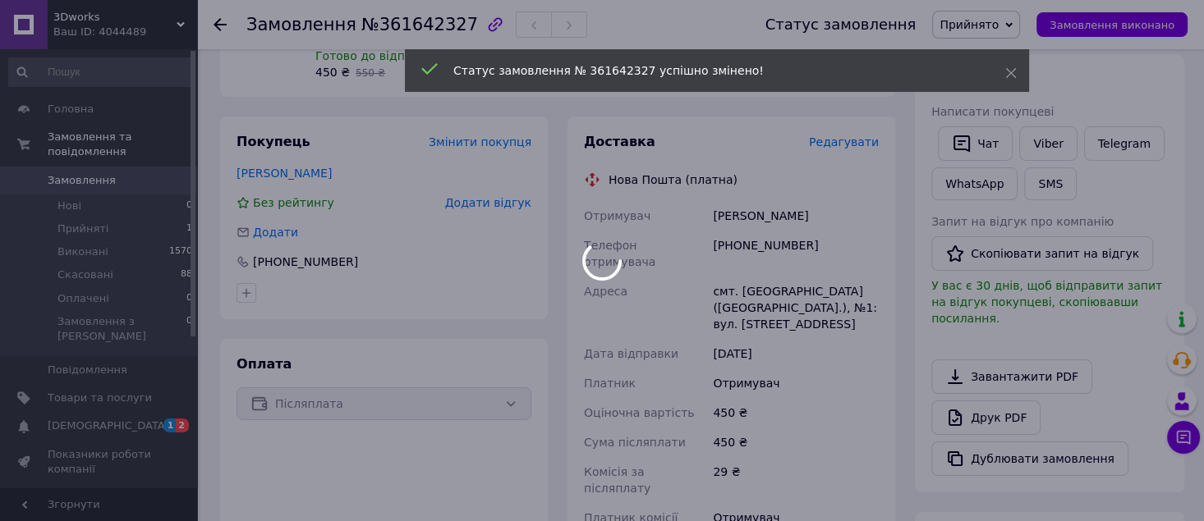
scroll to position [218, 0]
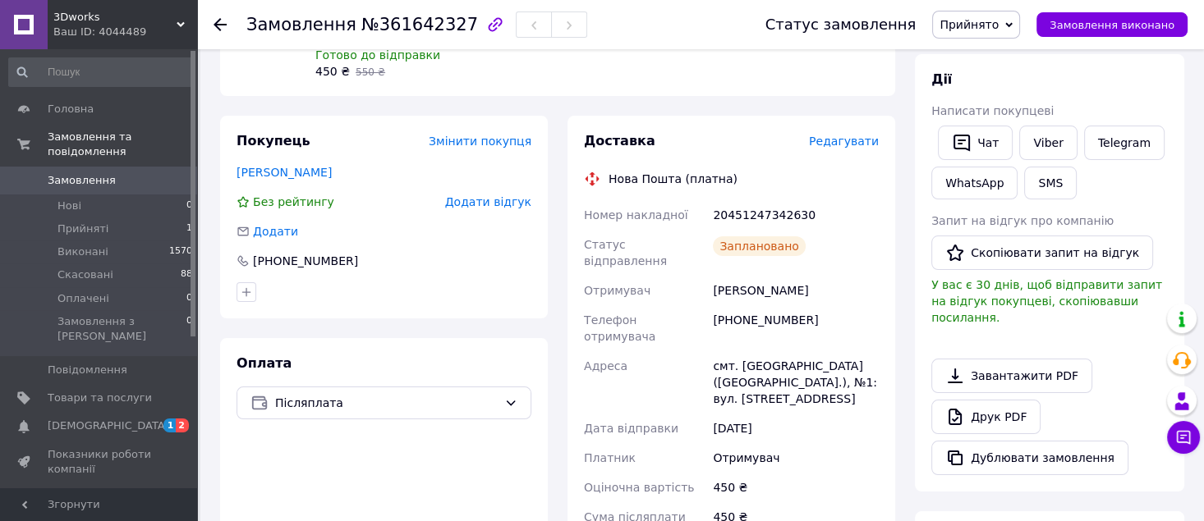
click at [128, 173] on span "Замовлення" at bounding box center [100, 180] width 104 height 15
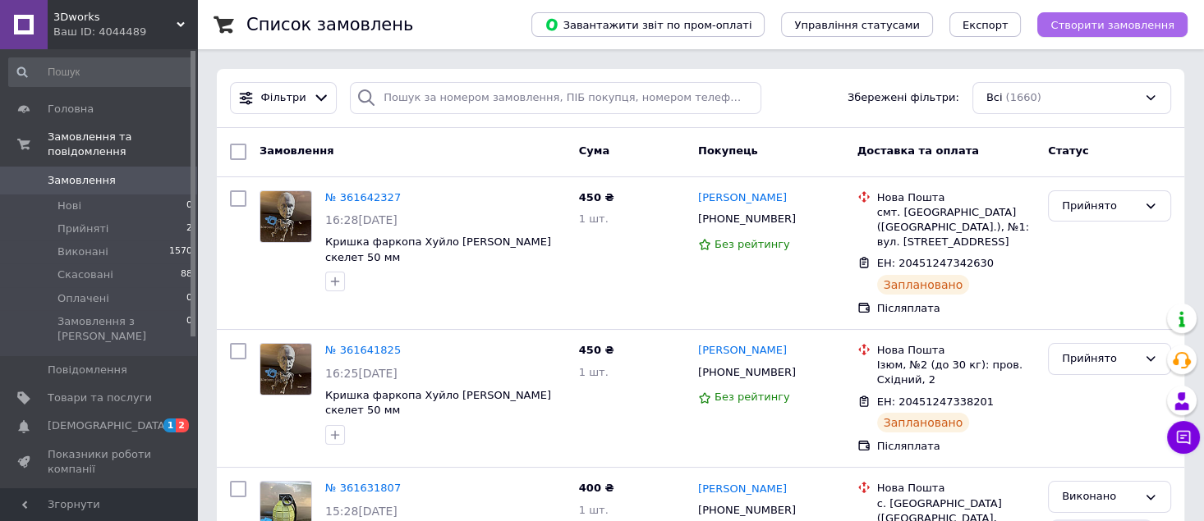
click at [1104, 30] on span "Створити замовлення" at bounding box center [1112, 25] width 124 height 12
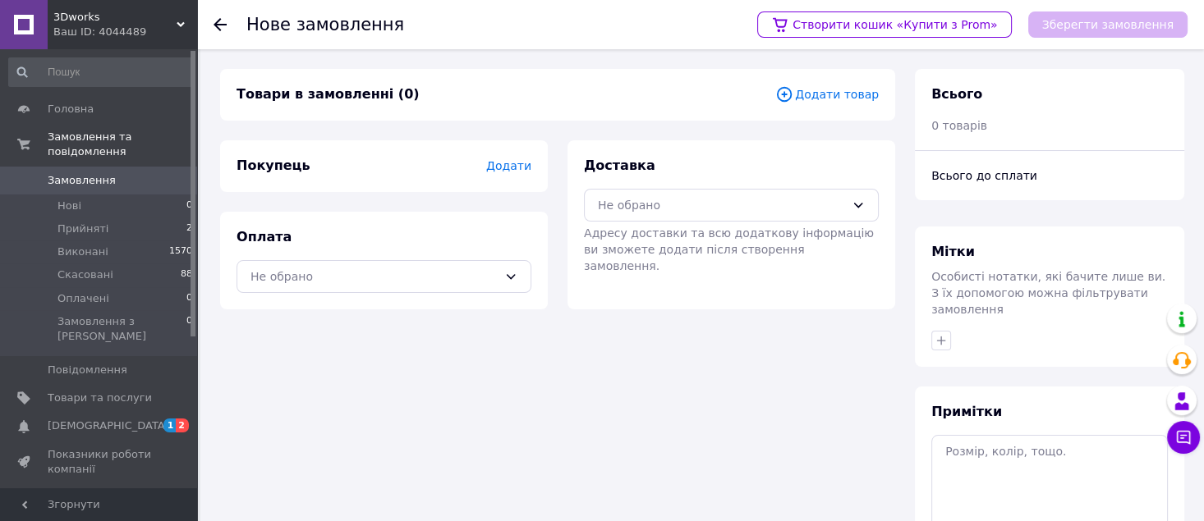
click at [847, 98] on span "Додати товар" at bounding box center [826, 94] width 103 height 18
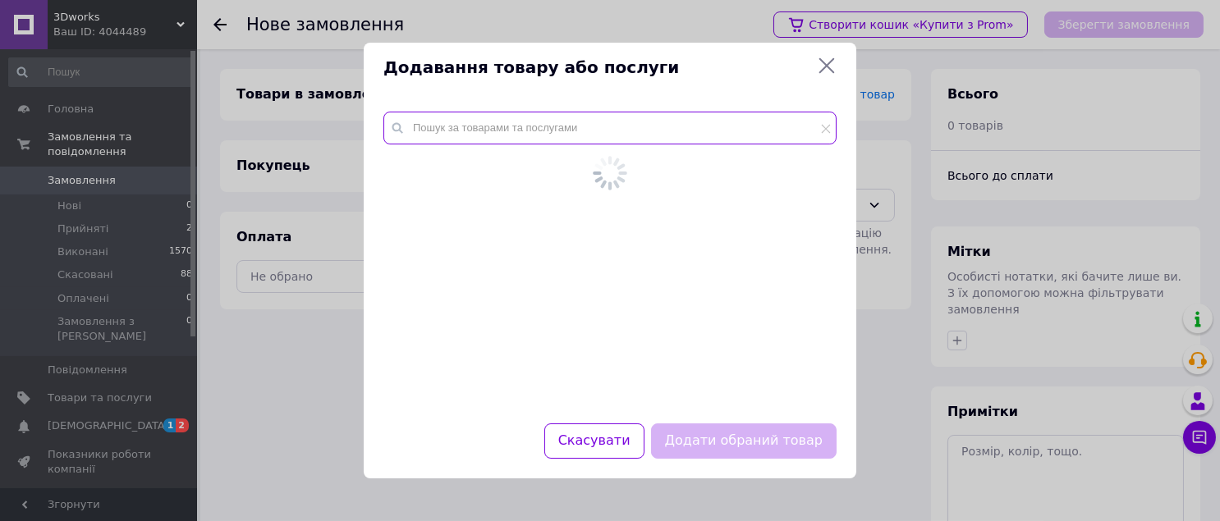
click at [681, 126] on input "text" at bounding box center [609, 128] width 453 height 33
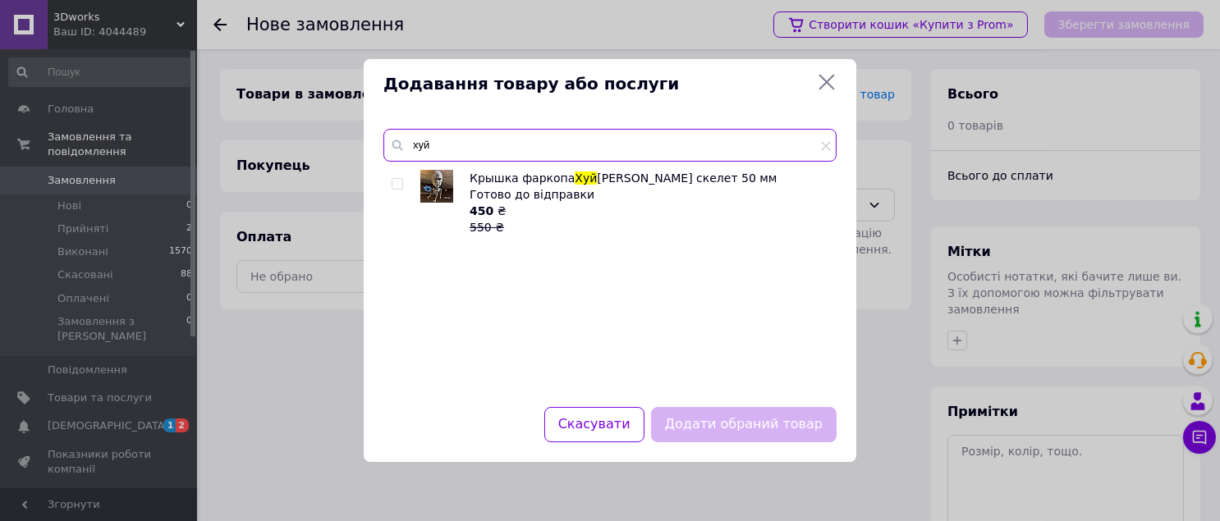
type input "хуй"
click at [397, 186] on input "checkbox" at bounding box center [397, 184] width 11 height 11
checkbox input "true"
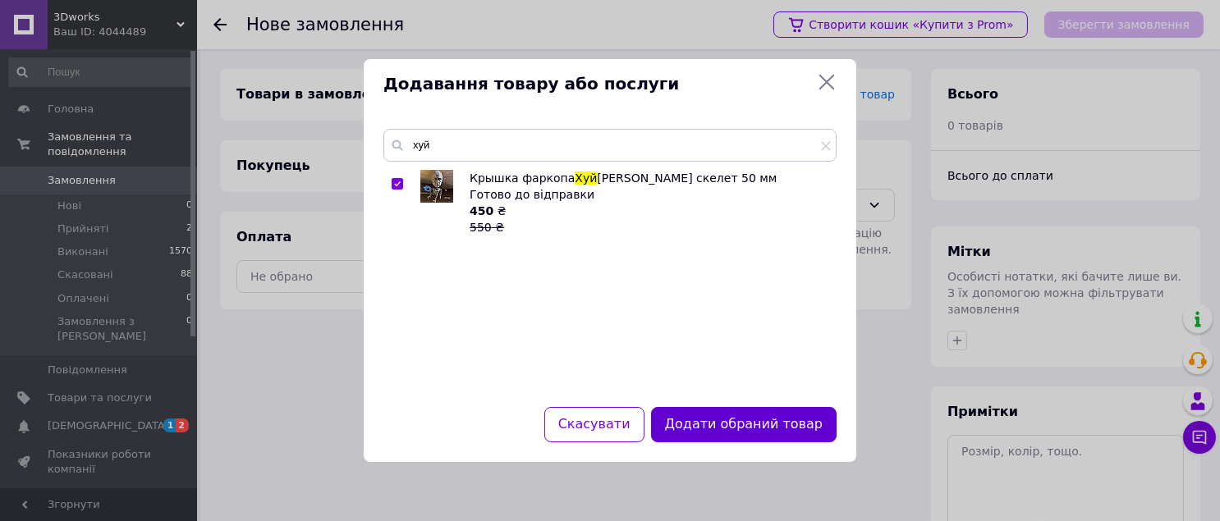
click at [732, 434] on button "Додати обраний товар" at bounding box center [744, 424] width 186 height 35
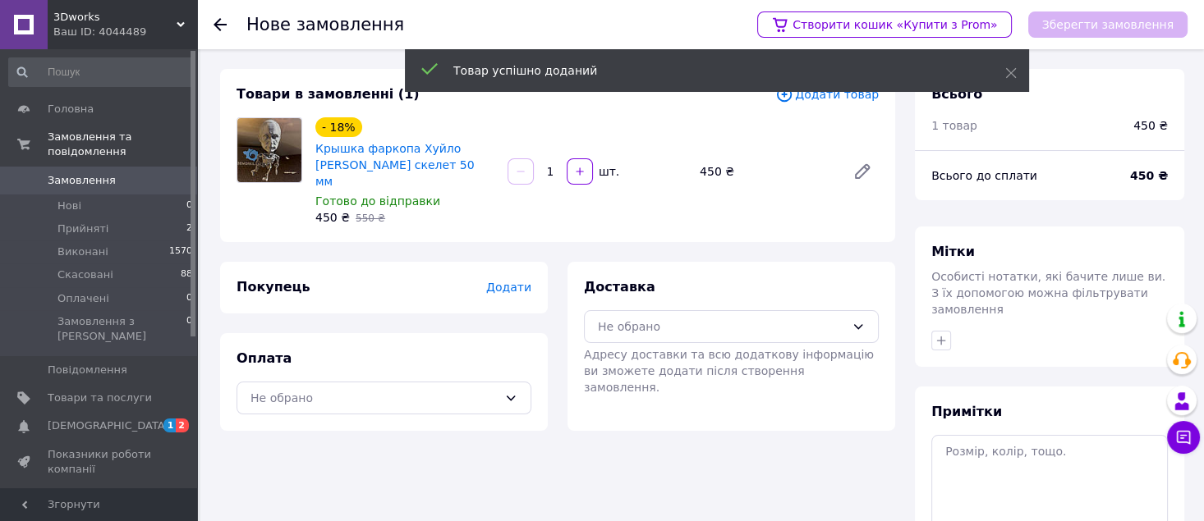
click at [510, 281] on span "Додати" at bounding box center [508, 287] width 45 height 13
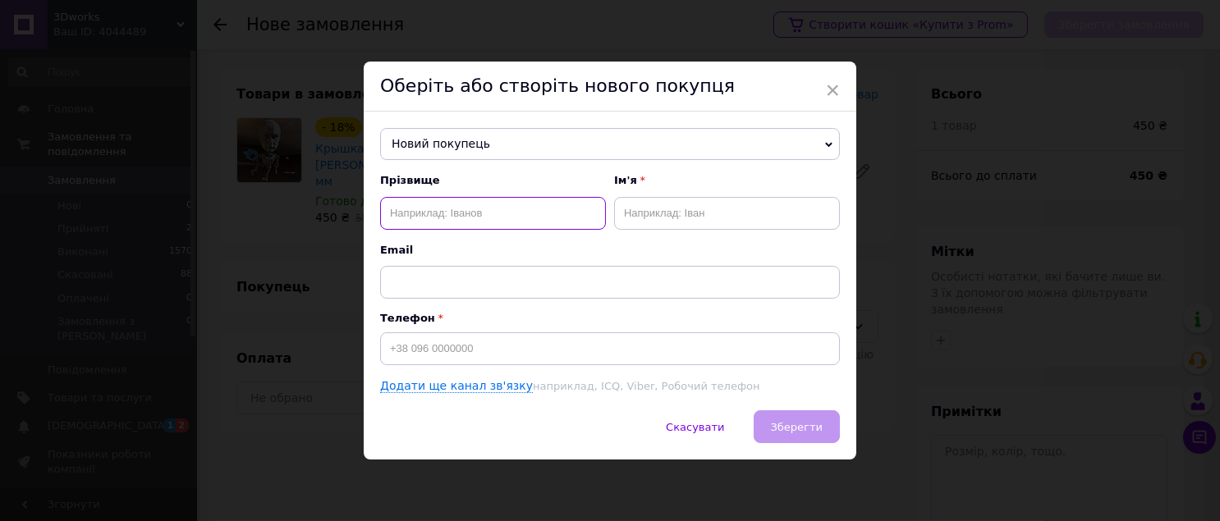
click at [452, 214] on input "text" at bounding box center [493, 213] width 226 height 33
type input "Горбоконь"
type input "сергій"
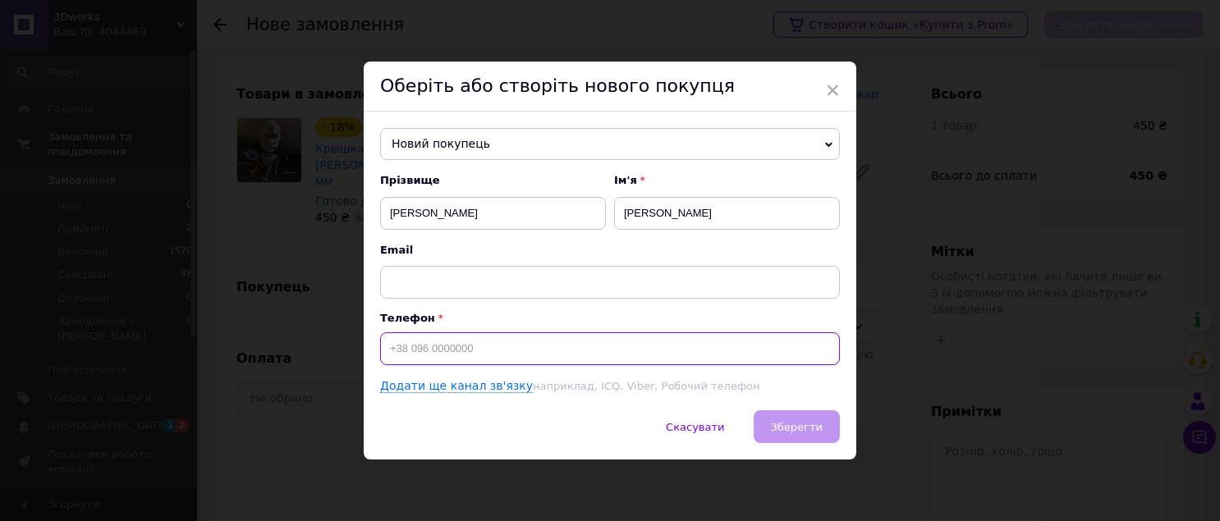
click at [500, 345] on input at bounding box center [610, 349] width 460 height 33
type input "+380986400927"
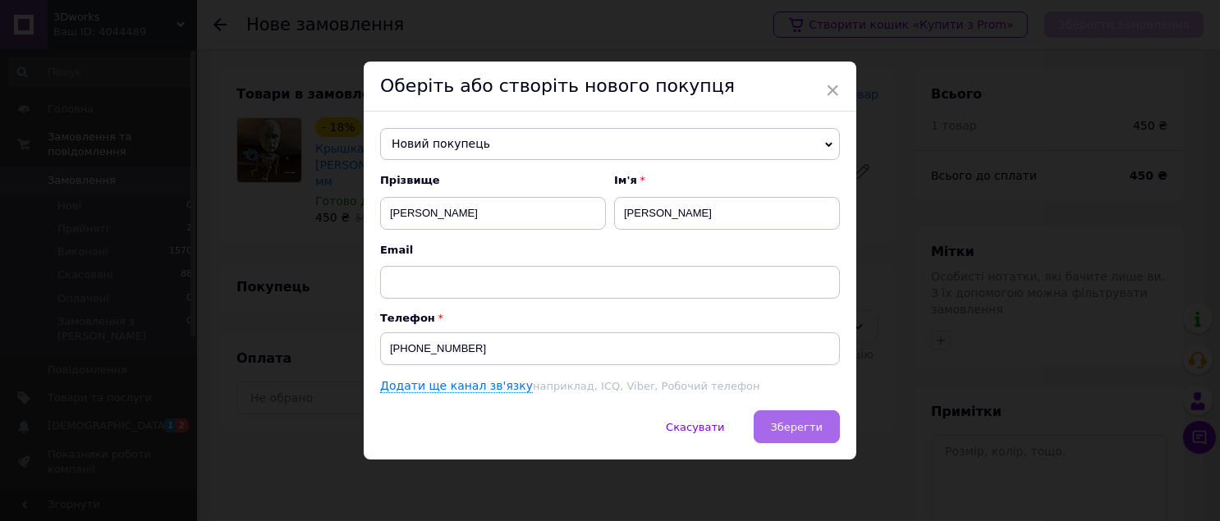
click at [819, 431] on span "Зберегти" at bounding box center [797, 427] width 52 height 12
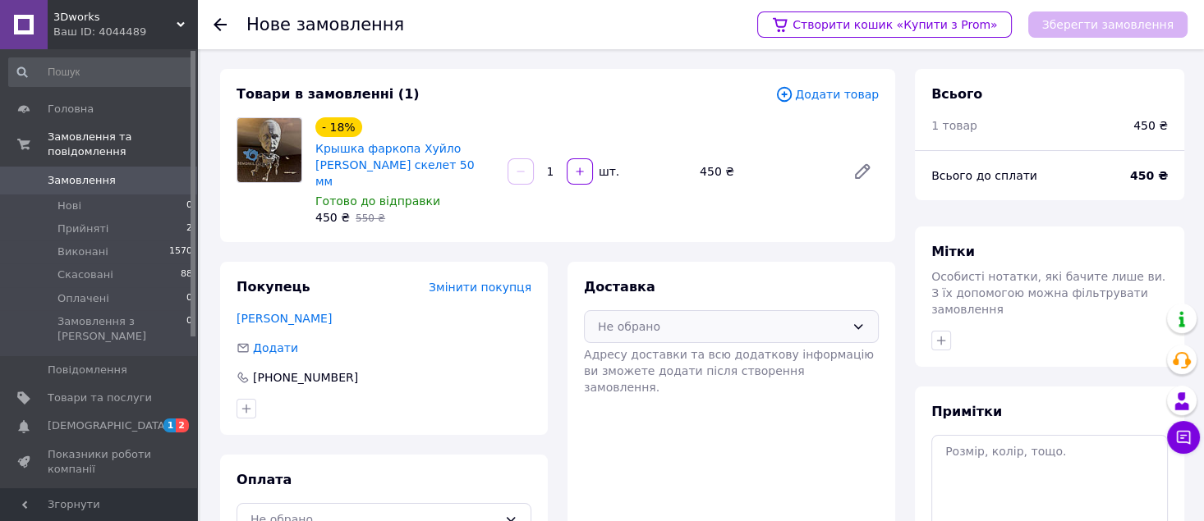
click at [838, 318] on div "Не обрано" at bounding box center [721, 327] width 247 height 18
click at [804, 354] on span "Нова Пошта (платна)" at bounding box center [743, 362] width 242 height 16
click at [324, 511] on div "Не обрано" at bounding box center [373, 520] width 247 height 18
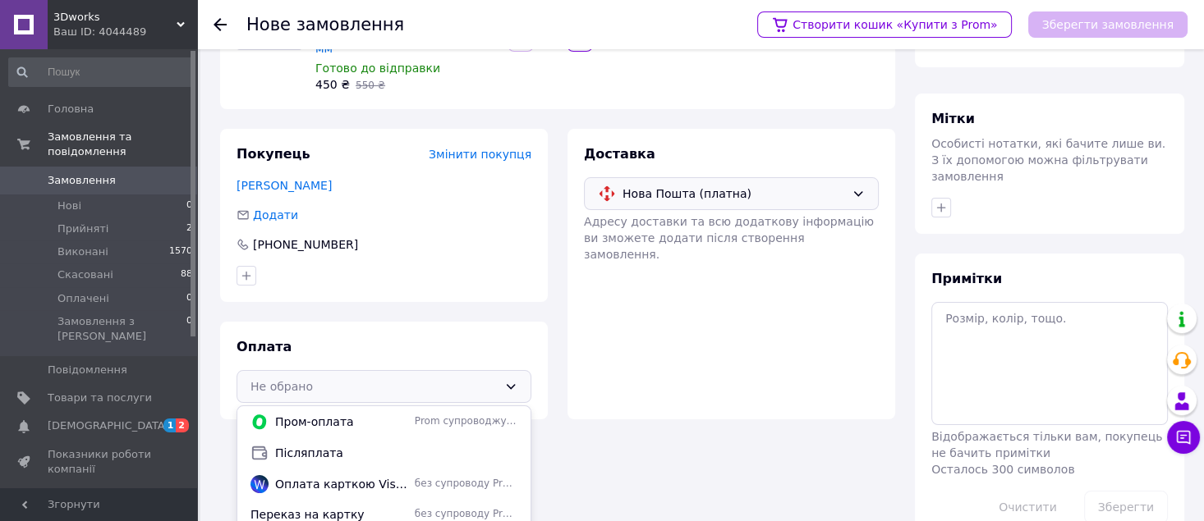
scroll to position [154, 0]
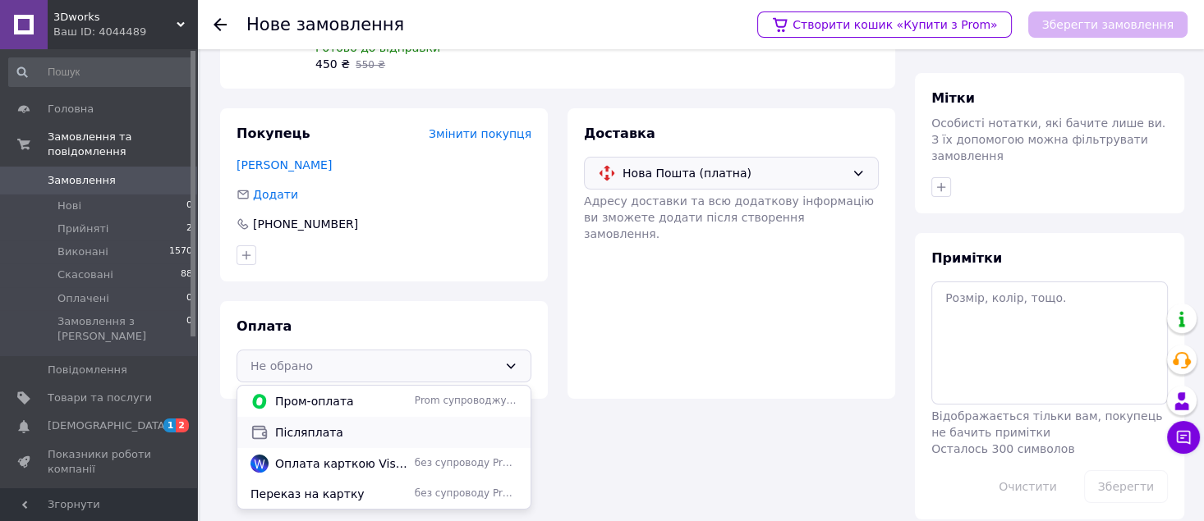
click at [333, 424] on span "Післяплата" at bounding box center [396, 432] width 242 height 16
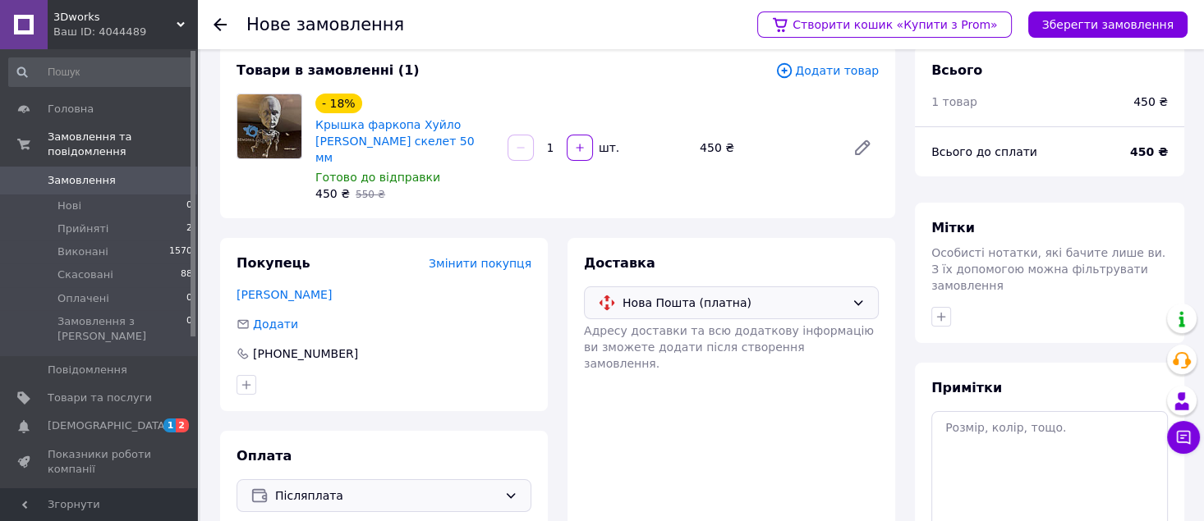
scroll to position [0, 0]
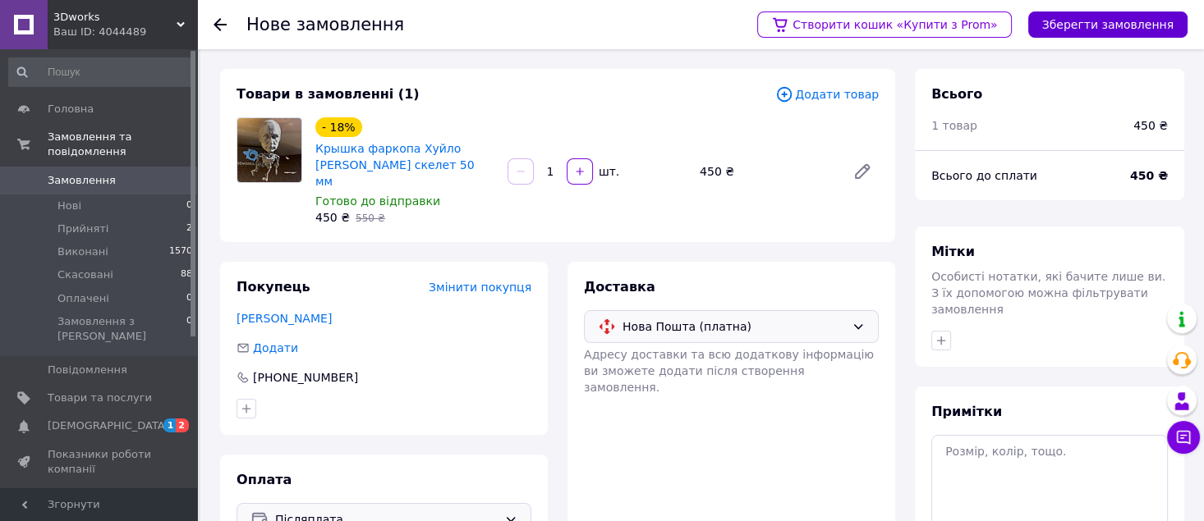
click at [1117, 25] on button "Зберегти замовлення" at bounding box center [1107, 24] width 159 height 26
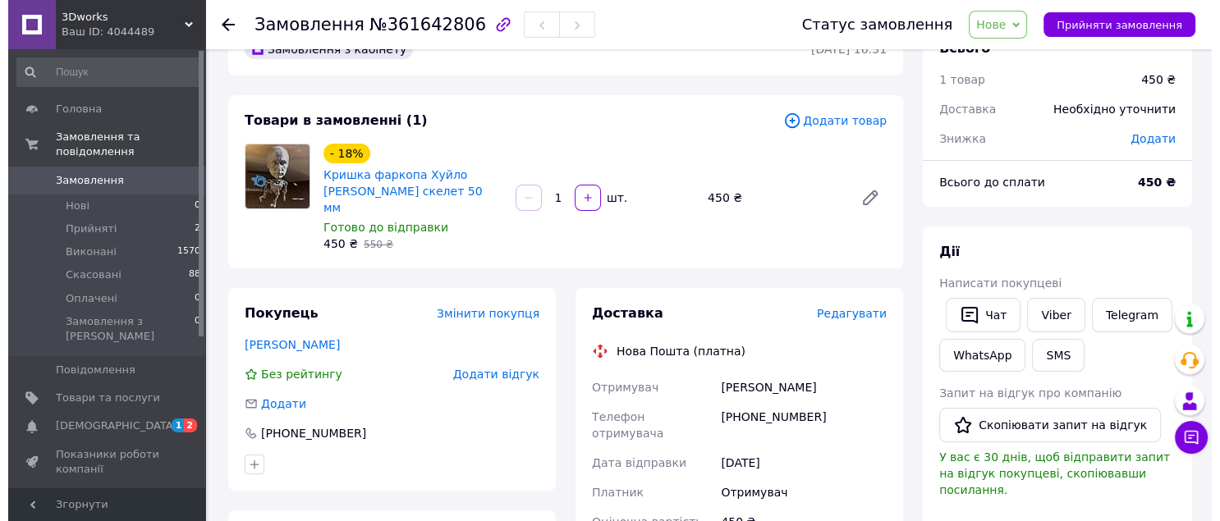
scroll to position [218, 0]
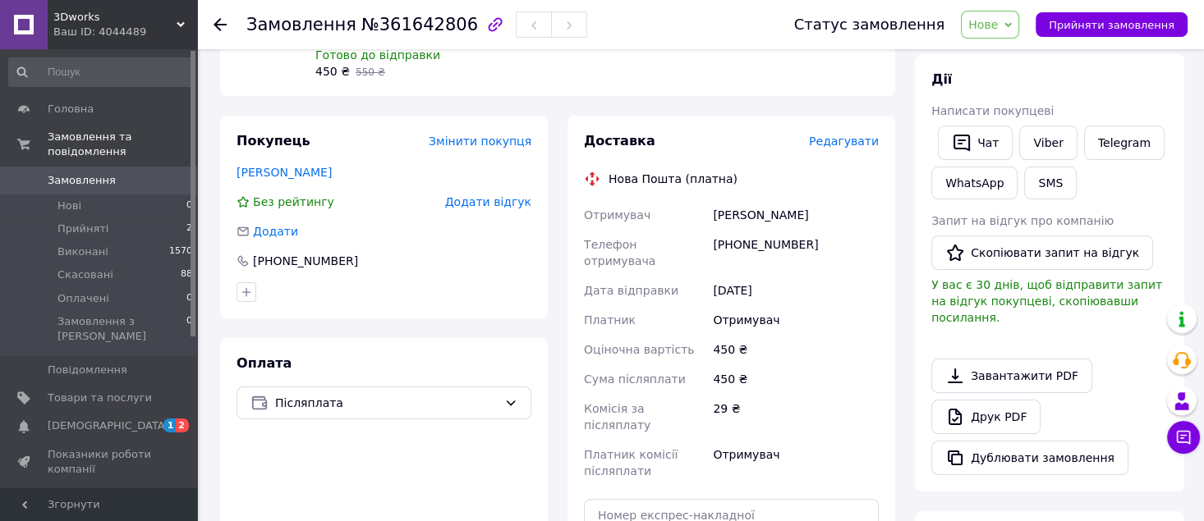
click at [835, 135] on span "Редагувати" at bounding box center [844, 141] width 70 height 13
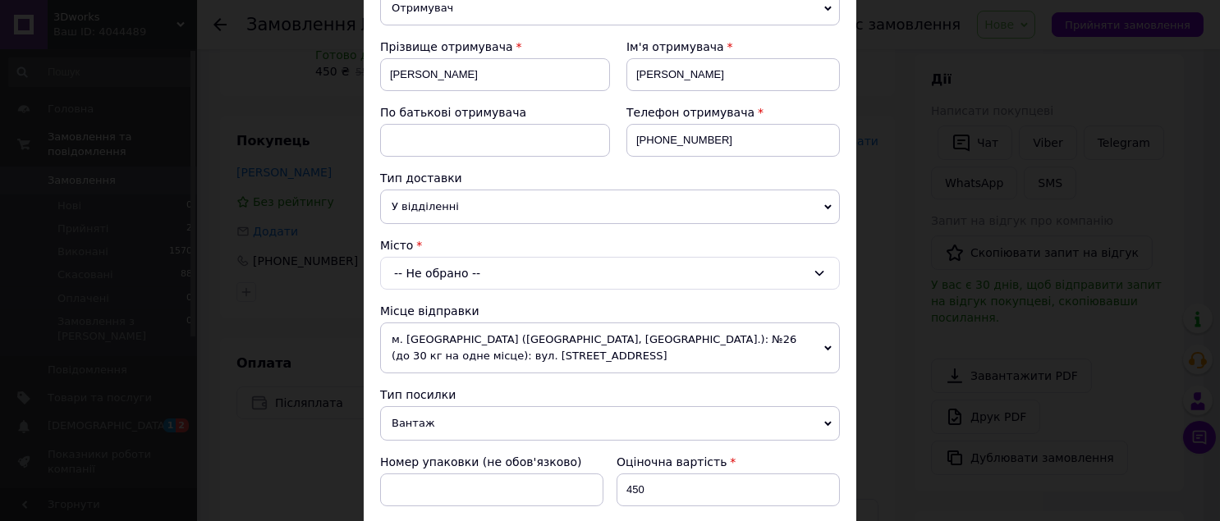
click at [520, 270] on div "-- Не обрано --" at bounding box center [610, 273] width 460 height 33
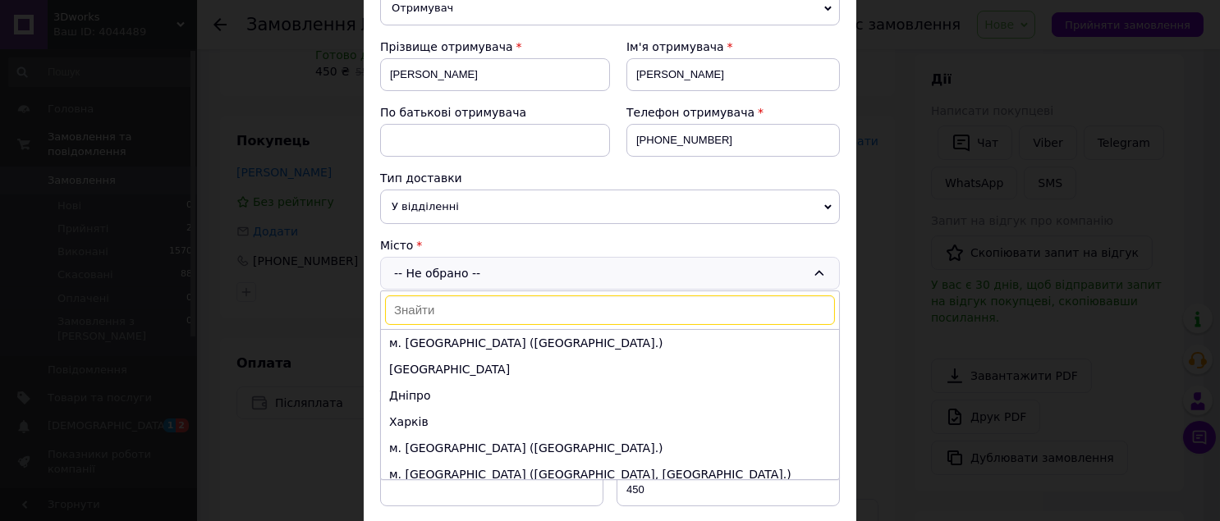
click at [493, 314] on input at bounding box center [610, 311] width 450 height 30
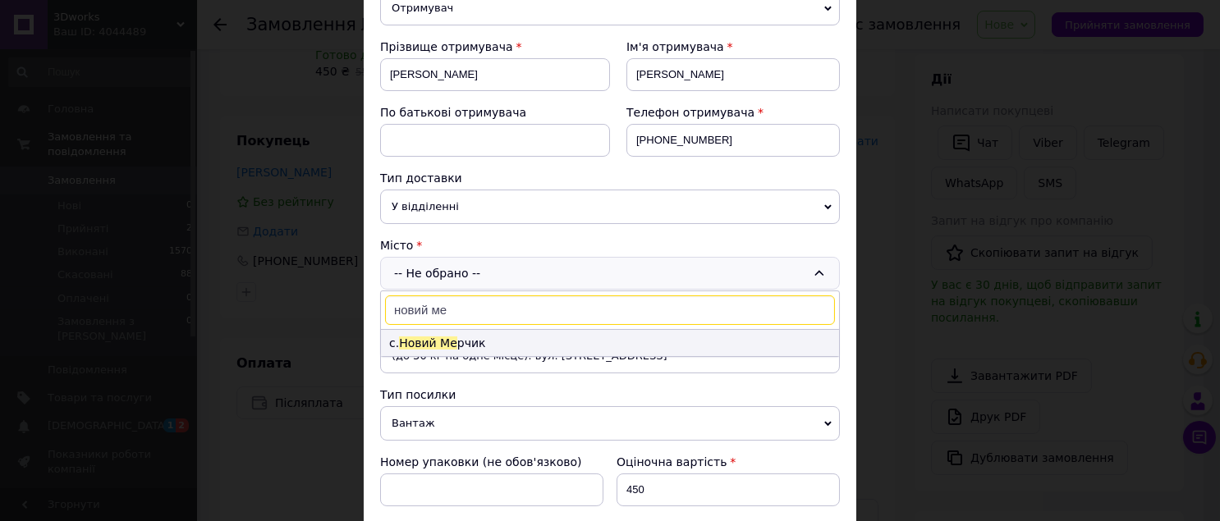
type input "новий ме"
click at [457, 339] on li "с. Новий Ме рчик" at bounding box center [610, 343] width 458 height 26
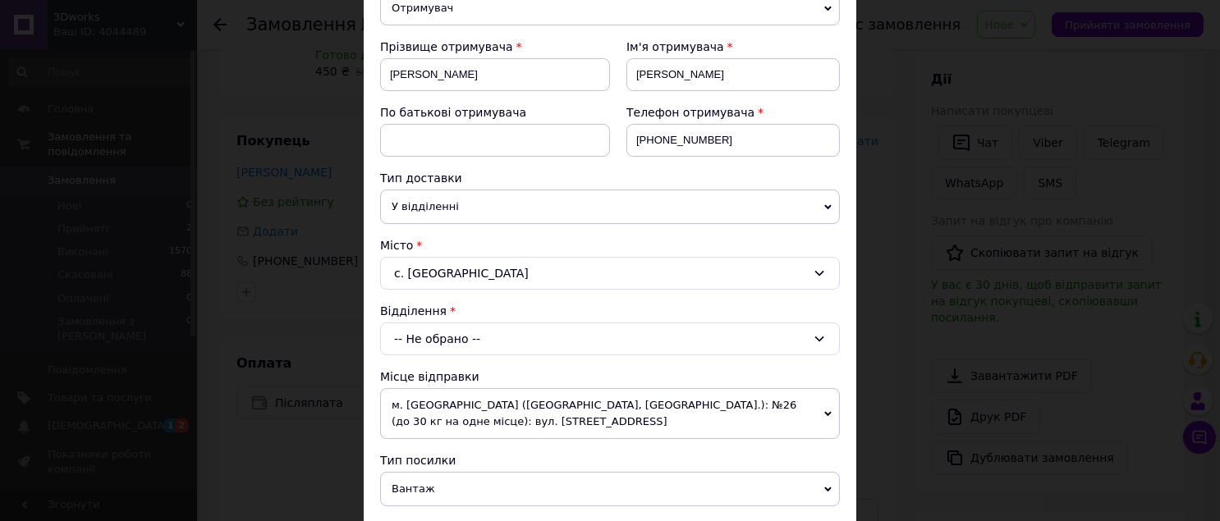
click at [470, 341] on div "-- Не обрано --" at bounding box center [610, 339] width 460 height 33
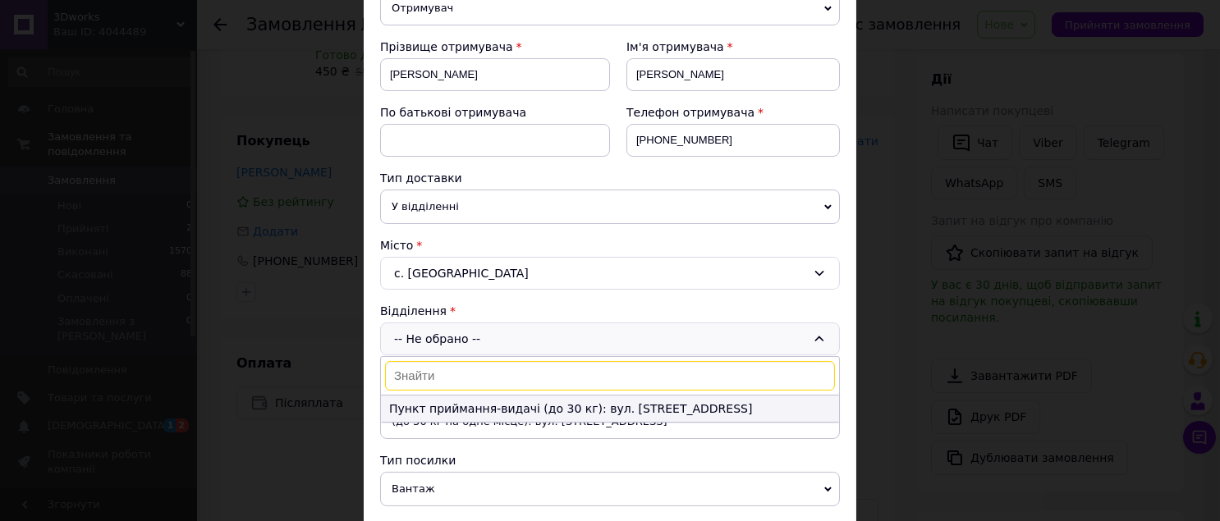
click at [452, 407] on li "Пункт приймання-видачі (до 30 кг): вул. Центральна, 101" at bounding box center [610, 409] width 458 height 26
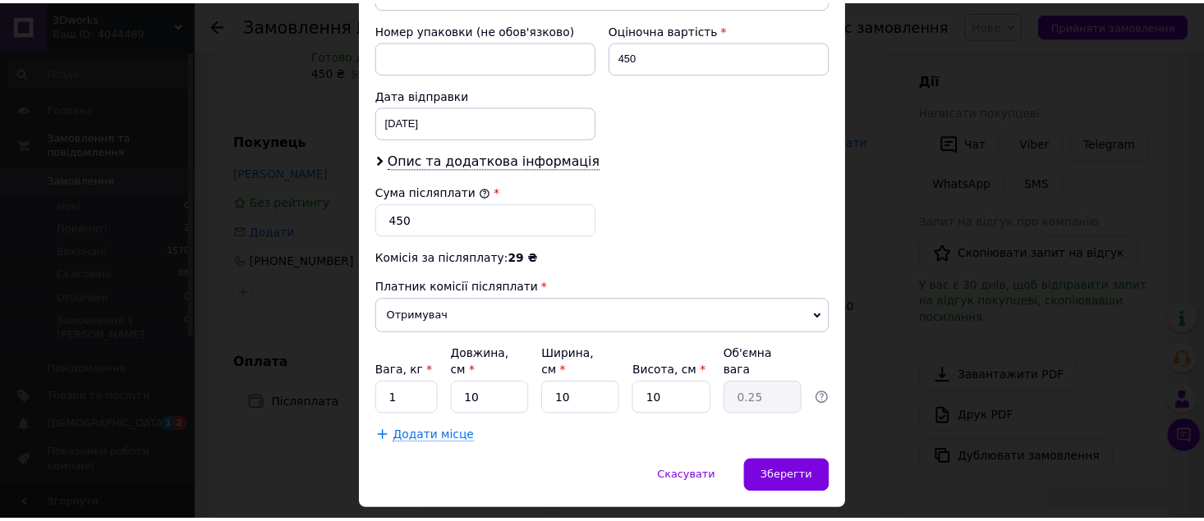
scroll to position [743, 0]
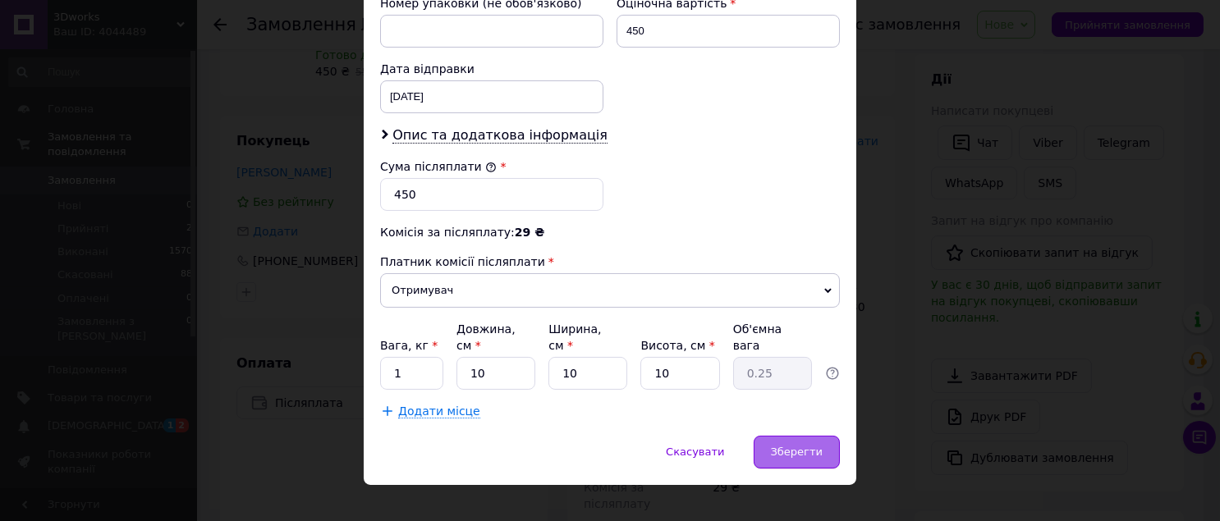
click at [798, 446] on span "Зберегти" at bounding box center [797, 452] width 52 height 12
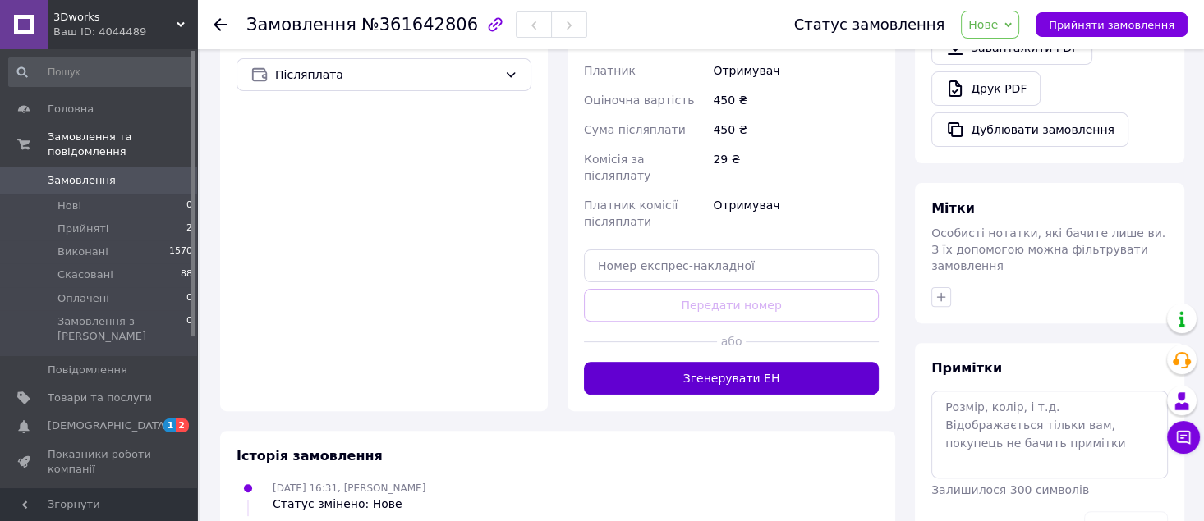
click at [785, 362] on button "Згенерувати ЕН" at bounding box center [731, 378] width 295 height 33
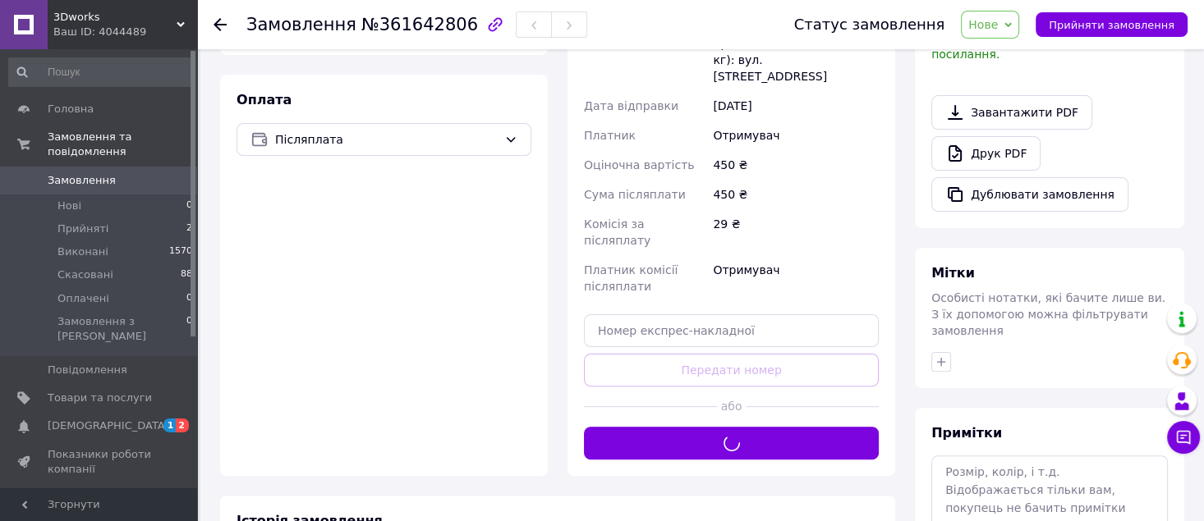
scroll to position [218, 0]
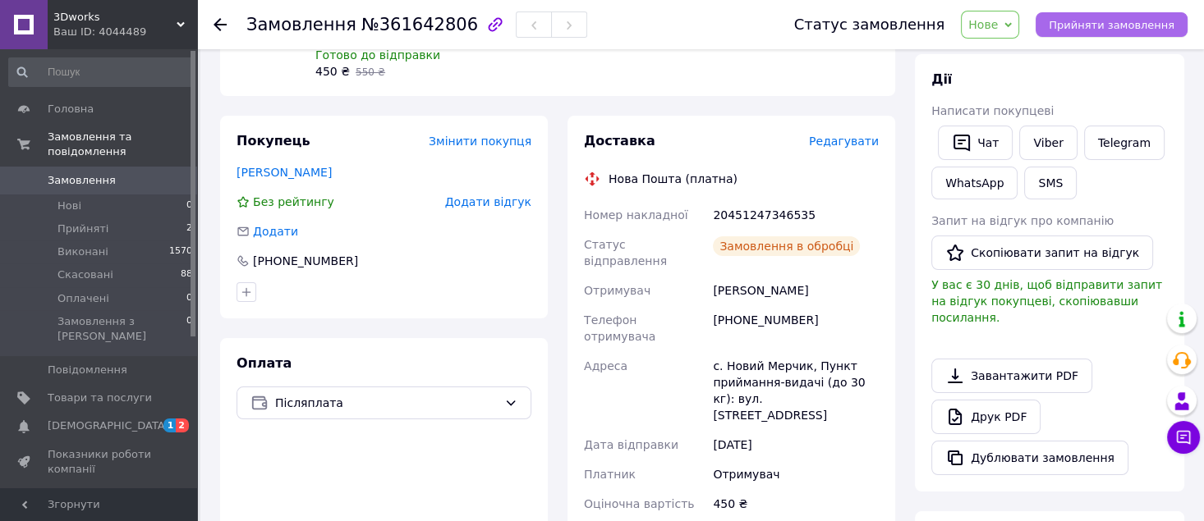
click at [1084, 27] on span "Прийняти замовлення" at bounding box center [1111, 25] width 126 height 12
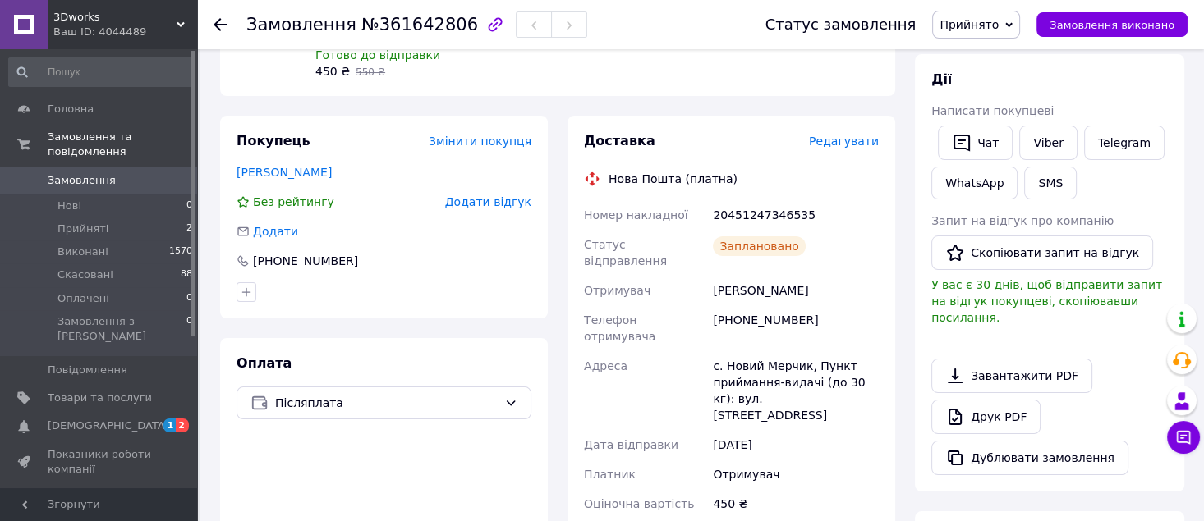
click at [121, 173] on span "Замовлення" at bounding box center [100, 180] width 104 height 15
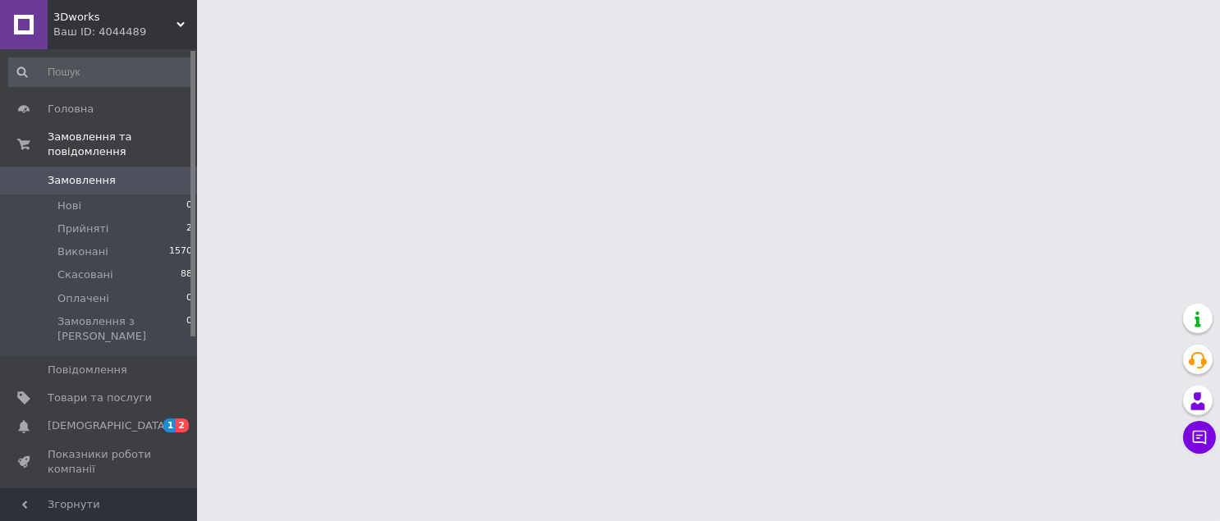
click at [121, 173] on span "Замовлення" at bounding box center [100, 180] width 104 height 15
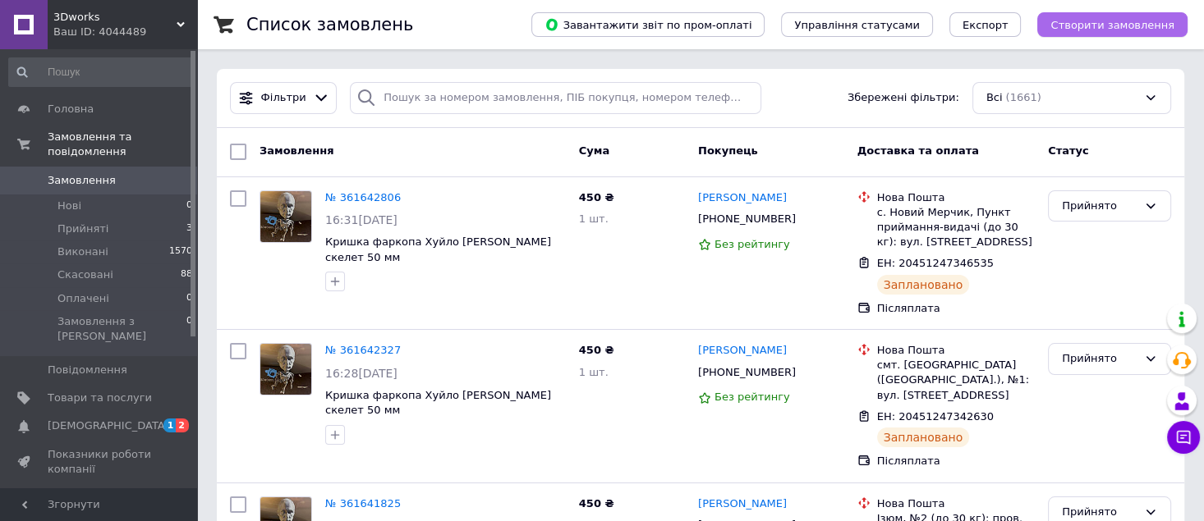
click at [1114, 27] on span "Створити замовлення" at bounding box center [1112, 25] width 124 height 12
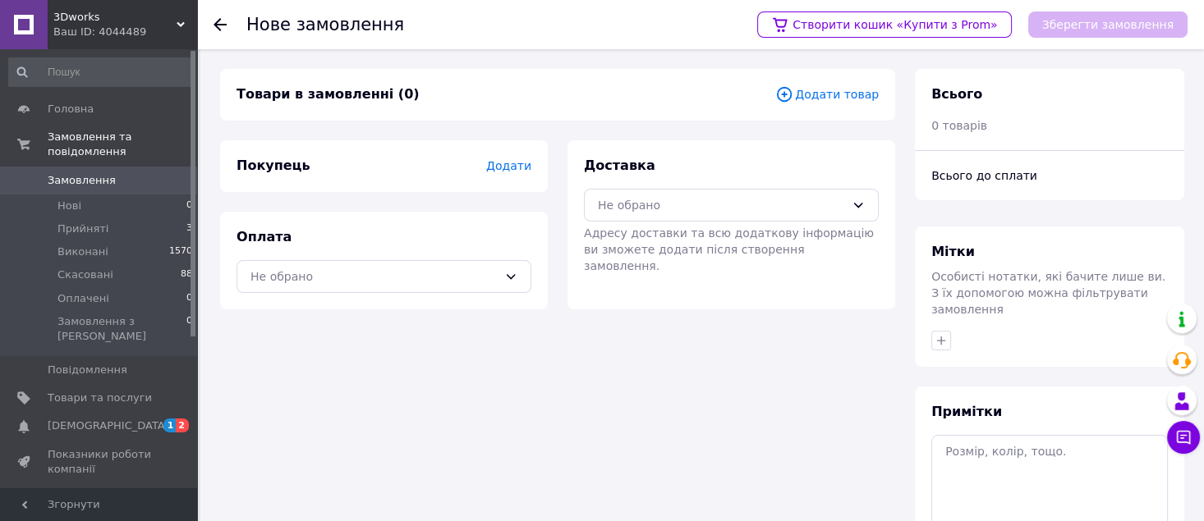
click at [807, 96] on span "Додати товар" at bounding box center [826, 94] width 103 height 18
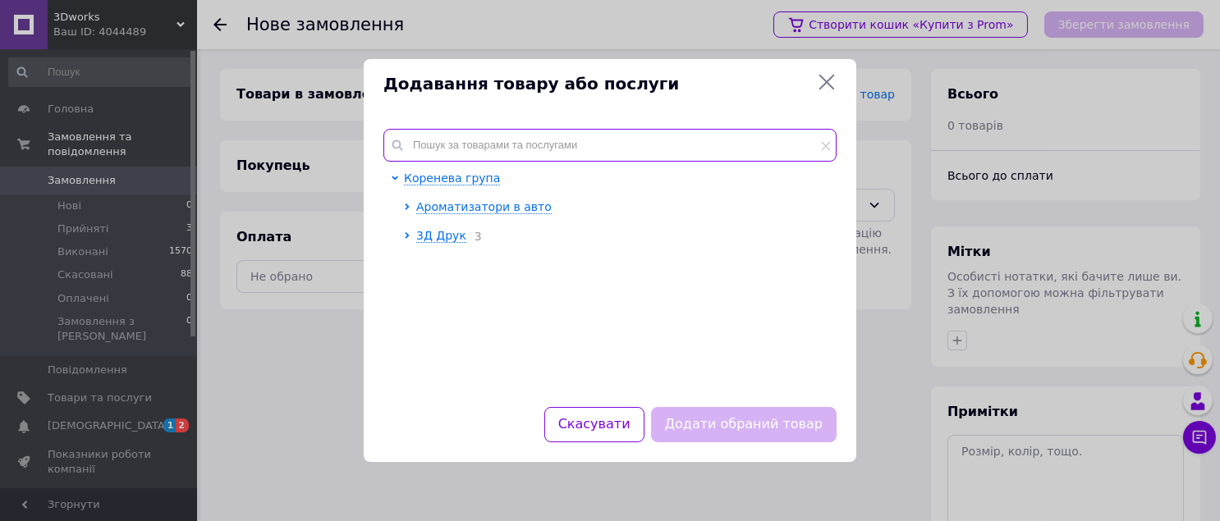
click at [630, 135] on input "text" at bounding box center [609, 145] width 453 height 33
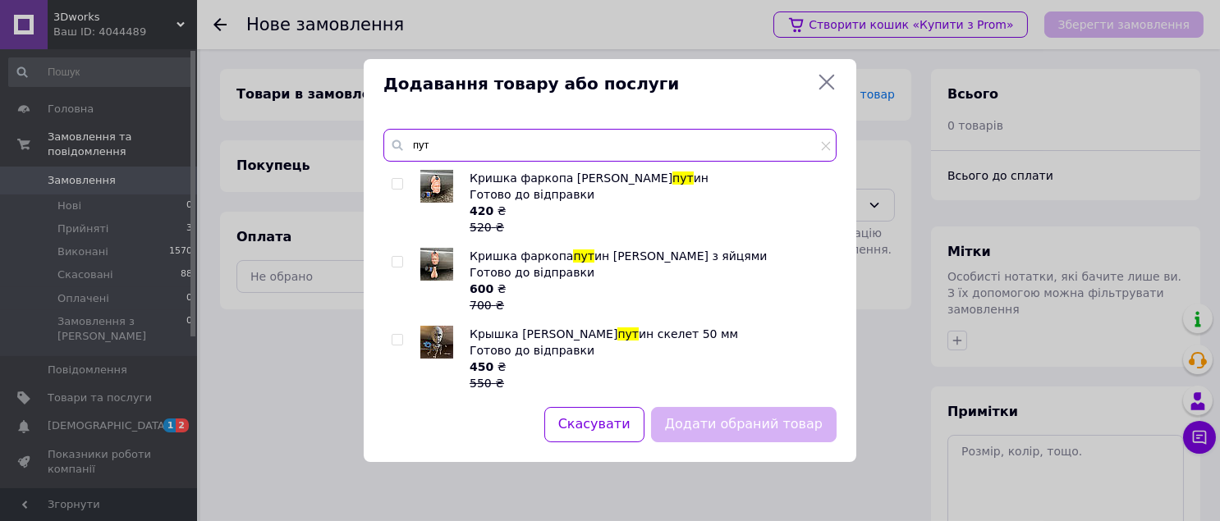
type input "пут"
click at [394, 340] on input "checkbox" at bounding box center [397, 340] width 11 height 11
checkbox input "true"
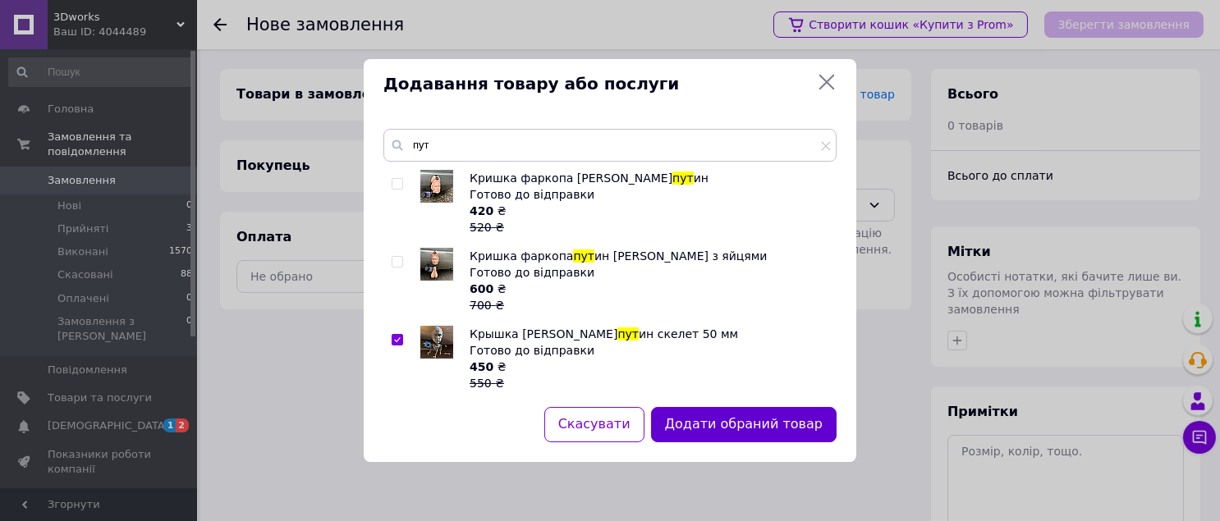
click at [732, 433] on button "Додати обраний товар" at bounding box center [744, 424] width 186 height 35
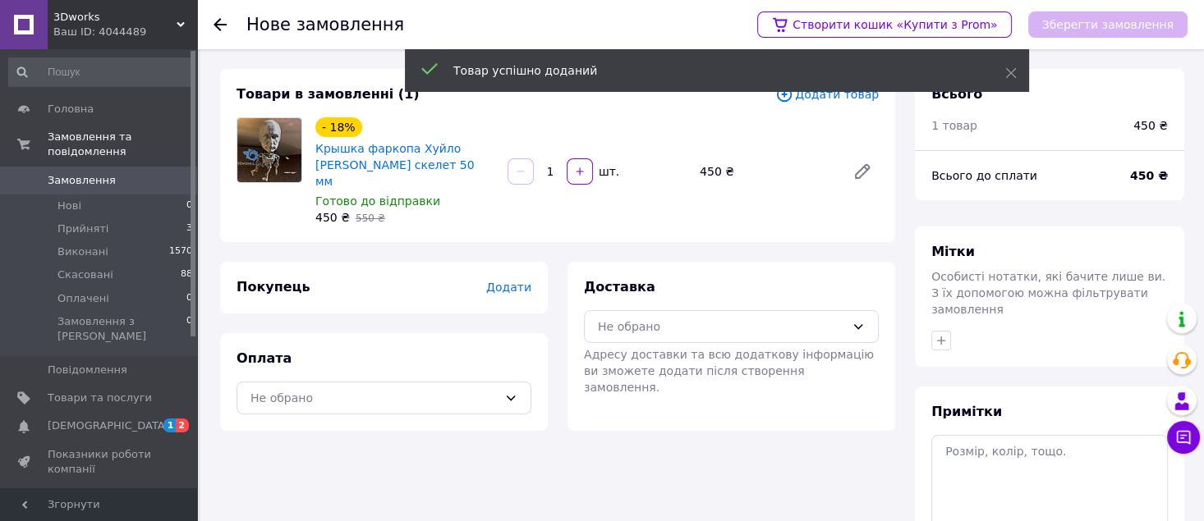
click at [521, 281] on span "Додати" at bounding box center [508, 287] width 45 height 13
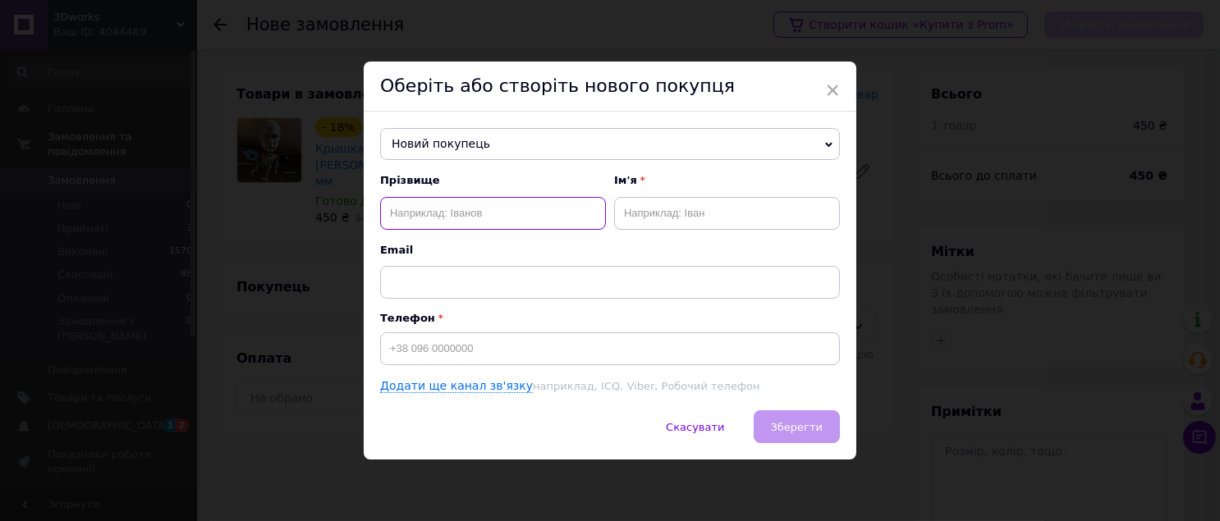
click at [466, 216] on input "text" at bounding box center [493, 213] width 226 height 33
click at [422, 212] on input "Гайворронський" at bounding box center [493, 213] width 226 height 33
type input "Гайворонський"
click at [640, 216] on input "text" at bounding box center [727, 213] width 226 height 33
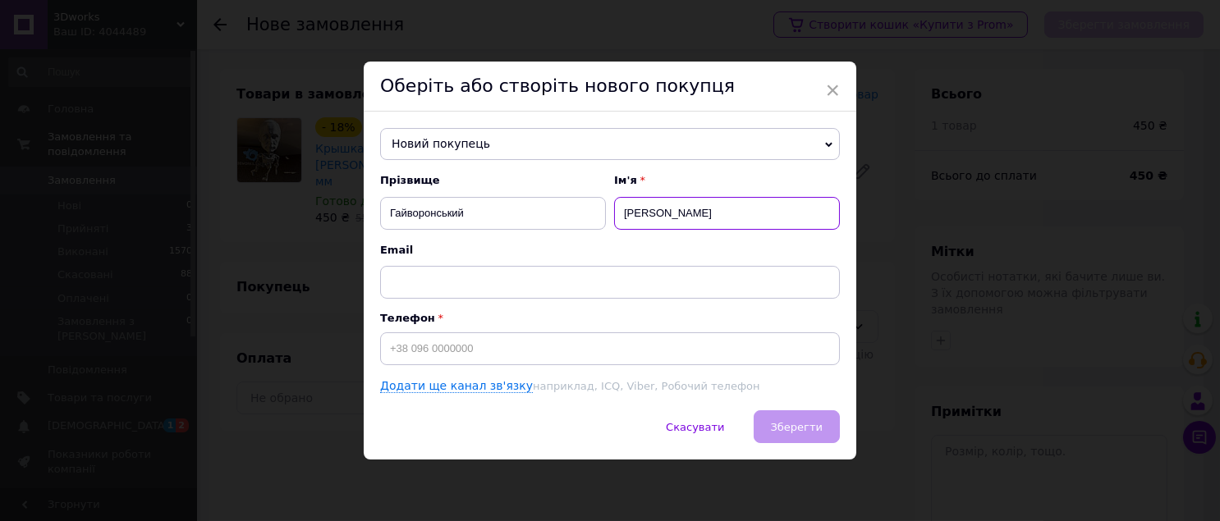
type input "Владислав"
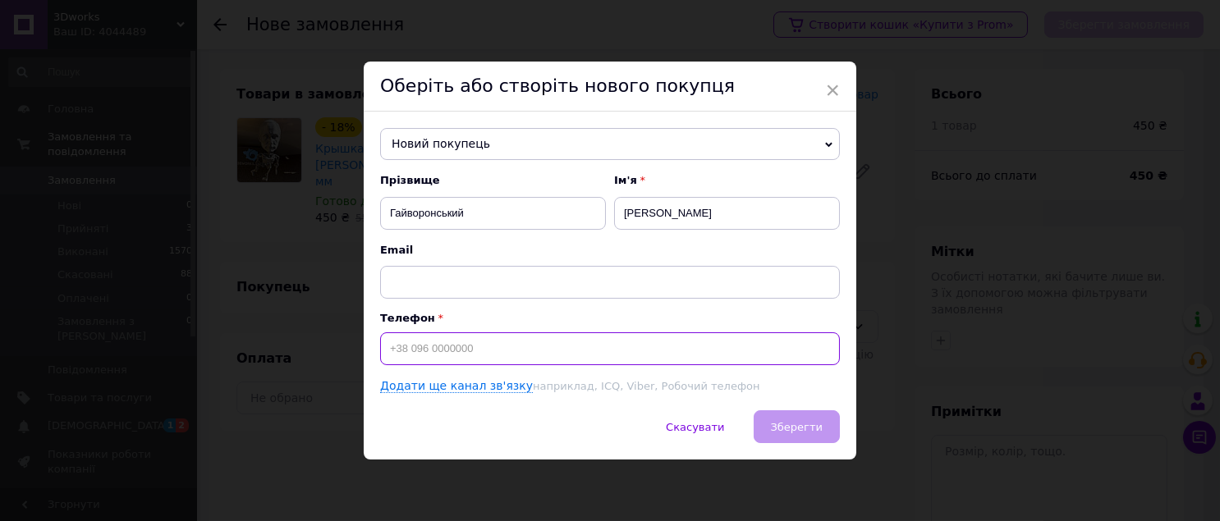
click at [512, 354] on input at bounding box center [610, 349] width 460 height 33
type input "+380993274630"
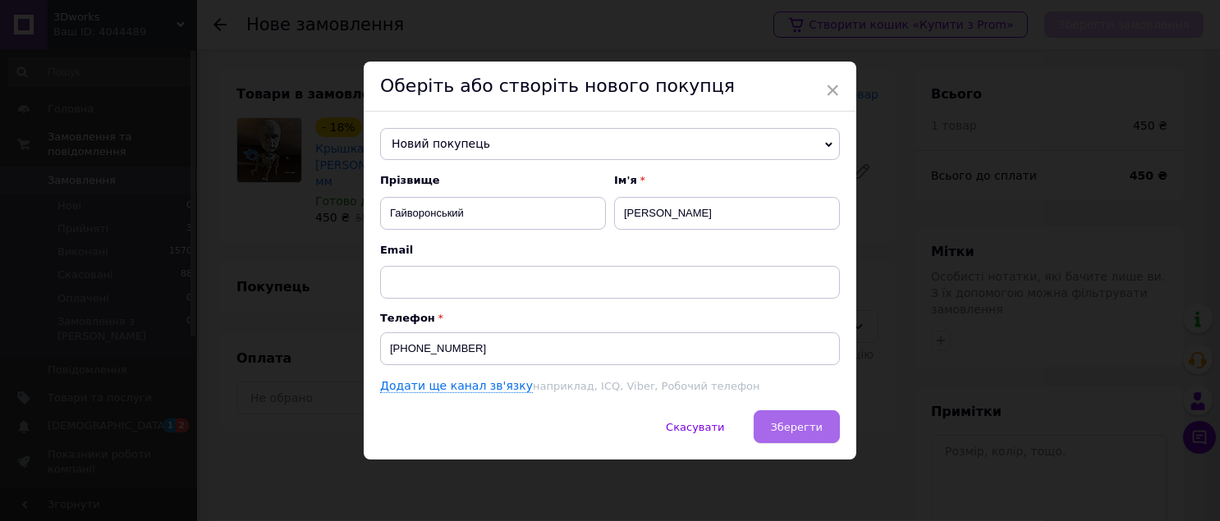
click at [812, 431] on span "Зберегти" at bounding box center [797, 427] width 52 height 12
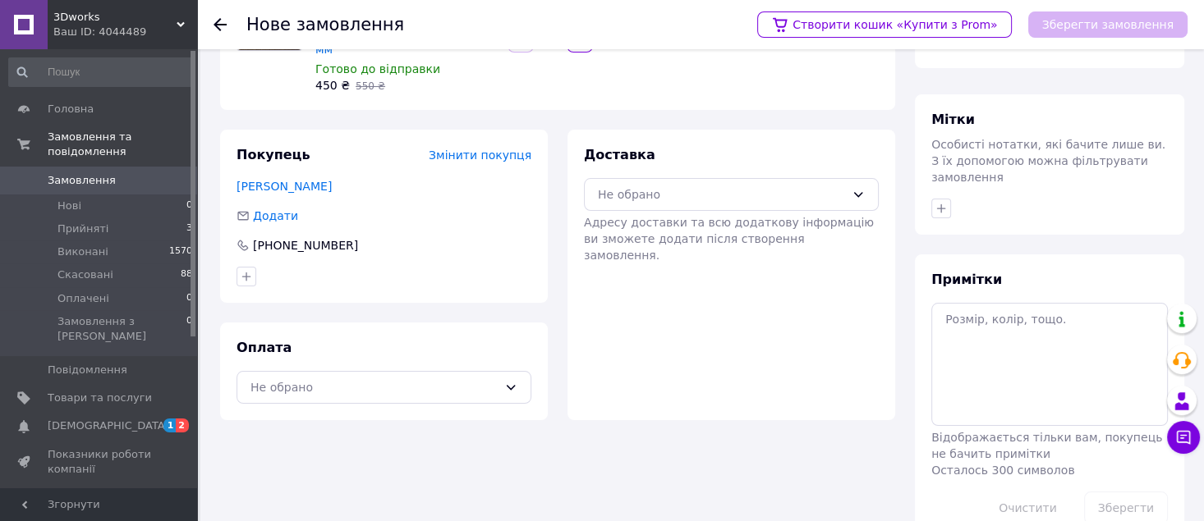
scroll to position [154, 0]
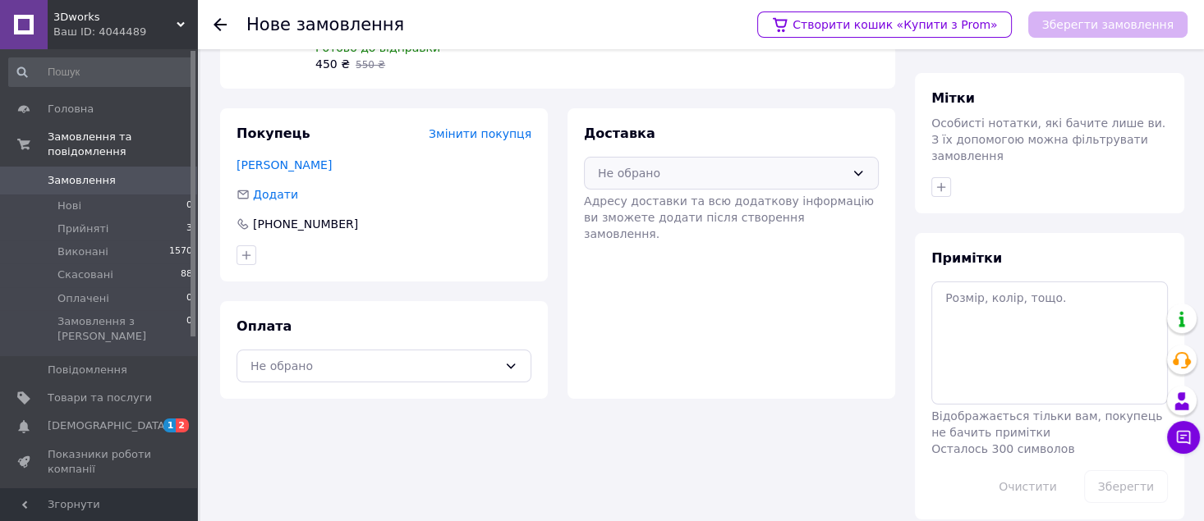
click at [743, 164] on div "Не обрано" at bounding box center [721, 173] width 247 height 18
click at [723, 200] on span "Нова Пошта (платна)" at bounding box center [743, 208] width 242 height 16
click at [508, 360] on icon at bounding box center [510, 366] width 13 height 13
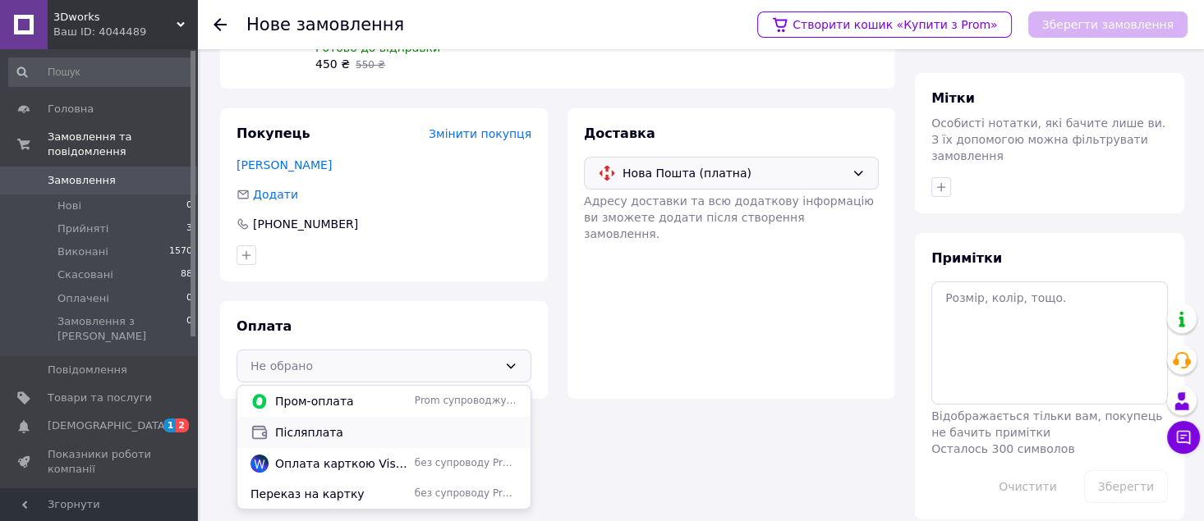
click at [288, 424] on span "Післяплата" at bounding box center [396, 432] width 242 height 16
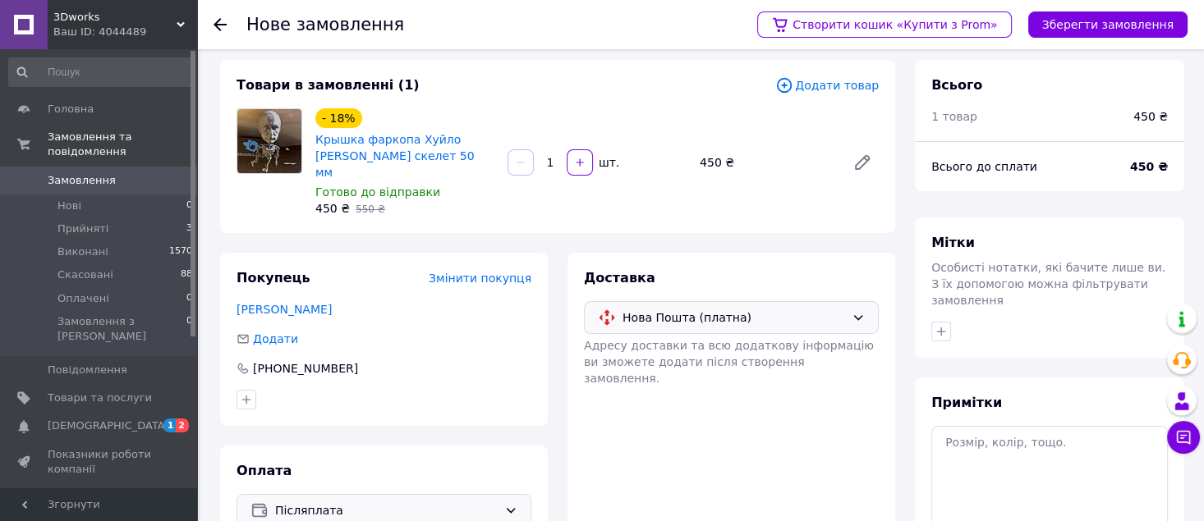
scroll to position [0, 0]
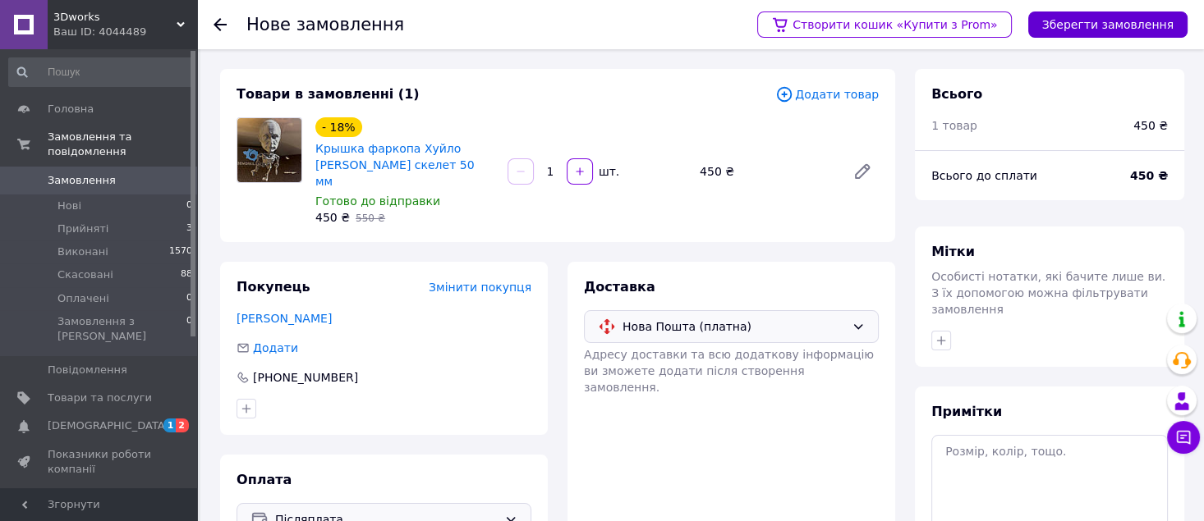
click at [1113, 29] on button "Зберегти замовлення" at bounding box center [1107, 24] width 159 height 26
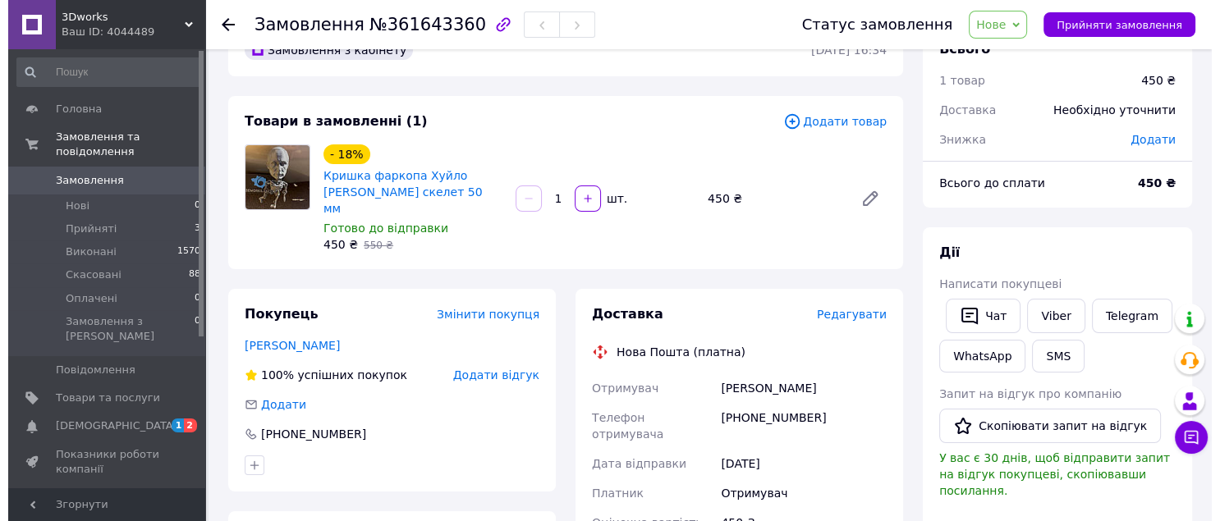
scroll to position [109, 0]
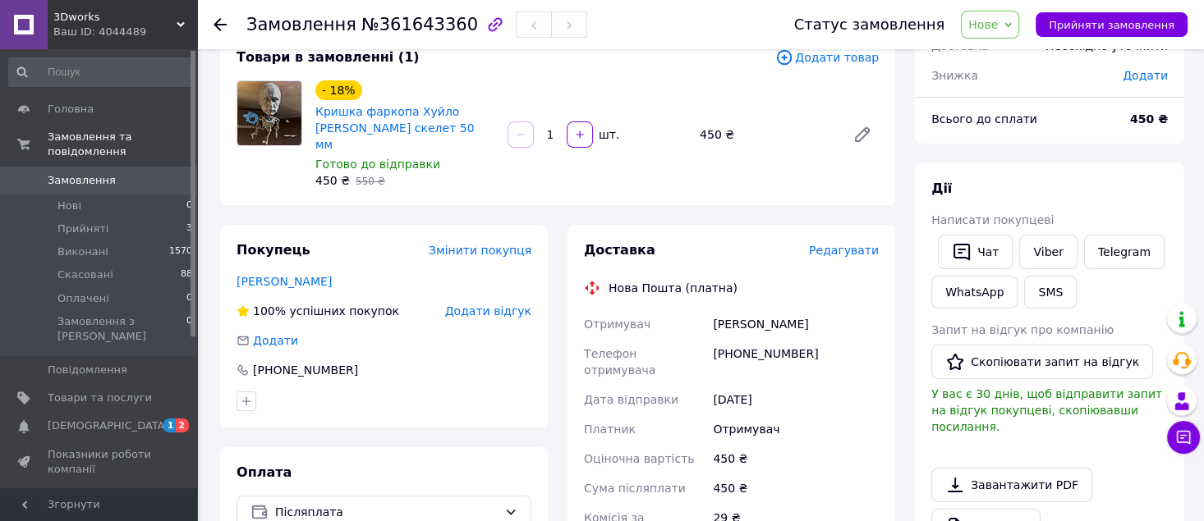
click at [858, 244] on span "Редагувати" at bounding box center [844, 250] width 70 height 13
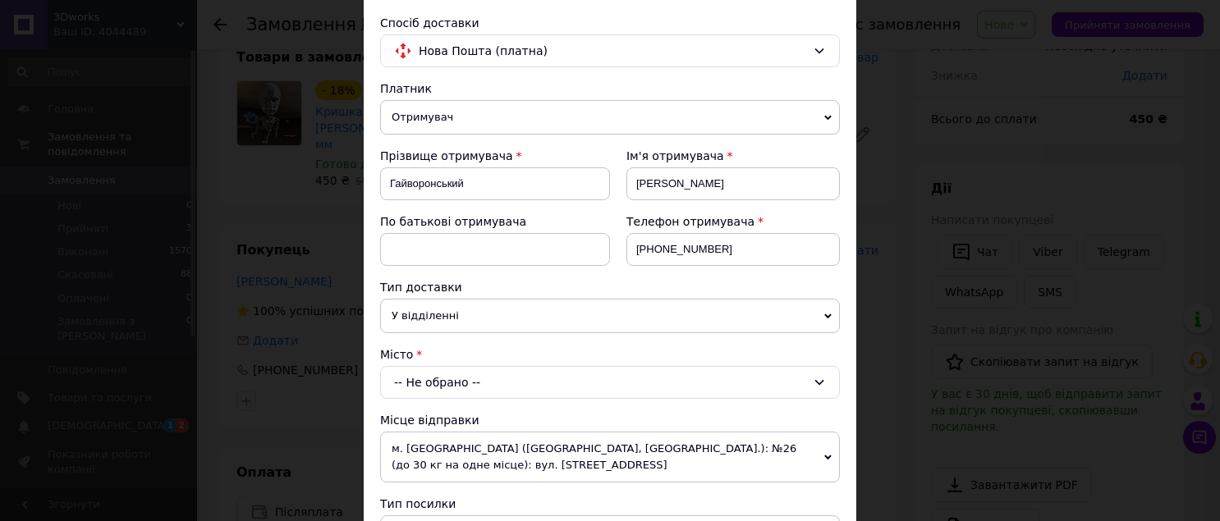
click at [497, 381] on div "-- Не обрано --" at bounding box center [610, 382] width 460 height 33
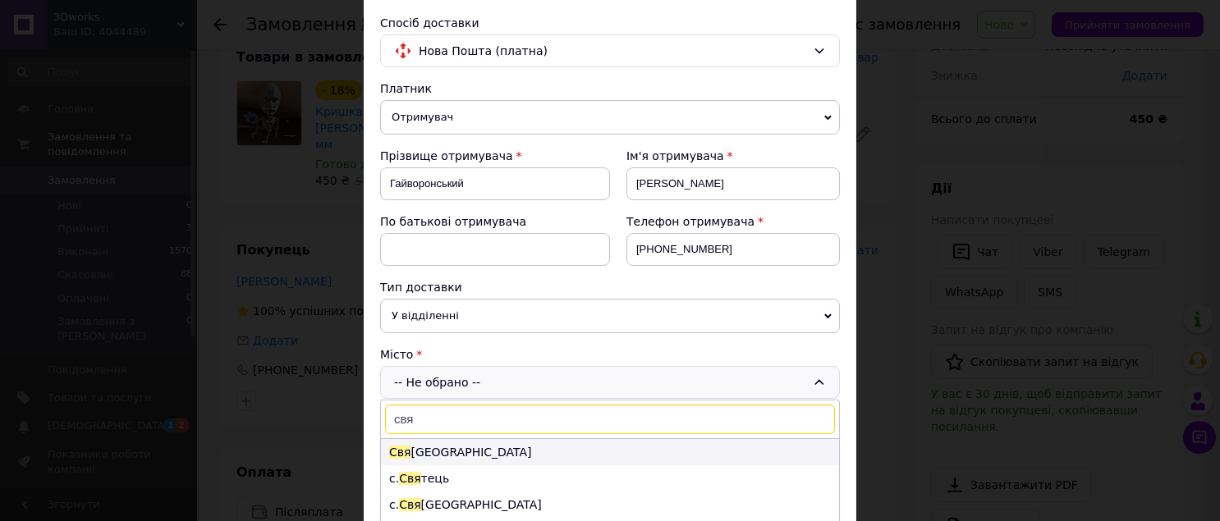
type input "свя"
click at [446, 451] on li "Свя тогірськ" at bounding box center [610, 452] width 458 height 26
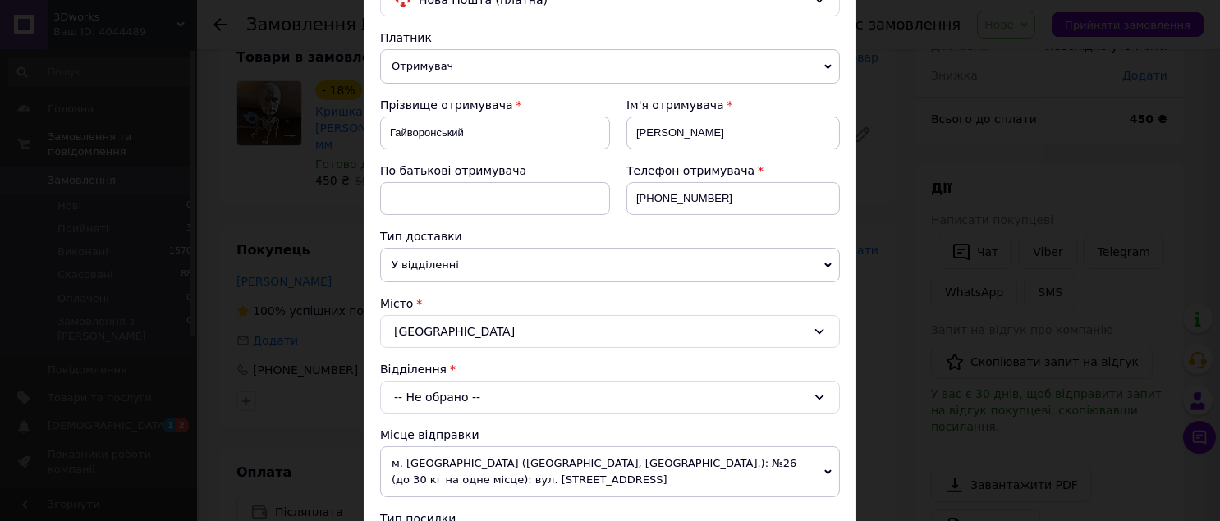
scroll to position [218, 0]
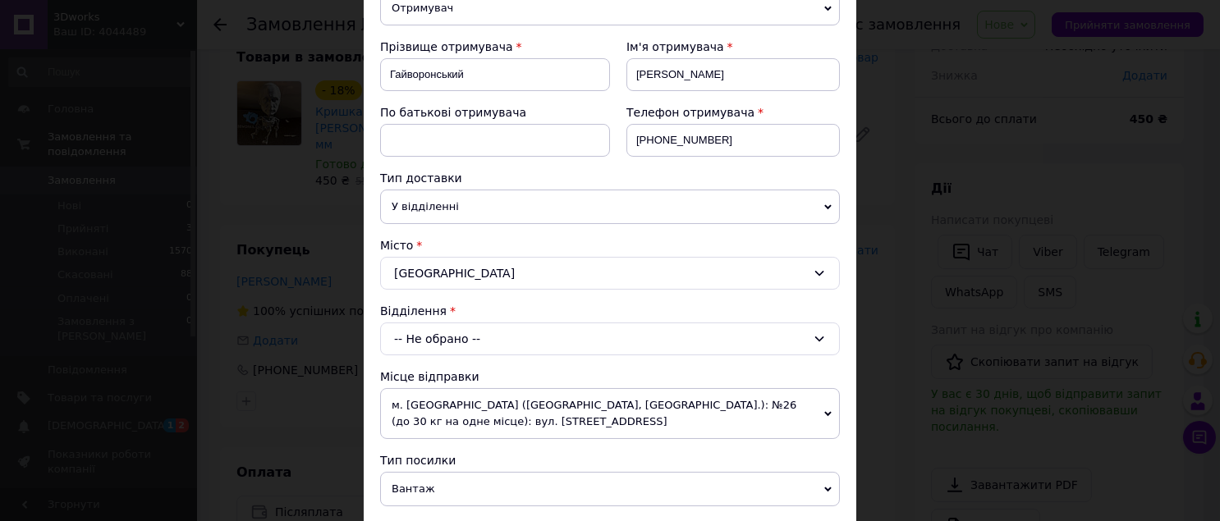
click at [517, 336] on div "-- Не обрано --" at bounding box center [610, 339] width 460 height 33
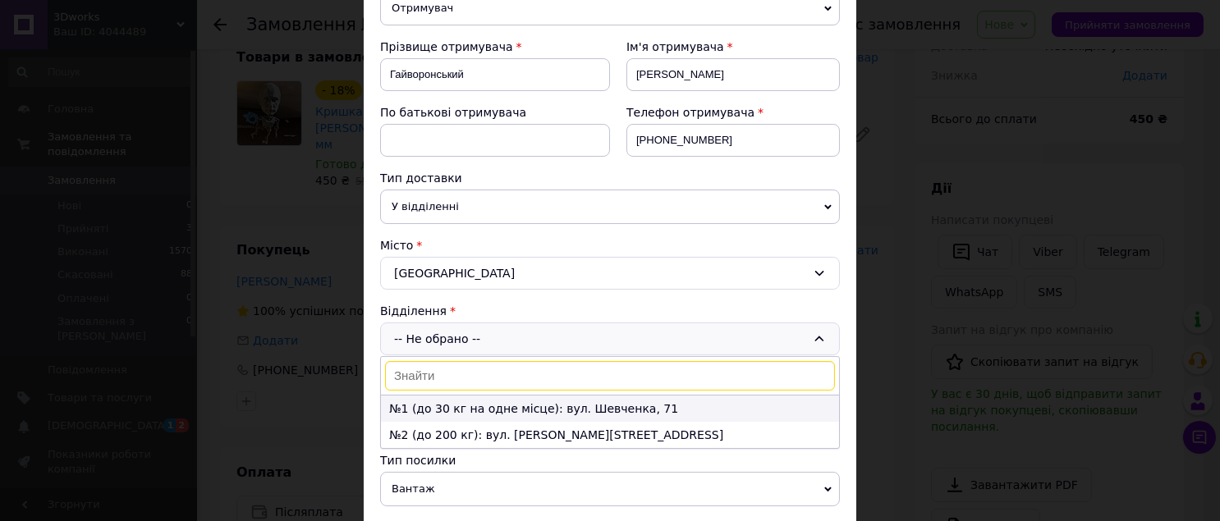
click at [453, 403] on li "№1 (до 30 кг на одне місце): вул. Шевченка, 71" at bounding box center [610, 409] width 458 height 26
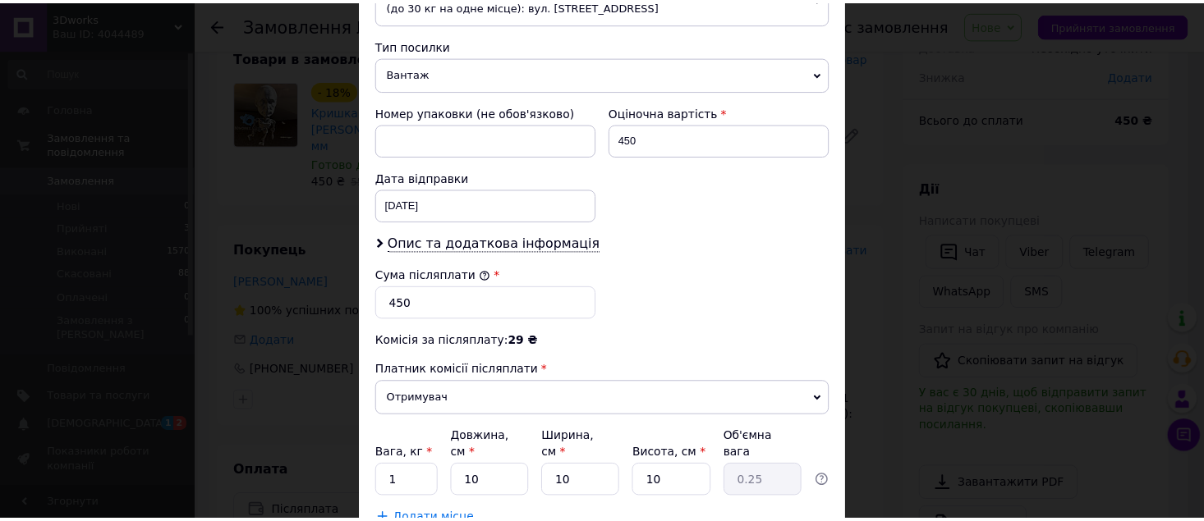
scroll to position [743, 0]
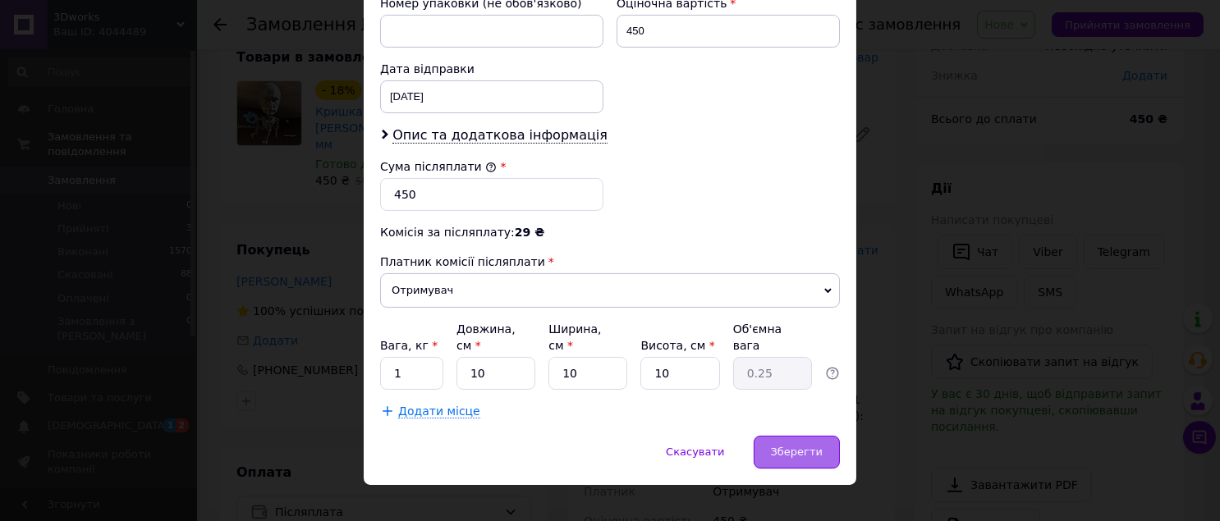
click at [787, 446] on span "Зберегти" at bounding box center [797, 452] width 52 height 12
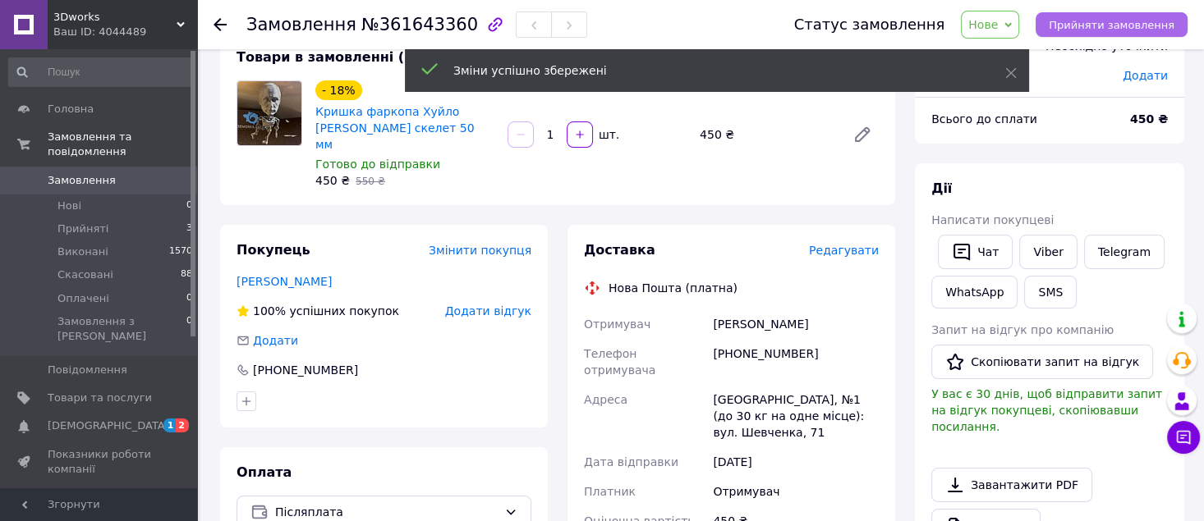
click at [1078, 24] on span "Прийняти замовлення" at bounding box center [1111, 25] width 126 height 12
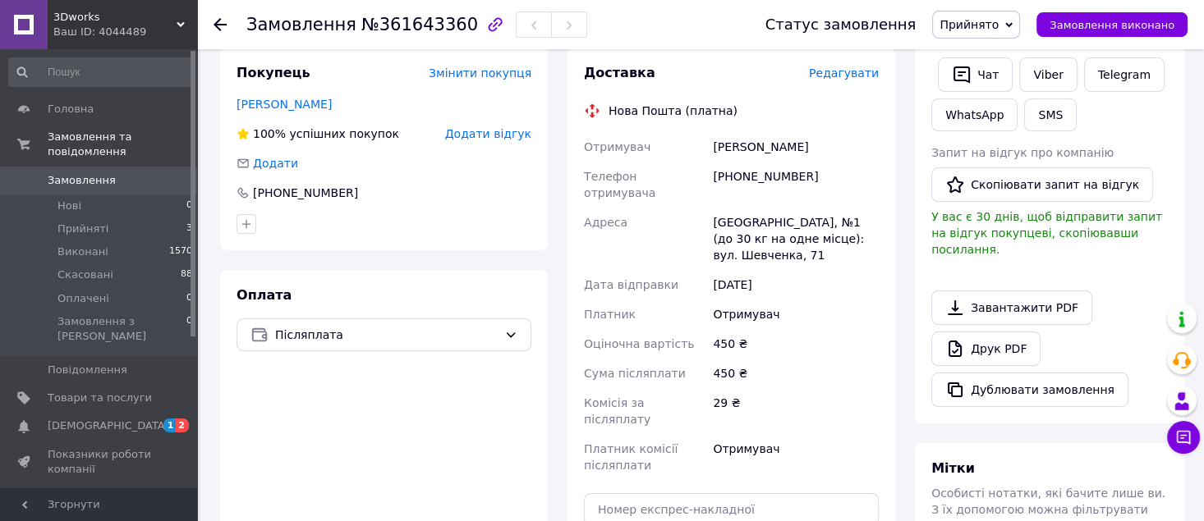
scroll to position [547, 0]
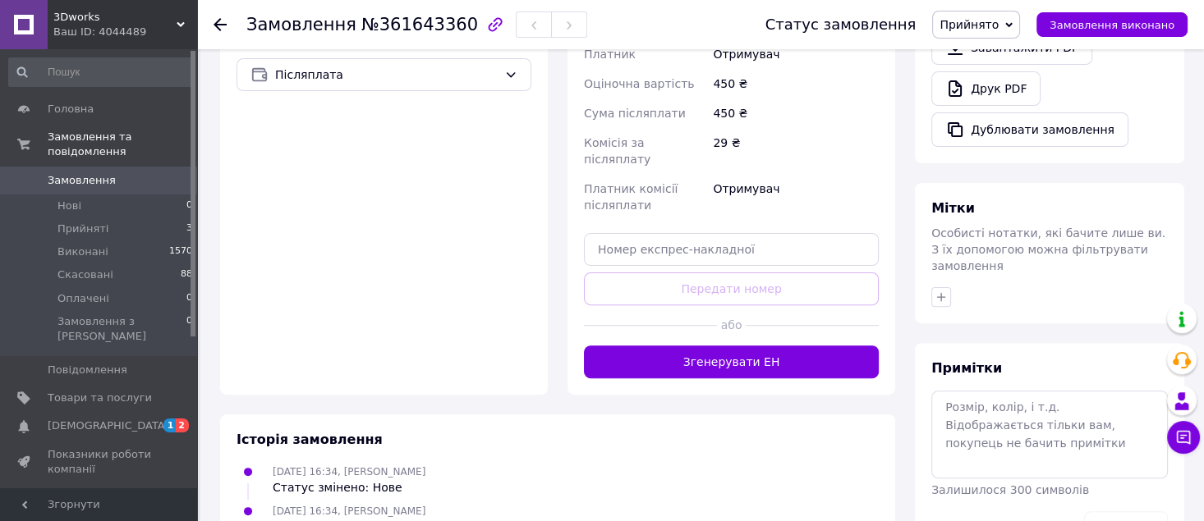
click at [830, 346] on button "Згенерувати ЕН" at bounding box center [731, 362] width 295 height 33
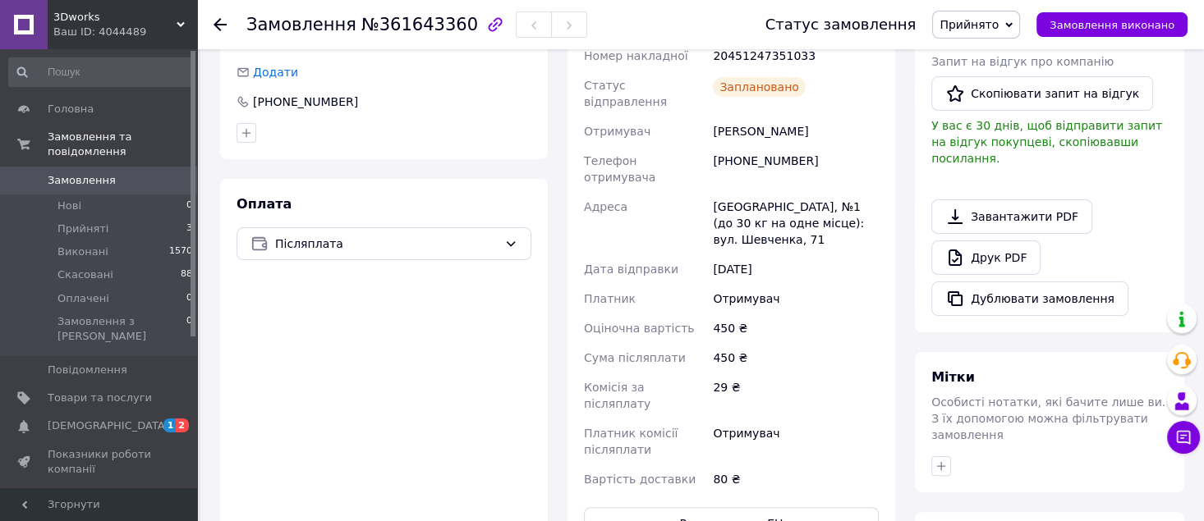
scroll to position [109, 0]
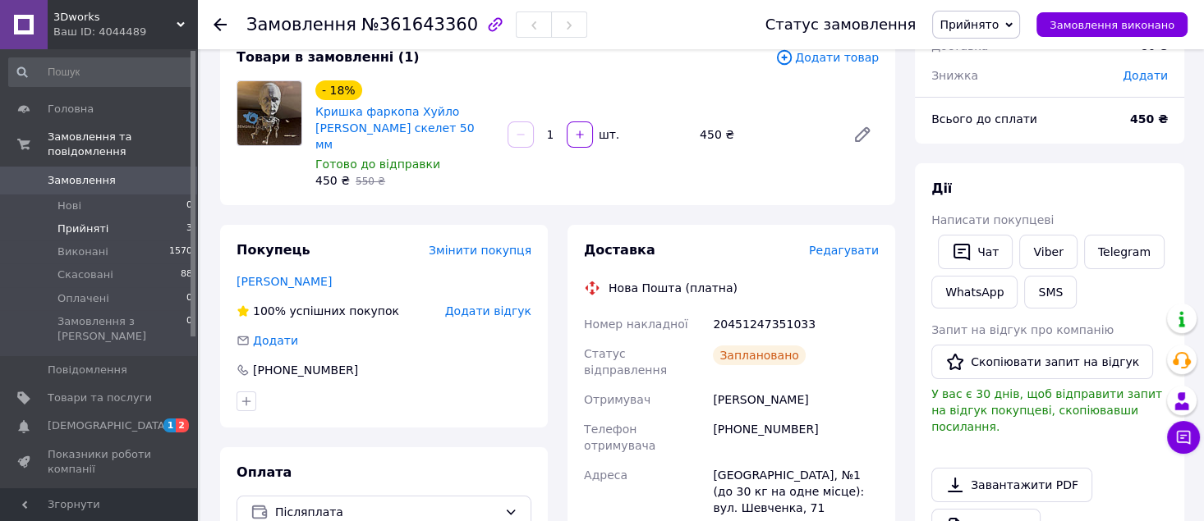
click at [62, 222] on span "Прийняті" at bounding box center [82, 229] width 51 height 15
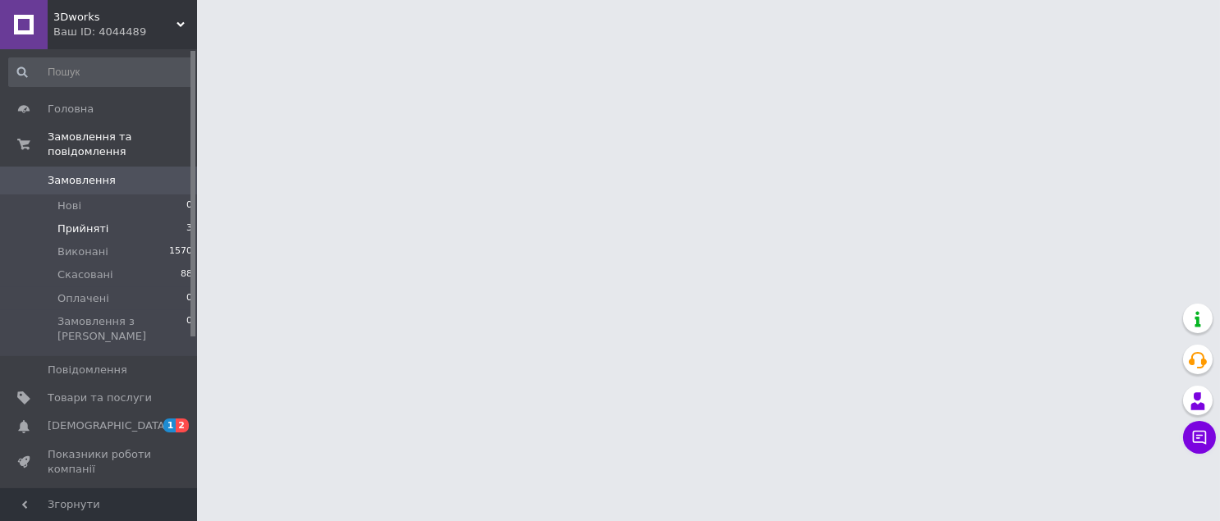
click at [135, 218] on li "Прийняті 3" at bounding box center [101, 229] width 202 height 23
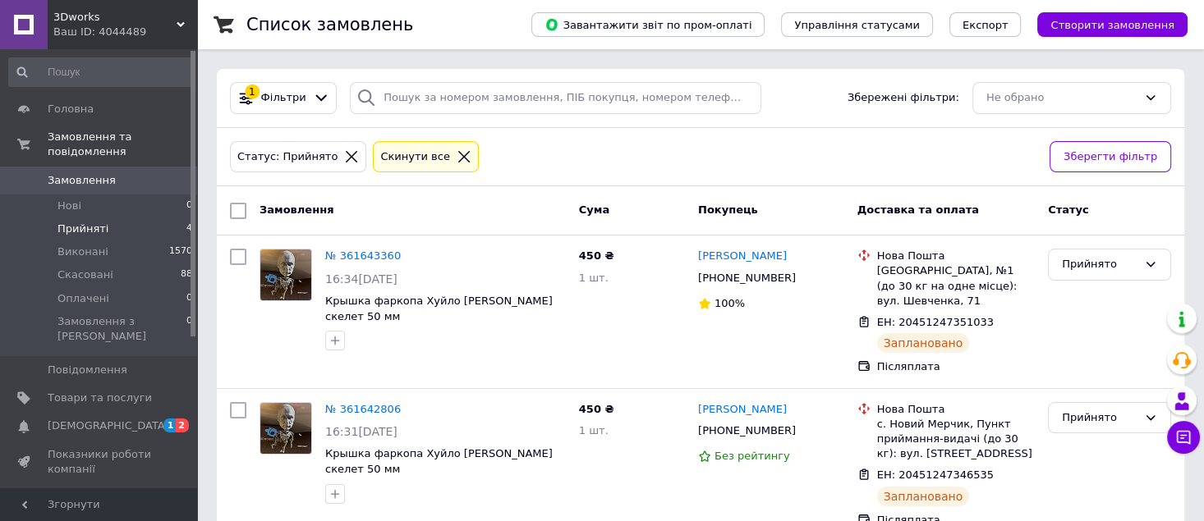
click at [235, 215] on input "checkbox" at bounding box center [238, 211] width 16 height 16
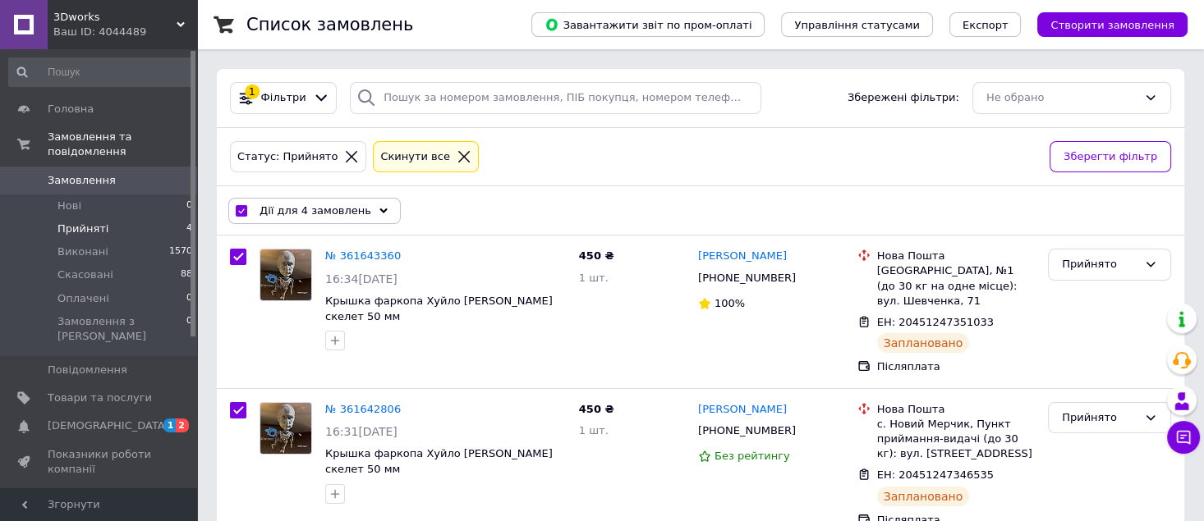
checkbox input "true"
